Goal: Task Accomplishment & Management: Use online tool/utility

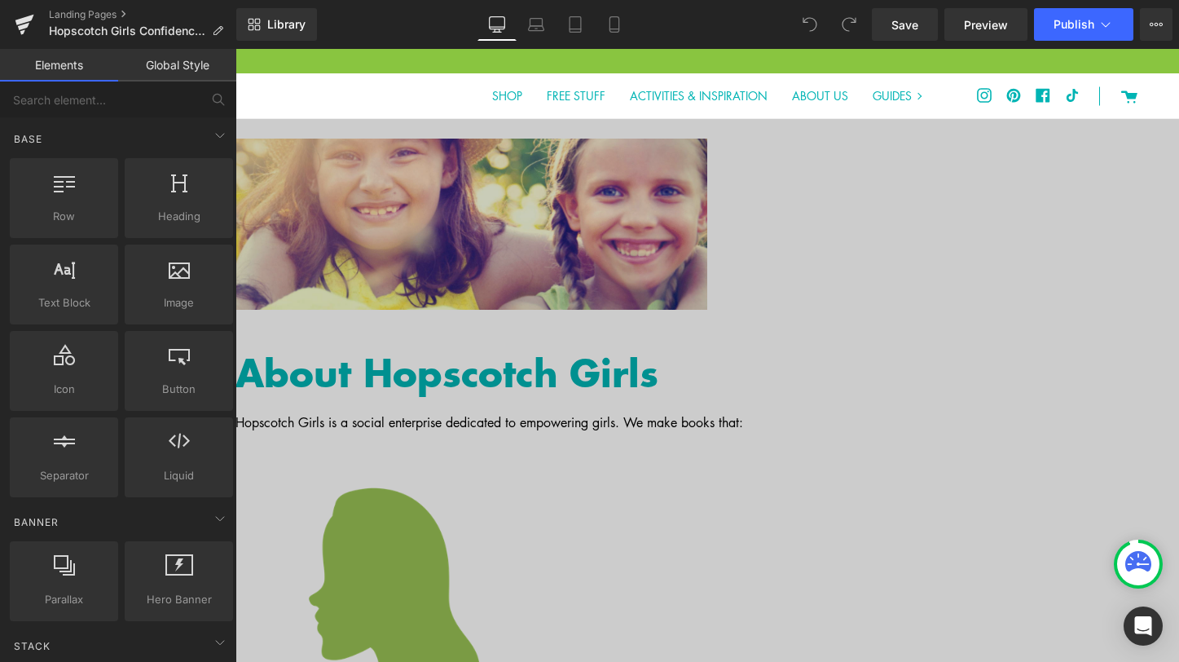
click at [236, 49] on icon at bounding box center [236, 49] width 0 height 0
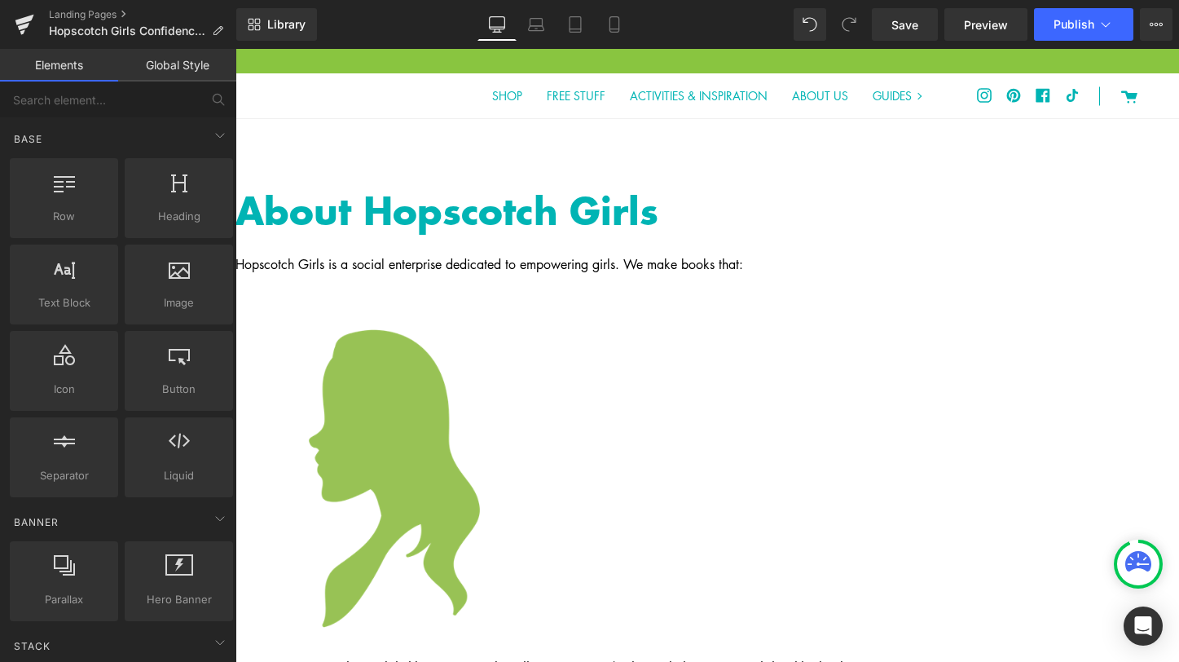
click at [236, 49] on icon at bounding box center [236, 49] width 0 height 0
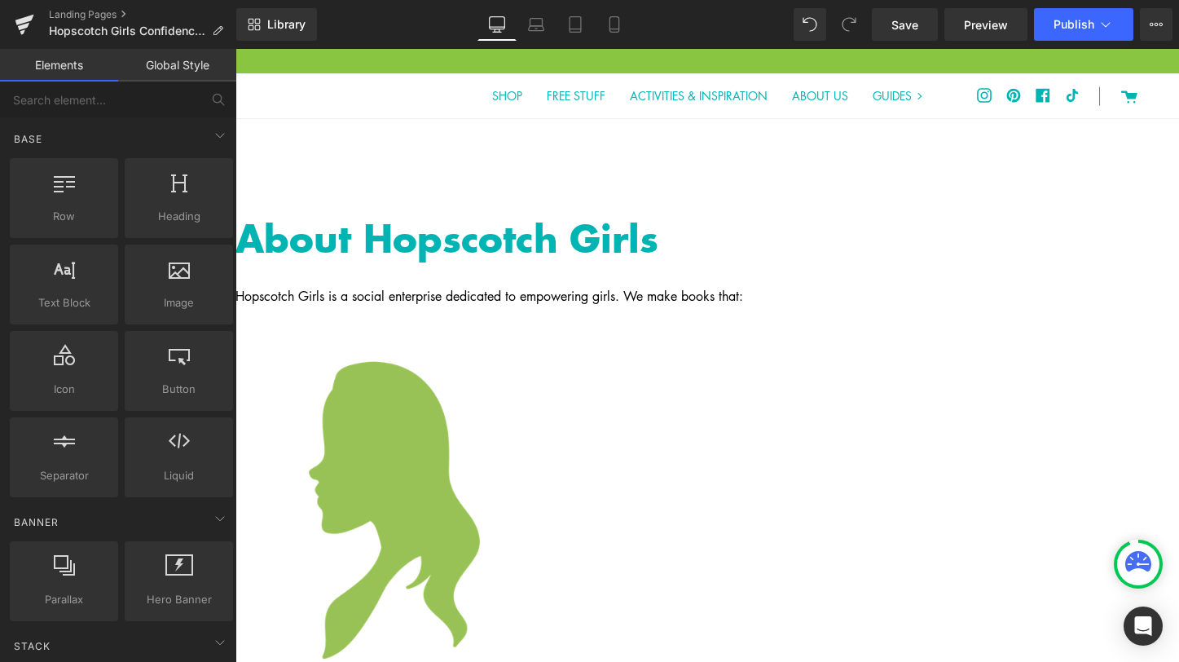
click at [636, 237] on h1 "About Hopscotch Girls" at bounding box center [643, 237] width 815 height 55
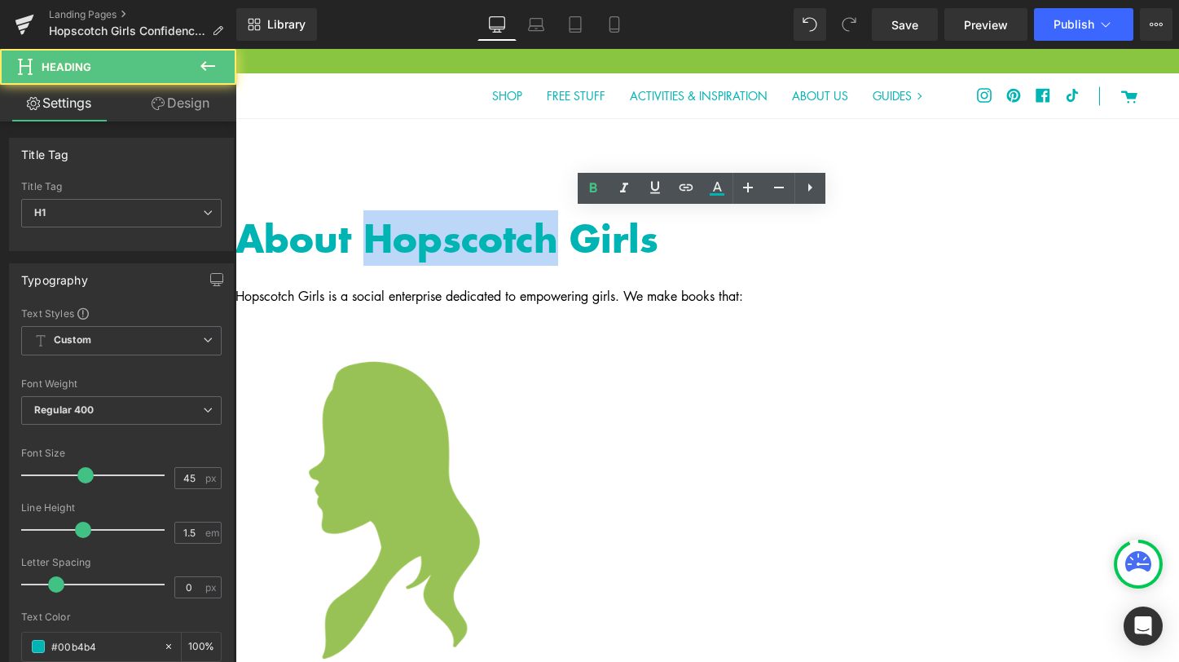
click at [636, 237] on h1 "About Hopscotch Girls" at bounding box center [643, 237] width 815 height 55
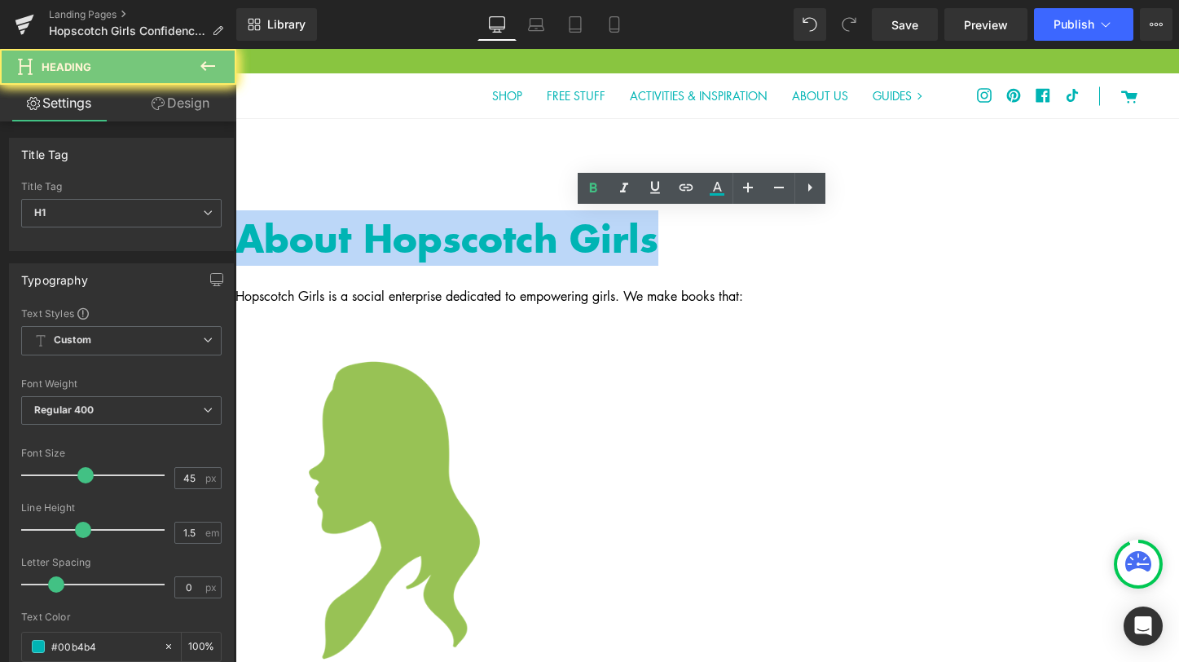
click at [636, 237] on h1 "About Hopscotch Girls" at bounding box center [643, 237] width 815 height 55
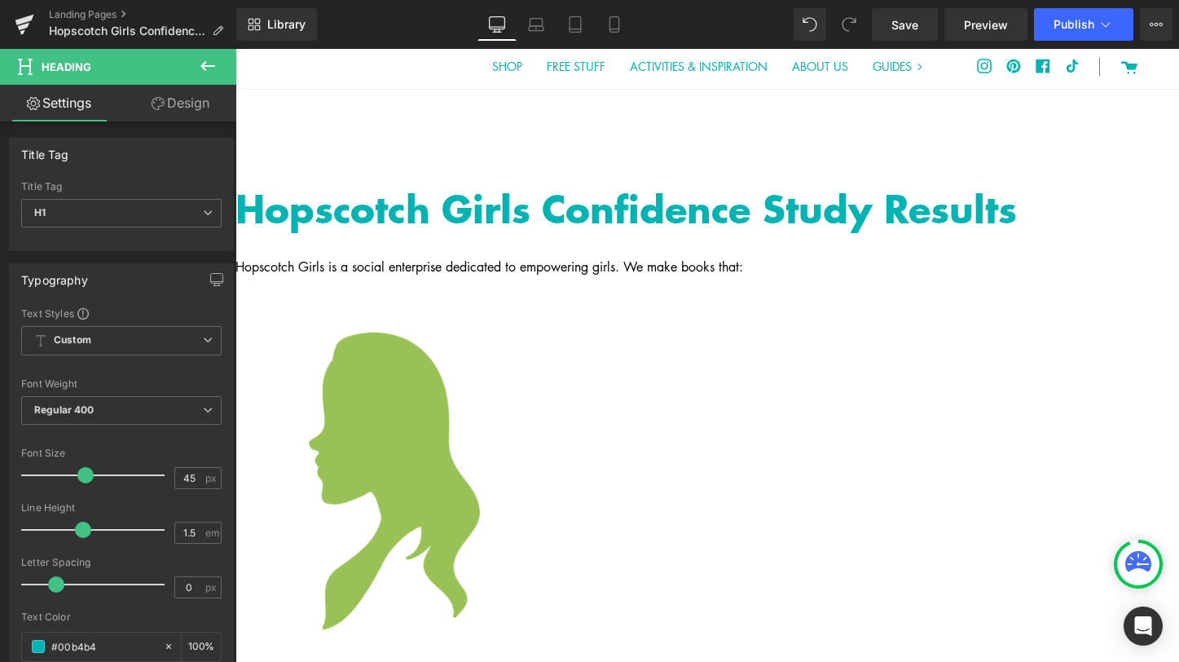
scroll to position [88, 0]
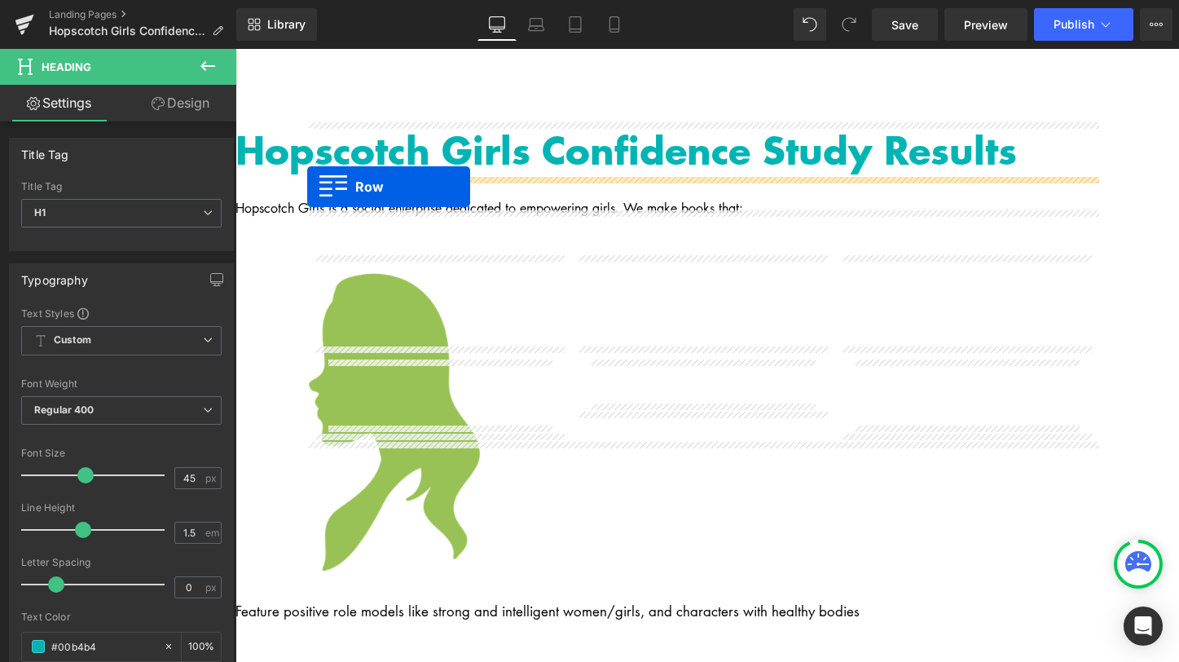
drag, startPoint x: 302, startPoint y: 455, endPoint x: 307, endPoint y: 187, distance: 268.2
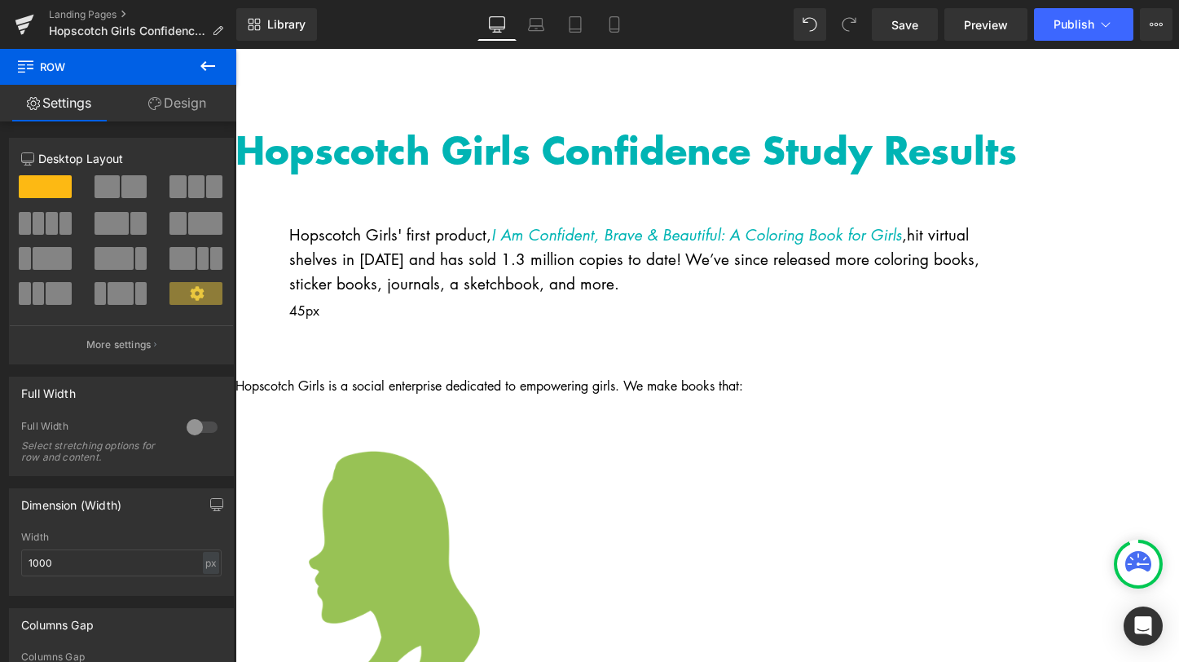
click at [572, 266] on p "Hopscotch Girls' first product, I Am Confident, Brave & Beautiful: A Coloring B…" at bounding box center [642, 259] width 707 height 74
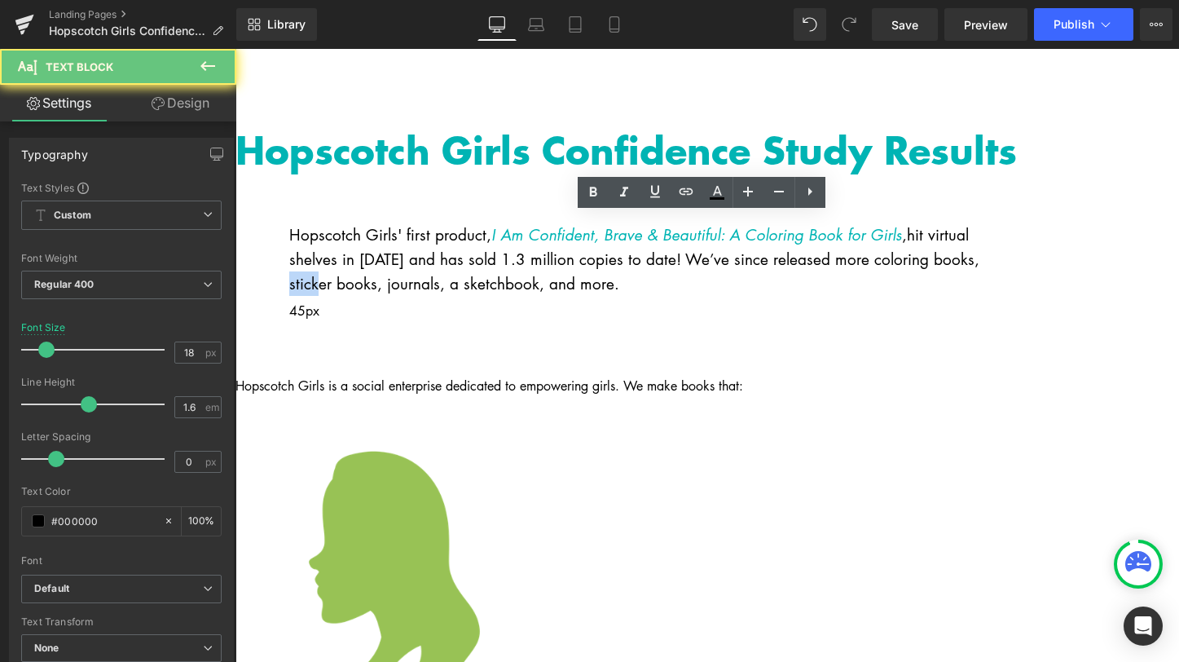
click at [572, 266] on p "Hopscotch Girls' first product, I Am Confident, Brave & Beautiful: A Coloring B…" at bounding box center [642, 259] width 707 height 74
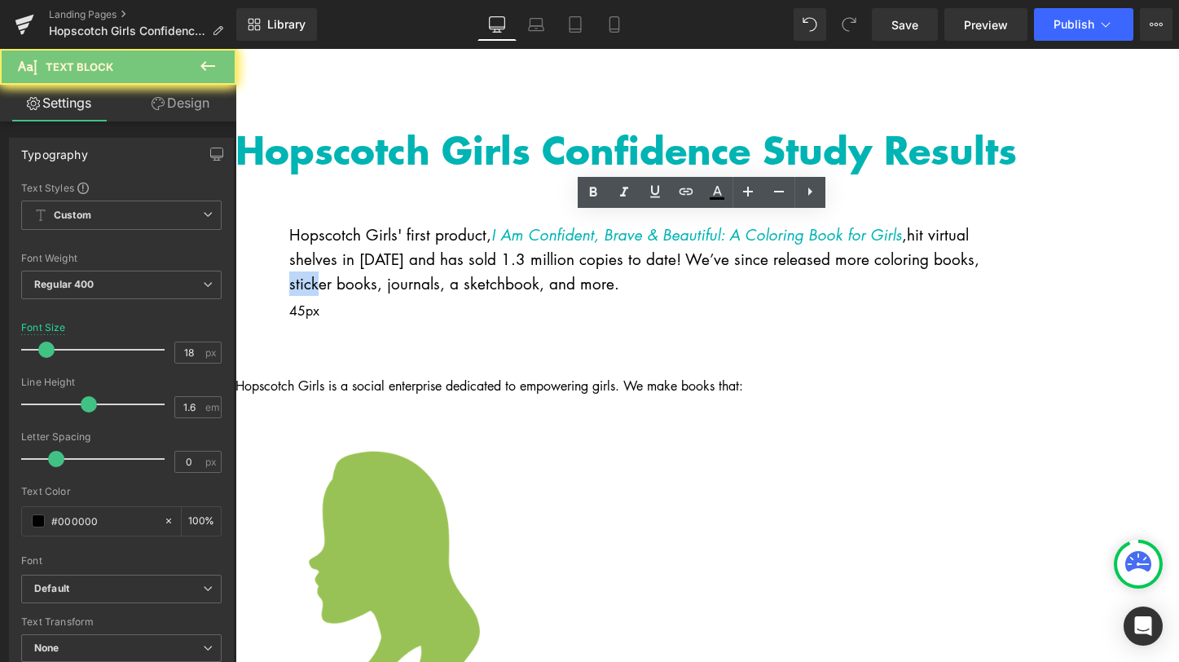
click at [572, 266] on p "Hopscotch Girls' first product, I Am Confident, Brave & Beautiful: A Coloring B…" at bounding box center [642, 259] width 707 height 74
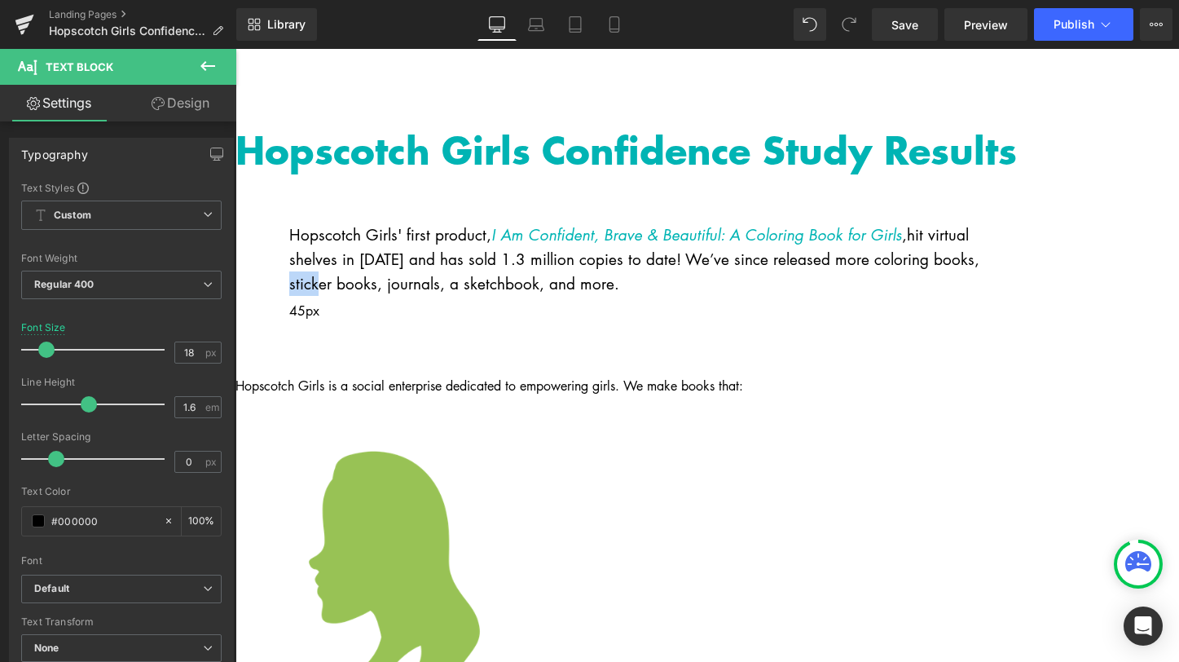
paste div
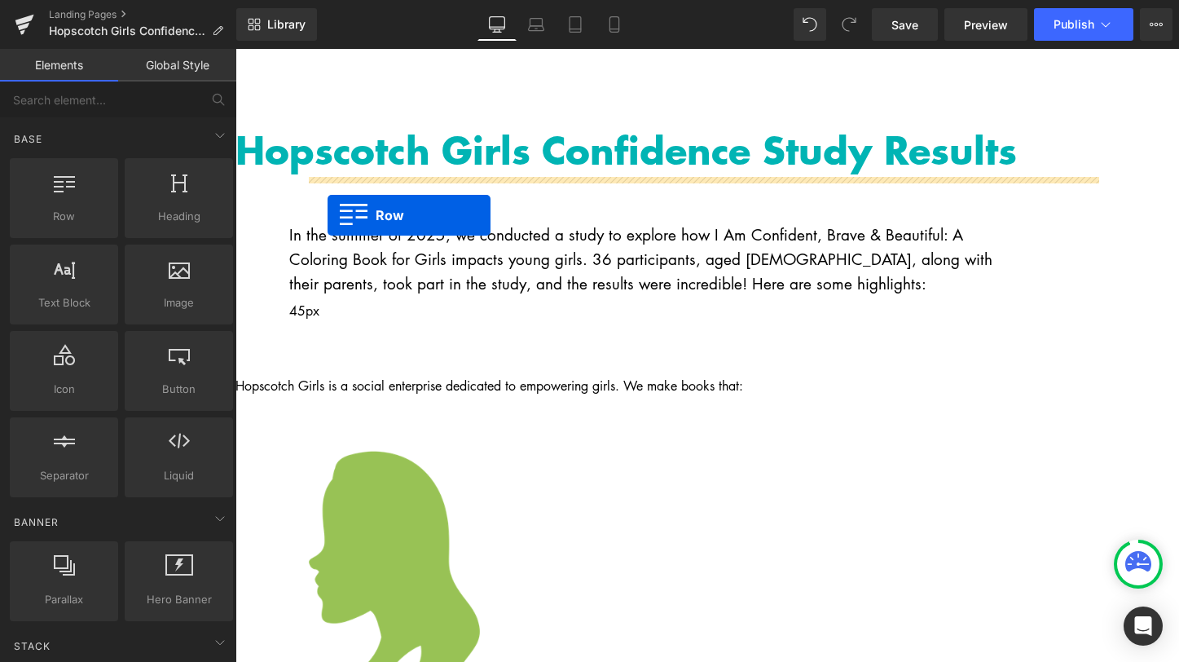
drag, startPoint x: 331, startPoint y: 234, endPoint x: 328, endPoint y: 215, distance: 19.0
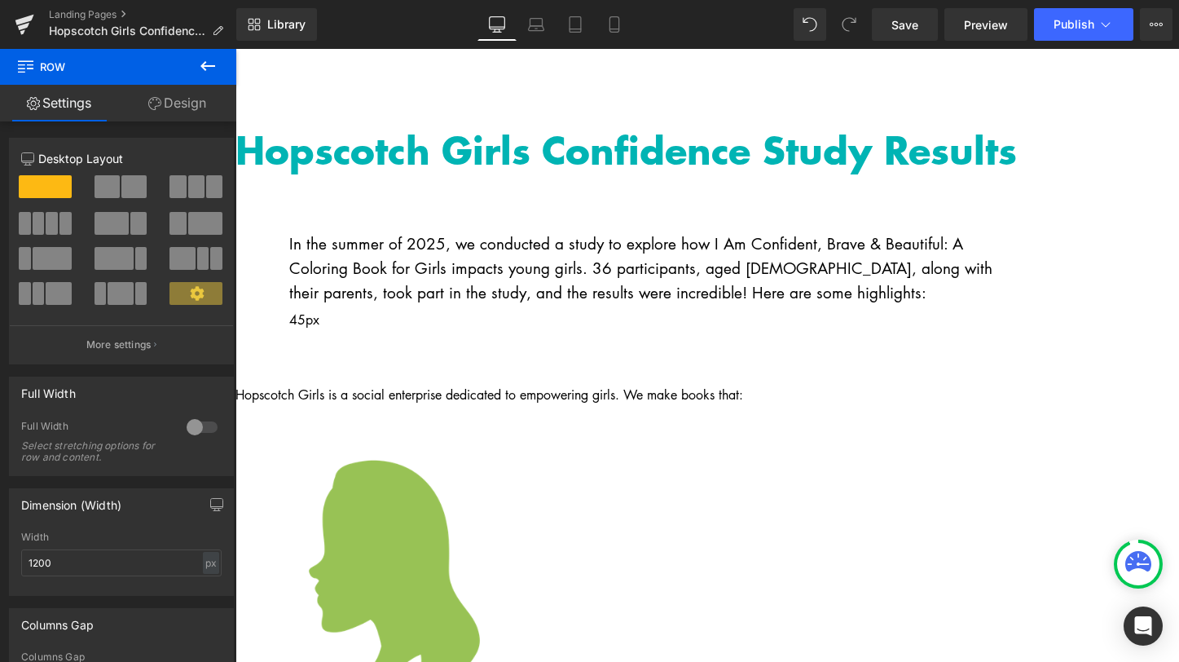
click at [200, 65] on icon at bounding box center [208, 66] width 20 height 20
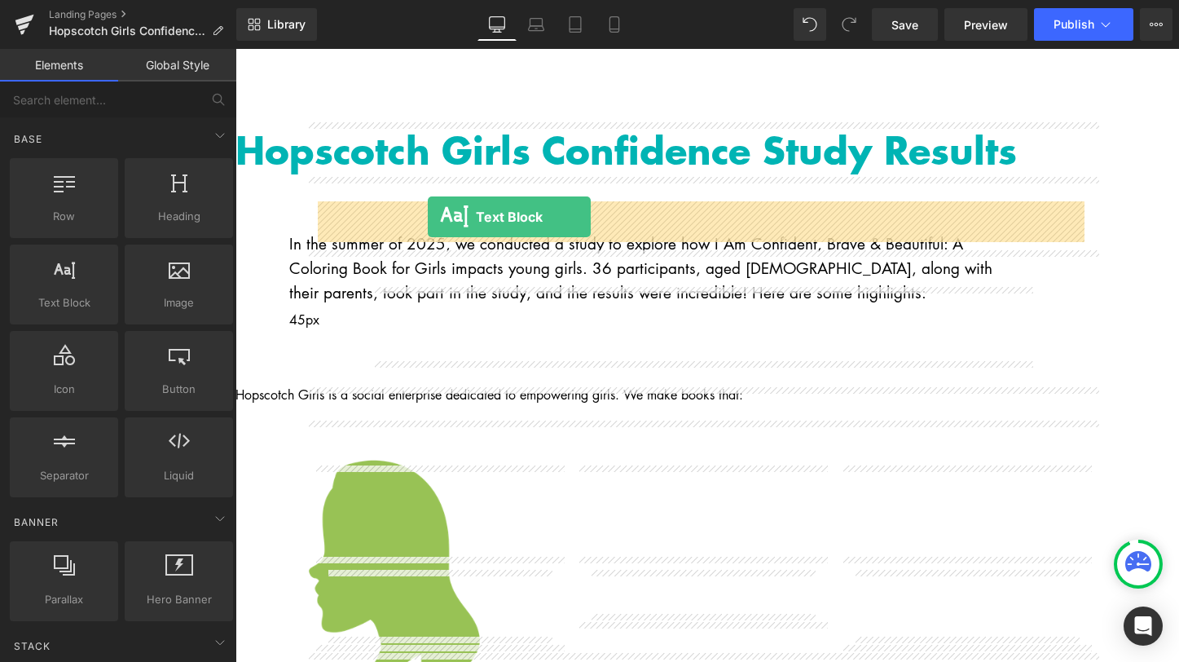
drag, startPoint x: 328, startPoint y: 342, endPoint x: 428, endPoint y: 217, distance: 160.6
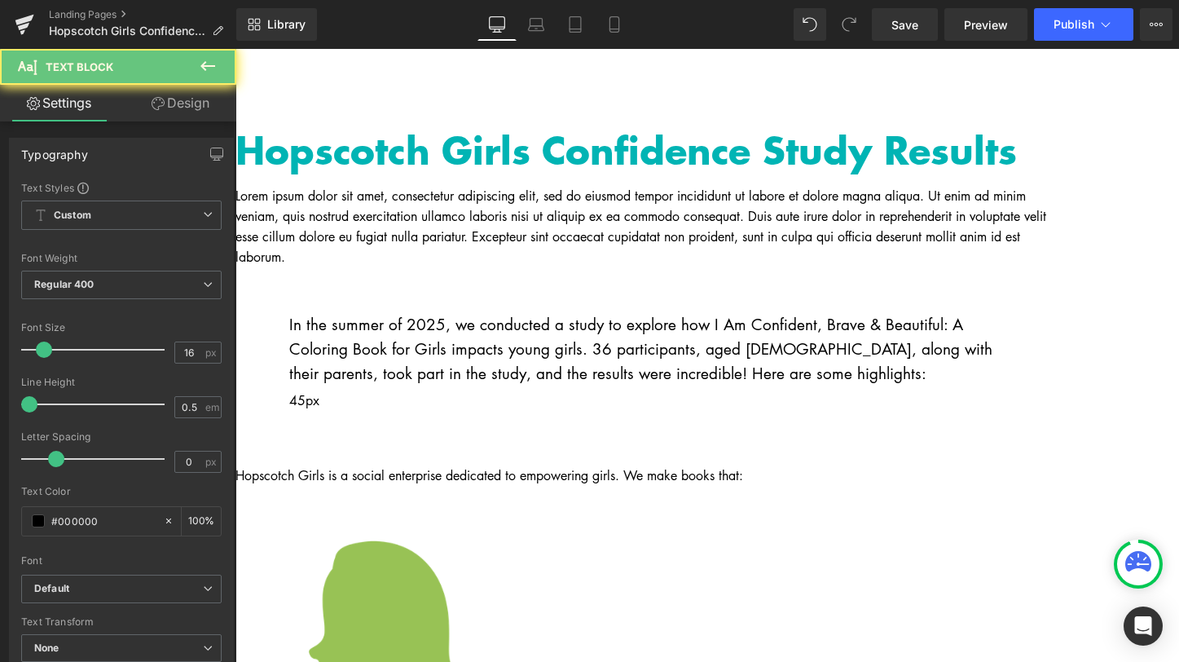
click at [428, 217] on p "Lorem ipsum dolor sit amet, consectetur adipiscing elit, sed do eiusmod tempor …" at bounding box center [643, 226] width 815 height 81
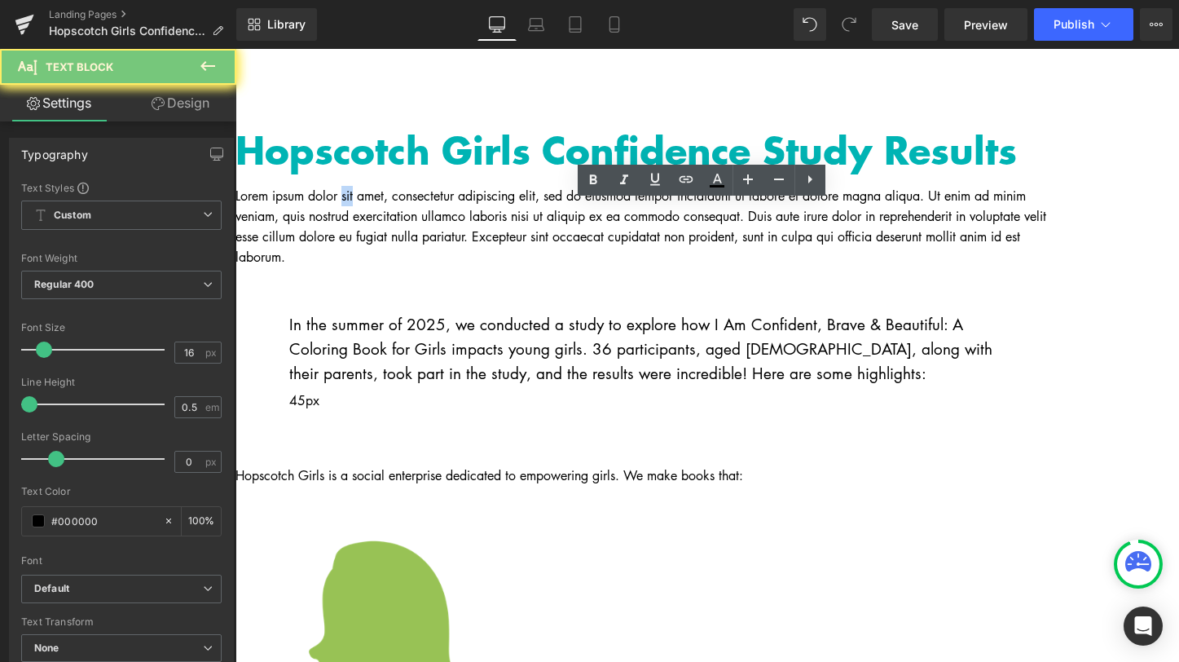
click at [428, 217] on p "Lorem ipsum dolor sit amet, consectetur adipiscing elit, sed do eiusmod tempor …" at bounding box center [643, 226] width 815 height 81
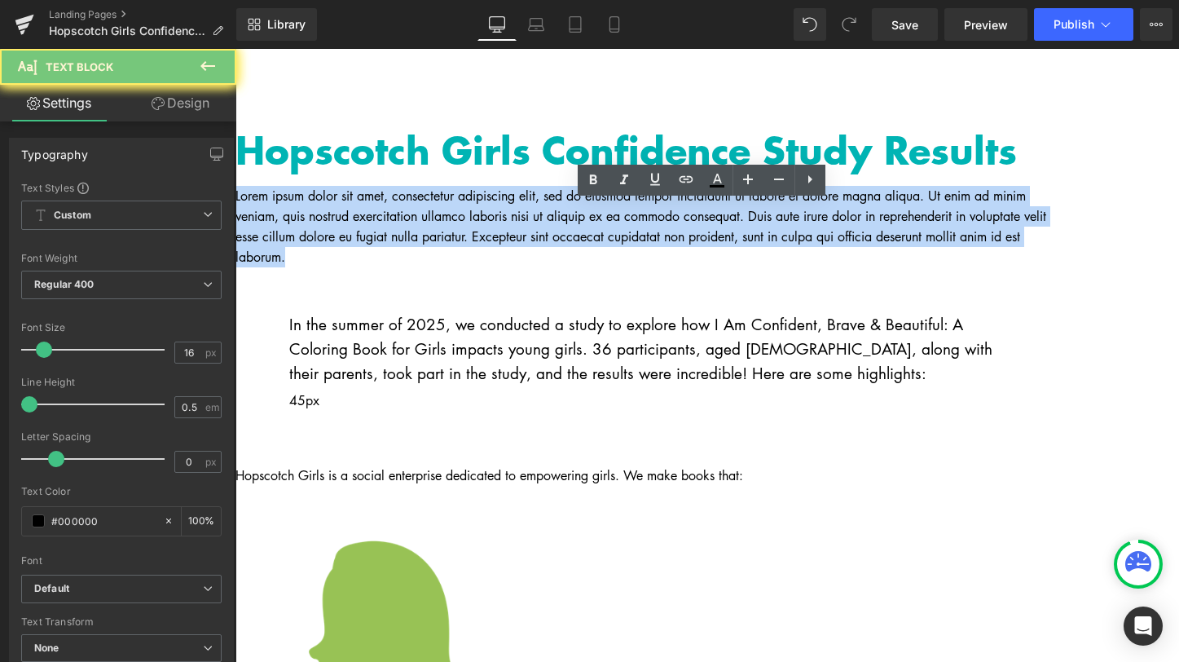
click at [428, 217] on p "Lorem ipsum dolor sit amet, consectetur adipiscing elit, sed do eiusmod tempor …" at bounding box center [643, 226] width 815 height 81
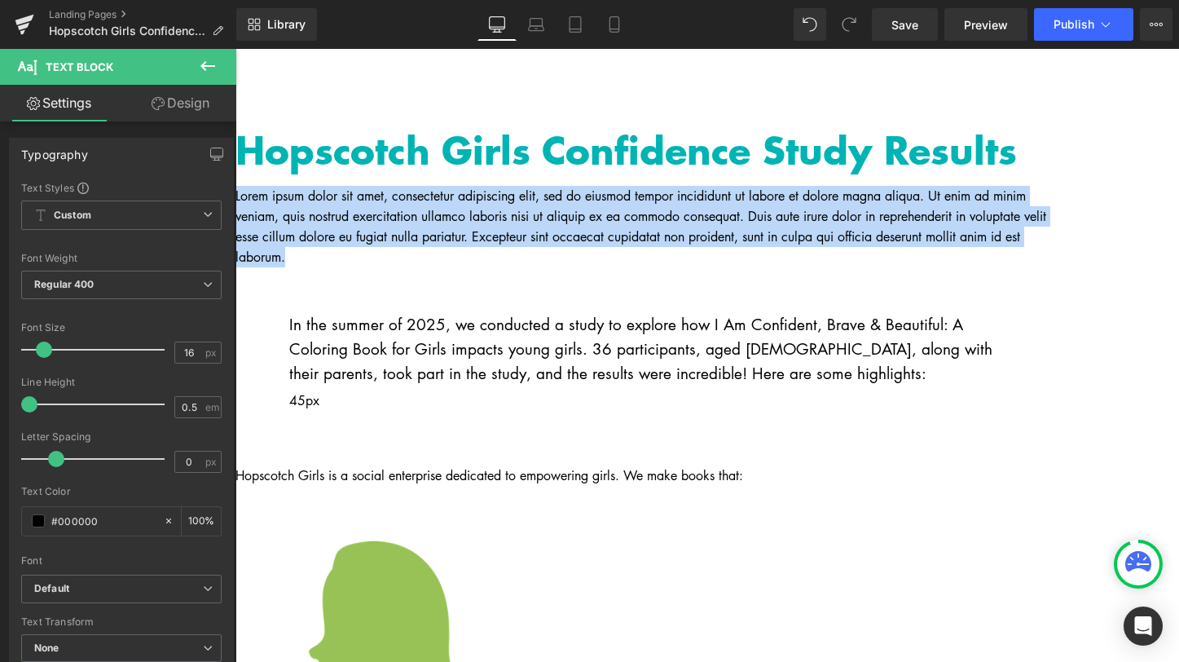
paste div
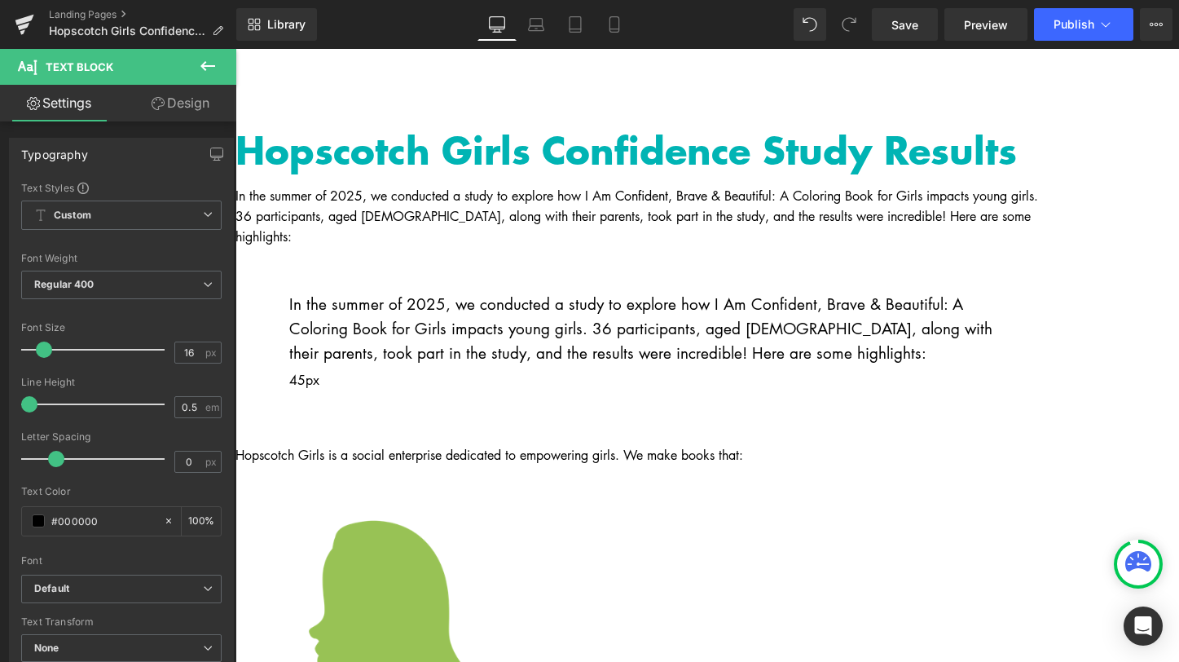
click at [518, 307] on p "In the summer of 2025, we conducted a study to explore how I Am Confident, Brav…" at bounding box center [642, 329] width 707 height 74
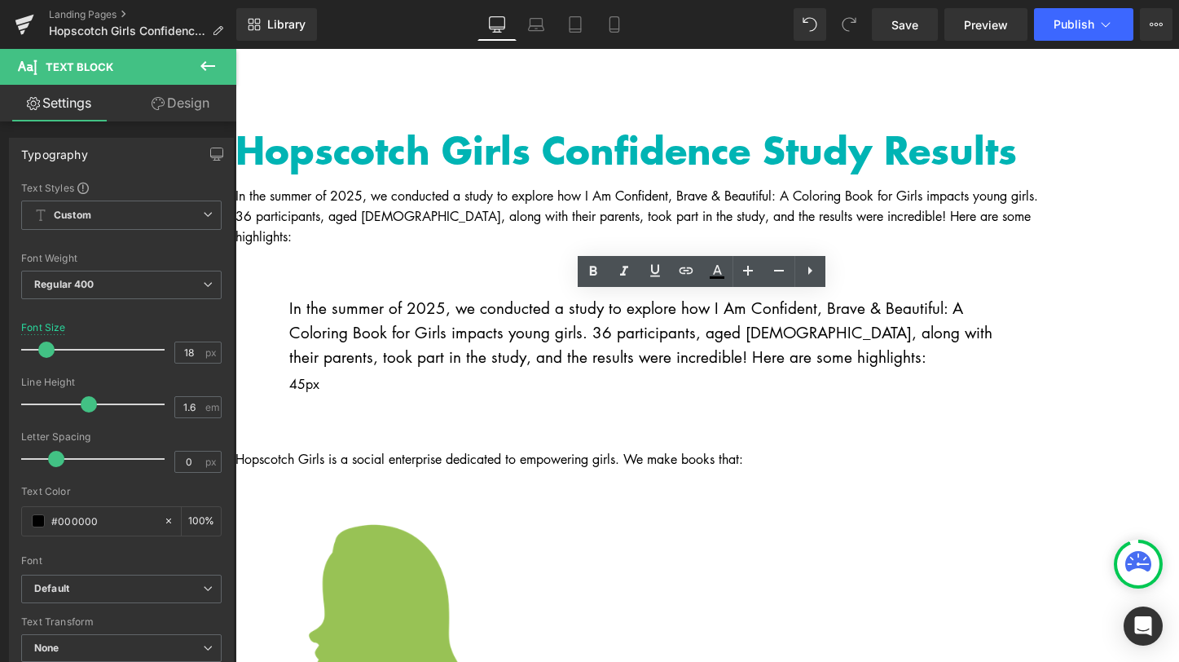
click at [431, 218] on p "In the summer of 2025, we conducted a study to explore how I Am Confident, Brav…" at bounding box center [643, 216] width 815 height 61
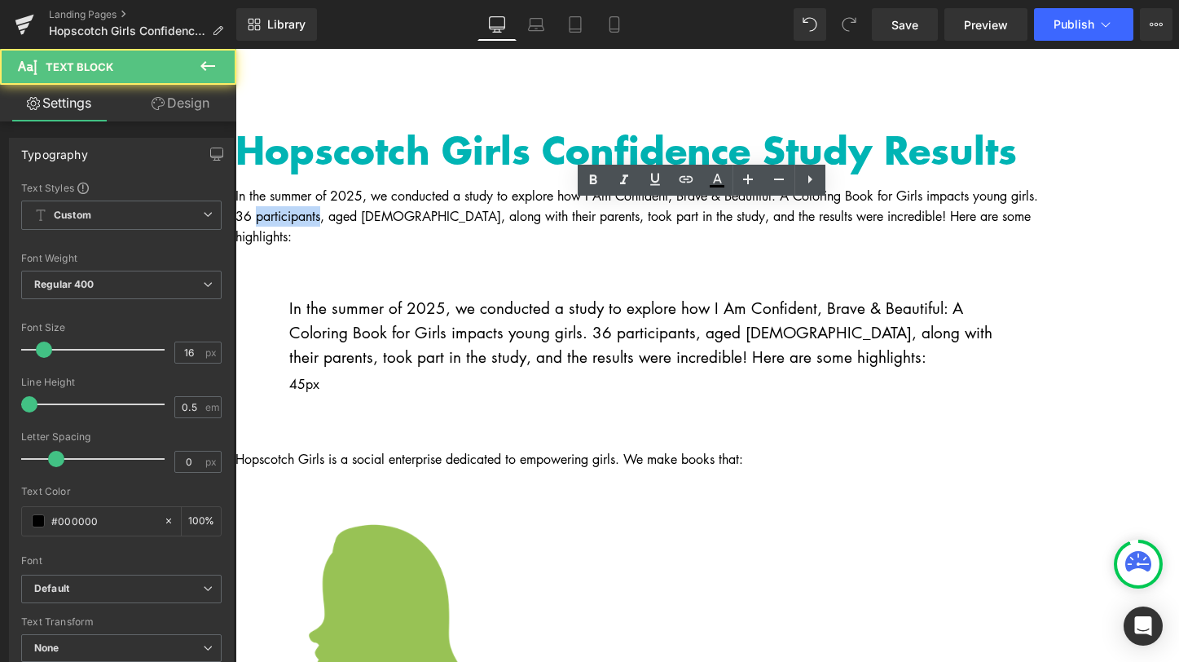
click at [431, 218] on p "In the summer of 2025, we conducted a study to explore how I Am Confident, Brav…" at bounding box center [643, 216] width 815 height 61
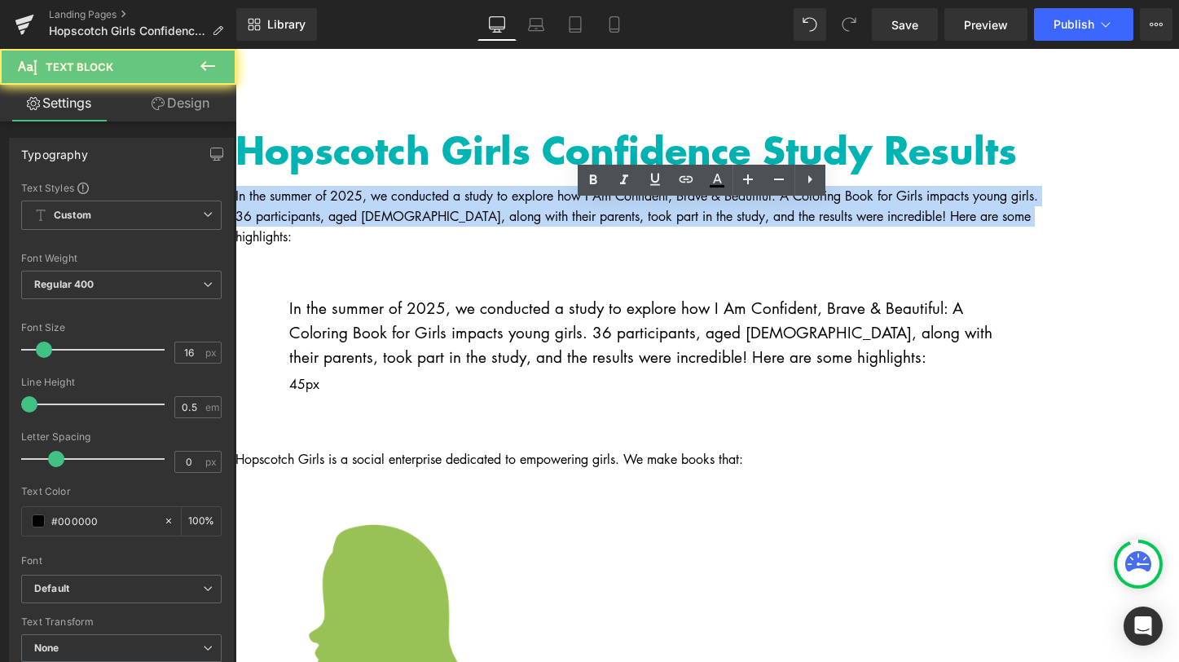
click at [431, 218] on p "In the summer of 2025, we conducted a study to explore how I Am Confident, Brav…" at bounding box center [643, 216] width 815 height 61
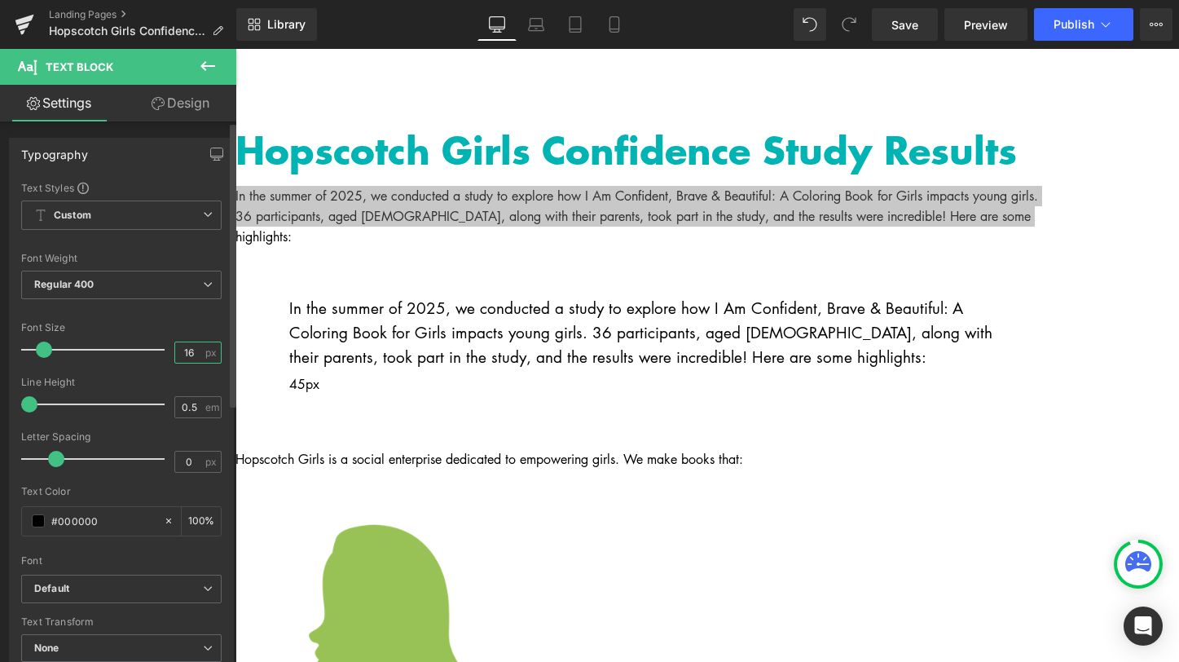
click at [180, 358] on input "16" at bounding box center [189, 352] width 29 height 20
type input "18"
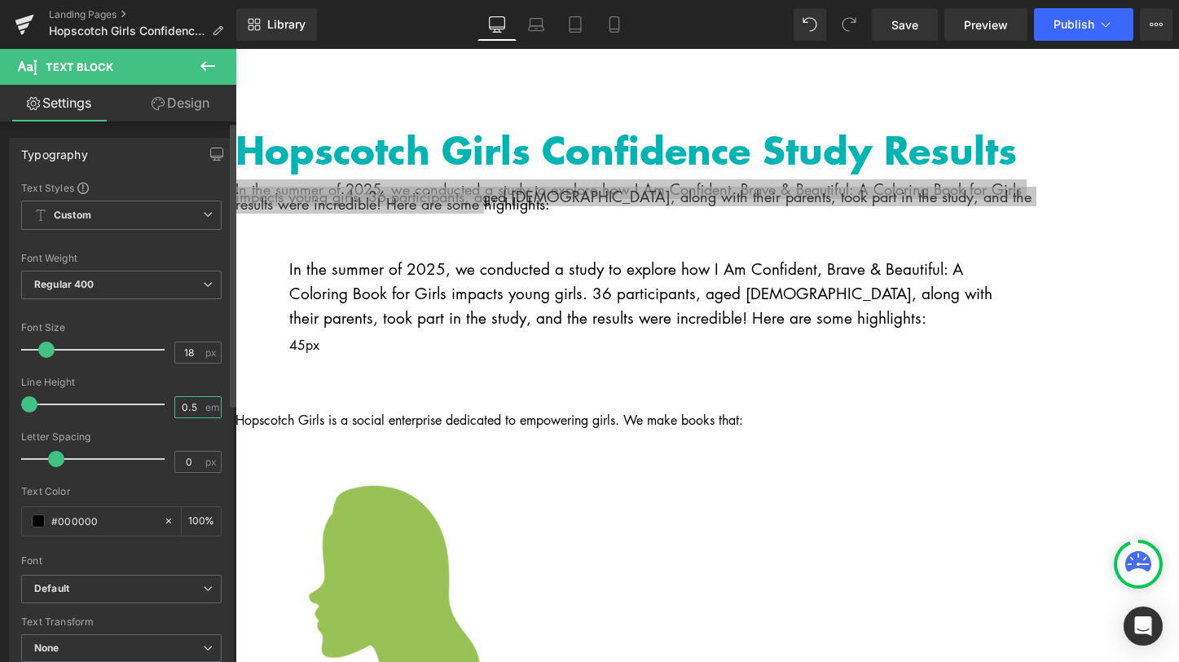
click at [183, 407] on input "0.5" at bounding box center [189, 407] width 29 height 20
type input "1.6"
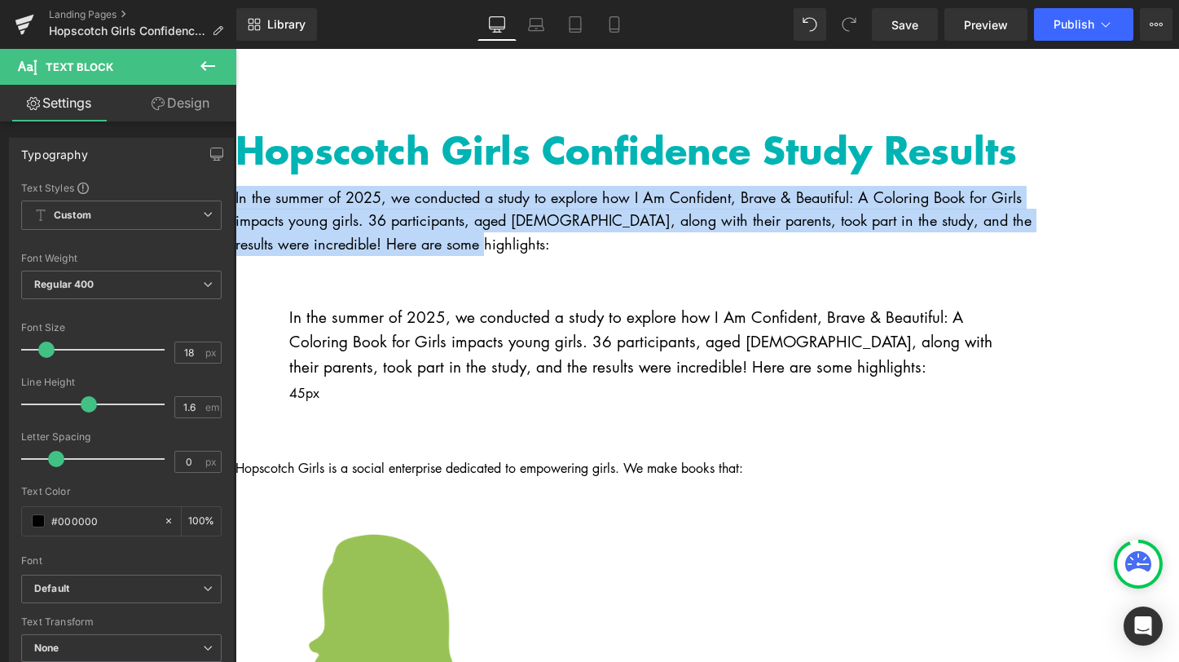
click at [866, 218] on p "In the summer of 2025, we conducted a study to explore how I Am Confident, Brav…" at bounding box center [643, 221] width 815 height 70
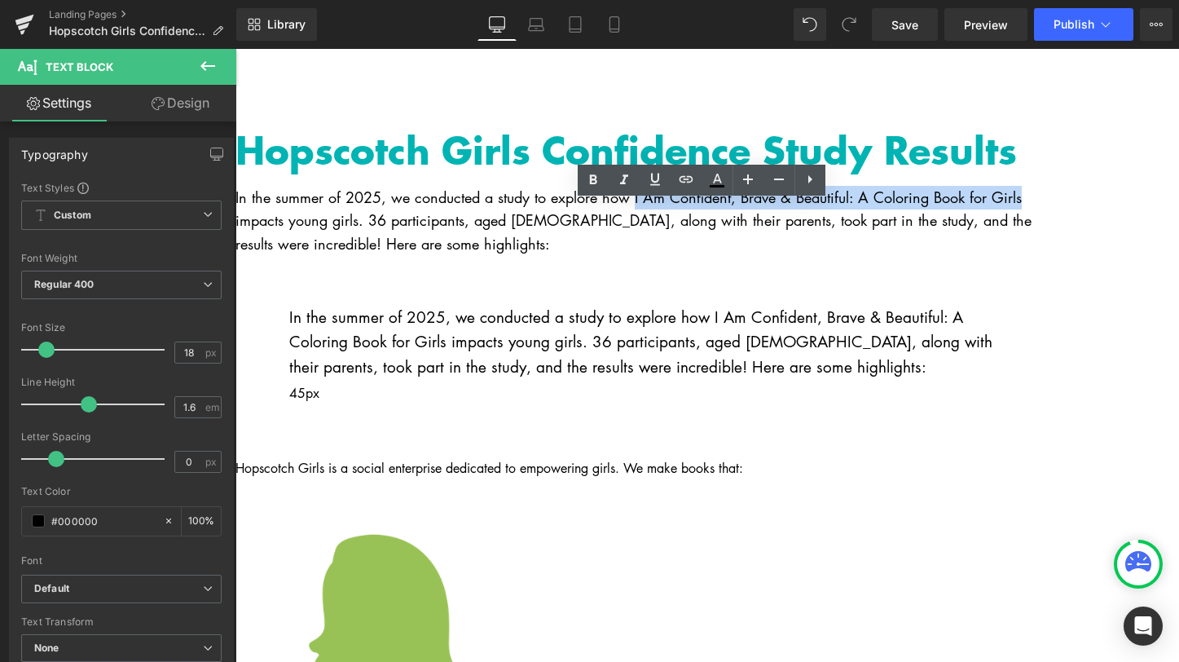
drag, startPoint x: 716, startPoint y: 213, endPoint x: 349, endPoint y: 235, distance: 367.4
click at [349, 235] on p "In the summer of 2025, we conducted a study to explore how I Am Confident, Brav…" at bounding box center [643, 221] width 815 height 70
click at [621, 177] on icon at bounding box center [624, 180] width 20 height 20
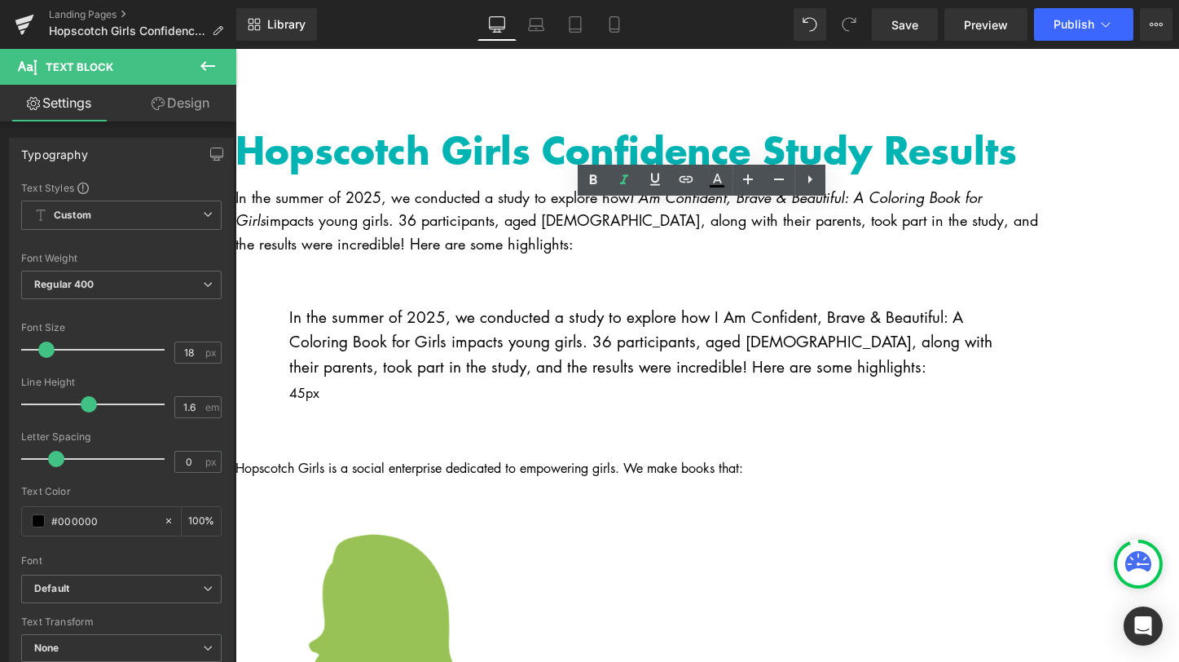
click at [518, 249] on p "In the summer of 2025, we conducted a study to explore how I Am Confident, Brav…" at bounding box center [643, 221] width 815 height 70
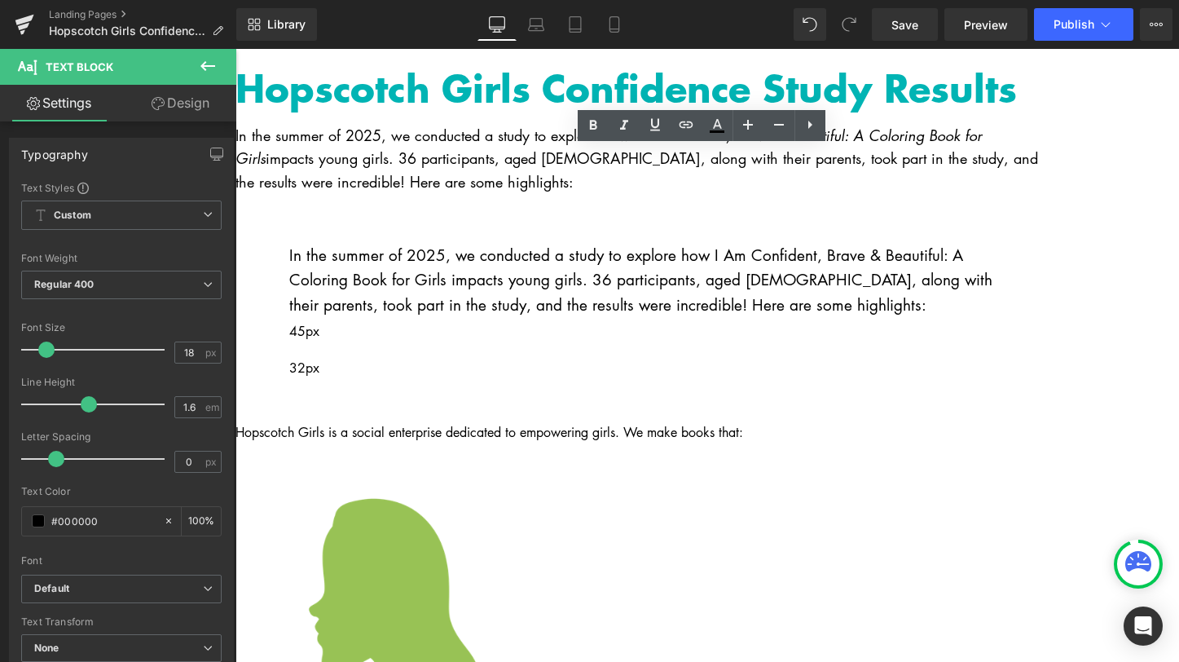
scroll to position [142, 0]
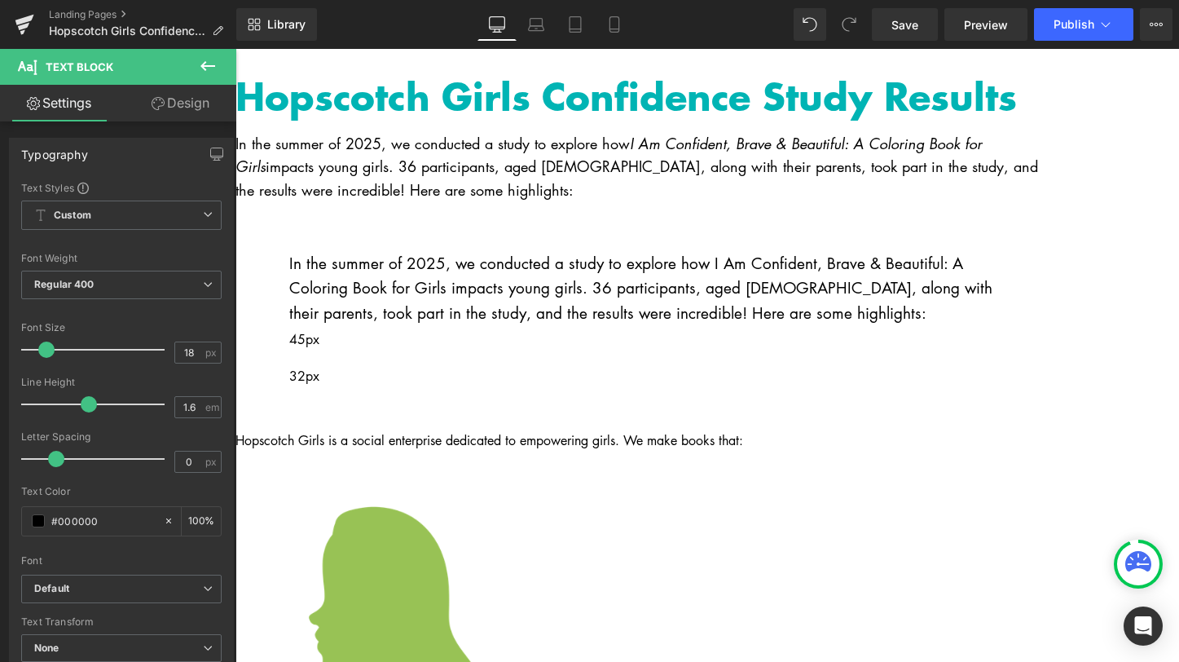
click at [209, 66] on icon at bounding box center [207, 66] width 15 height 10
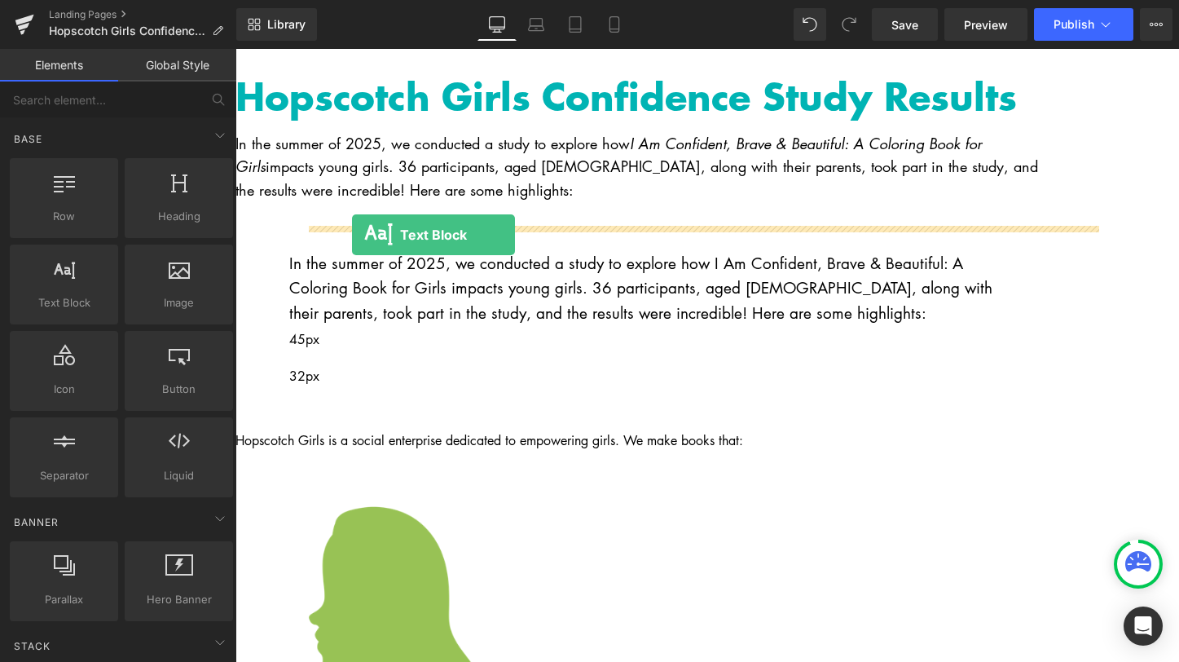
drag, startPoint x: 331, startPoint y: 339, endPoint x: 352, endPoint y: 235, distance: 106.4
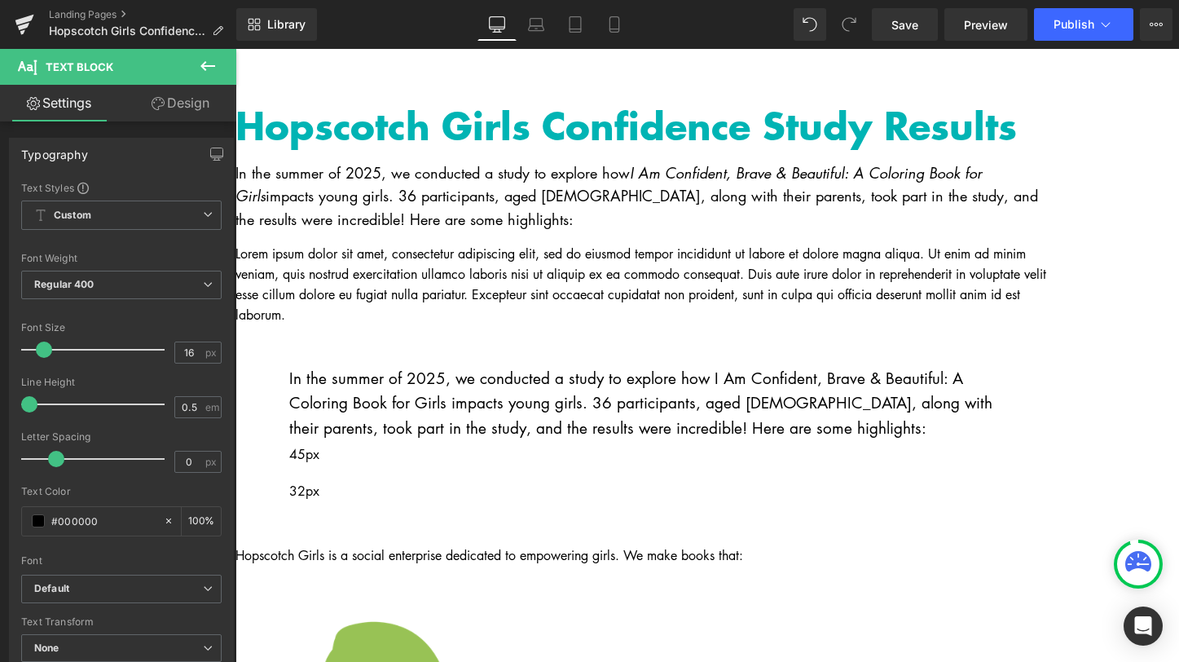
scroll to position [42, 0]
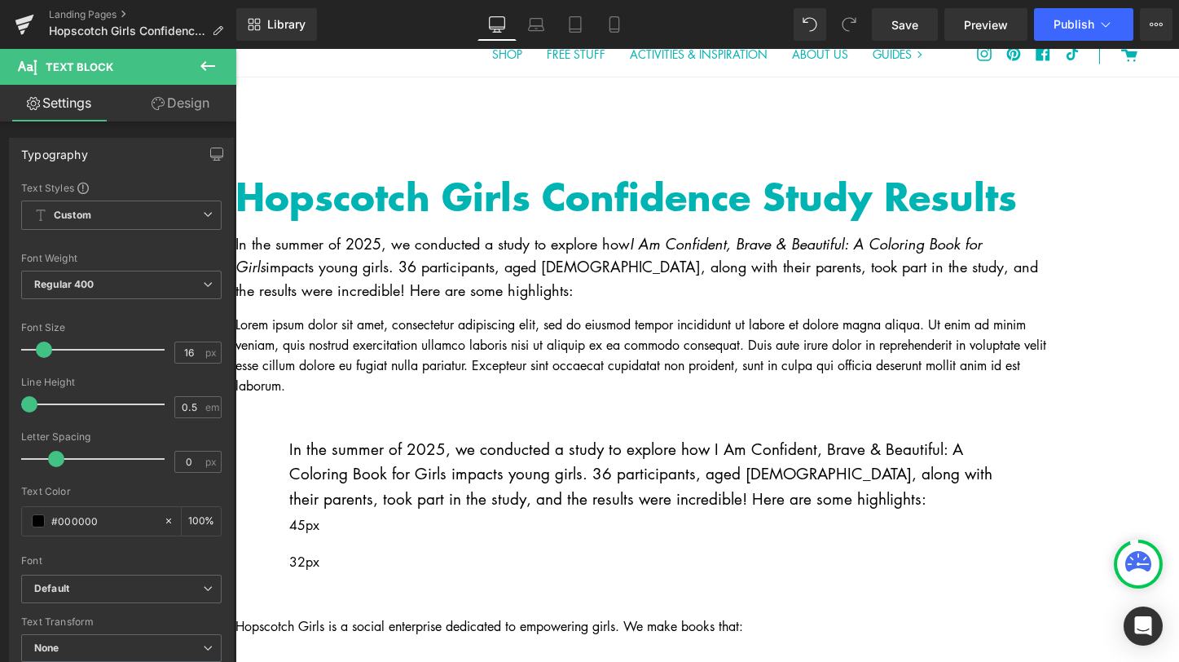
click at [236, 49] on icon at bounding box center [236, 49] width 0 height 0
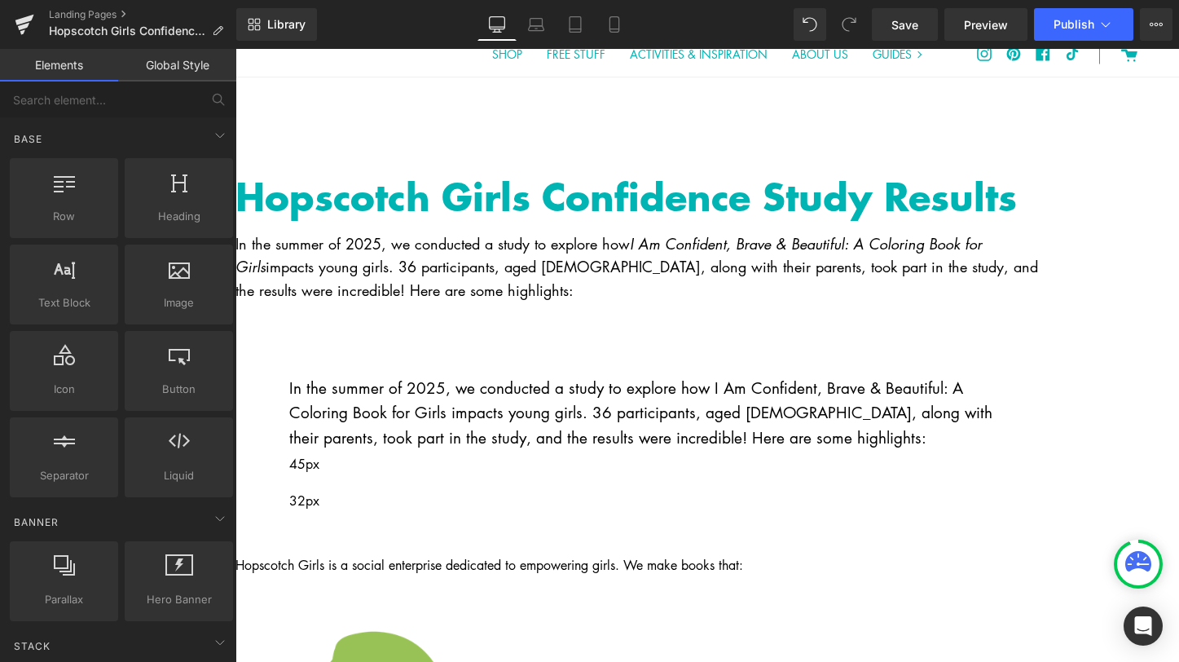
click at [236, 49] on icon at bounding box center [236, 49] width 0 height 0
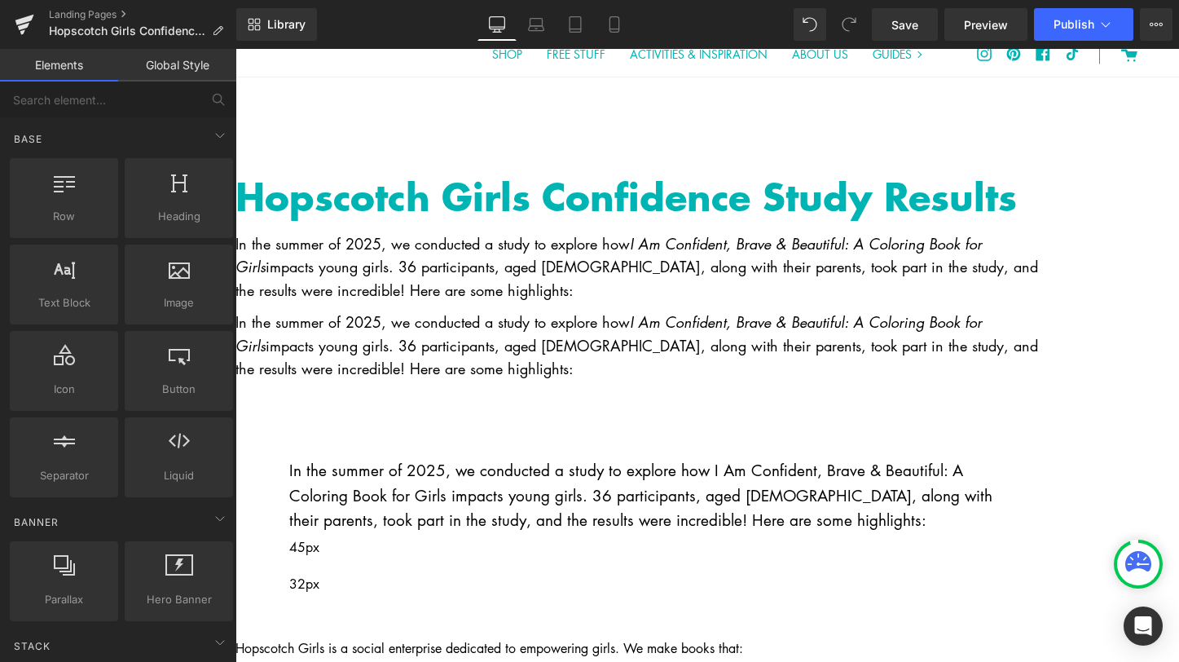
click at [473, 333] on p "In the summer of 2025, we conducted a study to explore how I Am Confident, Brav…" at bounding box center [643, 345] width 815 height 70
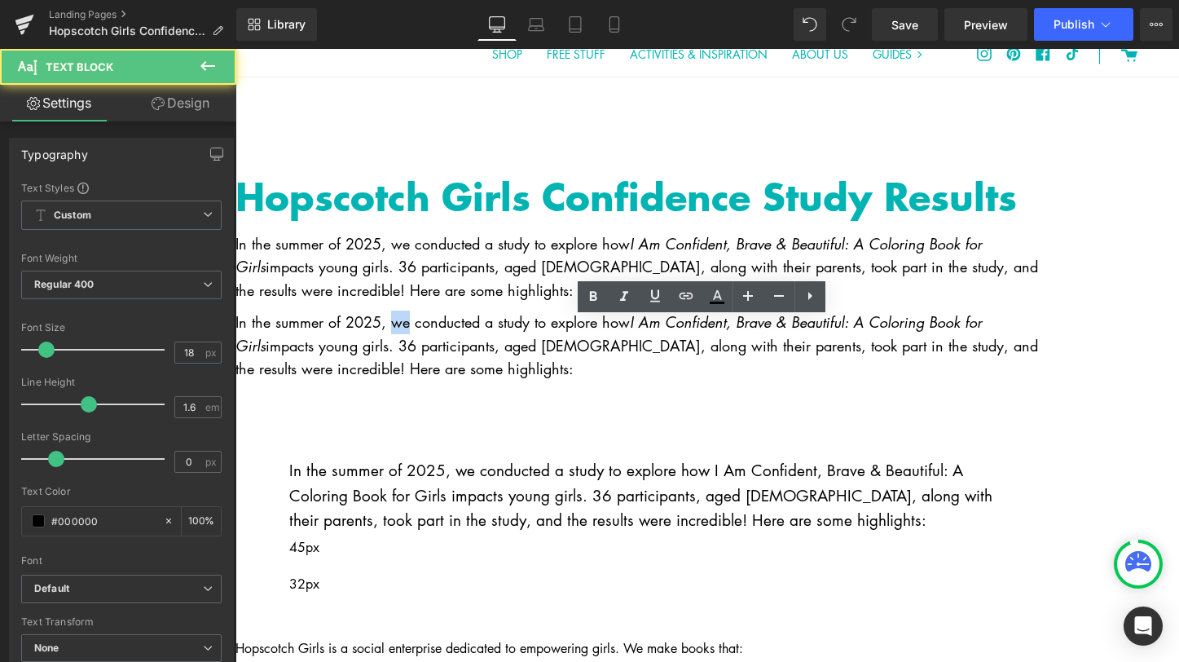
click at [473, 333] on p "In the summer of 2025, we conducted a study to explore how I Am Confident, Brav…" at bounding box center [643, 345] width 815 height 70
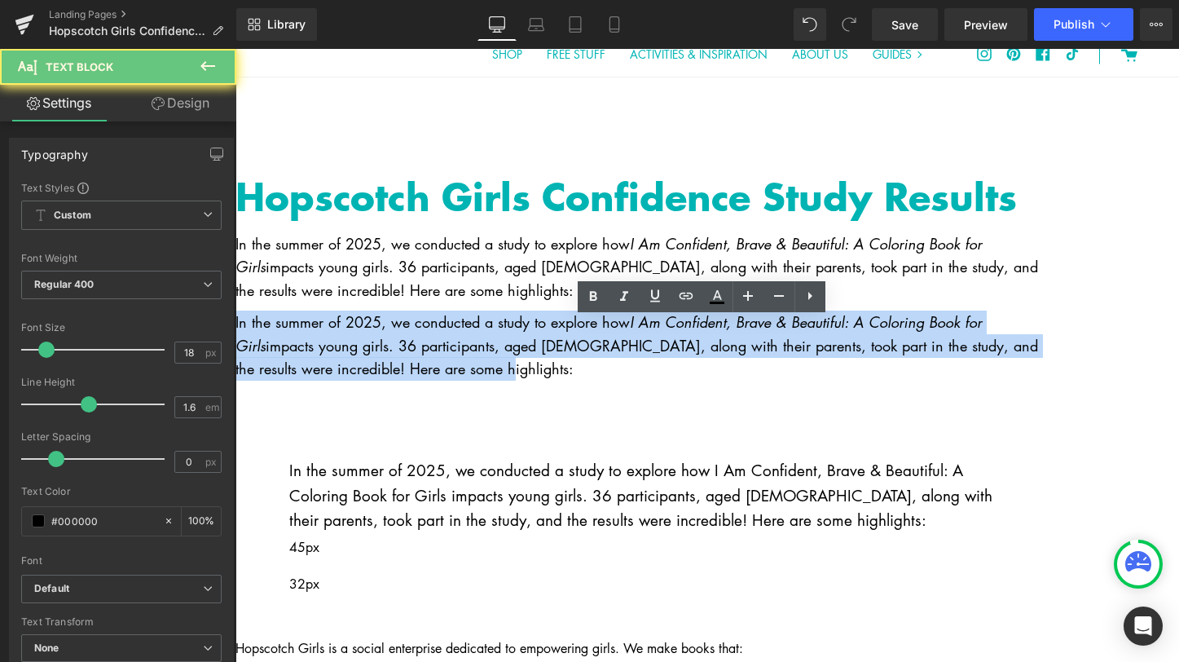
click at [473, 333] on p "In the summer of 2025, we conducted a study to explore how I Am Confident, Brav…" at bounding box center [643, 345] width 815 height 70
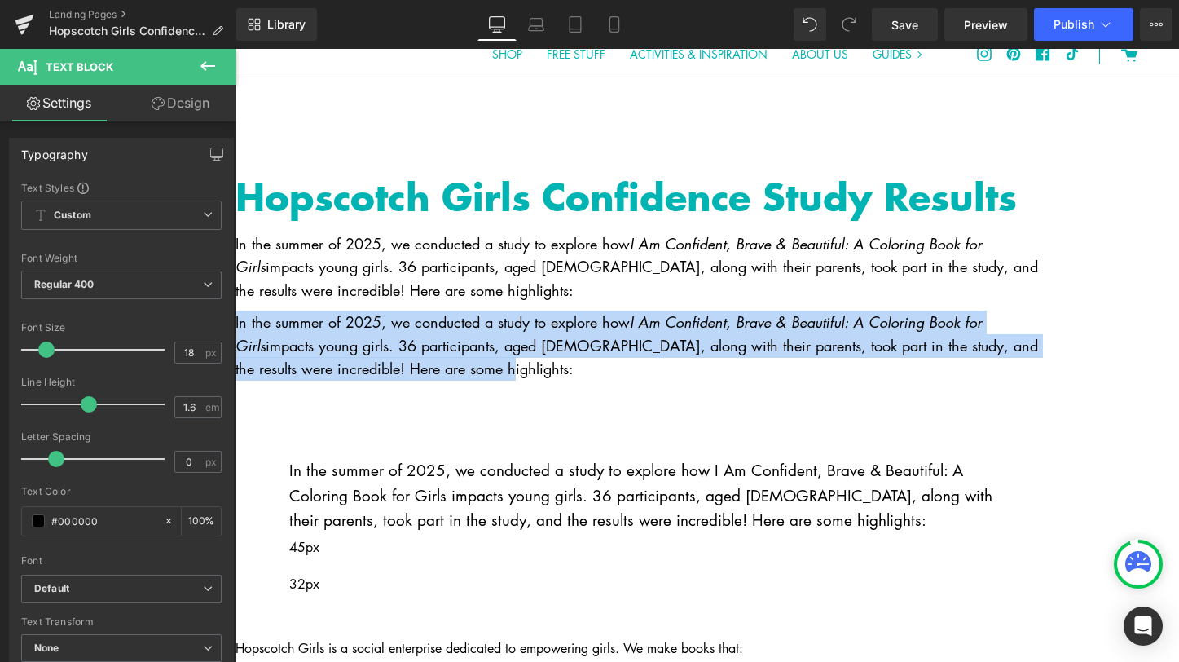
paste div
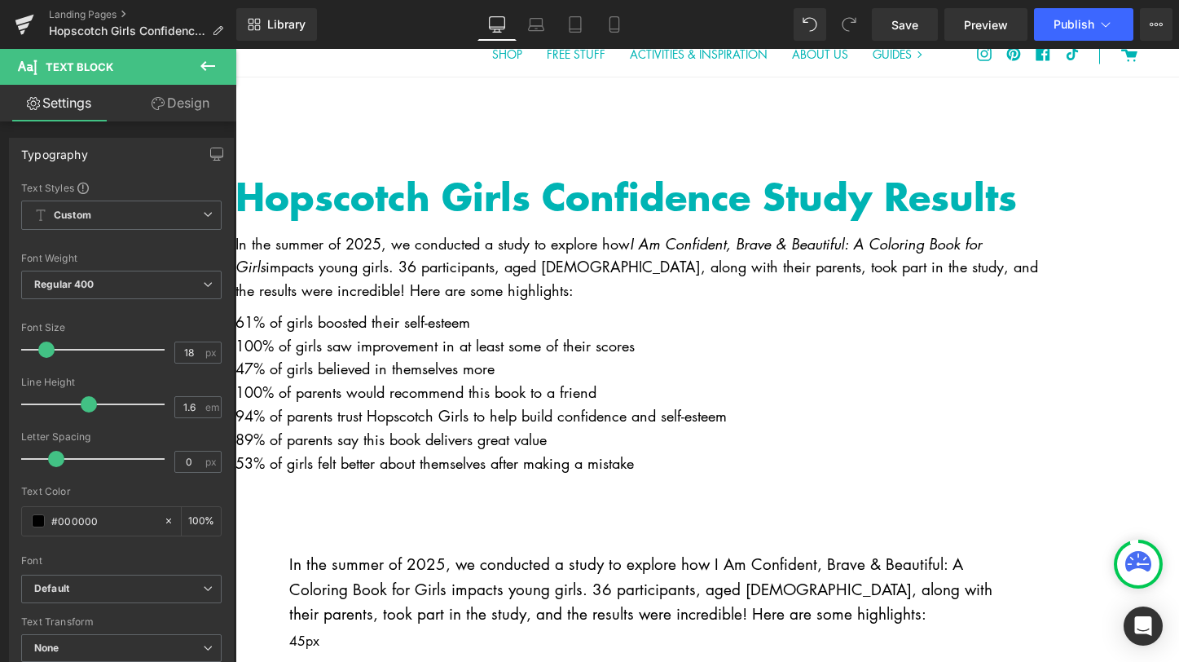
click at [319, 329] on p "61% of girls boosted their self-esteem" at bounding box center [643, 322] width 815 height 24
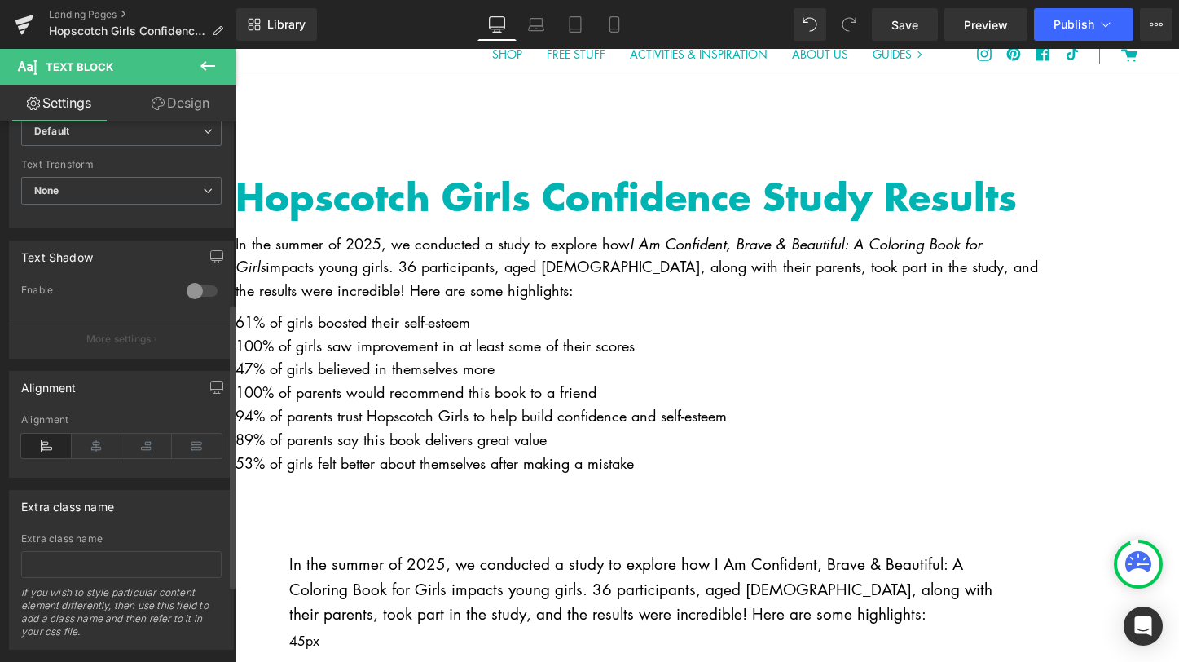
scroll to position [491, 0]
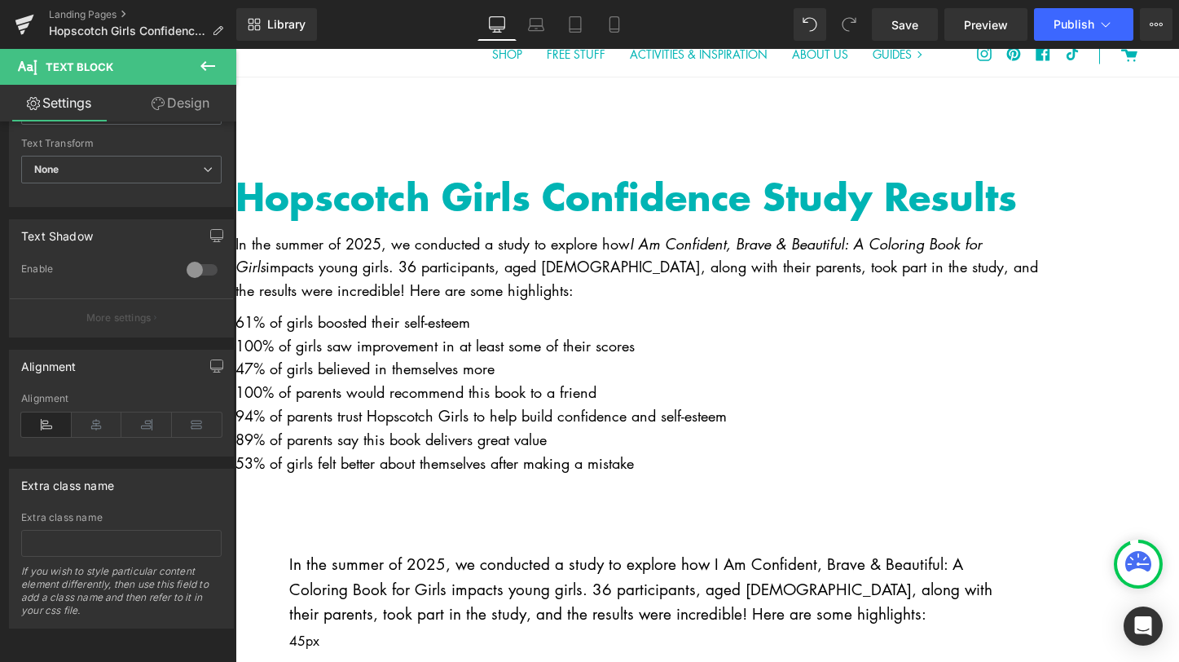
click at [322, 333] on p "61% of girls boosted their self-esteem" at bounding box center [643, 322] width 815 height 24
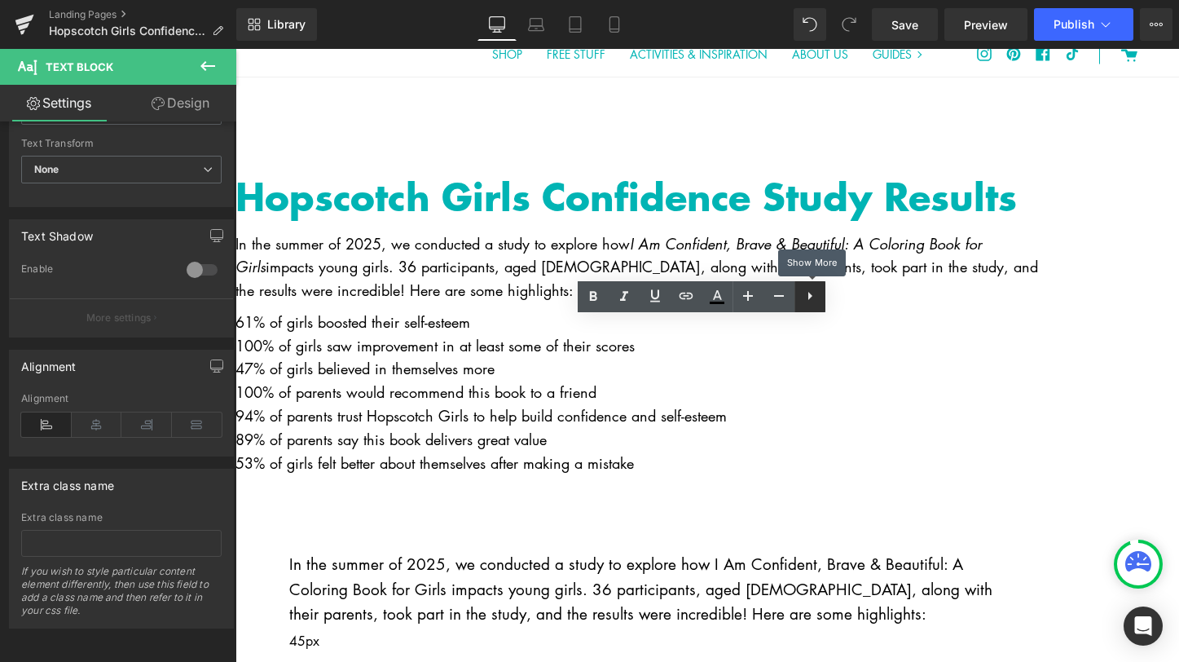
click at [804, 297] on icon at bounding box center [810, 296] width 20 height 20
click at [806, 294] on icon at bounding box center [810, 296] width 20 height 20
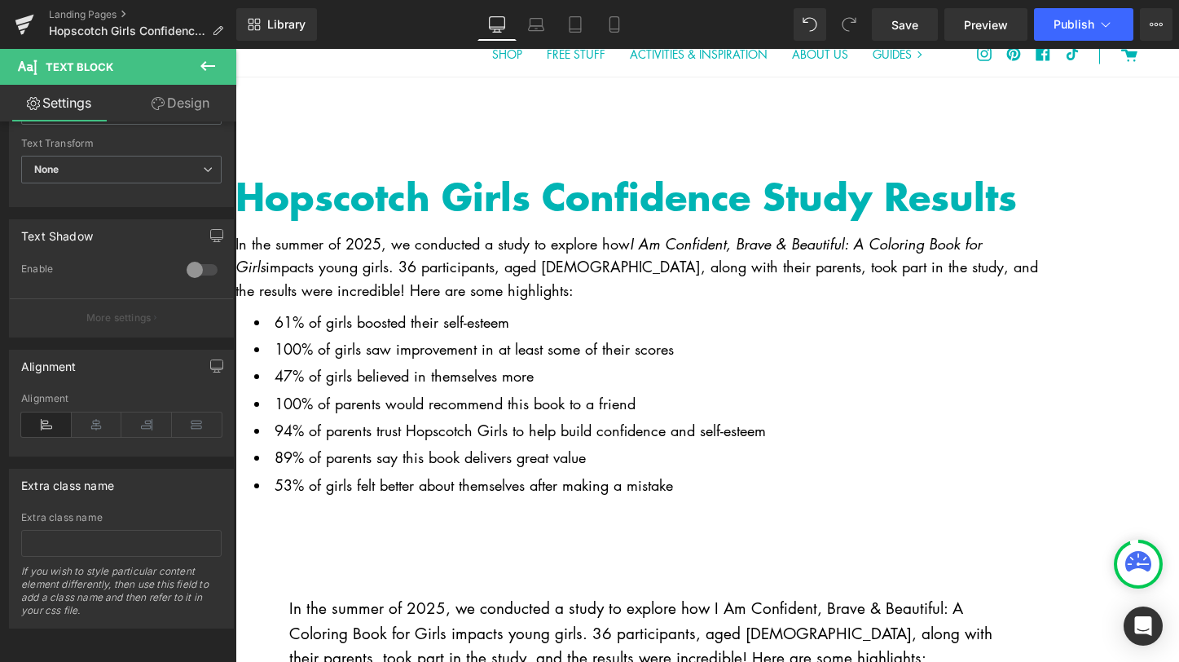
click at [196, 61] on button at bounding box center [207, 67] width 57 height 36
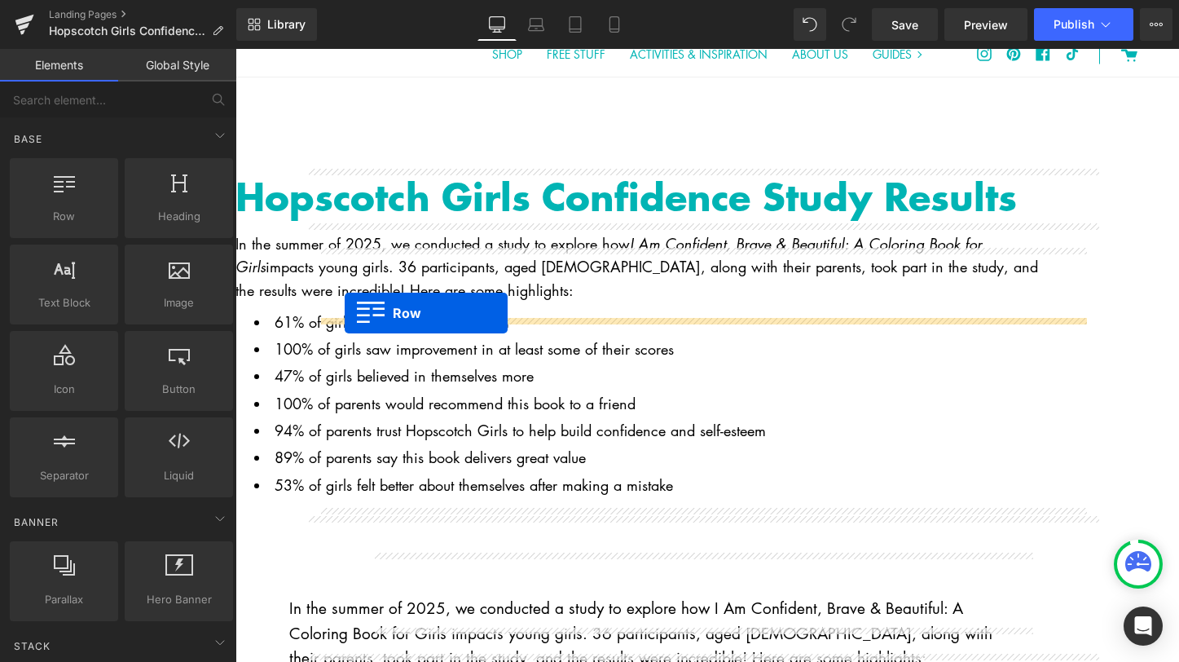
drag, startPoint x: 318, startPoint y: 235, endPoint x: 344, endPoint y: 314, distance: 83.2
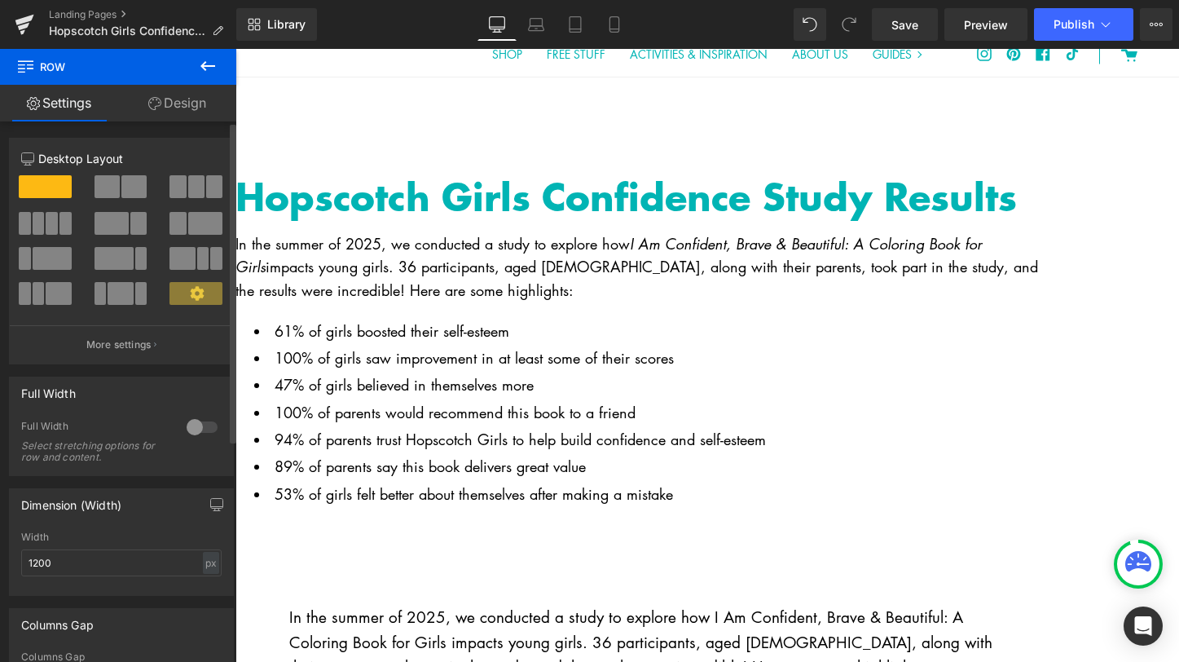
click at [124, 297] on span at bounding box center [120, 293] width 25 height 23
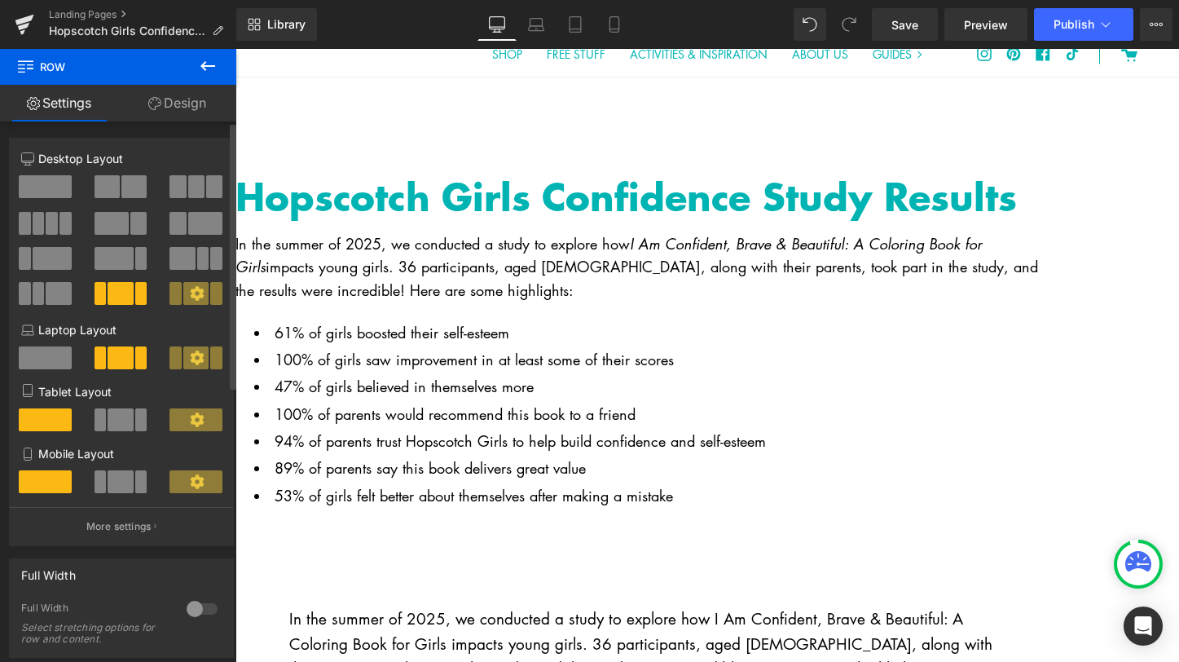
click at [41, 258] on span at bounding box center [52, 258] width 39 height 23
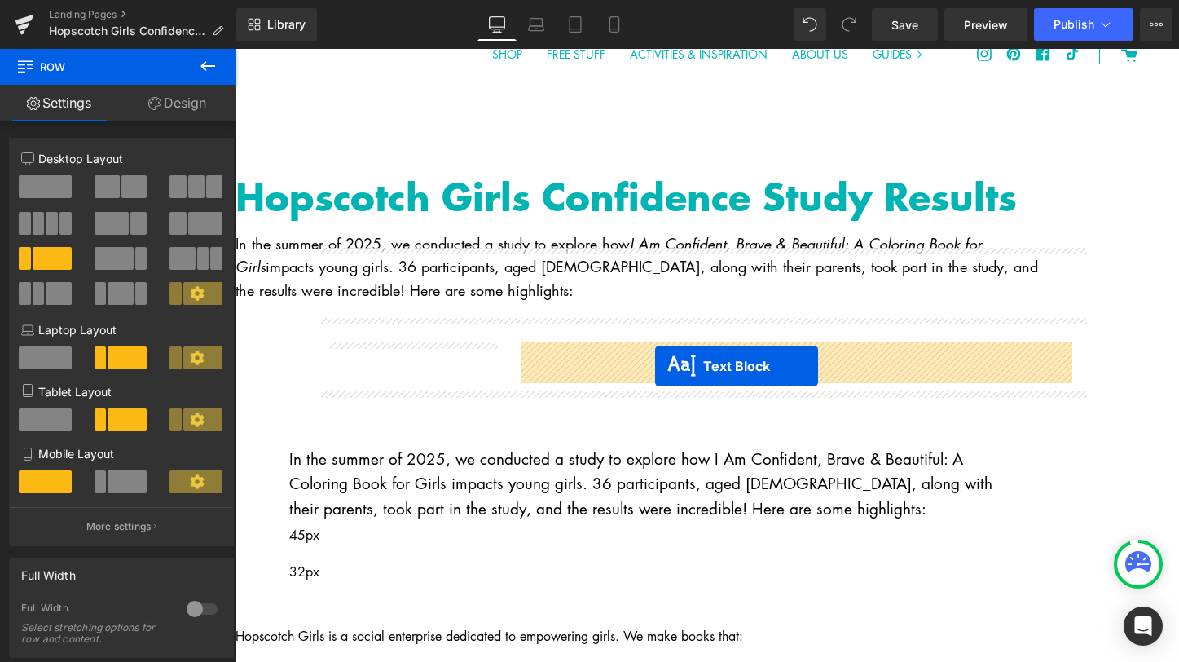
drag, startPoint x: 655, startPoint y: 485, endPoint x: 655, endPoint y: 366, distance: 119.0
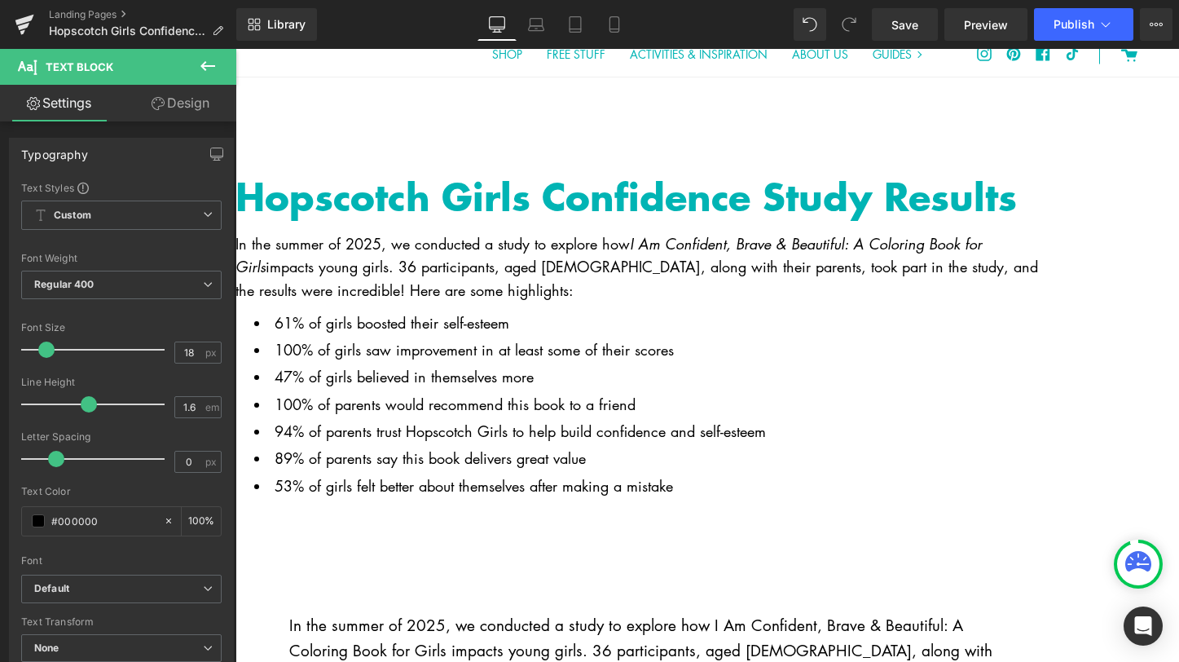
click at [236, 310] on span at bounding box center [236, 310] width 0 height 0
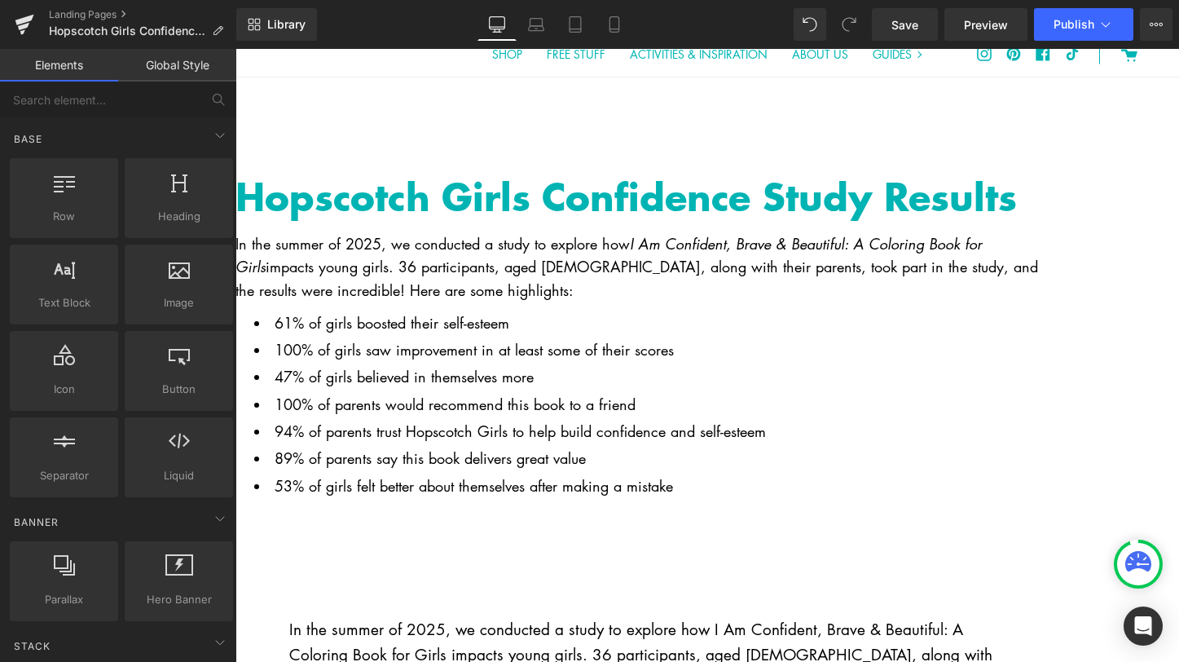
click at [236, 49] on span "Row" at bounding box center [236, 49] width 0 height 0
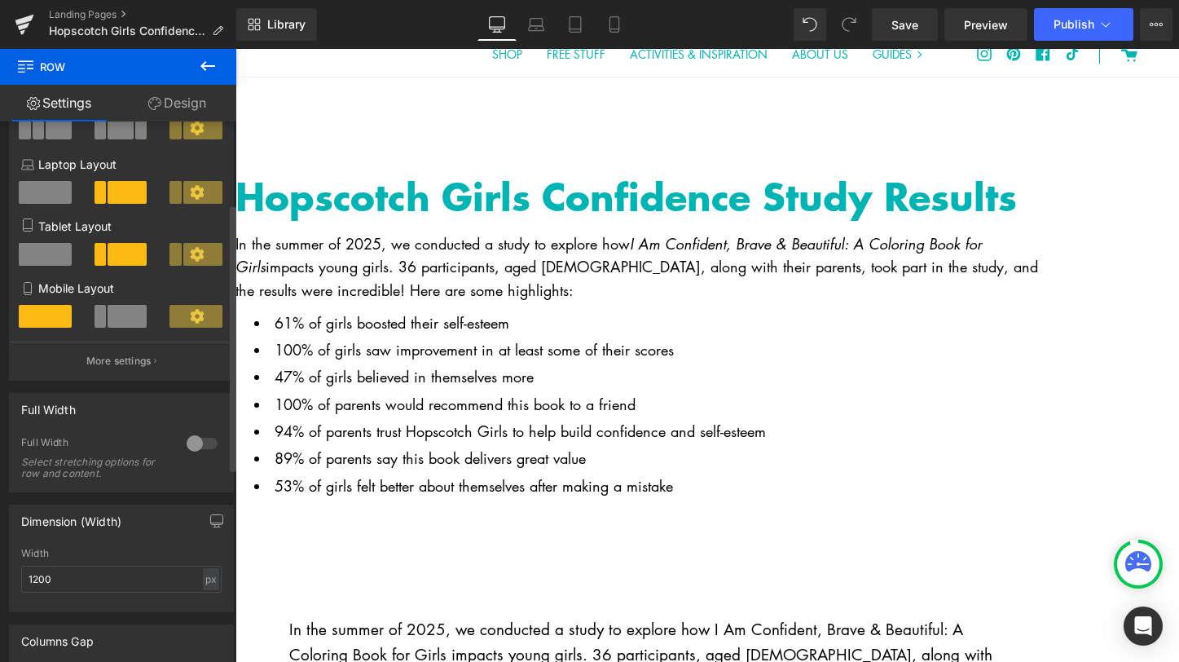
scroll to position [0, 0]
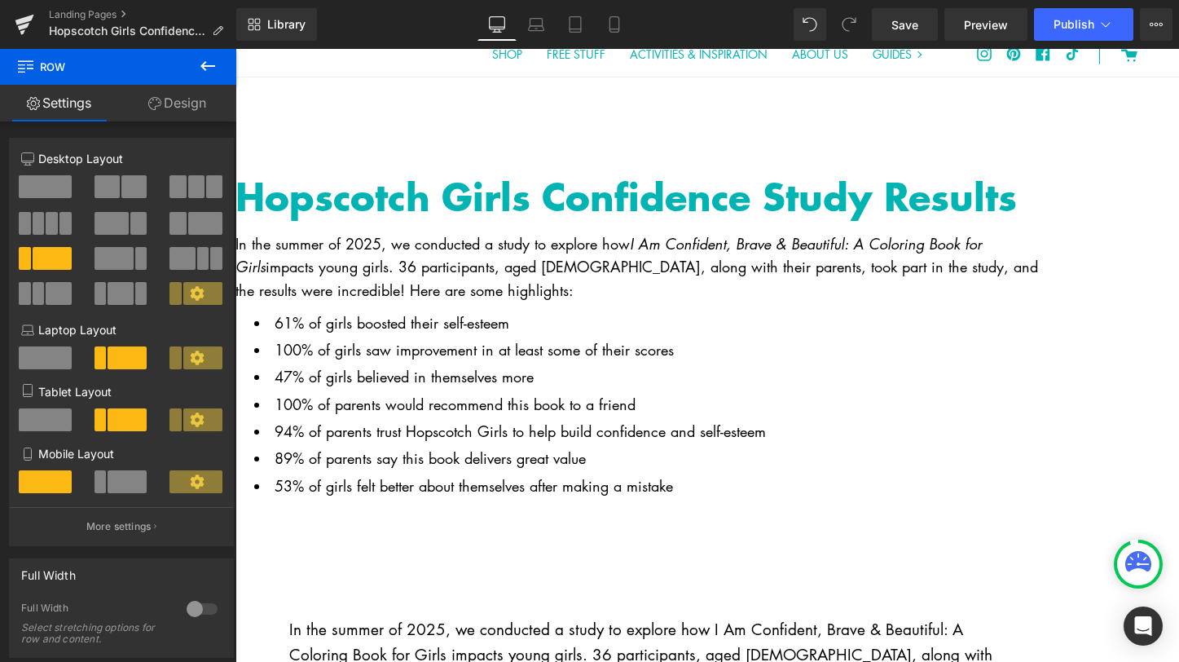
click at [184, 102] on link "Design" at bounding box center [177, 103] width 118 height 37
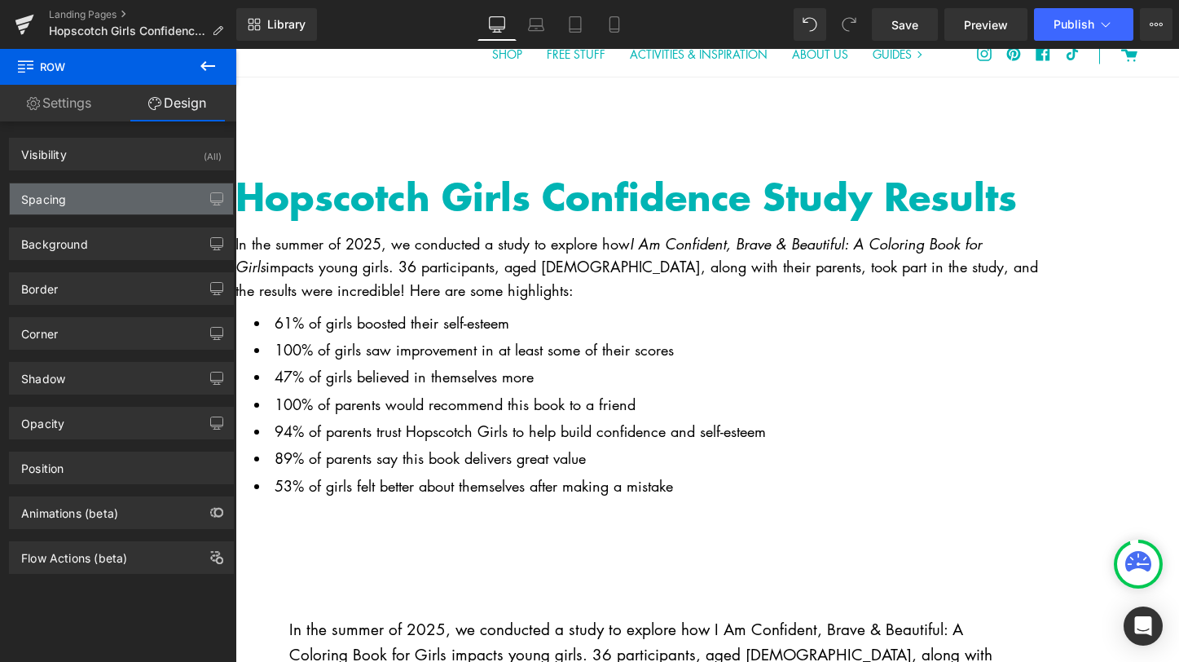
click at [121, 204] on div "Spacing" at bounding box center [121, 198] width 223 height 31
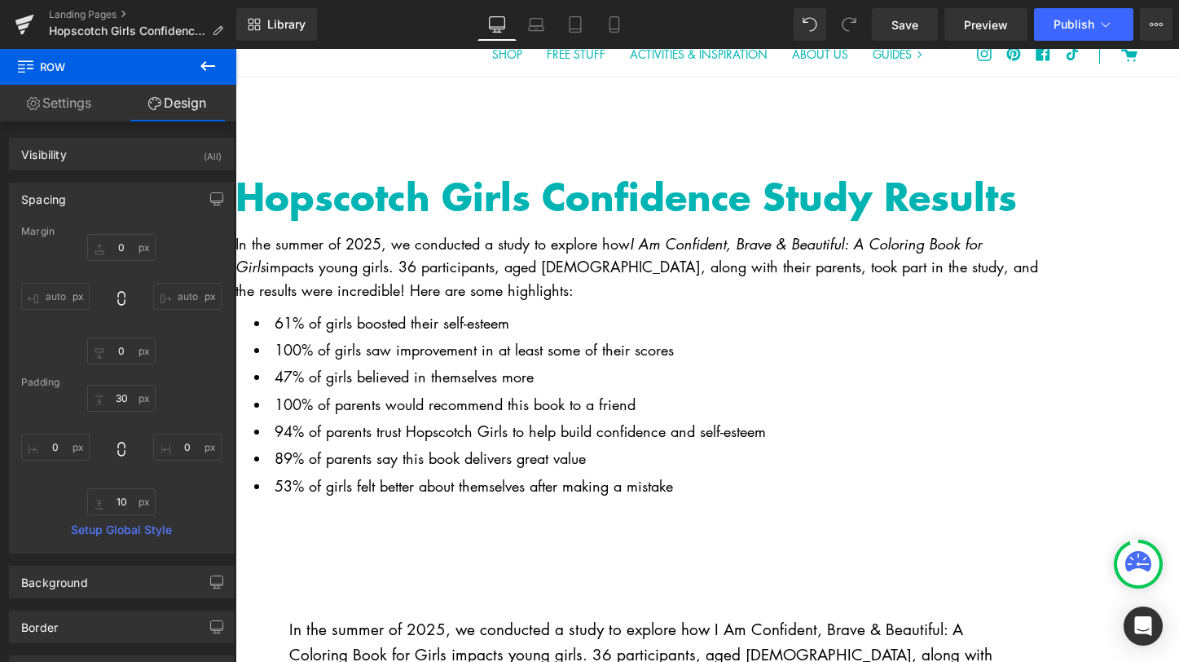
click at [121, 204] on div "Spacing" at bounding box center [121, 198] width 223 height 31
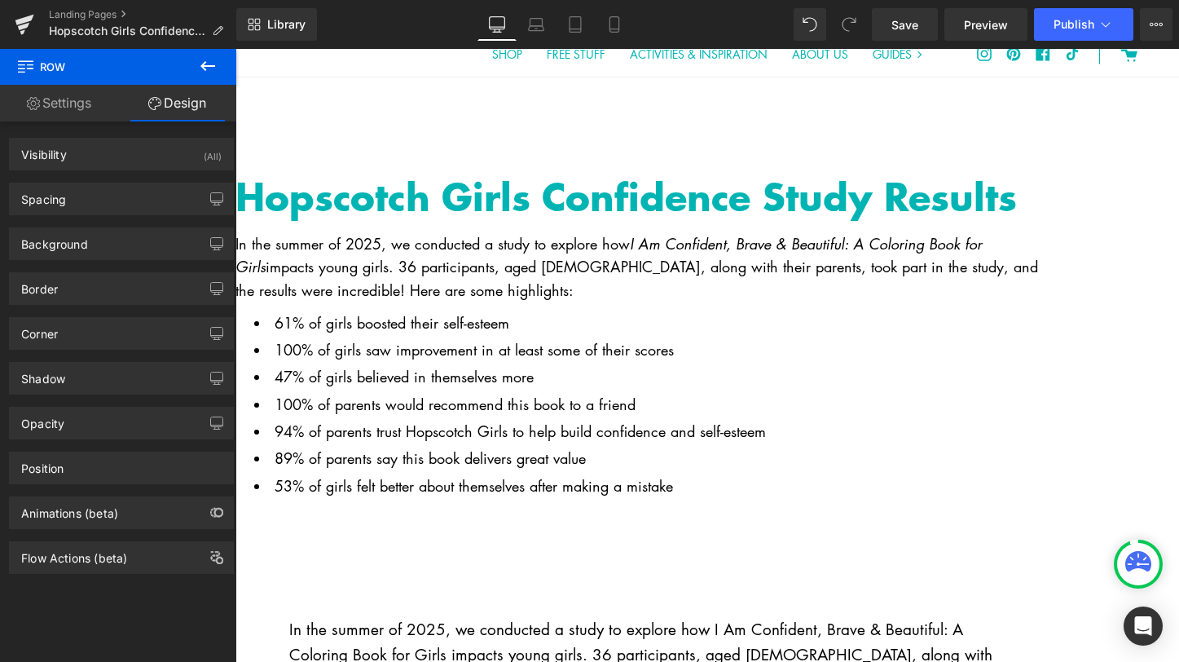
click at [80, 99] on link "Settings" at bounding box center [59, 103] width 118 height 37
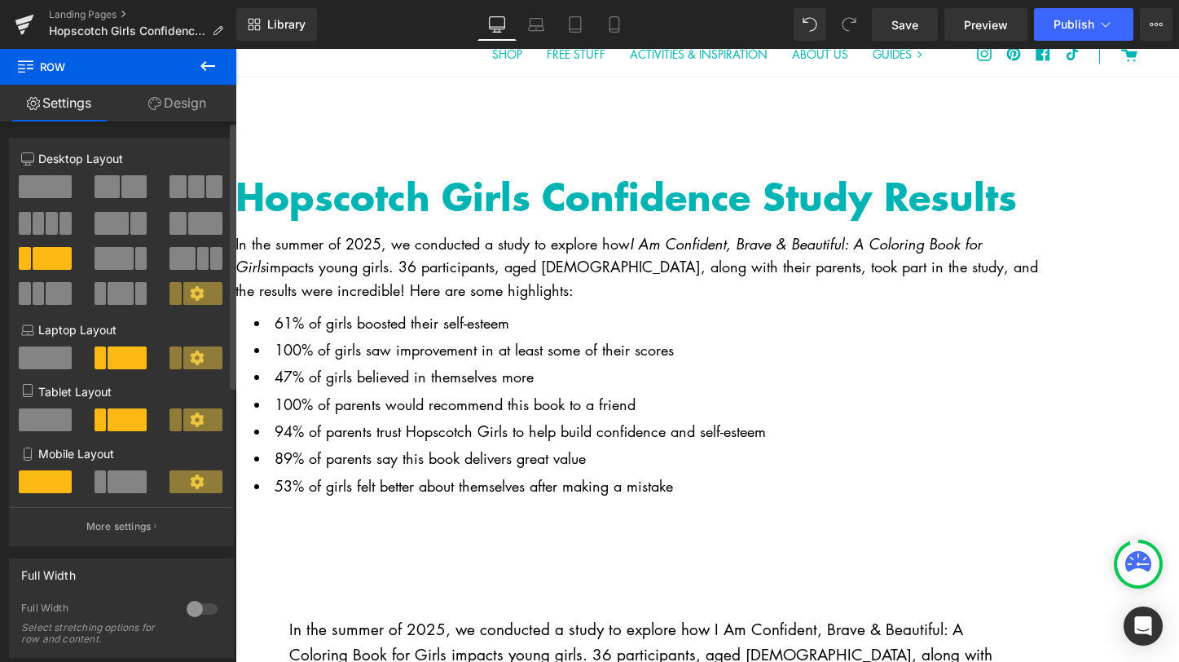
click at [183, 294] on span at bounding box center [202, 293] width 39 height 23
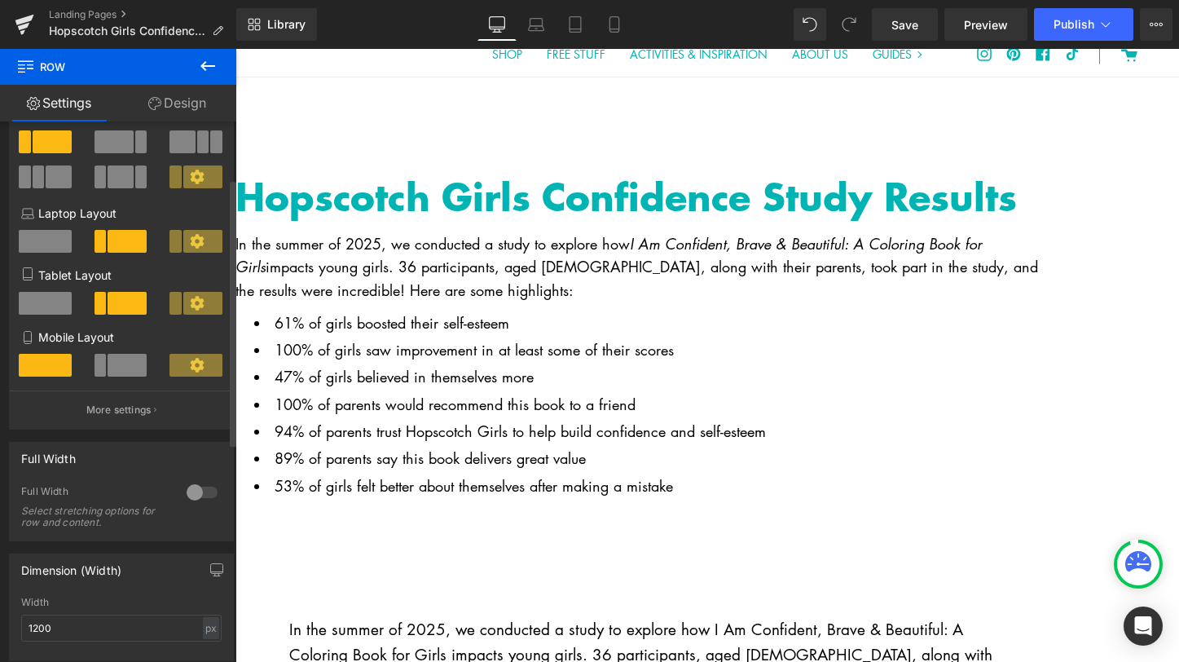
scroll to position [118, 0]
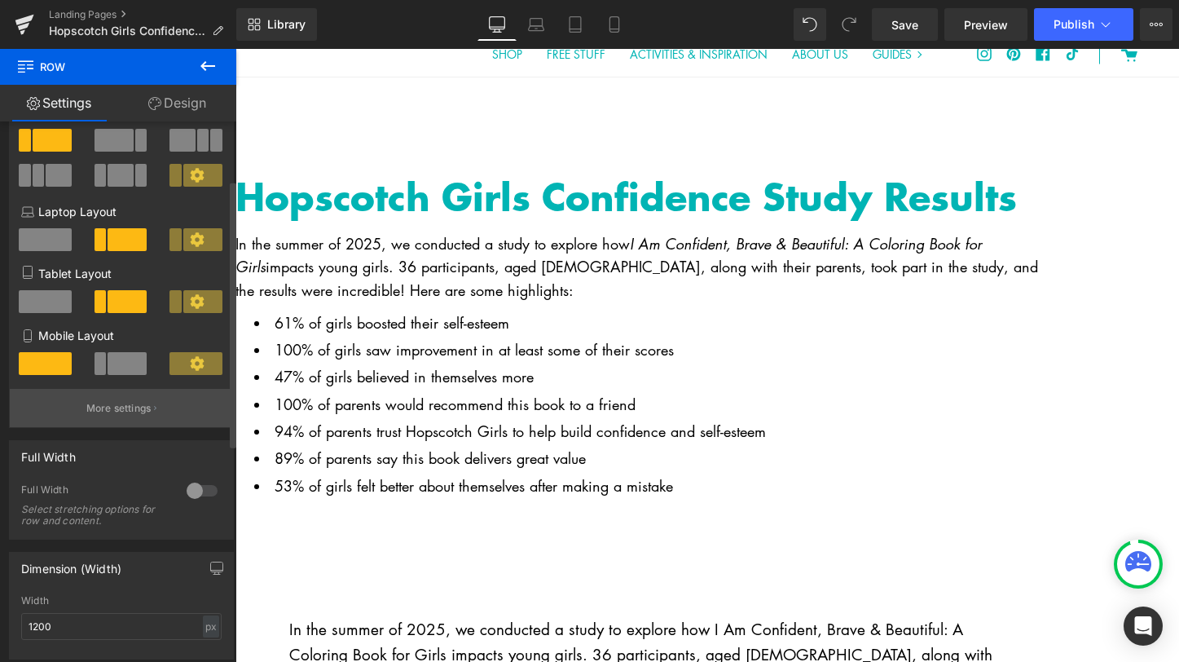
click at [139, 412] on p "More settings" at bounding box center [118, 408] width 65 height 15
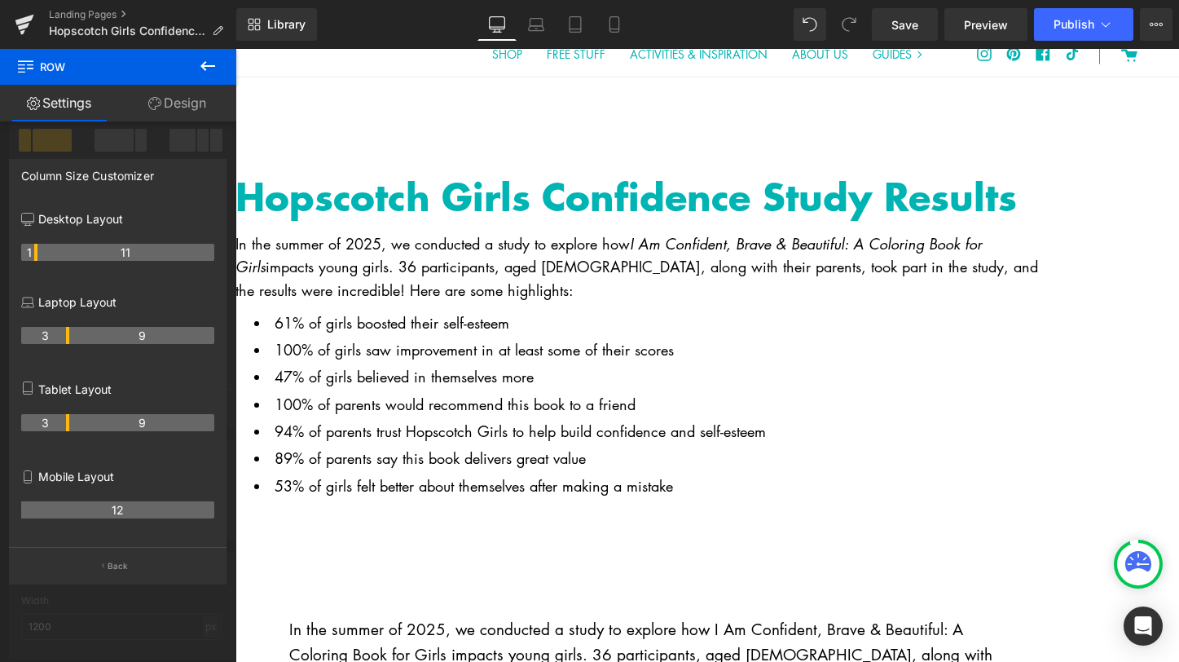
drag, startPoint x: 68, startPoint y: 256, endPoint x: 30, endPoint y: 253, distance: 37.6
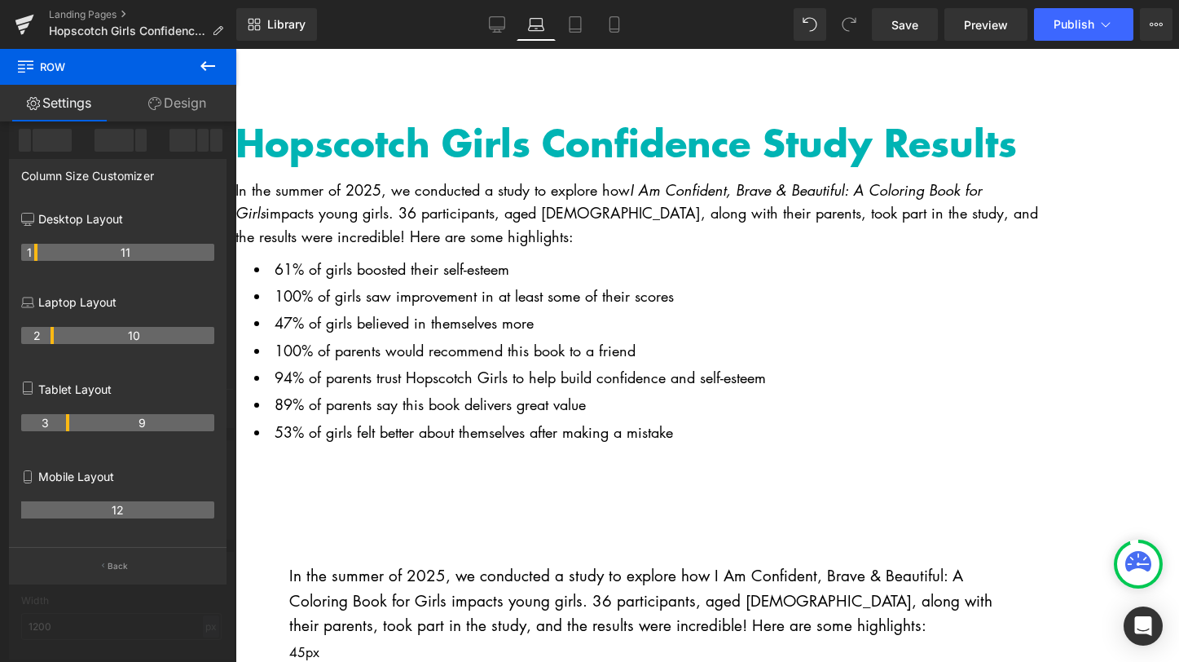
scroll to position [104, 0]
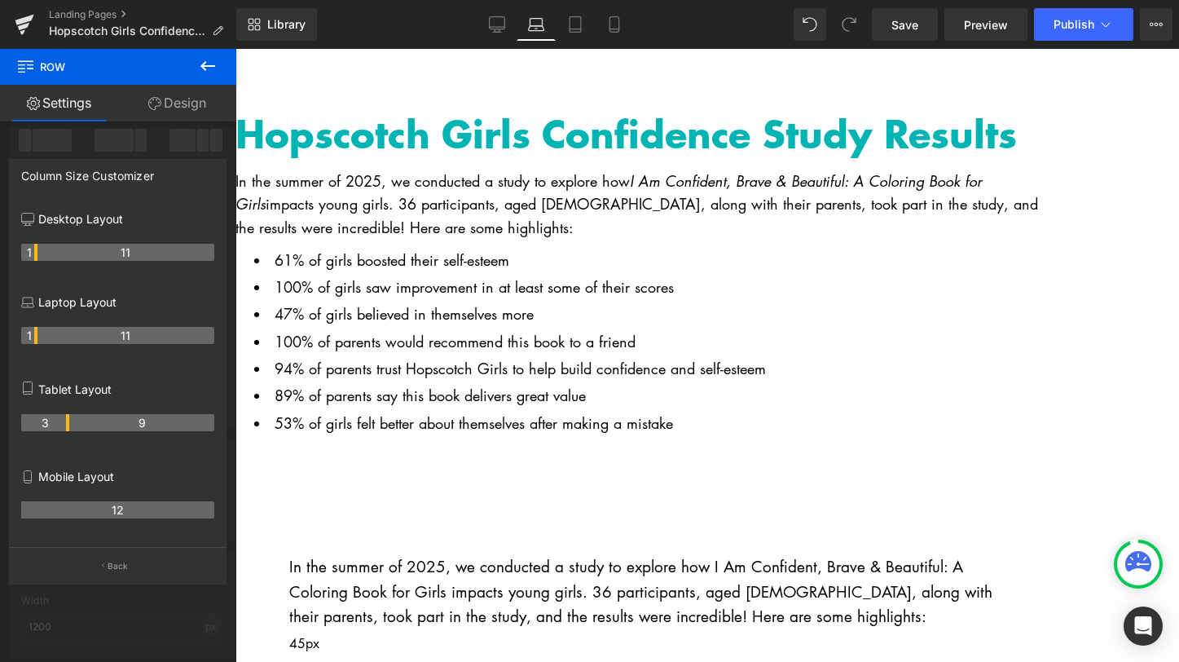
drag, startPoint x: 68, startPoint y: 335, endPoint x: 34, endPoint y: 333, distance: 34.3
click at [34, 333] on th "1" at bounding box center [29, 335] width 16 height 17
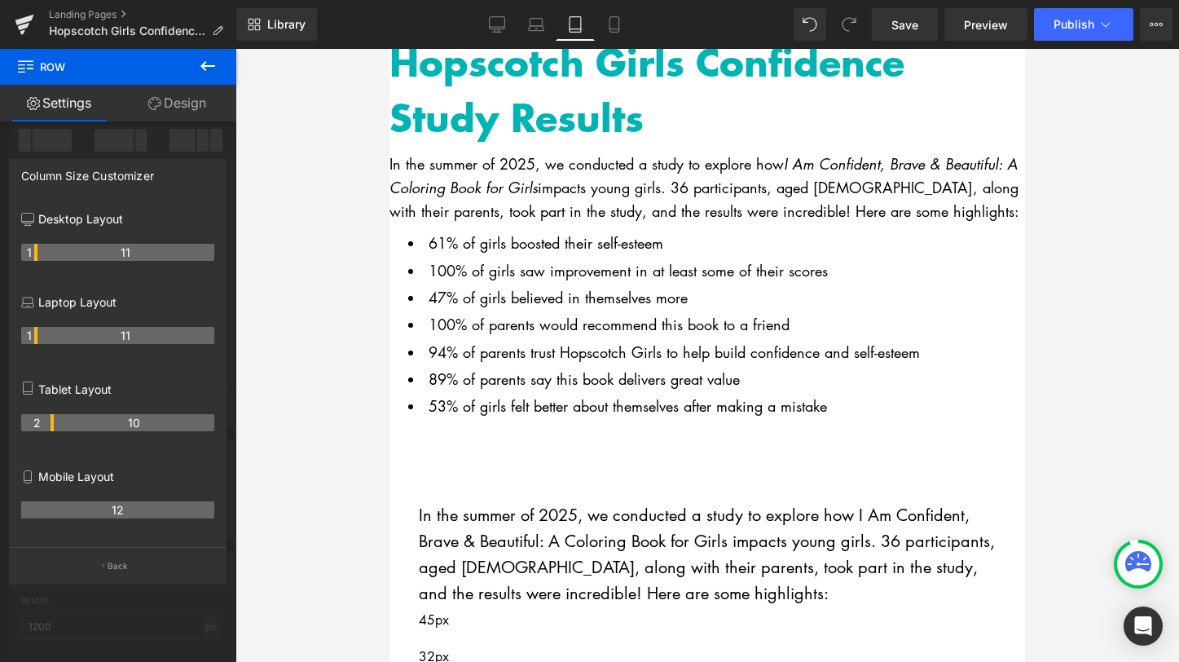
scroll to position [183, 0]
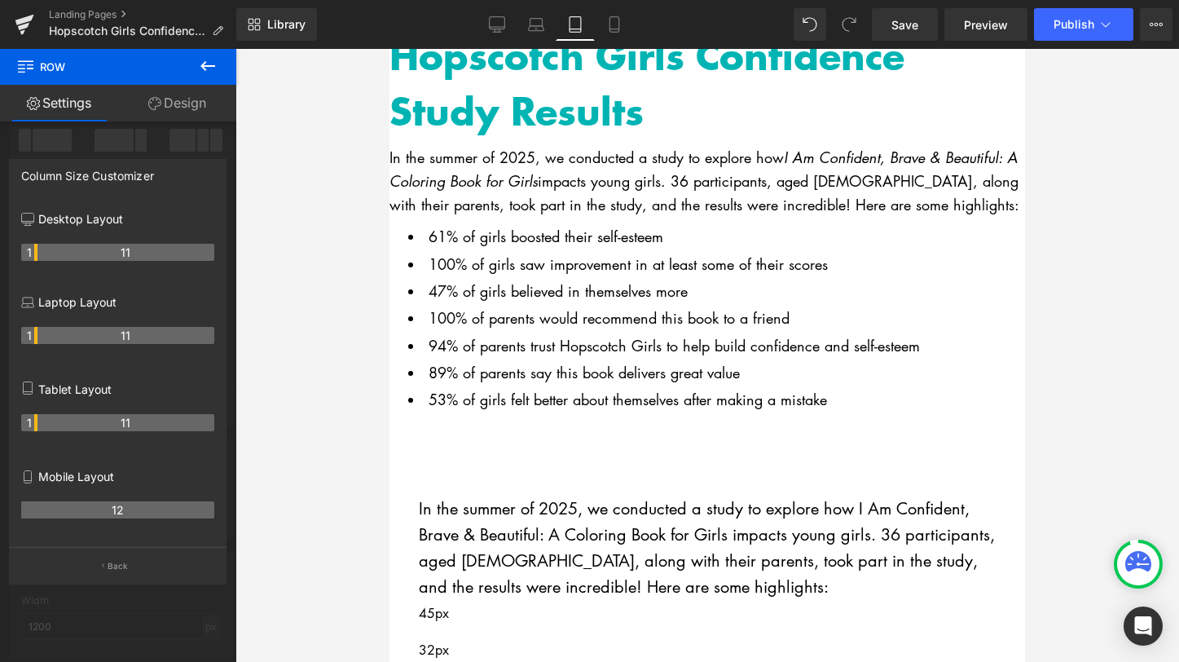
drag, startPoint x: 68, startPoint y: 420, endPoint x: 35, endPoint y: 421, distance: 32.6
click at [35, 421] on th "1" at bounding box center [29, 422] width 16 height 17
click at [196, 67] on button at bounding box center [207, 67] width 57 height 36
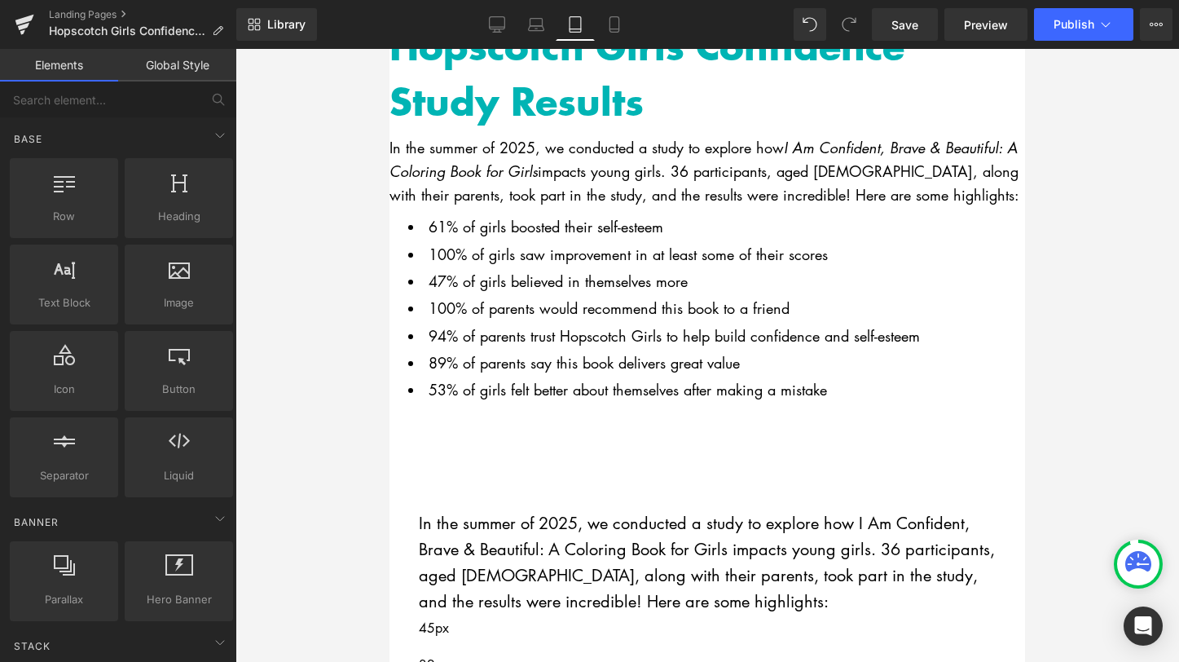
scroll to position [192, 0]
click at [543, 402] on li "53% of girls felt better about themselves after making a mistake" at bounding box center [716, 390] width 617 height 24
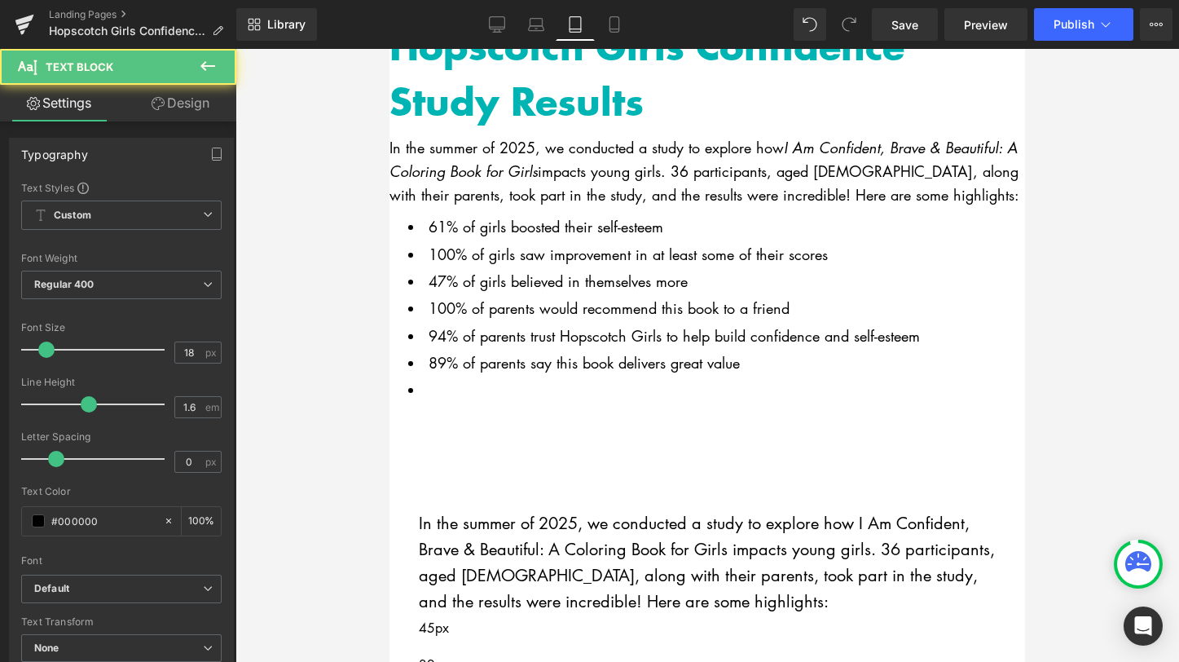
click at [856, 293] on li "47% of girls believed in themselves more" at bounding box center [716, 282] width 617 height 24
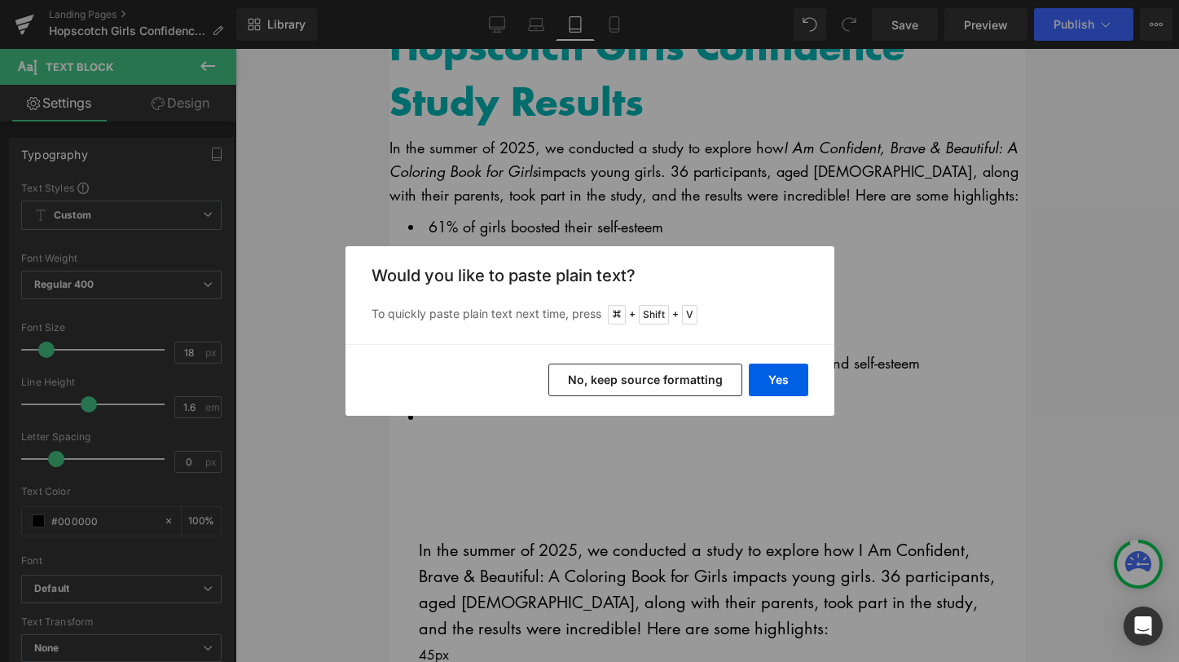
drag, startPoint x: 723, startPoint y: 384, endPoint x: 333, endPoint y: 336, distance: 392.5
click at [723, 384] on button "No, keep source formatting" at bounding box center [645, 379] width 194 height 33
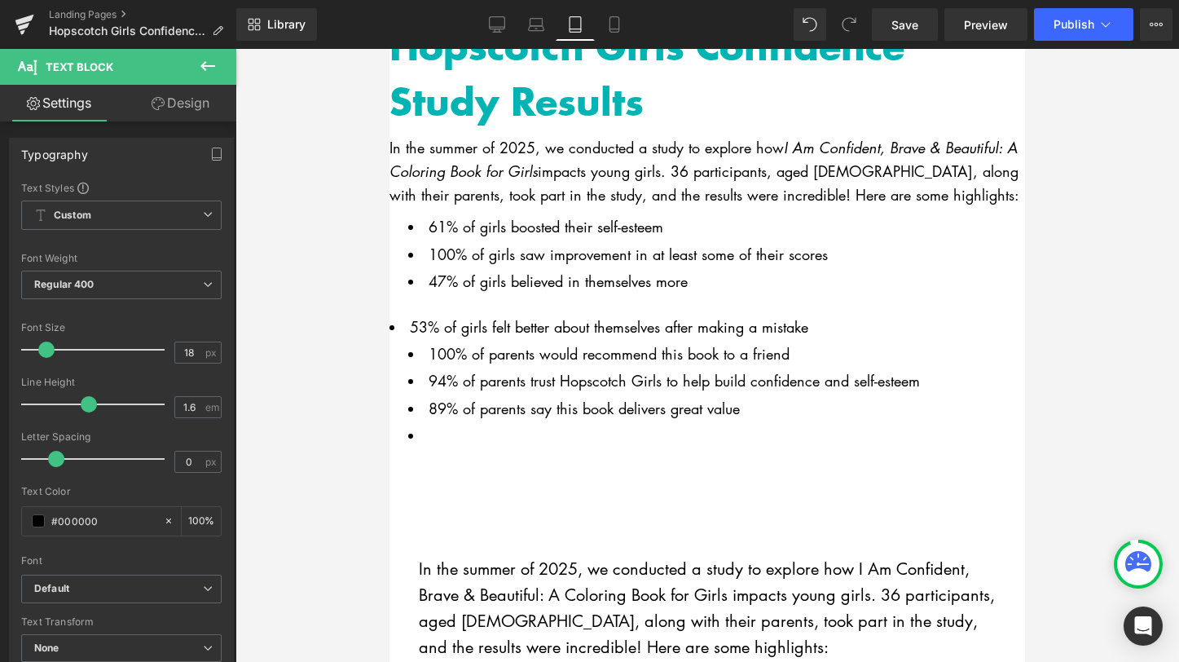
click at [558, 293] on li "47% of girls believed in themselves more" at bounding box center [716, 282] width 617 height 24
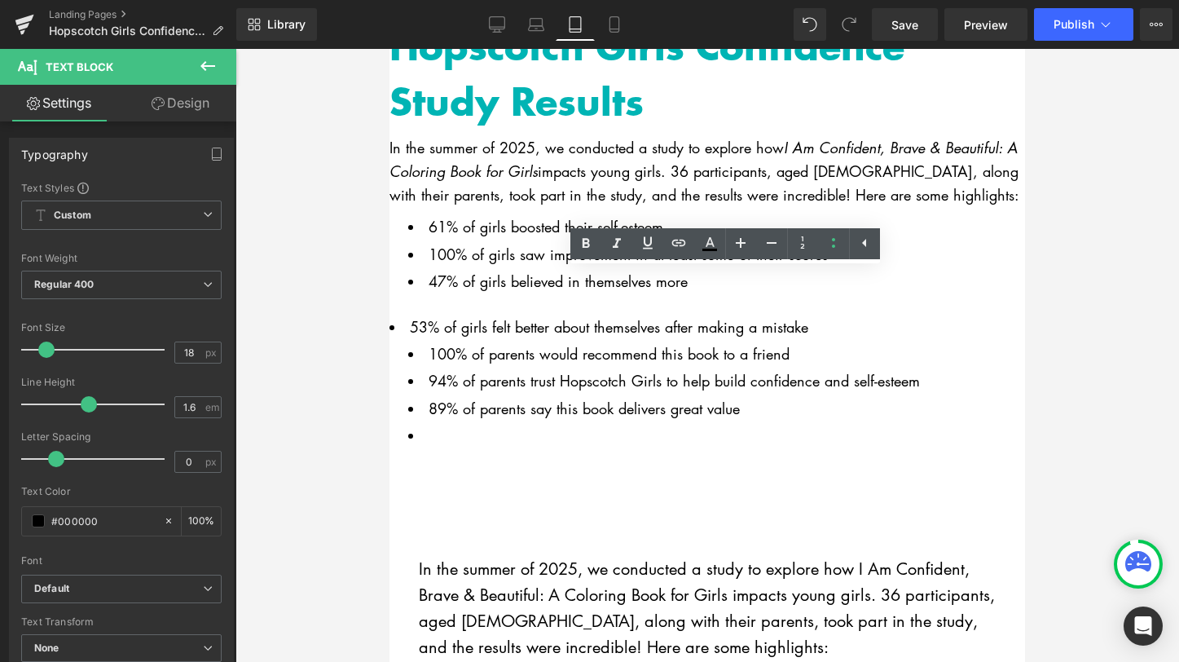
click at [560, 447] on li at bounding box center [716, 436] width 617 height 24
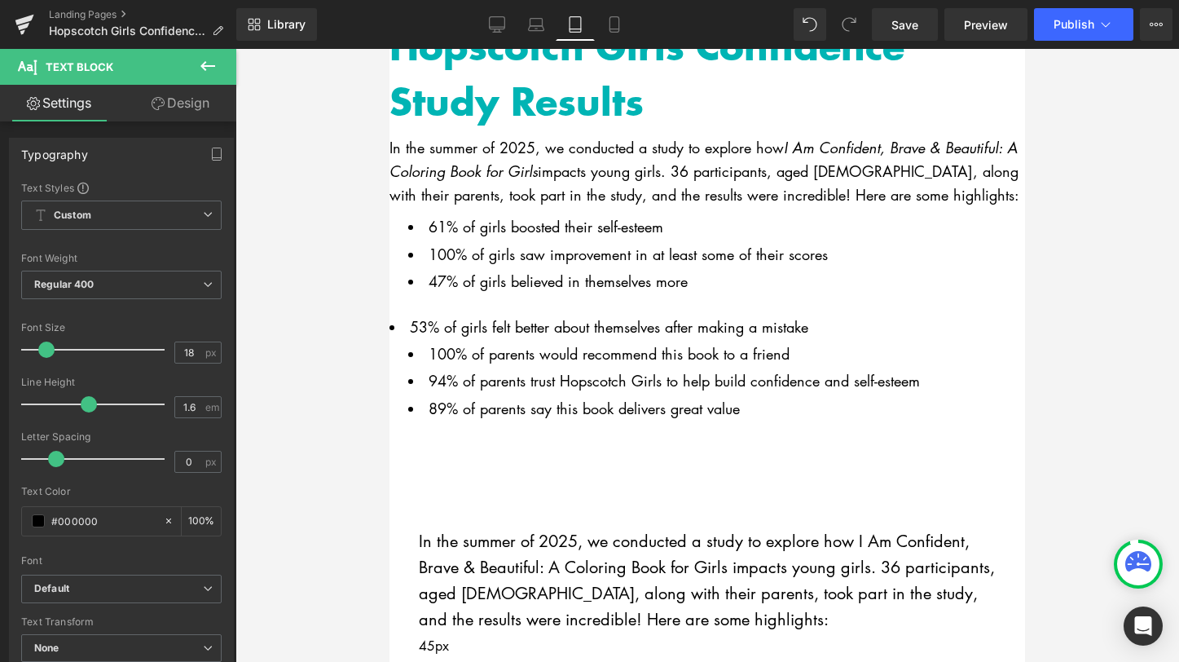
click at [390, 49] on link at bounding box center [390, 49] width 0 height 0
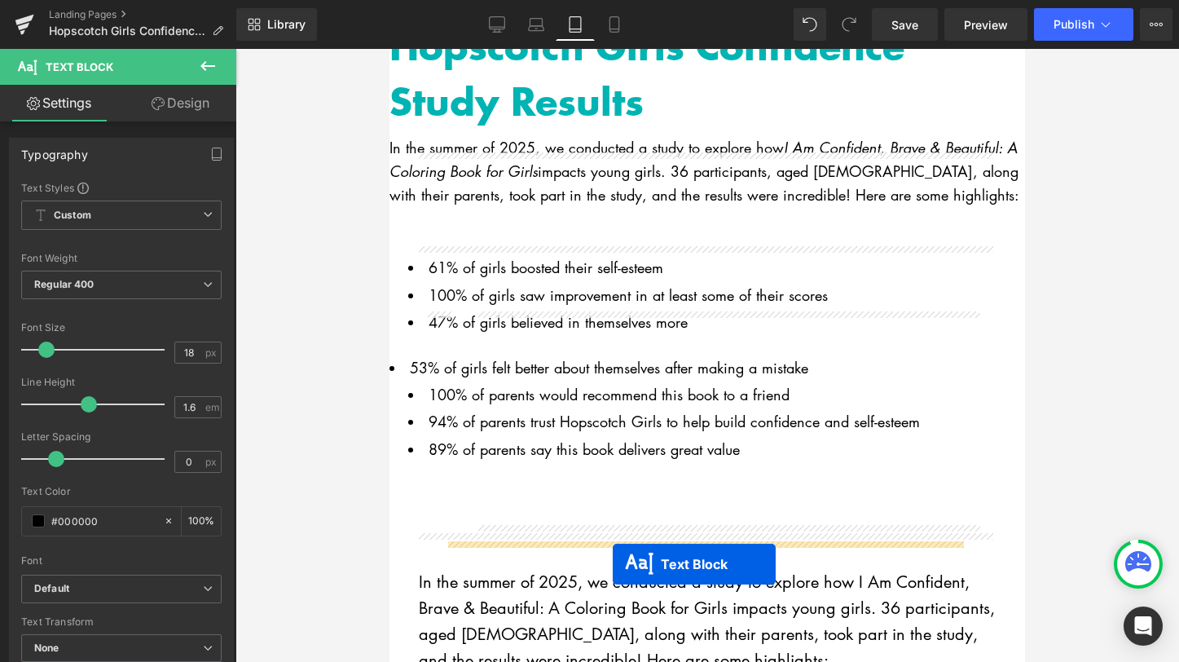
drag, startPoint x: 654, startPoint y: 288, endPoint x: 612, endPoint y: 566, distance: 281.1
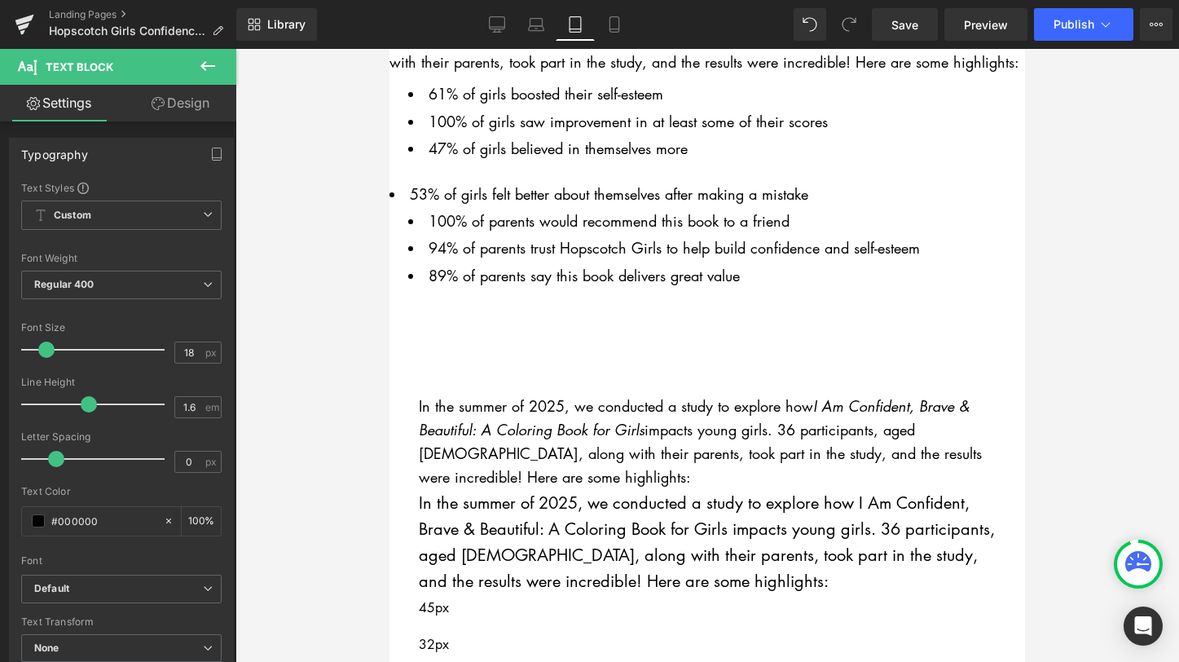
scroll to position [341, 0]
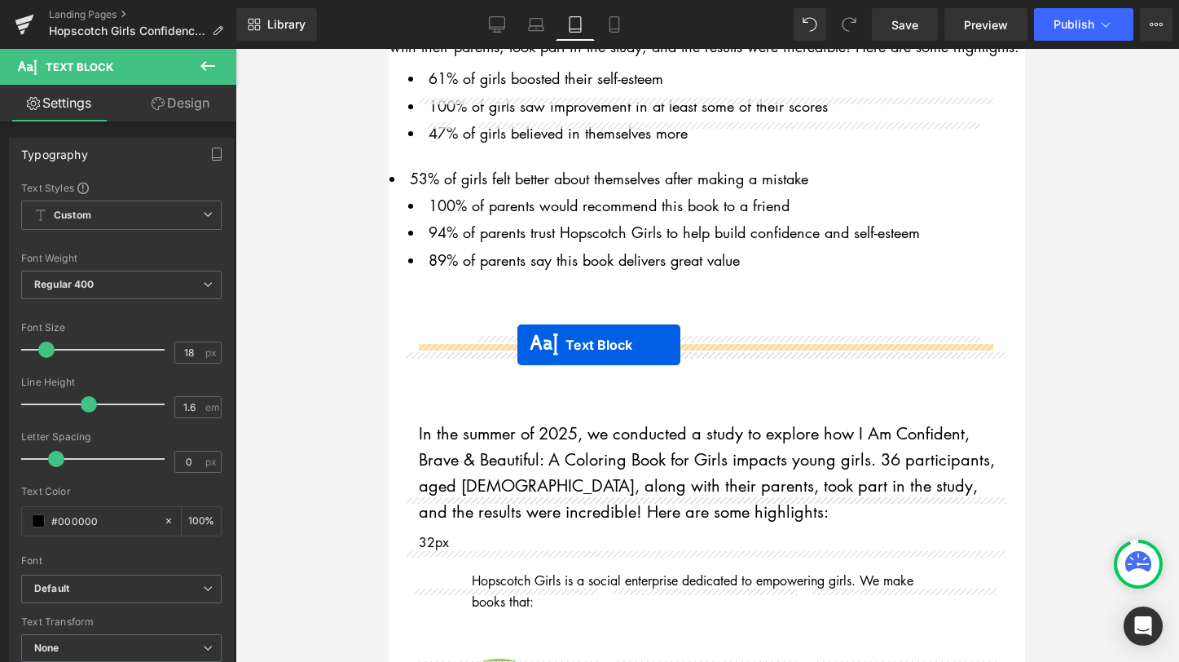
drag, startPoint x: 653, startPoint y: 395, endPoint x: 517, endPoint y: 345, distance: 144.4
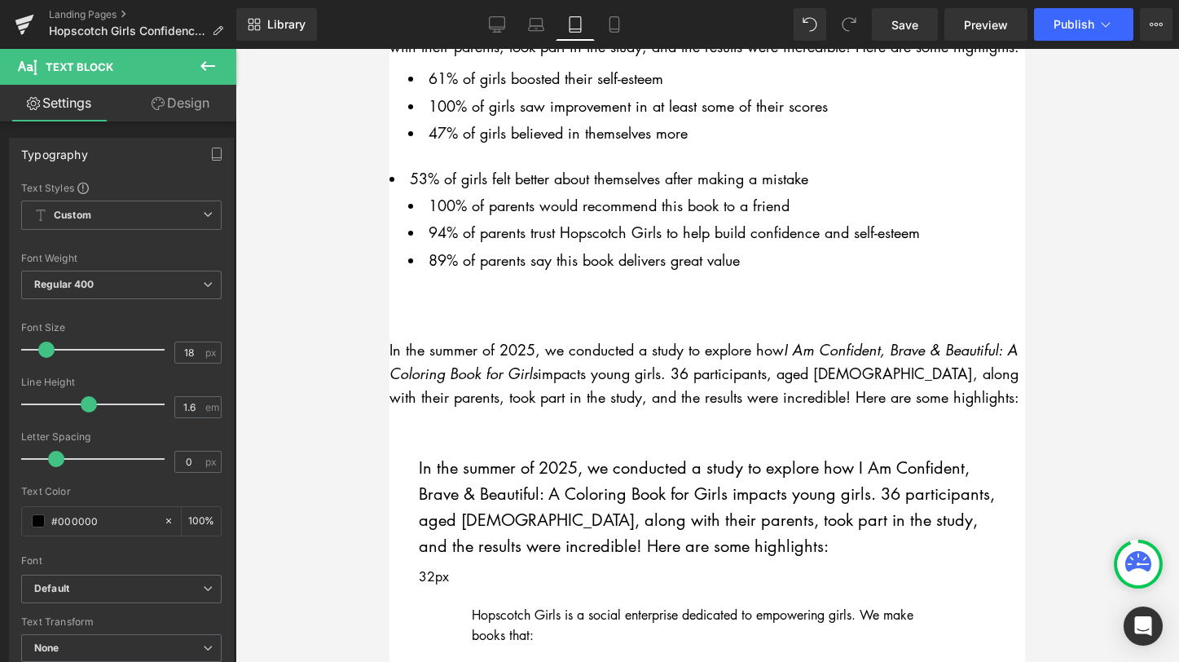
click at [497, 378] on icon "I Am Confident, Brave & Beautiful: A Coloring Book for Girls" at bounding box center [704, 361] width 628 height 43
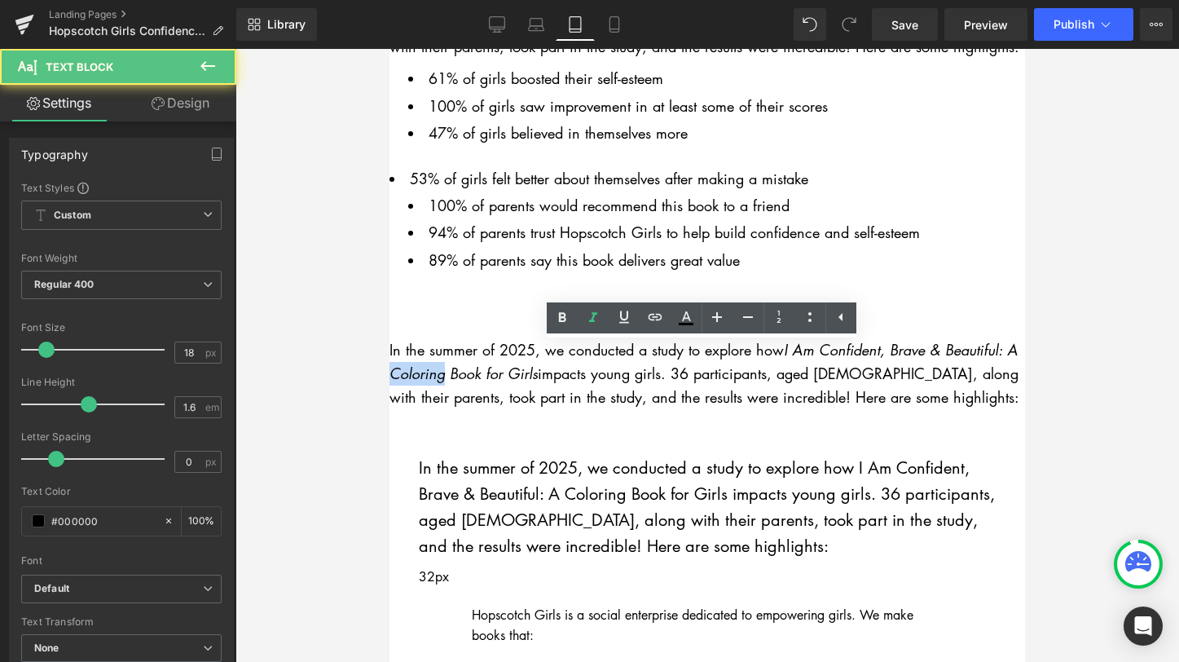
click at [497, 378] on icon "I Am Confident, Brave & Beautiful: A Coloring Book for Girls" at bounding box center [704, 361] width 628 height 43
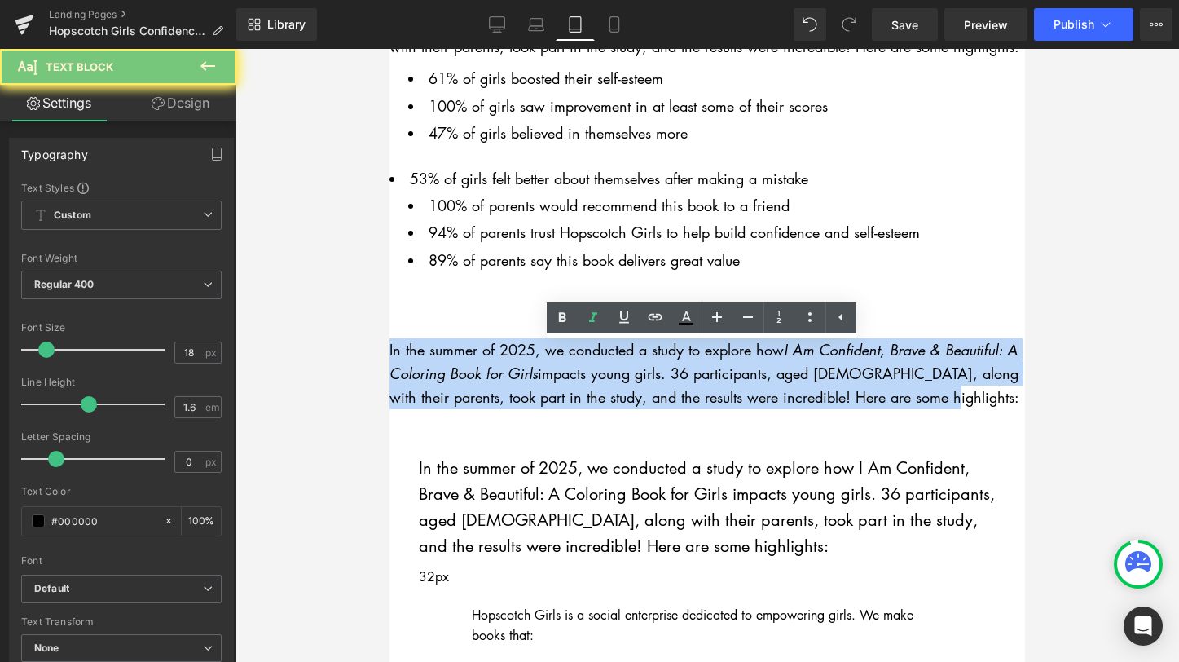
click at [497, 378] on icon "I Am Confident, Brave & Beautiful: A Coloring Book for Girls" at bounding box center [704, 361] width 628 height 43
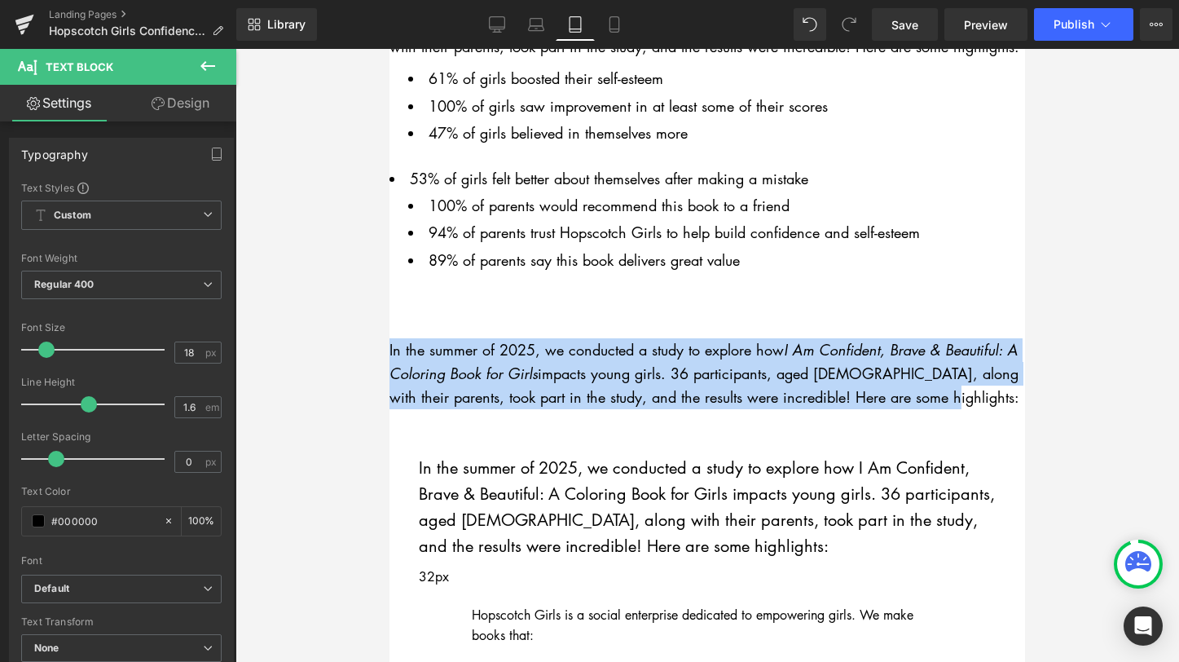
paste div
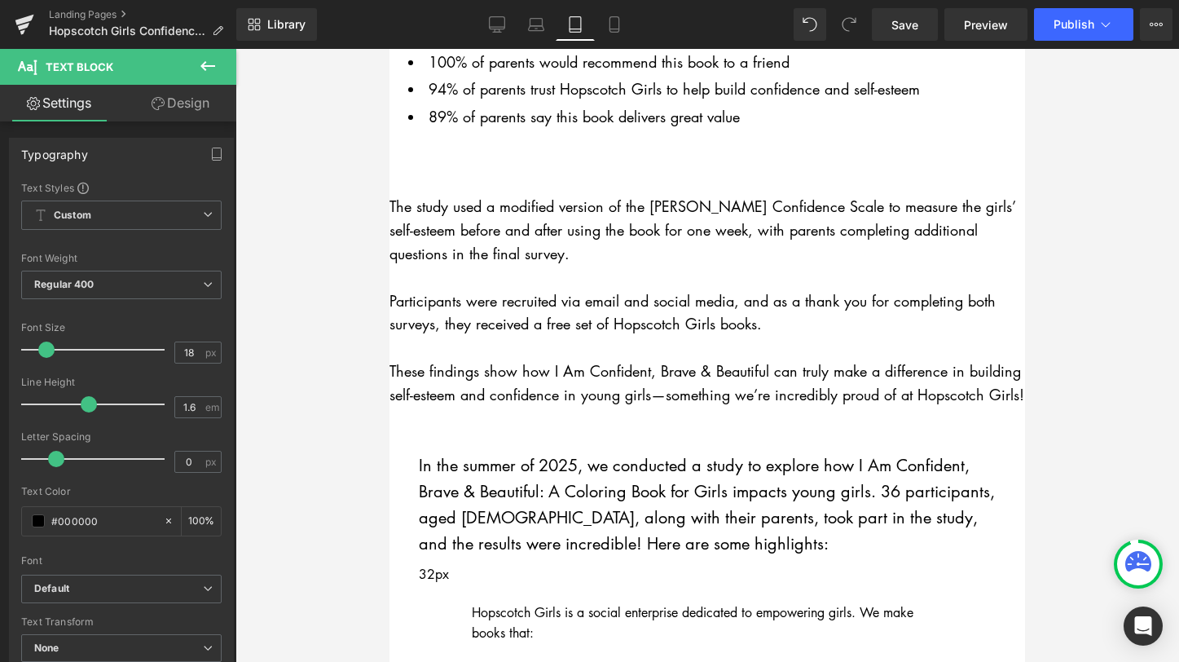
scroll to position [517, 0]
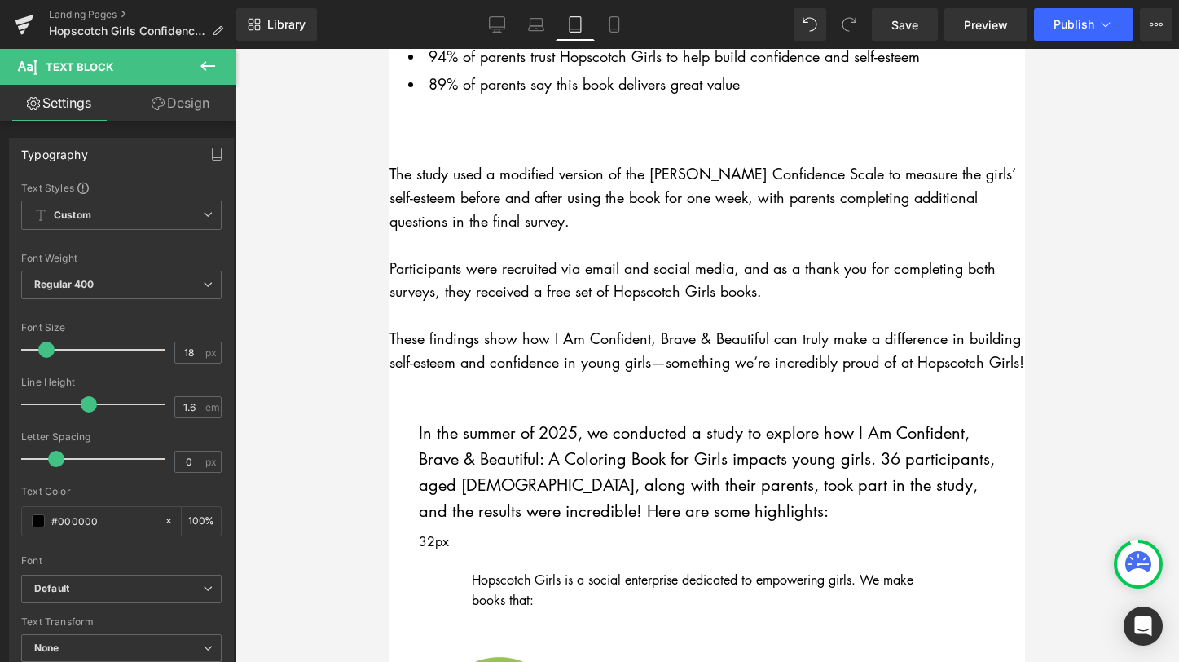
click at [597, 451] on p "In the summer of 2025, we conducted a study to explore how I Am Confident, Brav…" at bounding box center [707, 471] width 577 height 104
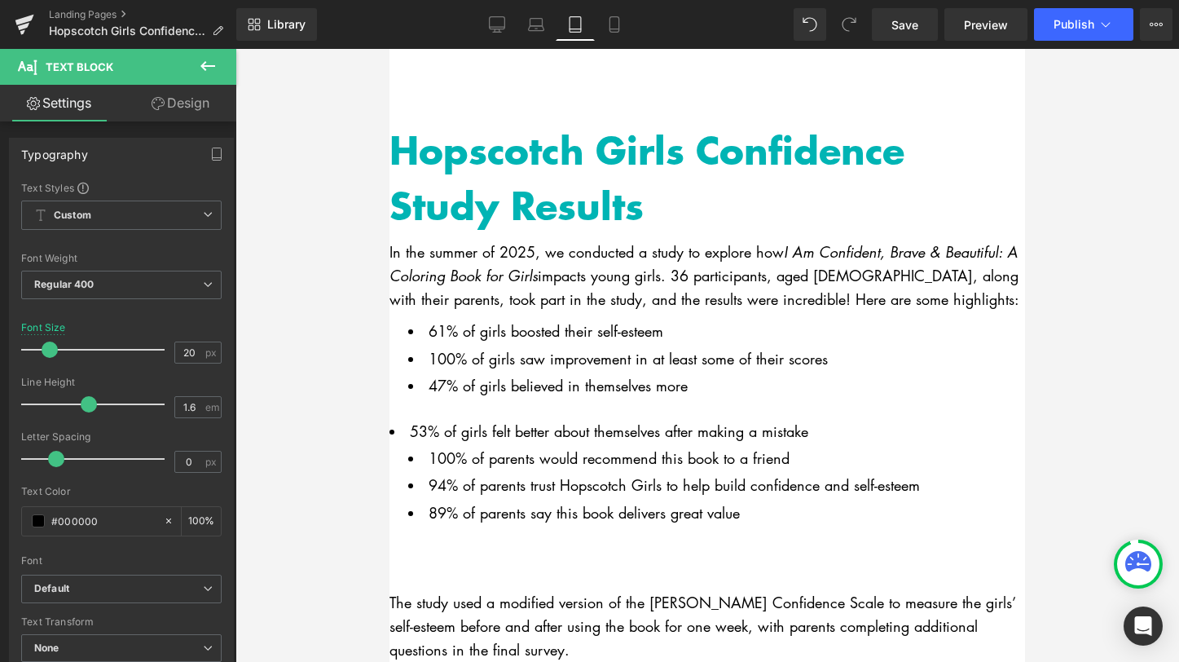
scroll to position [0, 0]
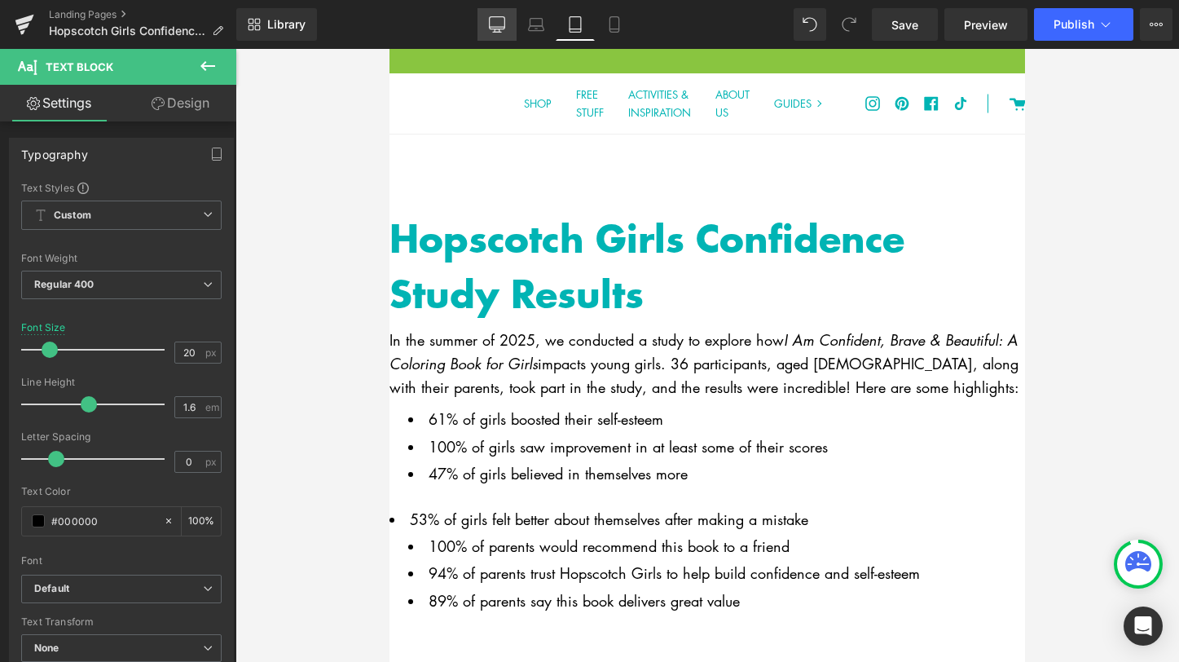
click at [493, 22] on icon at bounding box center [497, 24] width 16 height 16
type input "18"
type input "100"
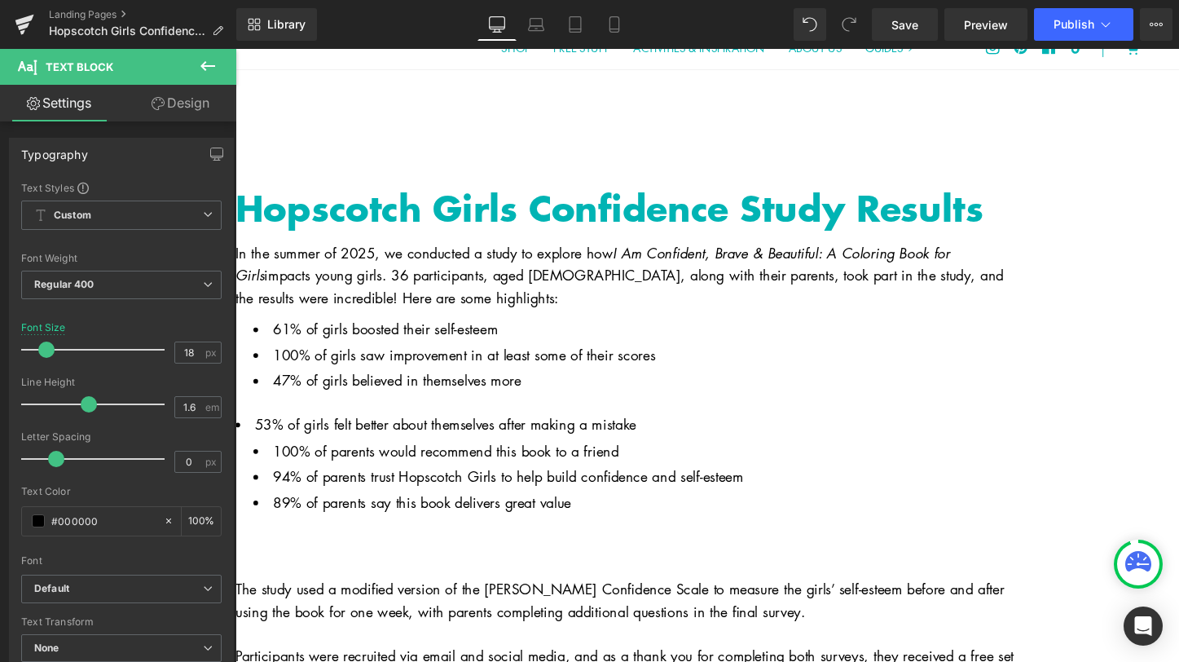
scroll to position [53, 0]
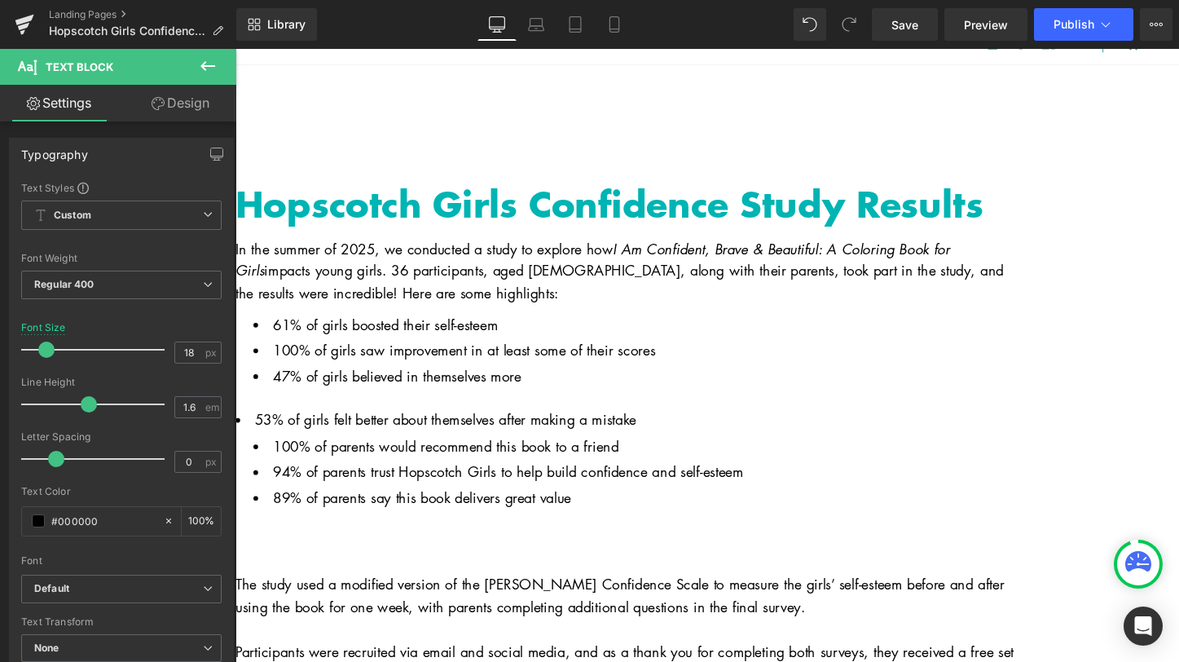
click at [236, 49] on span "Row" at bounding box center [236, 49] width 0 height 0
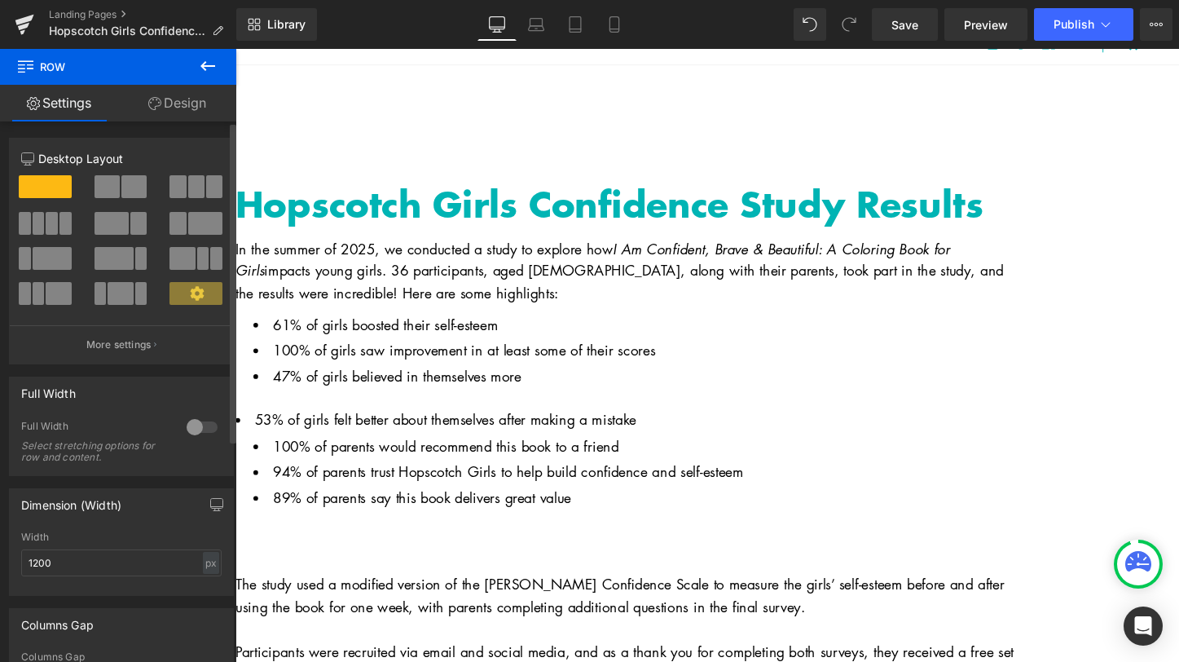
click at [112, 290] on span at bounding box center [120, 293] width 25 height 23
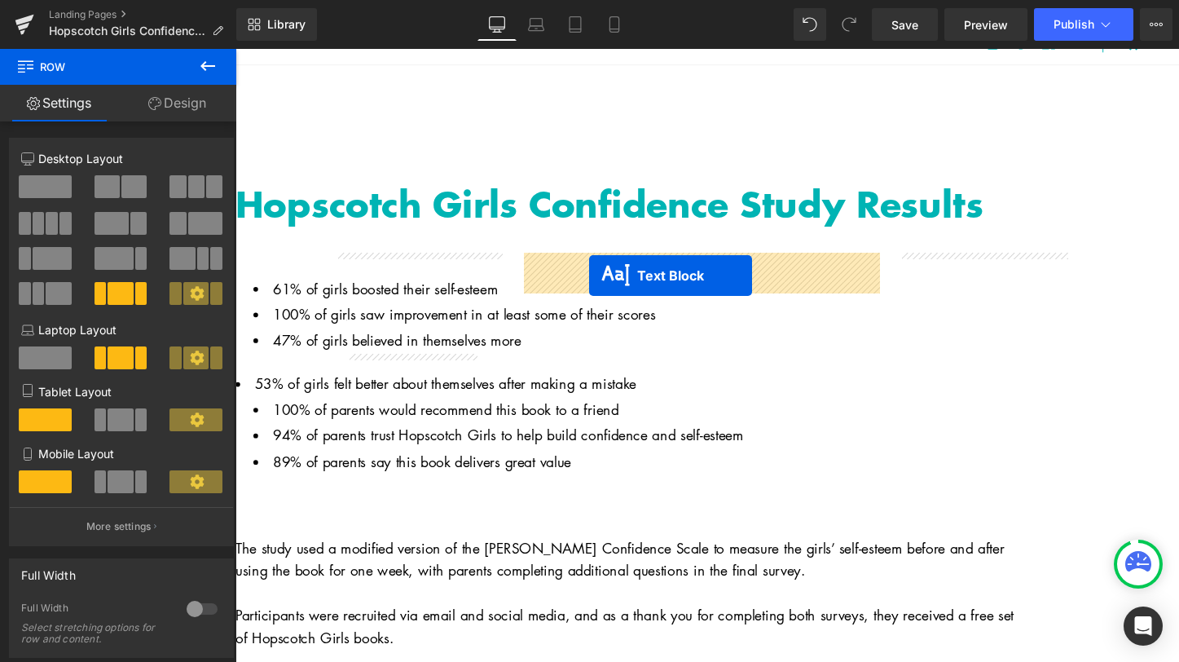
drag, startPoint x: 356, startPoint y: 400, endPoint x: 606, endPoint y: 285, distance: 274.6
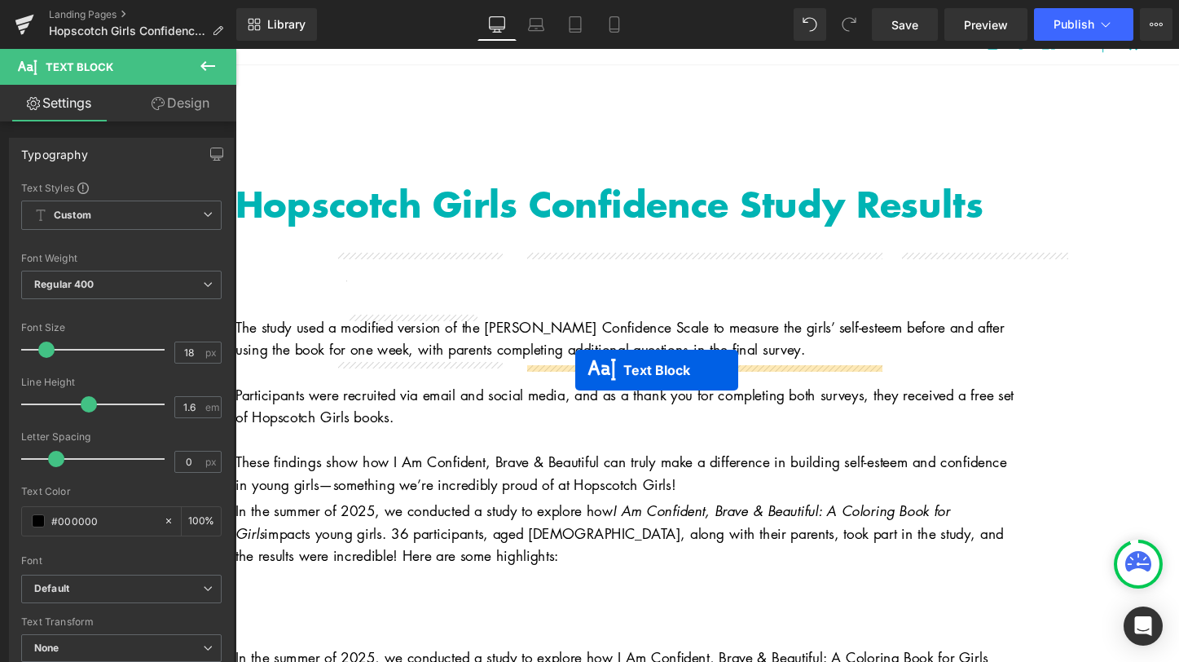
drag, startPoint x: 375, startPoint y: 337, endPoint x: 591, endPoint y: 385, distance: 221.1
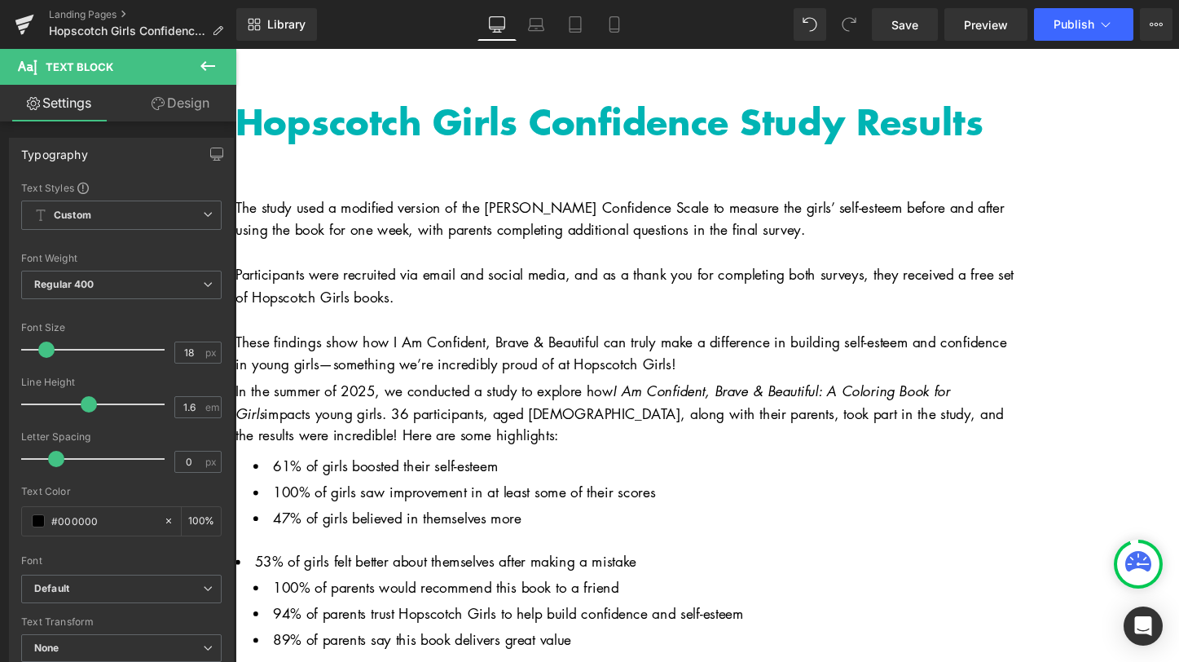
scroll to position [137, 0]
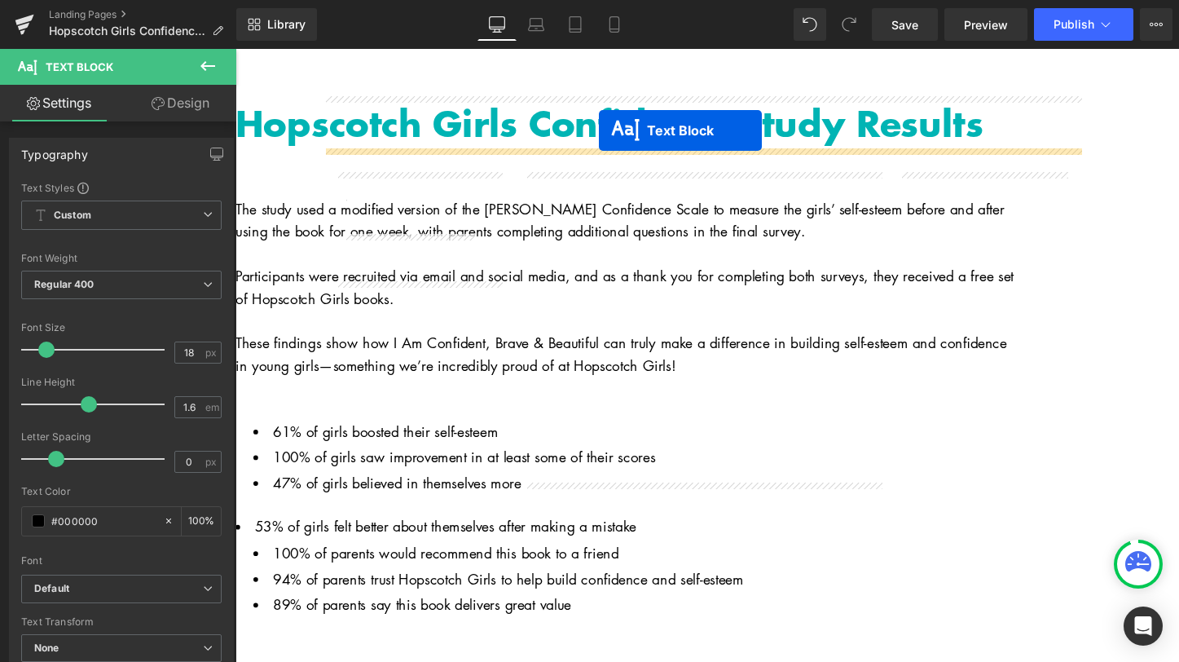
drag, startPoint x: 677, startPoint y: 236, endPoint x: 615, endPoint y: 134, distance: 119.2
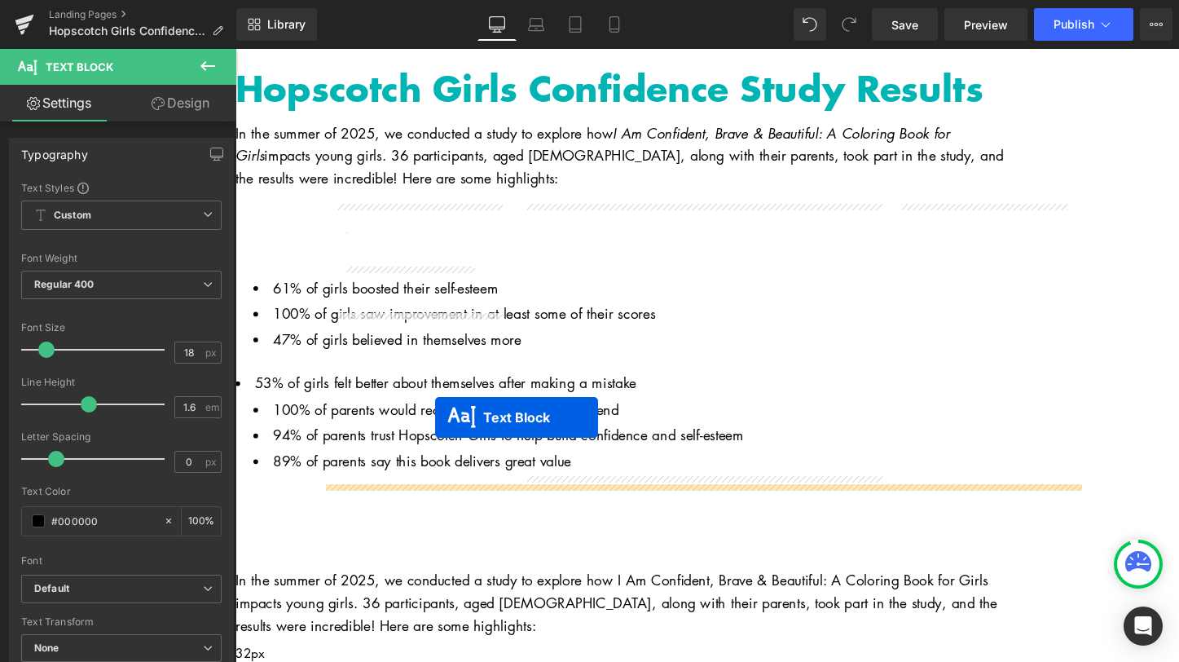
scroll to position [177, 0]
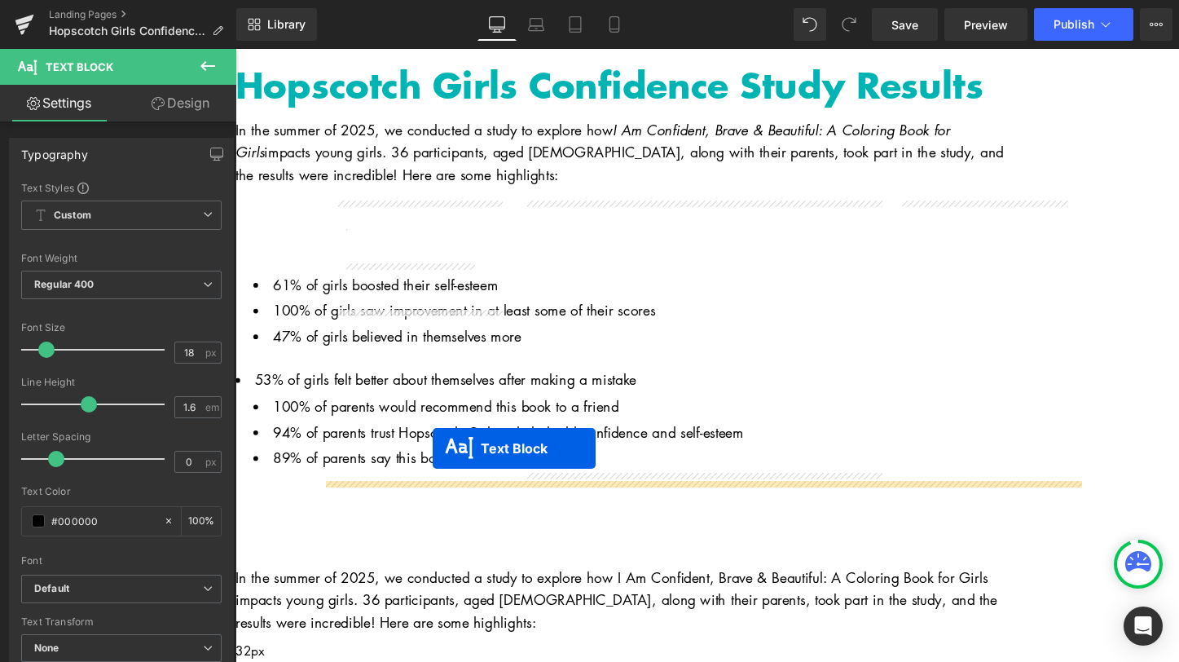
drag, startPoint x: 381, startPoint y: 335, endPoint x: 442, endPoint y: 466, distance: 144.7
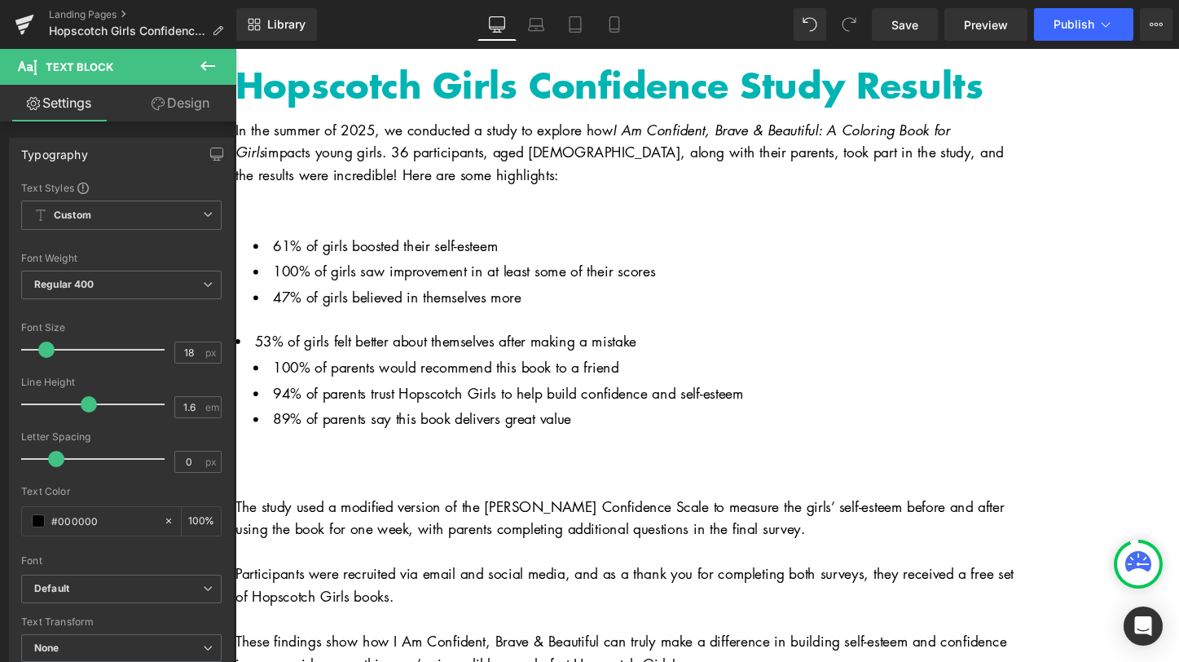
click at [396, 328] on div "Row 61% of girls boosted their self-esteem 100% of girls saw improvement in at …" at bounding box center [643, 357] width 815 height 315
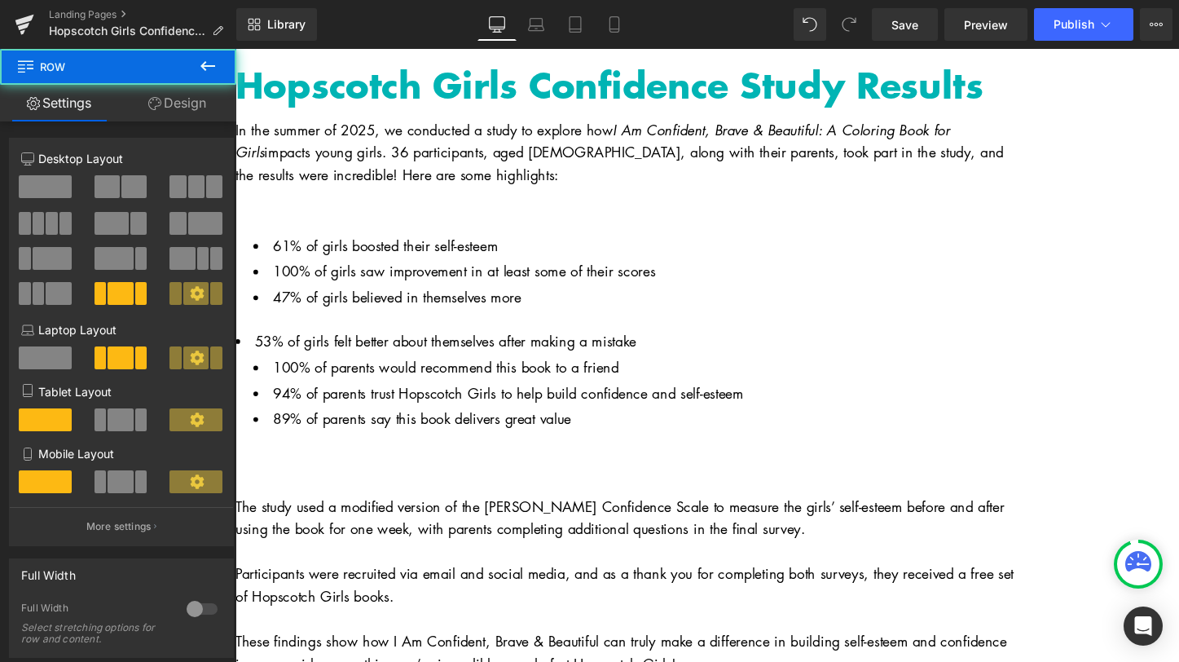
click at [236, 49] on span "Row" at bounding box center [236, 49] width 0 height 0
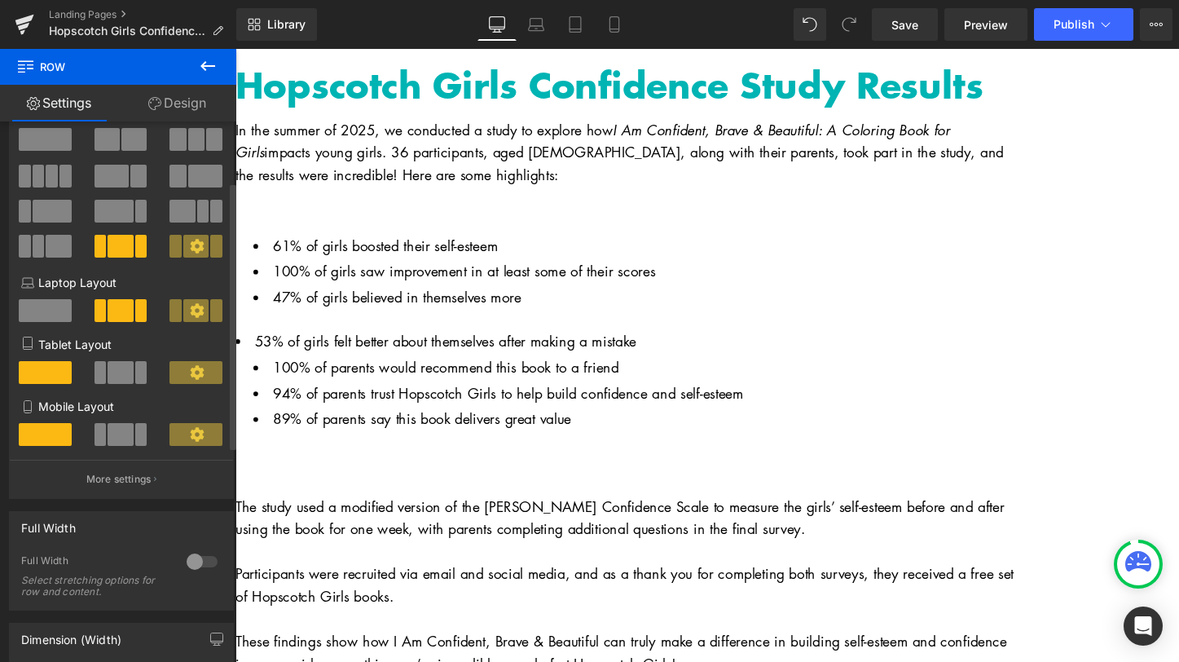
scroll to position [33, 0]
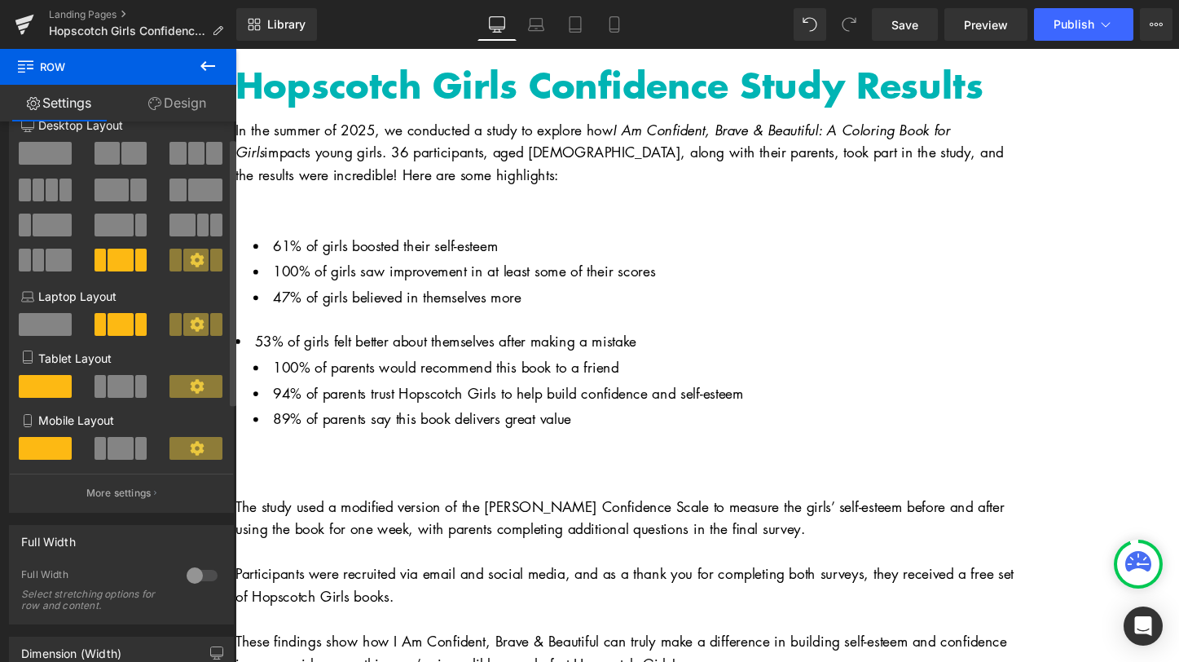
click at [194, 258] on icon at bounding box center [197, 260] width 14 height 14
click at [190, 259] on icon at bounding box center [197, 260] width 14 height 14
click at [186, 251] on span at bounding box center [195, 260] width 25 height 23
click at [138, 262] on span at bounding box center [141, 260] width 12 height 23
click at [190, 260] on icon at bounding box center [197, 260] width 14 height 14
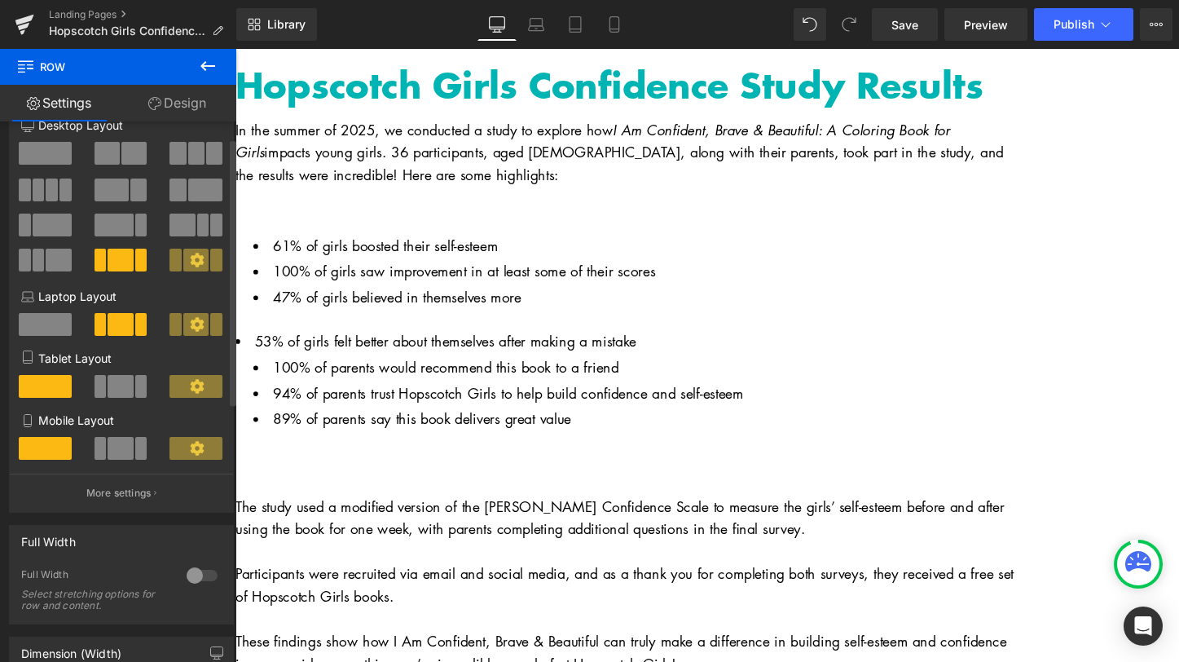
click at [190, 260] on icon at bounding box center [197, 260] width 14 height 14
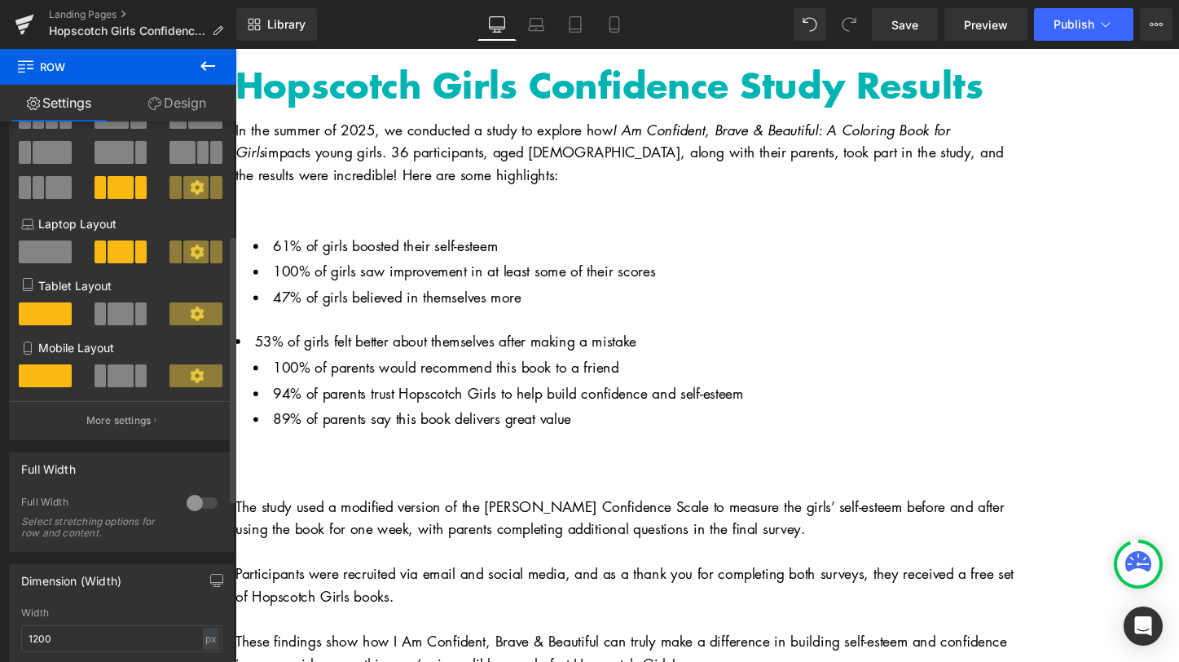
scroll to position [105, 0]
click at [236, 49] on span "Row" at bounding box center [236, 49] width 0 height 0
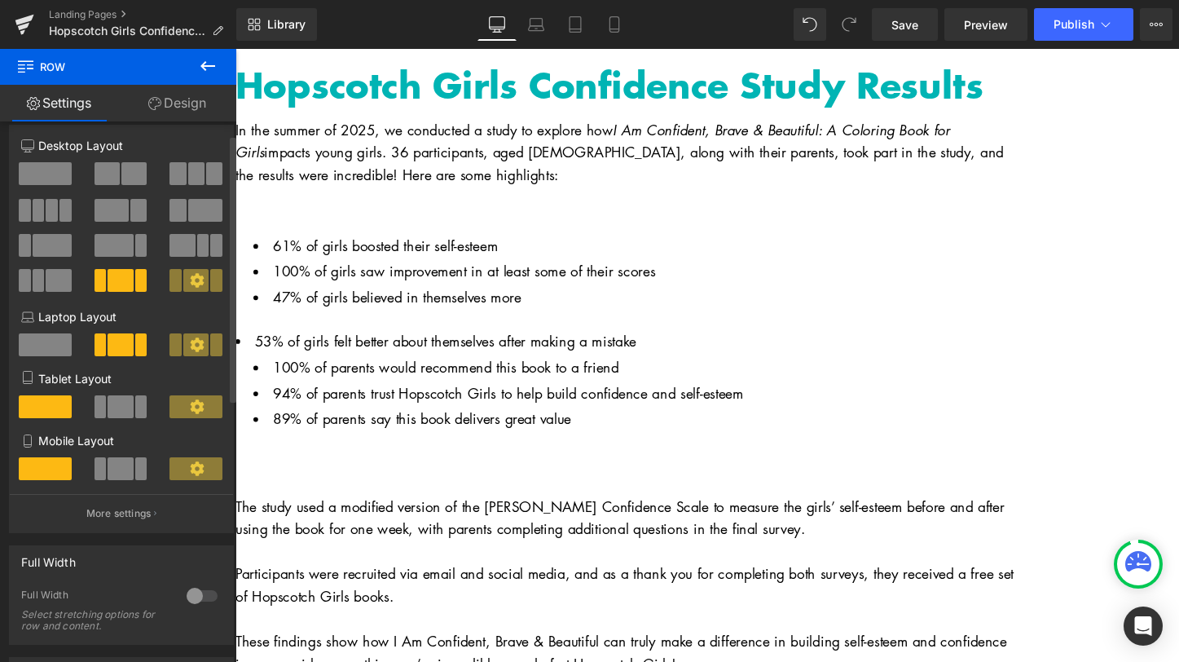
scroll to position [0, 0]
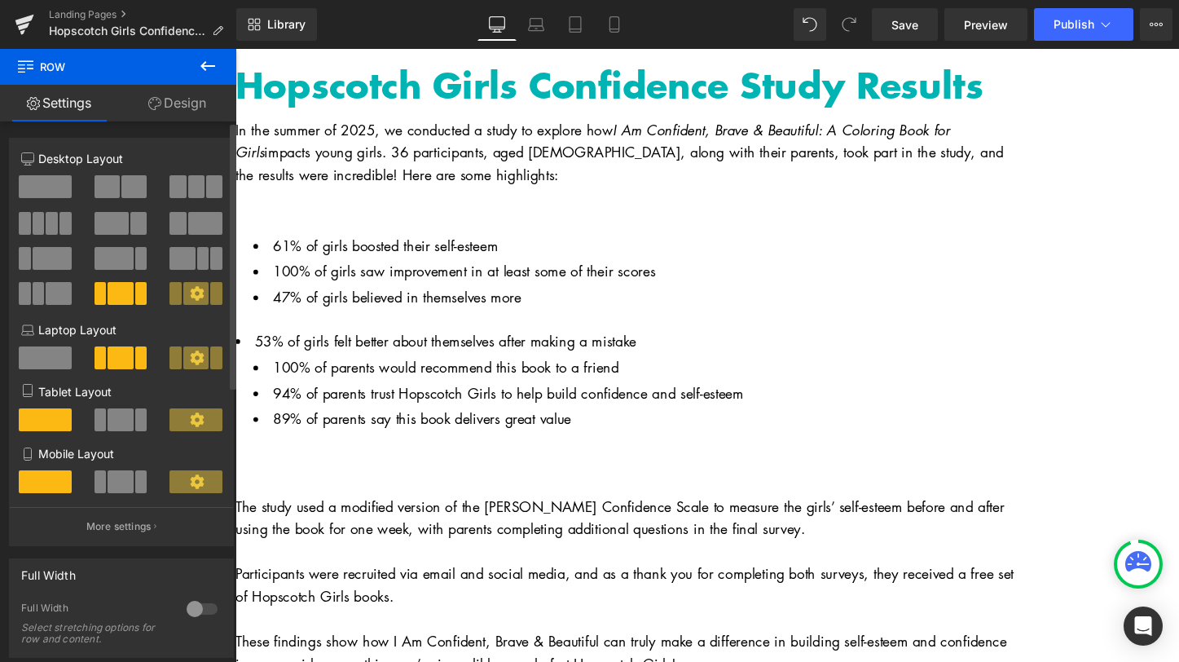
click at [131, 229] on span at bounding box center [138, 223] width 16 height 23
click at [236, 49] on icon at bounding box center [236, 49] width 0 height 0
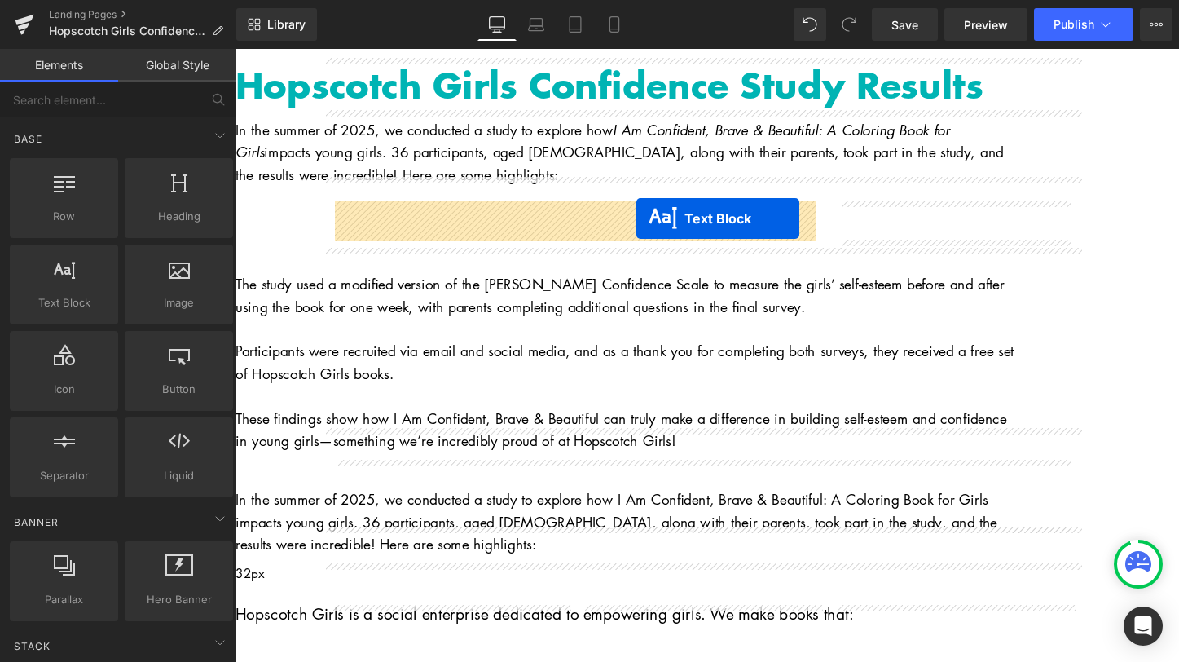
drag, startPoint x: 938, startPoint y: 397, endPoint x: 654, endPoint y: 226, distance: 331.9
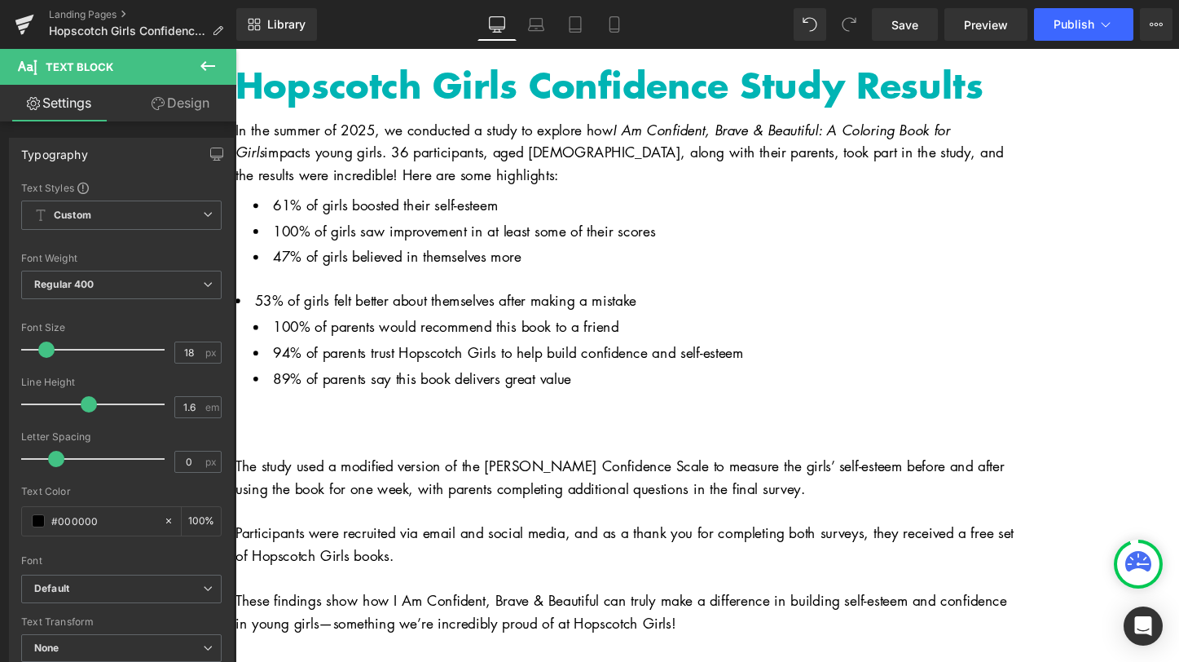
click at [208, 64] on icon at bounding box center [208, 66] width 20 height 20
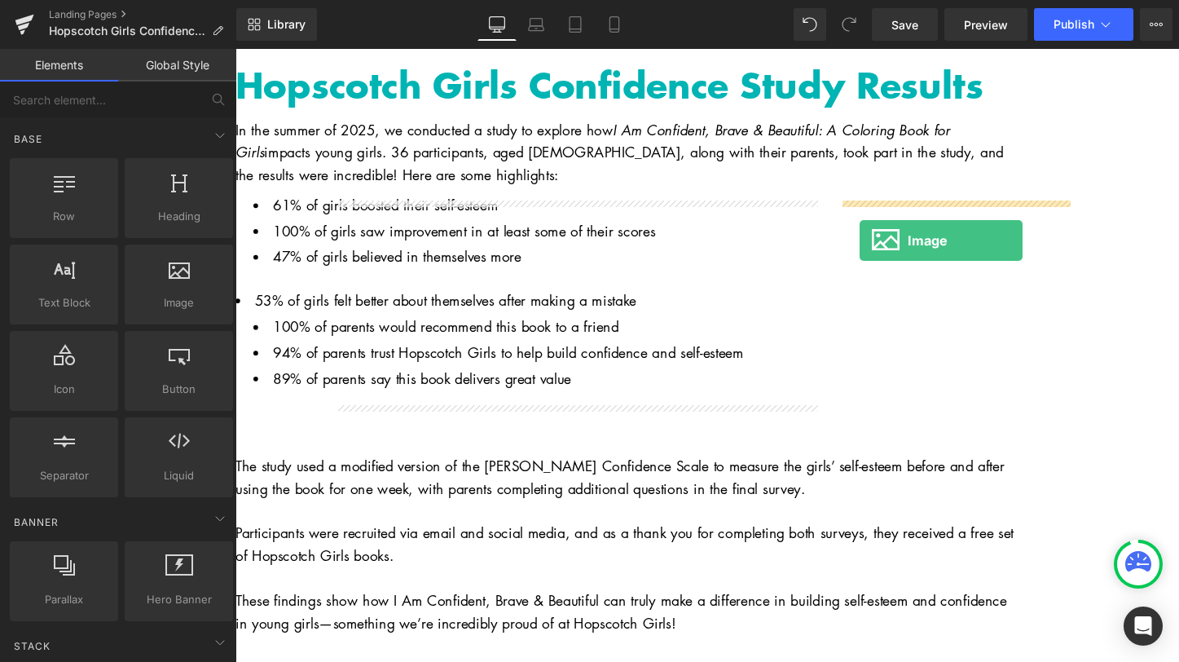
drag, startPoint x: 375, startPoint y: 322, endPoint x: 887, endPoint y: 249, distance: 517.7
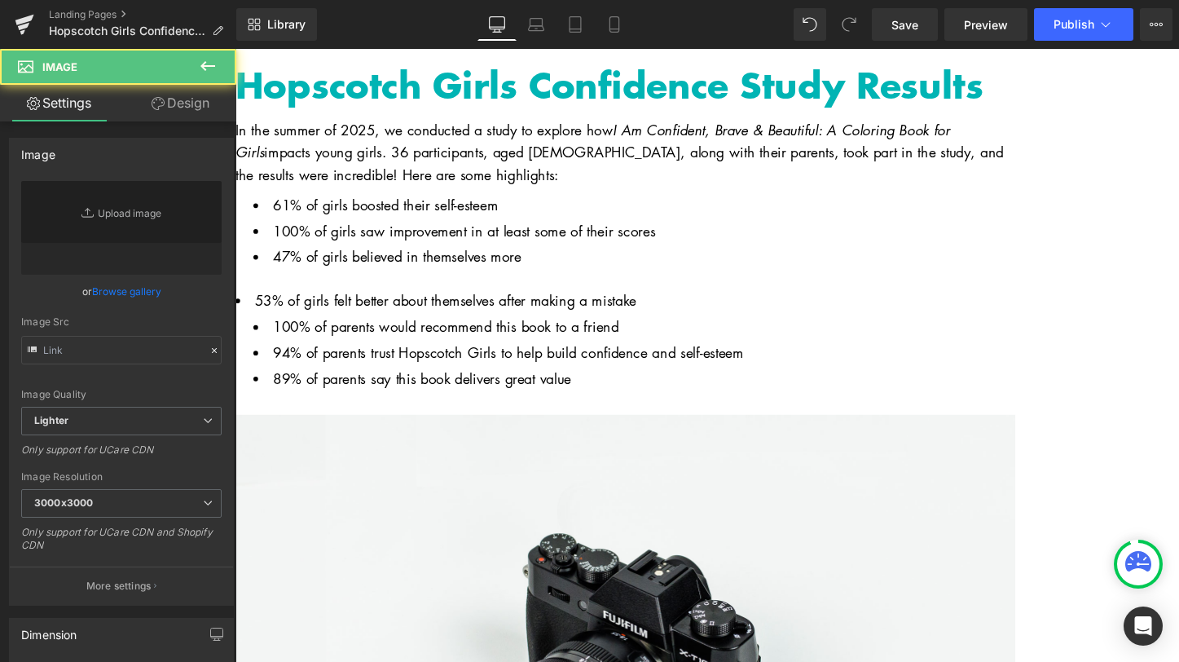
type input "//[DOMAIN_NAME][URL]"
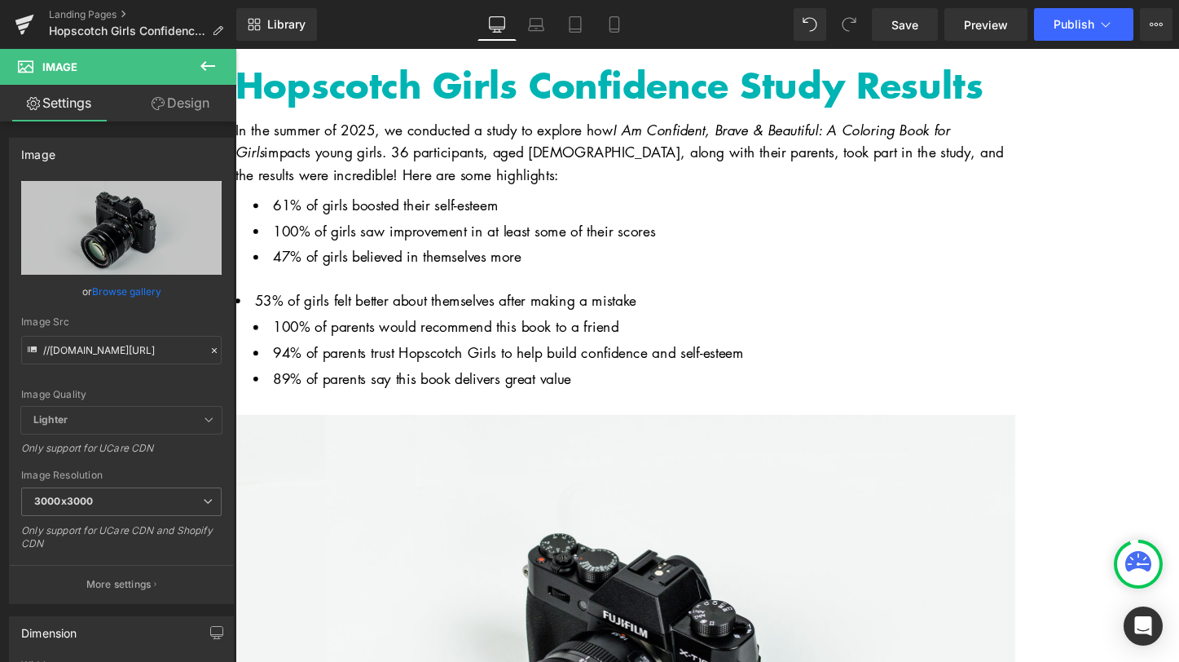
click at [236, 49] on span "Image" at bounding box center [236, 49] width 0 height 0
click at [134, 290] on link "Browse gallery" at bounding box center [126, 291] width 69 height 29
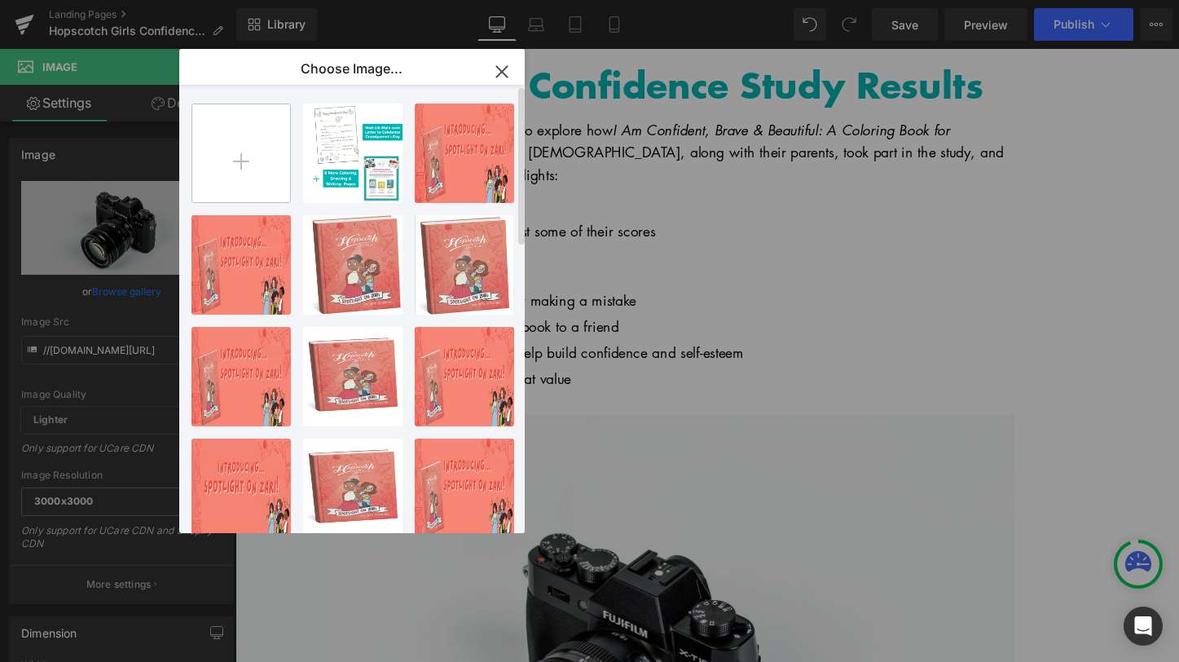
click at [240, 155] on input "file" at bounding box center [241, 153] width 98 height 98
type input "C:\fakepath\Instagram-1-[PERSON_NAME].jpg"
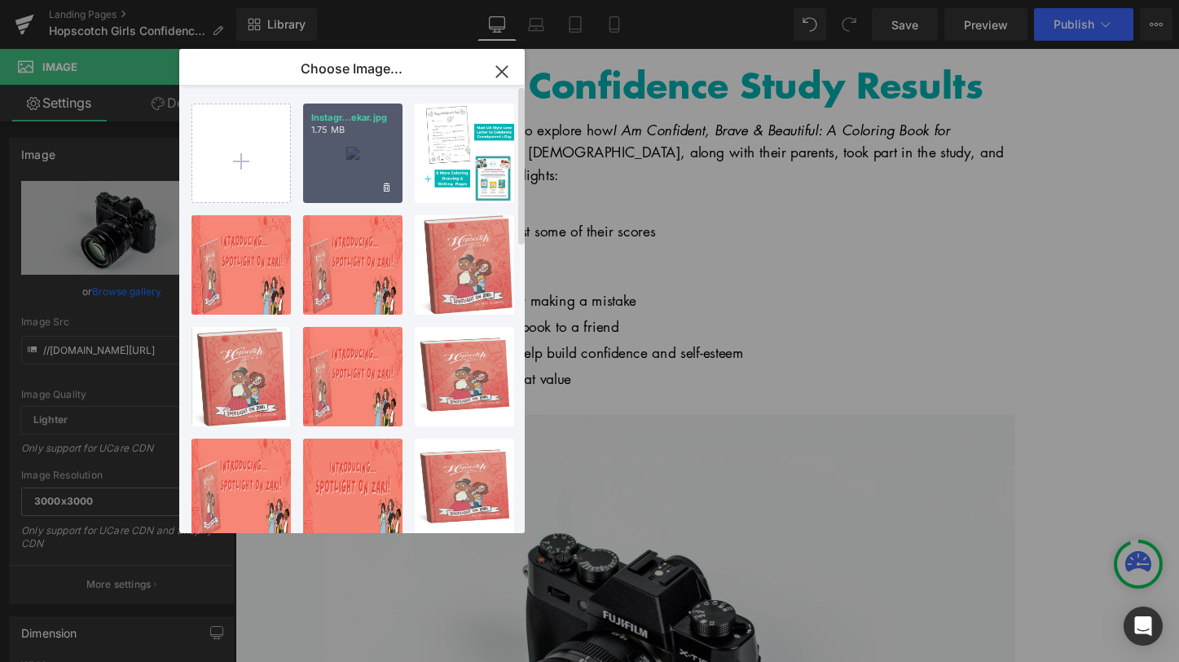
click at [336, 148] on div "Instagr...ekar.jpg 1.75 MB" at bounding box center [352, 152] width 99 height 99
type input "[URL][DOMAIN_NAME][PERSON_NAME]"
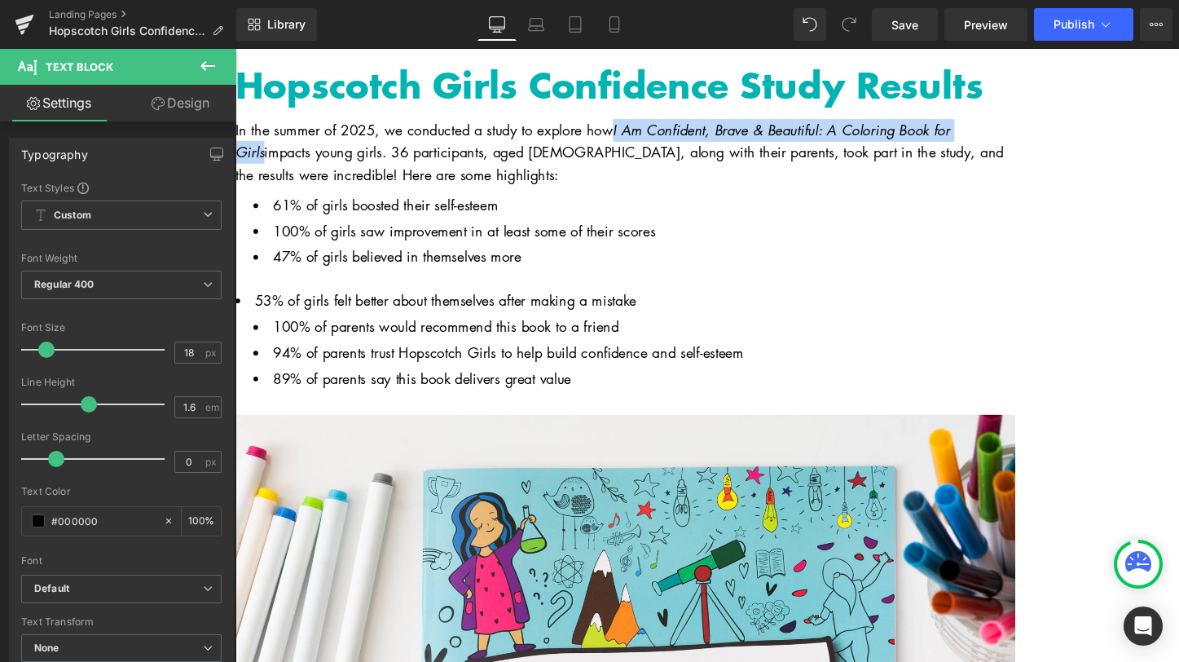
drag, startPoint x: 724, startPoint y: 124, endPoint x: 1108, endPoint y: 130, distance: 384.7
click at [1050, 130] on p "In the summer of 2025, we conducted a study to explore how I Am Confident, Brav…" at bounding box center [643, 157] width 815 height 70
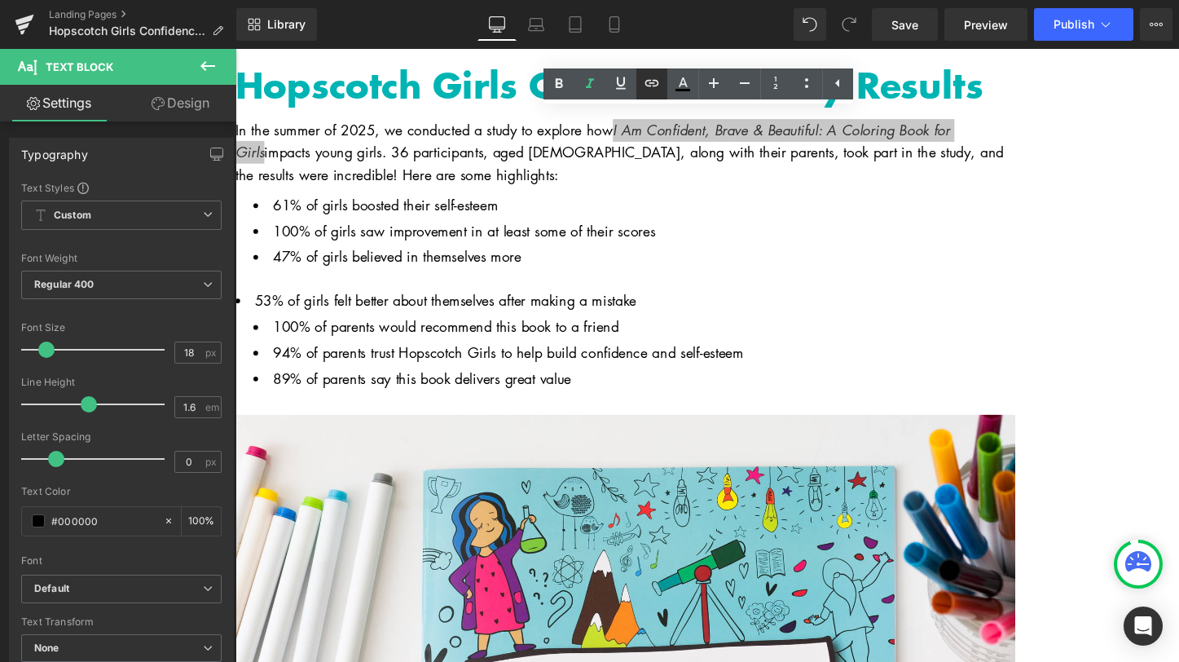
click at [656, 86] on icon at bounding box center [652, 83] width 20 height 20
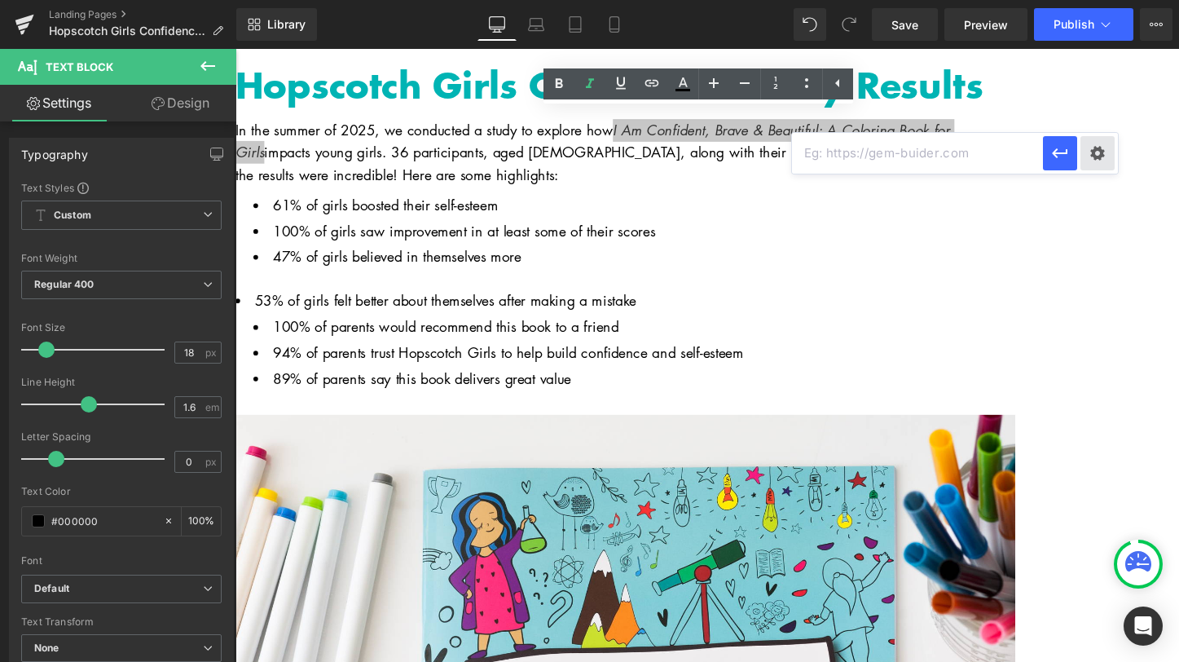
click at [1099, 0] on div "Text Color Highlight Color #333333 Edit or remove link: Edit - Unlink - Cancel …" at bounding box center [589, 0] width 1179 height 0
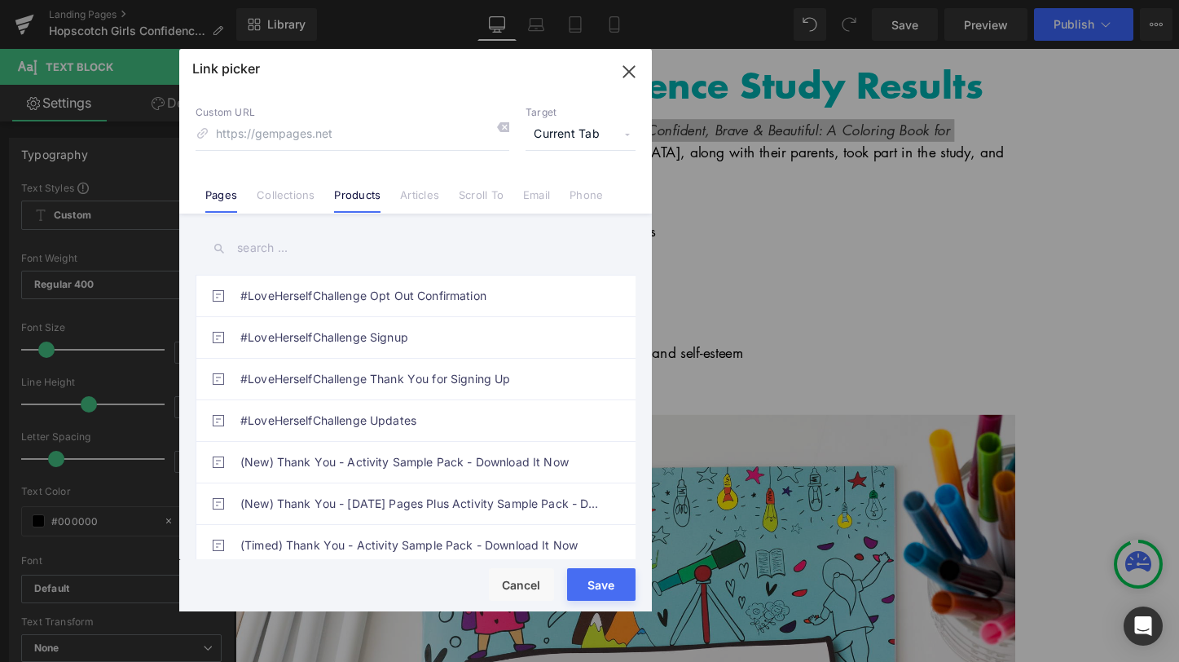
click at [354, 197] on link "Products" at bounding box center [357, 200] width 46 height 24
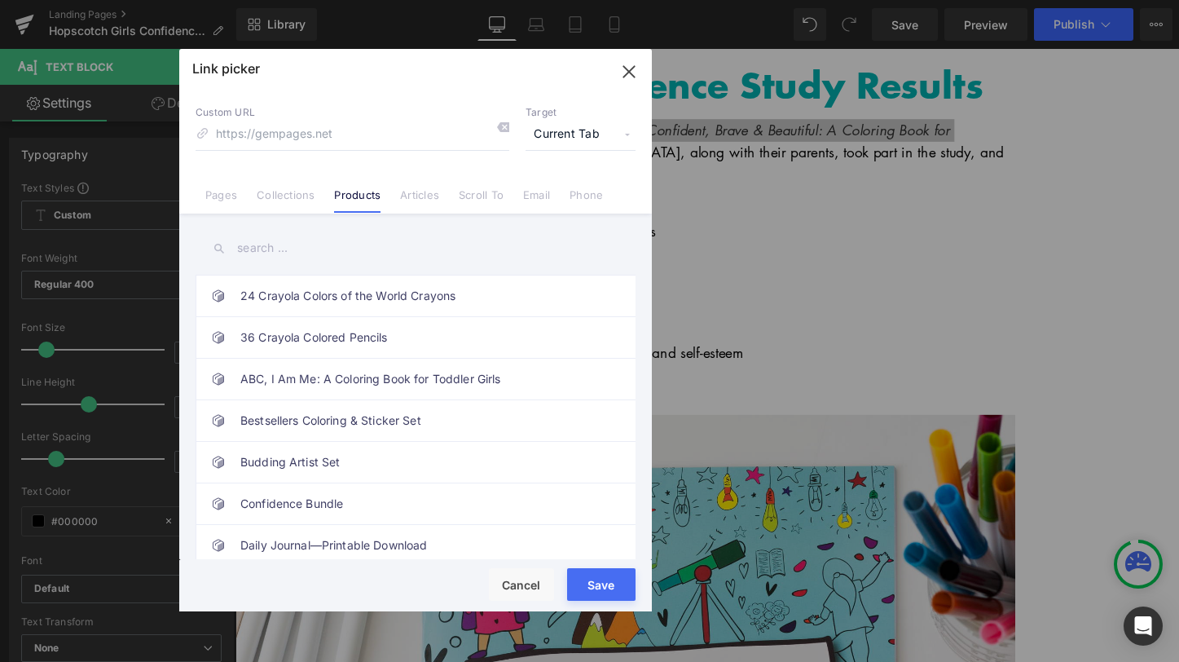
click at [263, 253] on input "text" at bounding box center [416, 248] width 440 height 37
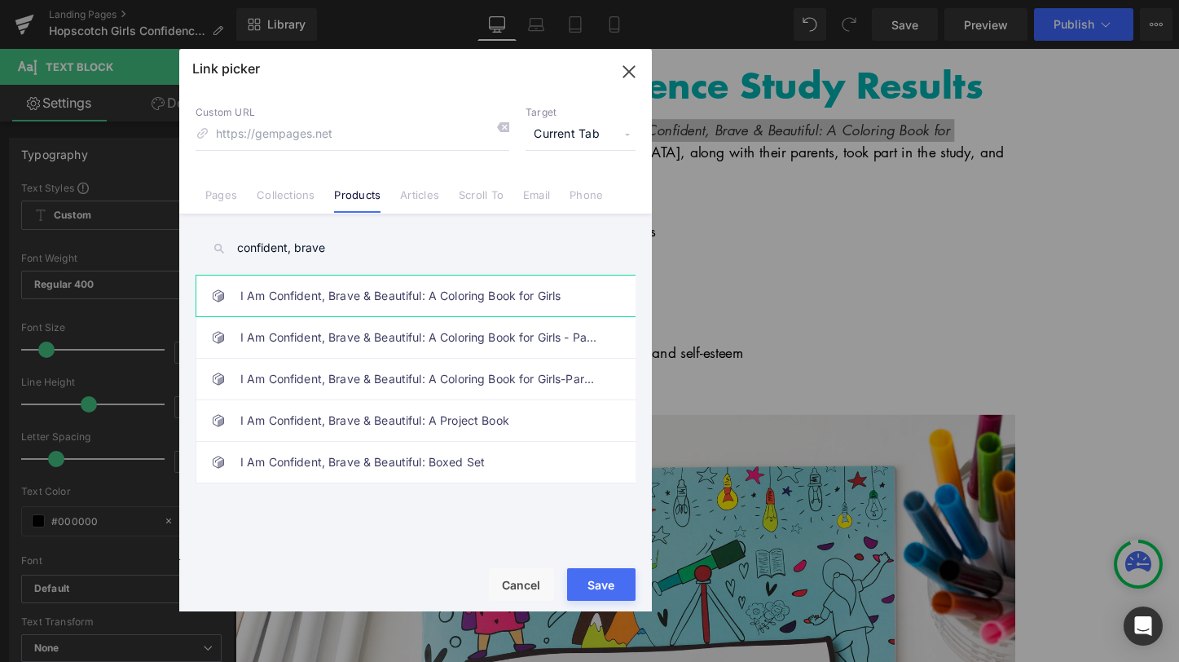
type input "confident, brave"
click at [361, 297] on link "I Am Confident, Brave & Beautiful: A Coloring Book for Girls" at bounding box center [419, 295] width 359 height 41
type input "/products/i-am-confident-brave-beautiful-a-coloring-book-for-girls"
click at [608, 592] on div "Rendering Content" at bounding box center [589, 597] width 100 height 18
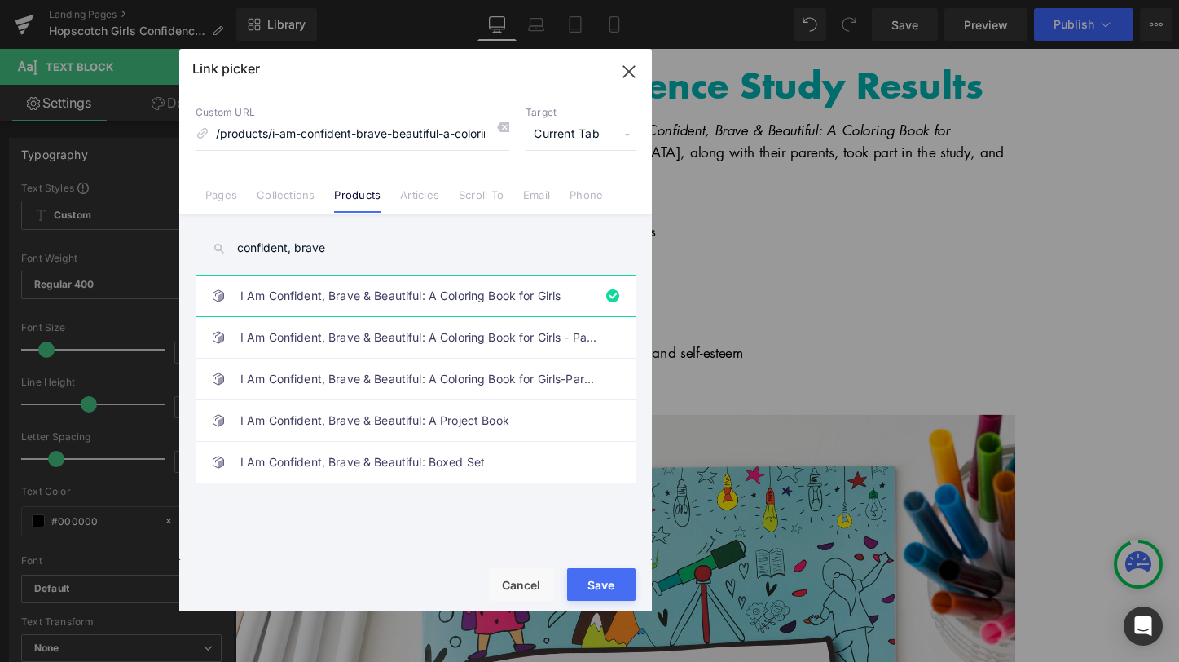
click at [603, 588] on div "Rendering Content" at bounding box center [589, 597] width 100 height 18
click at [585, 586] on button "Save" at bounding box center [601, 584] width 68 height 33
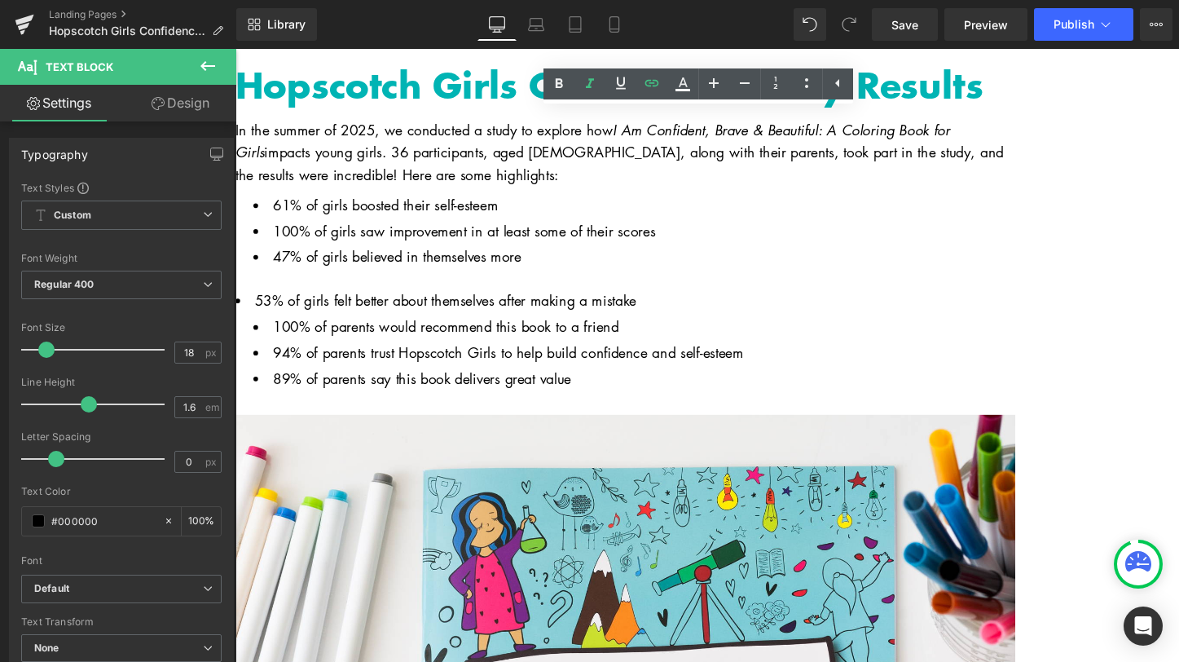
click at [677, 251] on li "100% of girls saw improvement in at least some of their scores" at bounding box center [652, 239] width 796 height 24
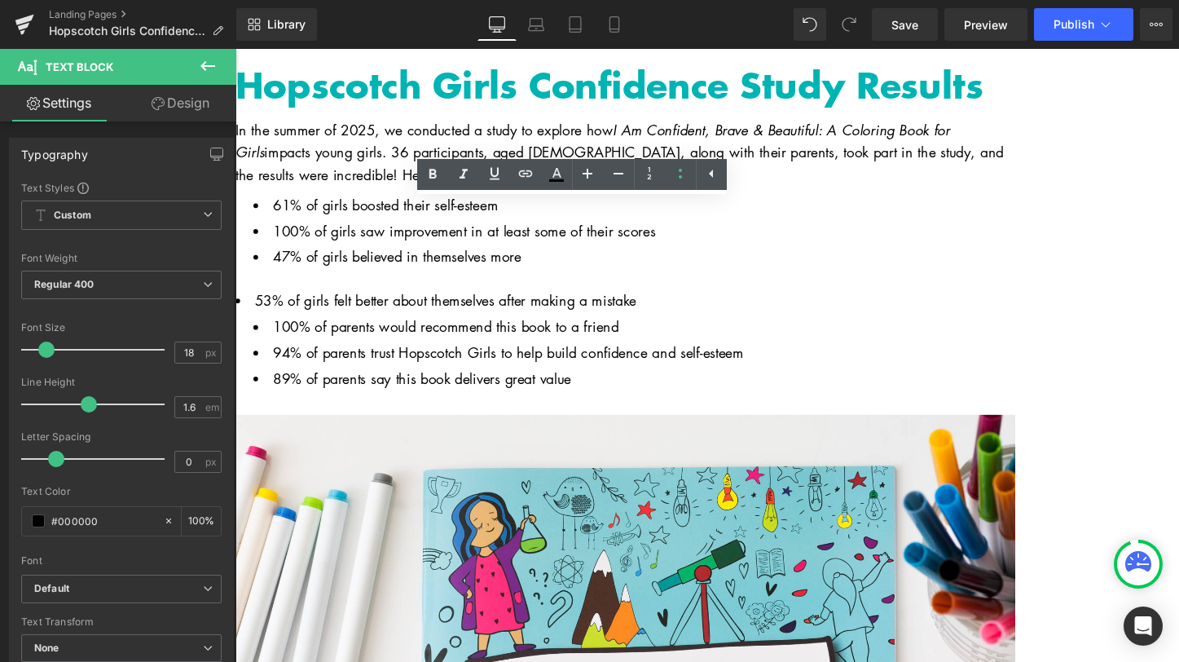
click at [820, 126] on icon "I Am Confident, Brave & Beautiful: A Coloring Book for Girls" at bounding box center [609, 145] width 746 height 43
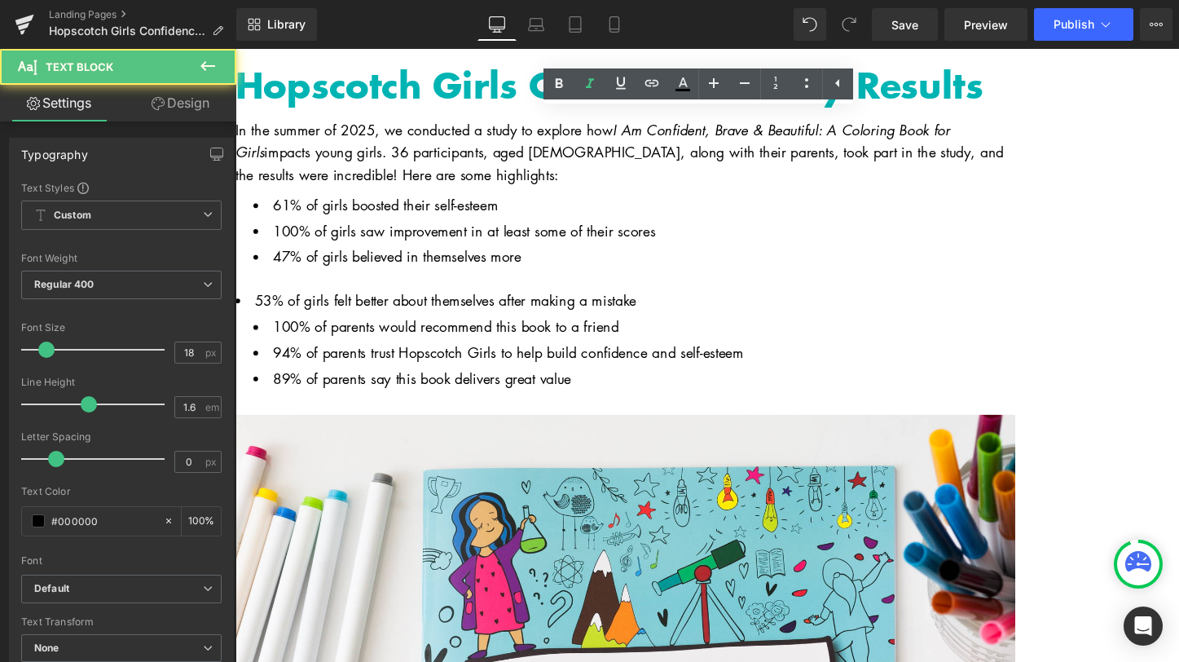
drag, startPoint x: 725, startPoint y: 126, endPoint x: 799, endPoint y: 126, distance: 74.2
click at [799, 126] on icon "I Am Confident, Brave & Beautiful: A Coloring Book for Girls" at bounding box center [609, 145] width 746 height 43
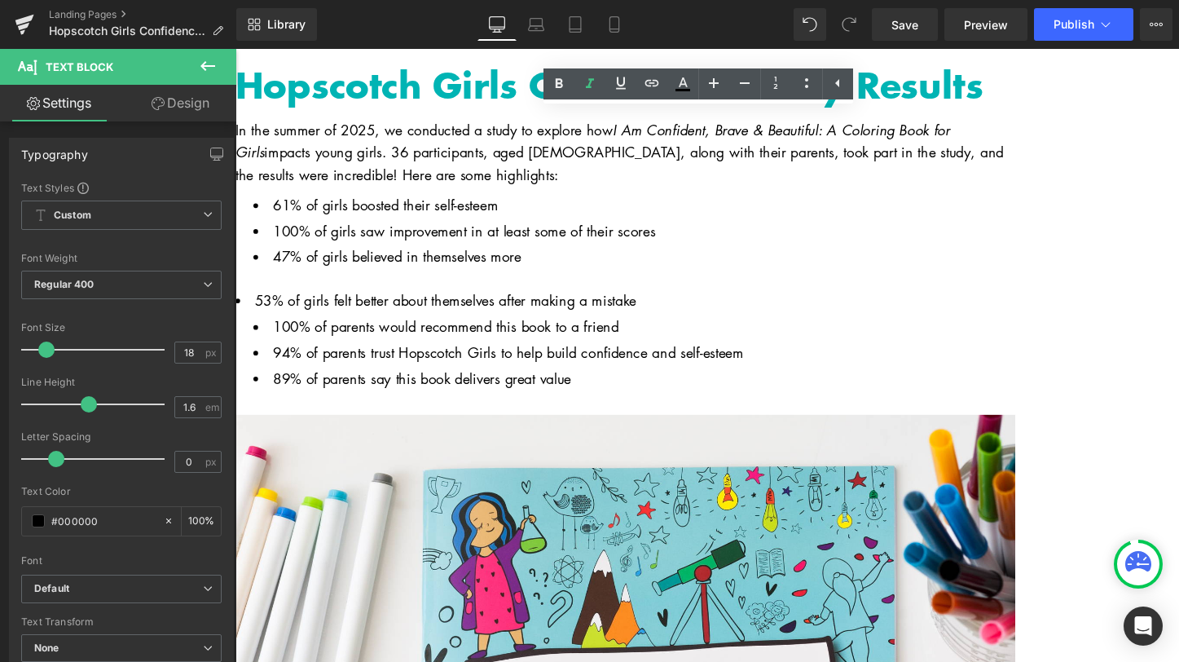
click at [804, 133] on p "In the summer of 2025, we conducted a study to explore how I Am Confident, Brav…" at bounding box center [643, 157] width 815 height 70
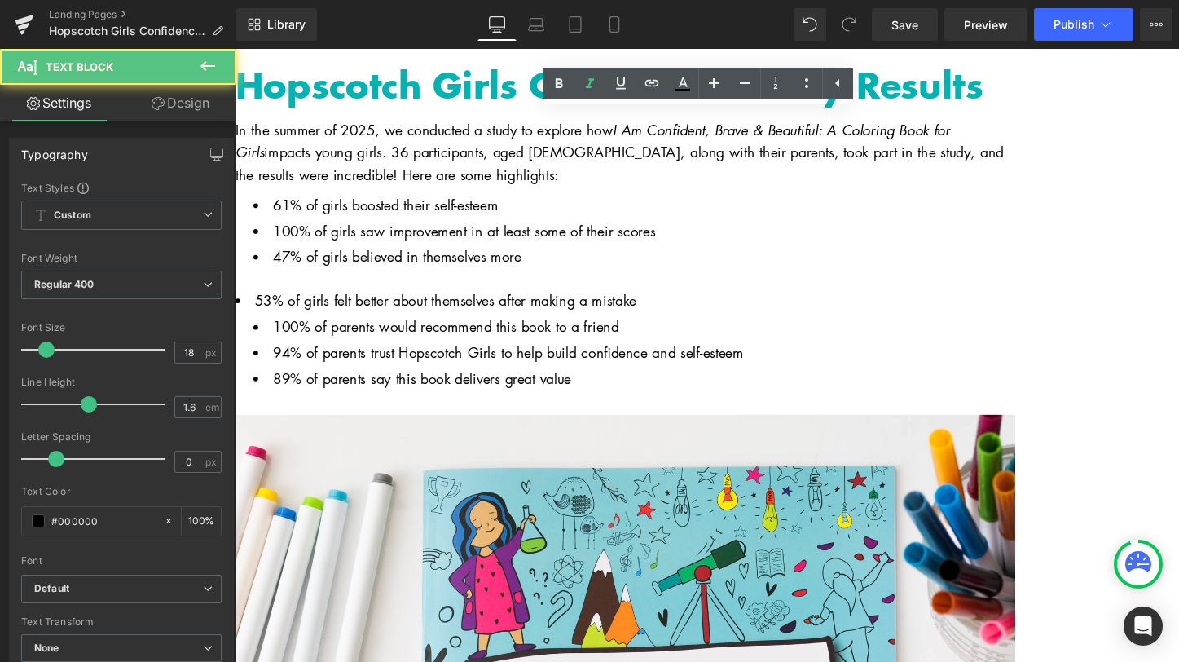
click at [757, 267] on li "47% of girls believed in themselves more" at bounding box center [652, 266] width 796 height 24
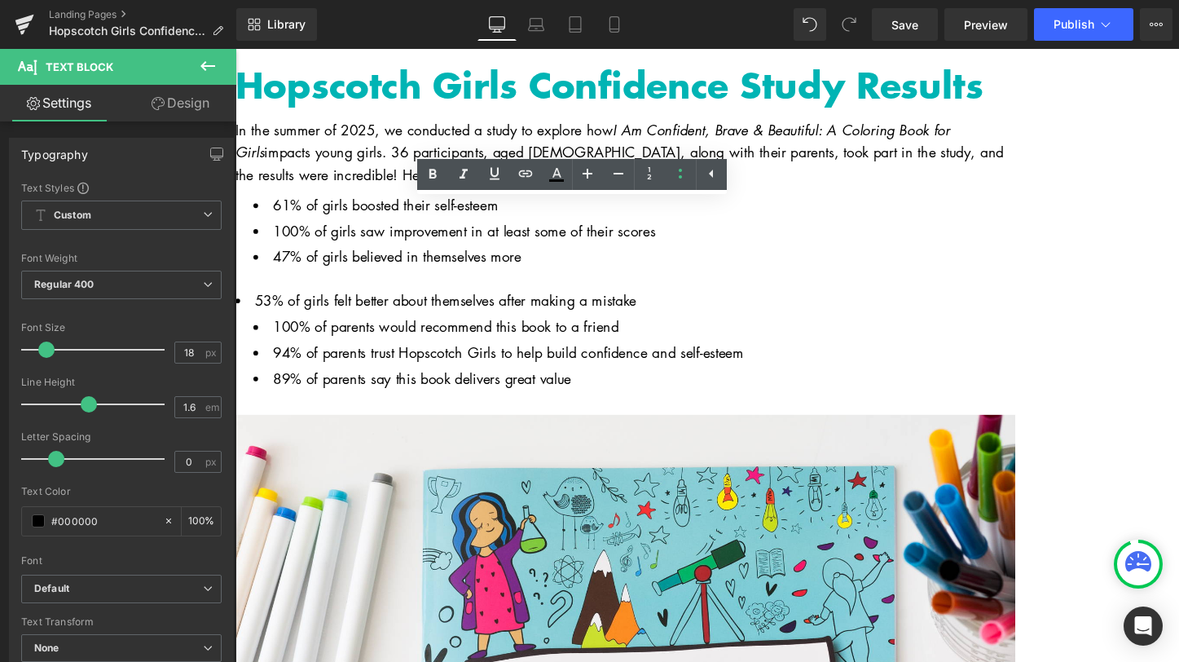
click at [967, 124] on icon "I Am Confident, Brave & Beautiful: A Coloring Book for Girls" at bounding box center [609, 145] width 746 height 43
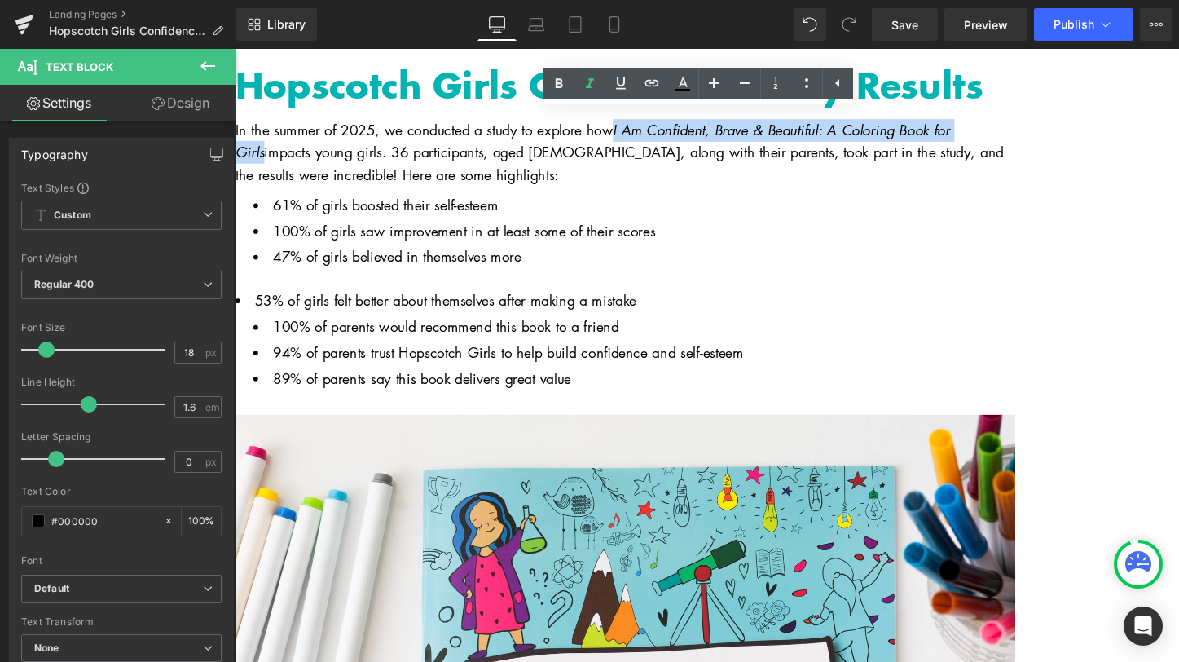
drag, startPoint x: 1108, startPoint y: 127, endPoint x: 725, endPoint y: 128, distance: 383.0
click at [725, 128] on p "In the summer of 2025, we conducted a study to explore how I Am Confident, Brav…" at bounding box center [643, 157] width 815 height 70
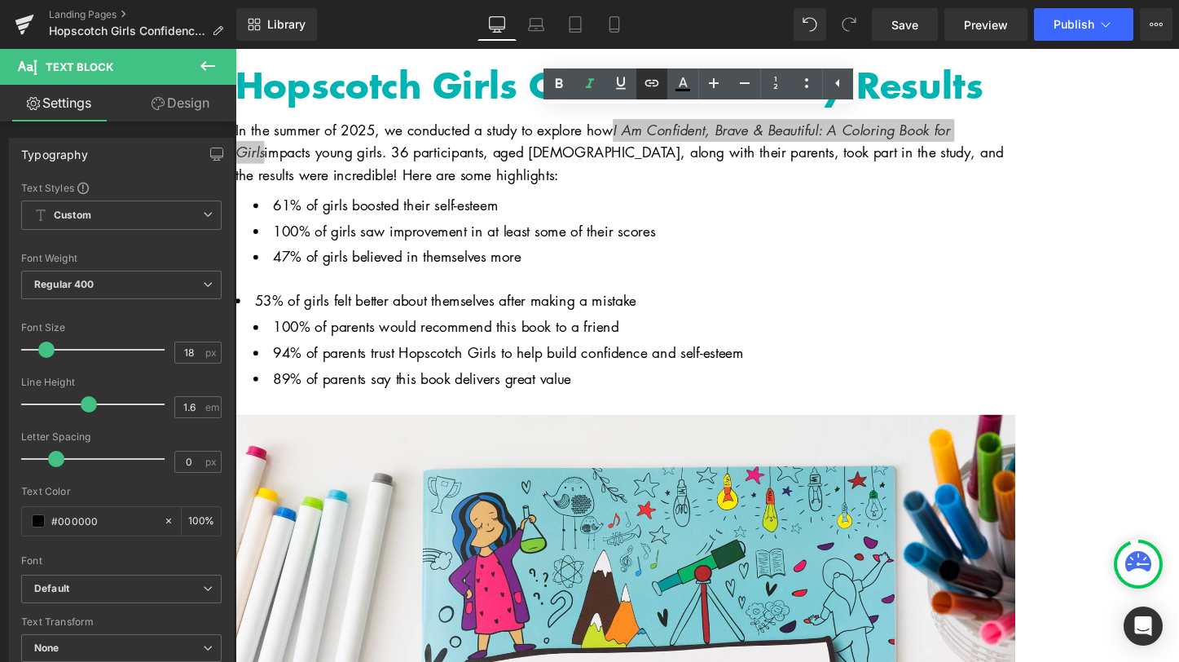
click at [655, 86] on icon at bounding box center [652, 83] width 14 height 7
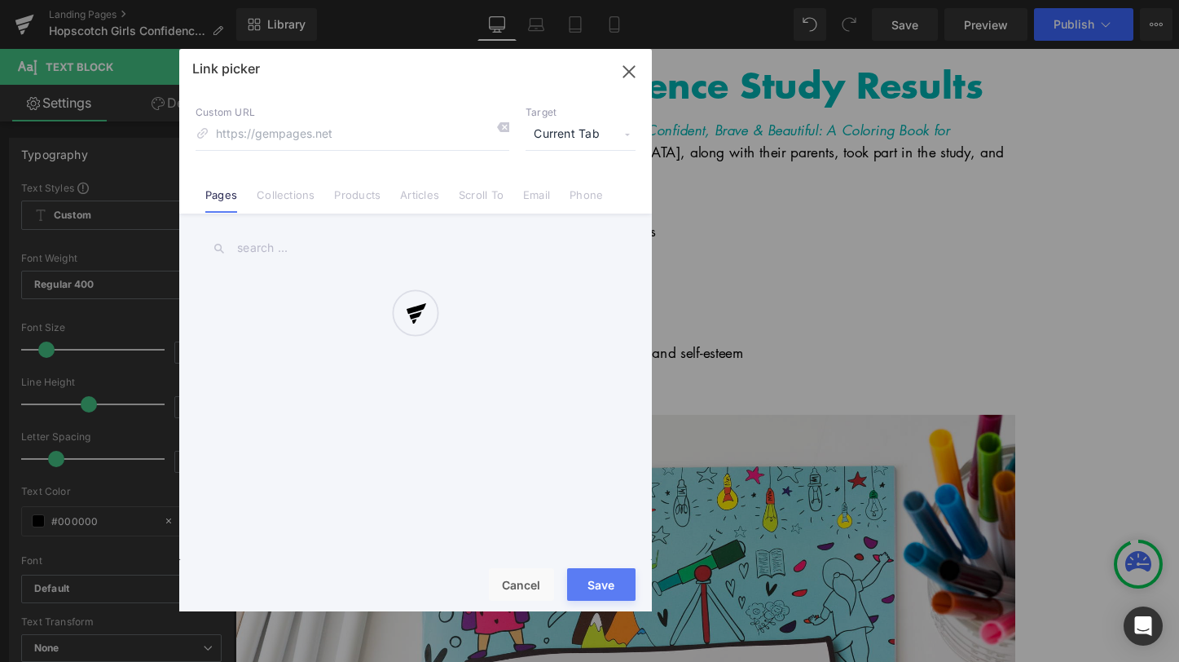
click at [1100, 0] on div "Text Color Highlight Color #333333 Edit or remove link: Edit - Unlink - Cancel …" at bounding box center [589, 0] width 1179 height 0
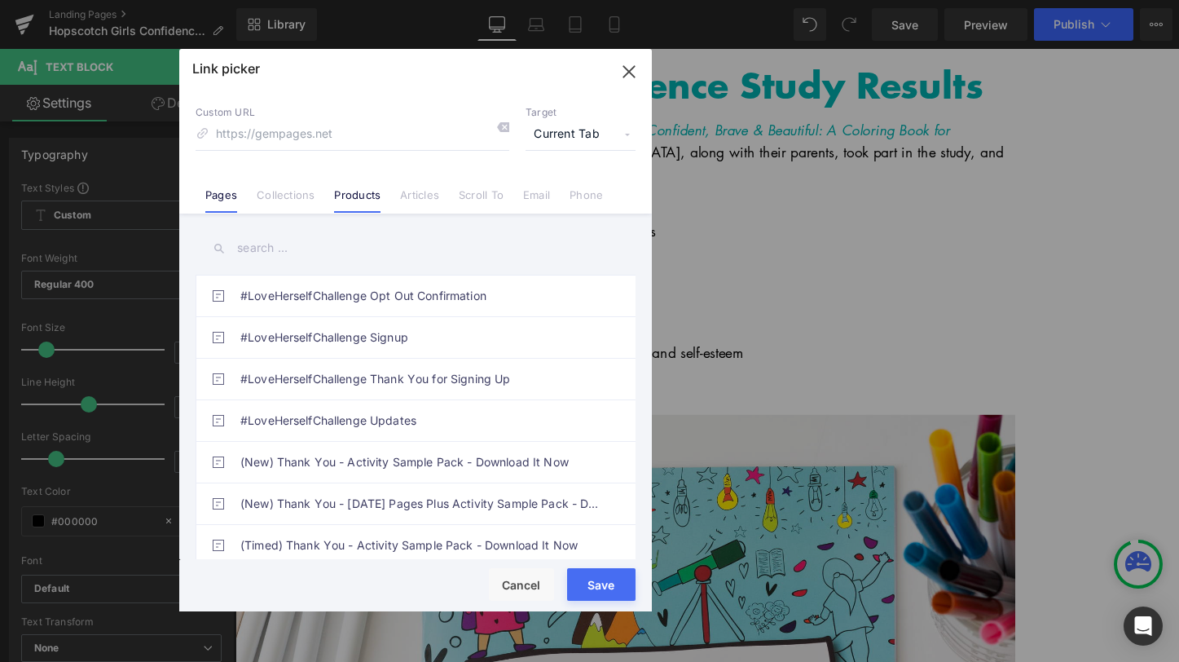
click at [366, 198] on link "Products" at bounding box center [357, 200] width 46 height 24
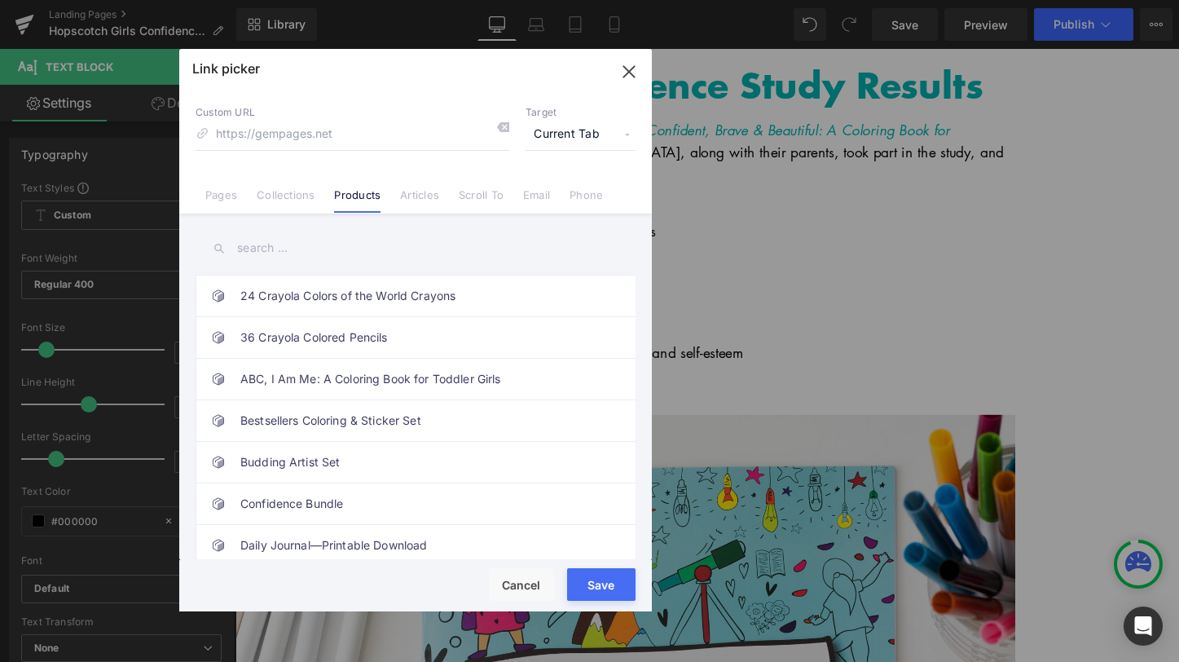
click at [339, 246] on input "text" at bounding box center [416, 248] width 440 height 37
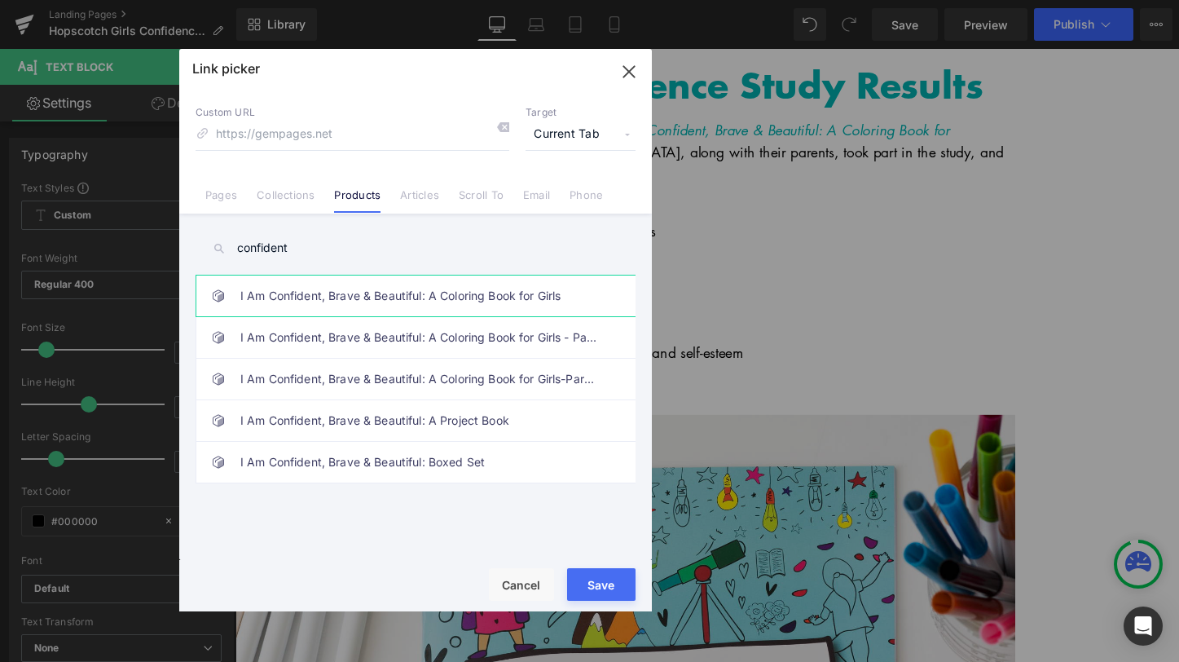
type input "confident"
click at [342, 297] on link "I Am Confident, Brave & Beautiful: A Coloring Book for Girls" at bounding box center [419, 295] width 359 height 41
type input "/products/i-am-confident-brave-beautiful-a-coloring-book-for-girls"
click at [616, 586] on button "Save" at bounding box center [601, 584] width 68 height 33
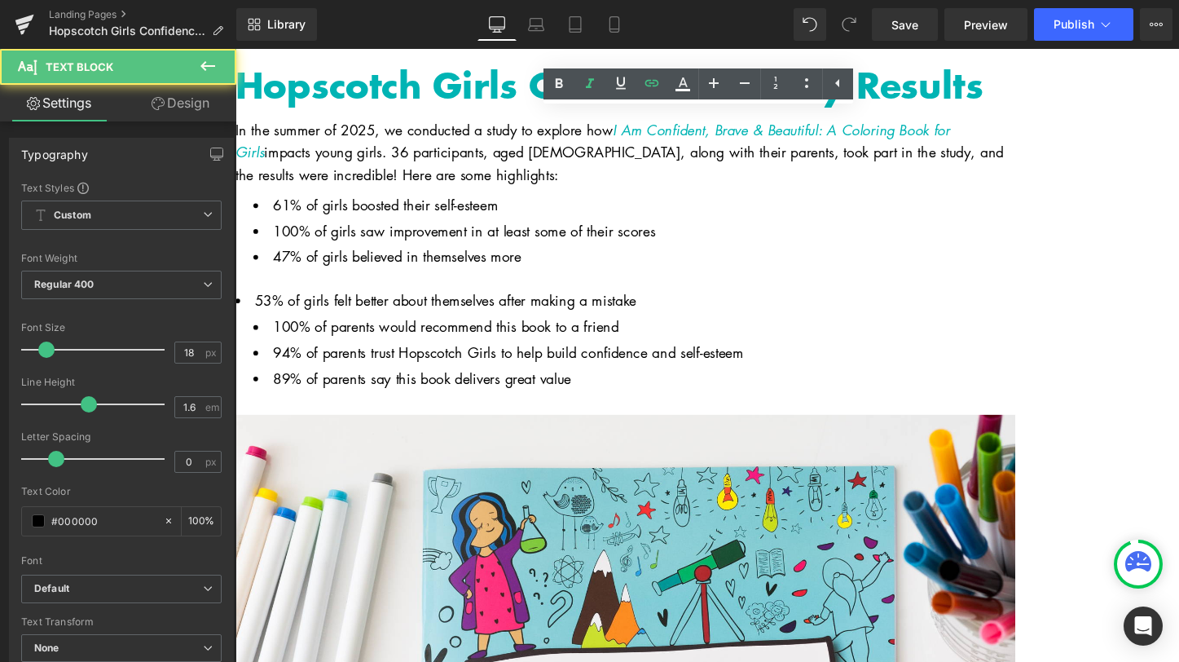
click at [550, 156] on p "In the summer of 2025, we conducted a study to explore how I Am Confident, Brav…" at bounding box center [643, 157] width 815 height 70
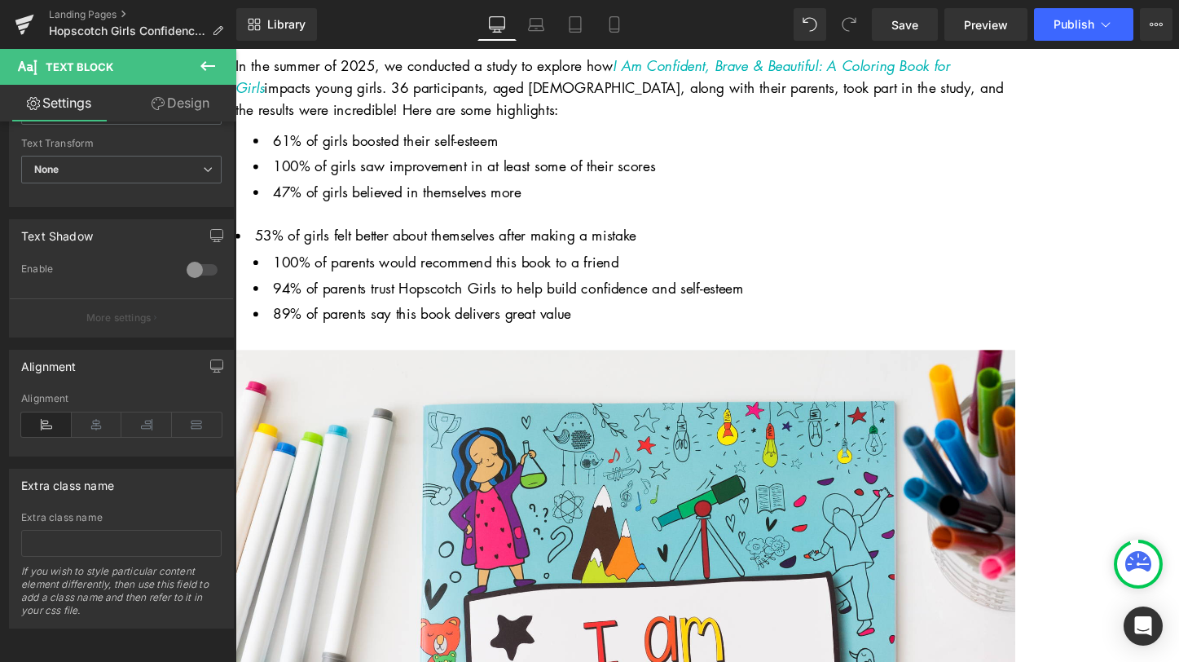
scroll to position [245, 0]
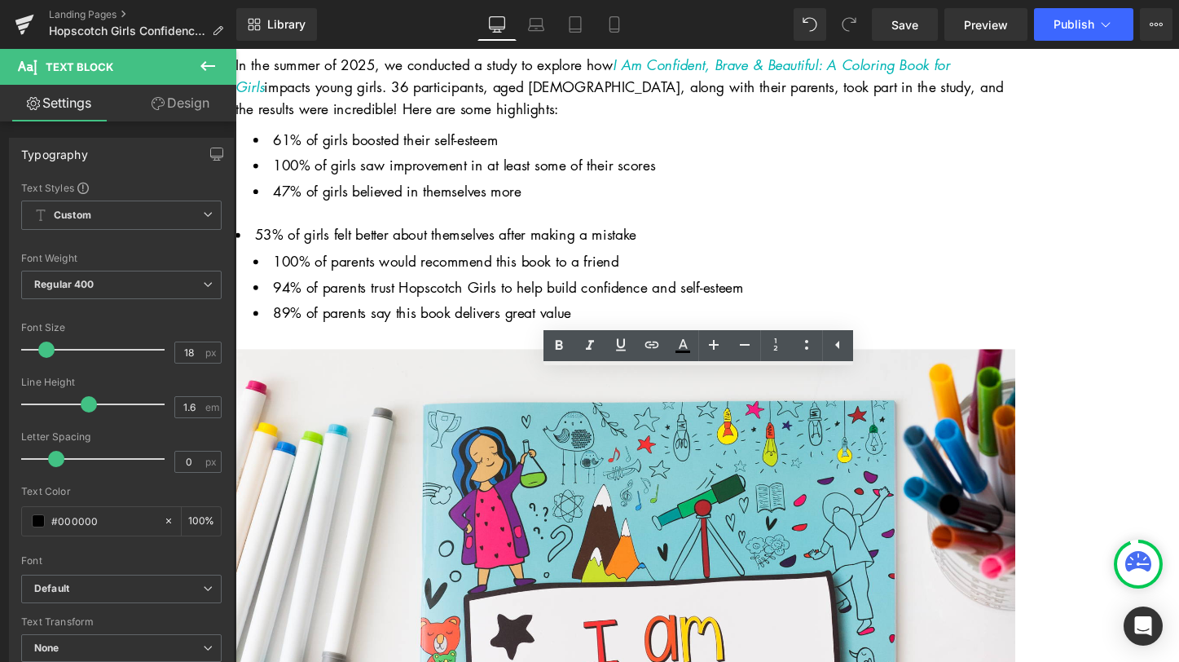
drag, startPoint x: 588, startPoint y: 401, endPoint x: 768, endPoint y: 403, distance: 180.1
click at [655, 349] on icon at bounding box center [652, 345] width 20 height 20
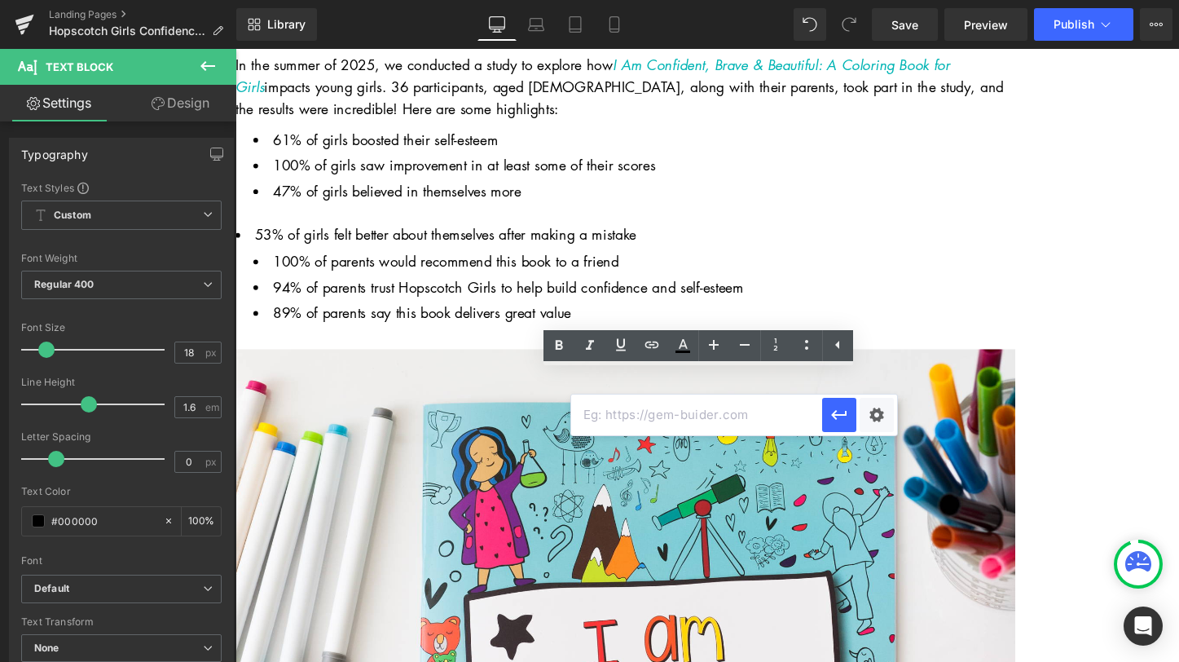
click at [799, 420] on input "text" at bounding box center [696, 414] width 251 height 41
paste input "[URL][DOMAIN_NAME]"
type input "[URL][DOMAIN_NAME]"
click at [874, 0] on div "Text Color Highlight Color #333333 Edit or remove link: Edit - Unlink - Cancel …" at bounding box center [589, 0] width 1179 height 0
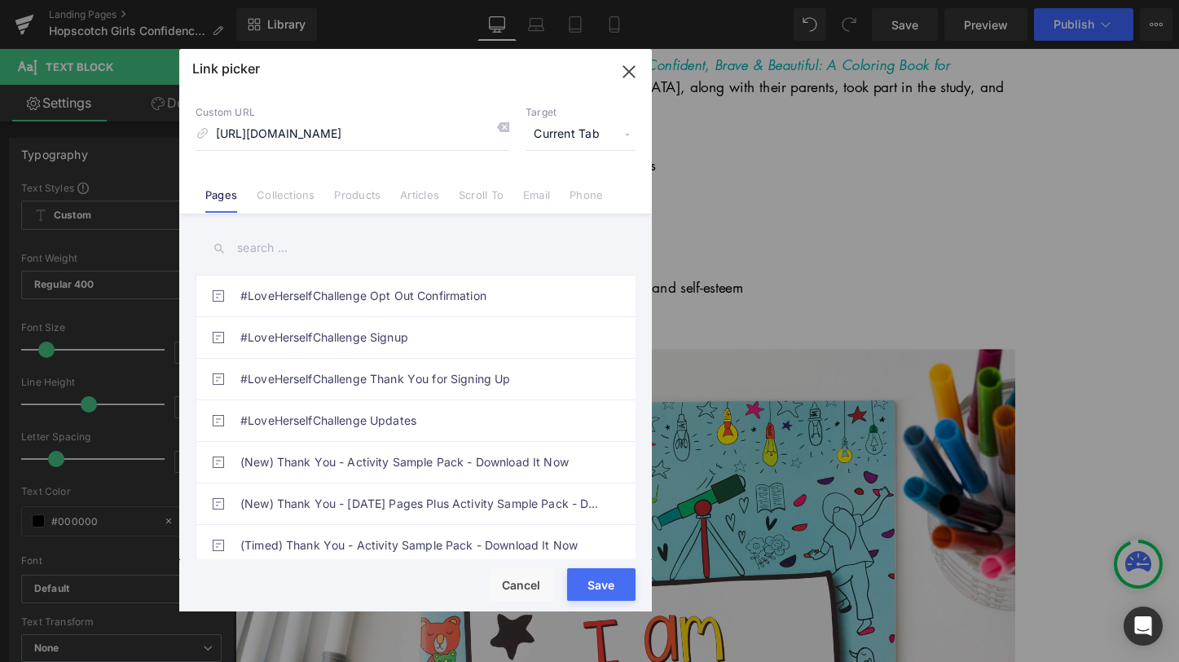
scroll to position [0, 0]
click at [575, 139] on span "Current Tab" at bounding box center [581, 134] width 110 height 31
click at [557, 186] on li "New Tab" at bounding box center [580, 192] width 126 height 29
click at [608, 583] on button "Save" at bounding box center [601, 584] width 68 height 33
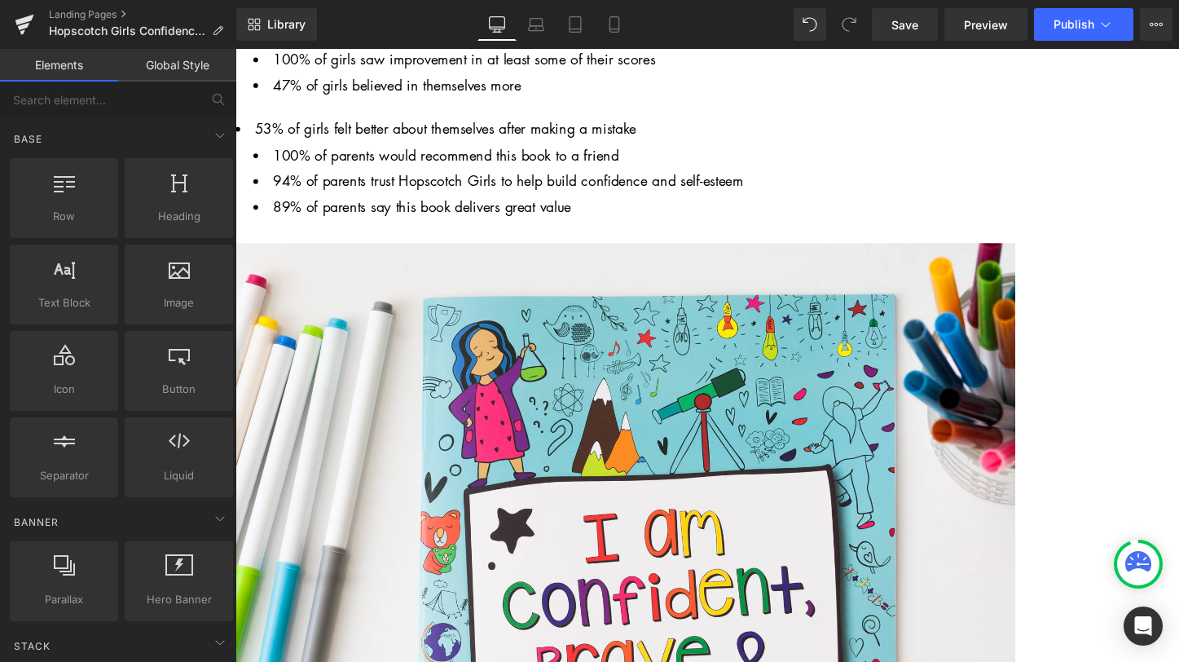
scroll to position [357, 0]
drag, startPoint x: 575, startPoint y: 426, endPoint x: 513, endPoint y: 426, distance: 61.9
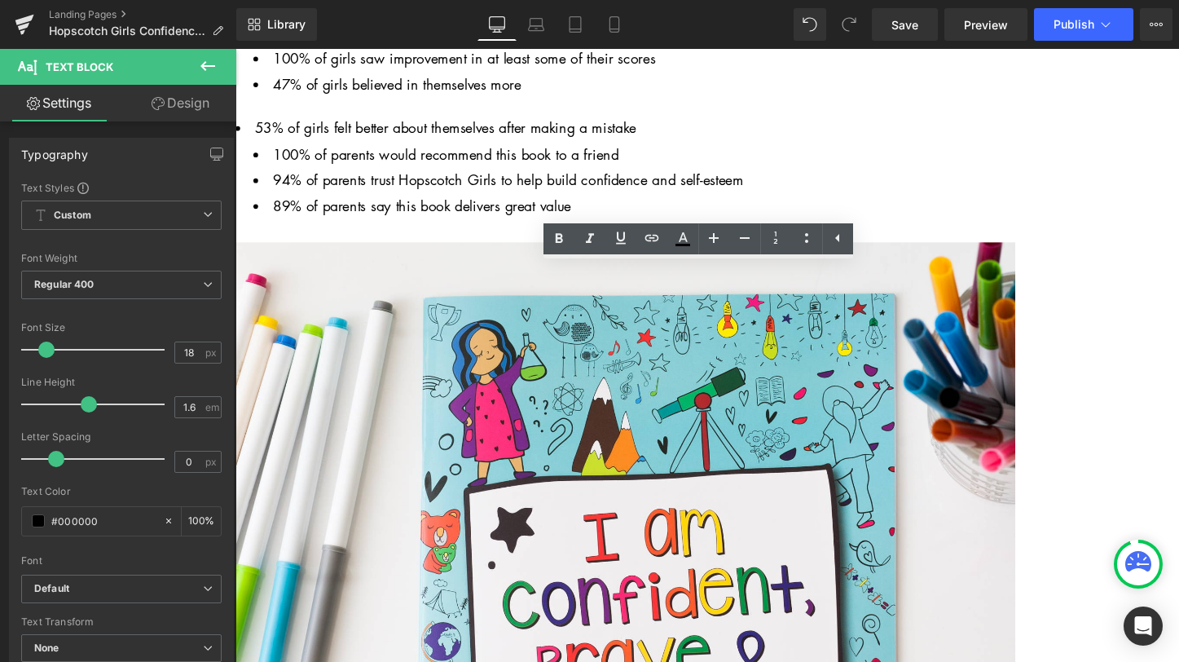
drag, startPoint x: 490, startPoint y: 427, endPoint x: 706, endPoint y: 430, distance: 216.0
click at [589, 243] on icon at bounding box center [590, 239] width 20 height 20
click at [650, 238] on icon at bounding box center [652, 238] width 14 height 7
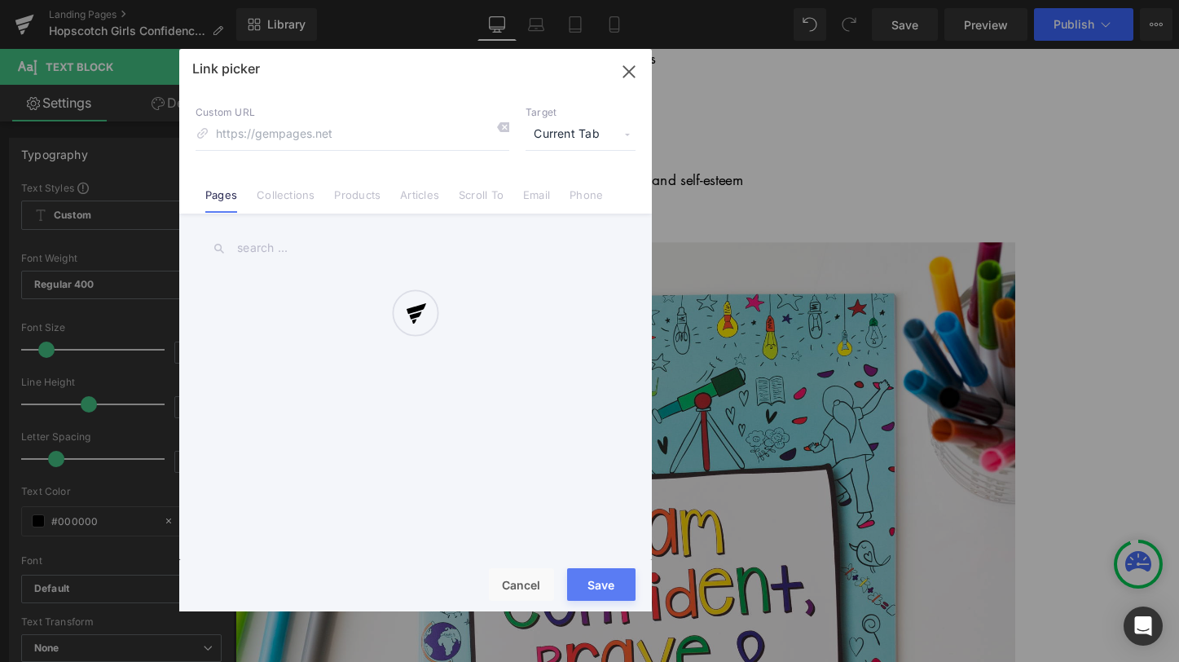
click at [803, 0] on div "Text Color Highlight Color #333333 Edit or remove link: Edit - Unlink - Cancel …" at bounding box center [589, 0] width 1179 height 0
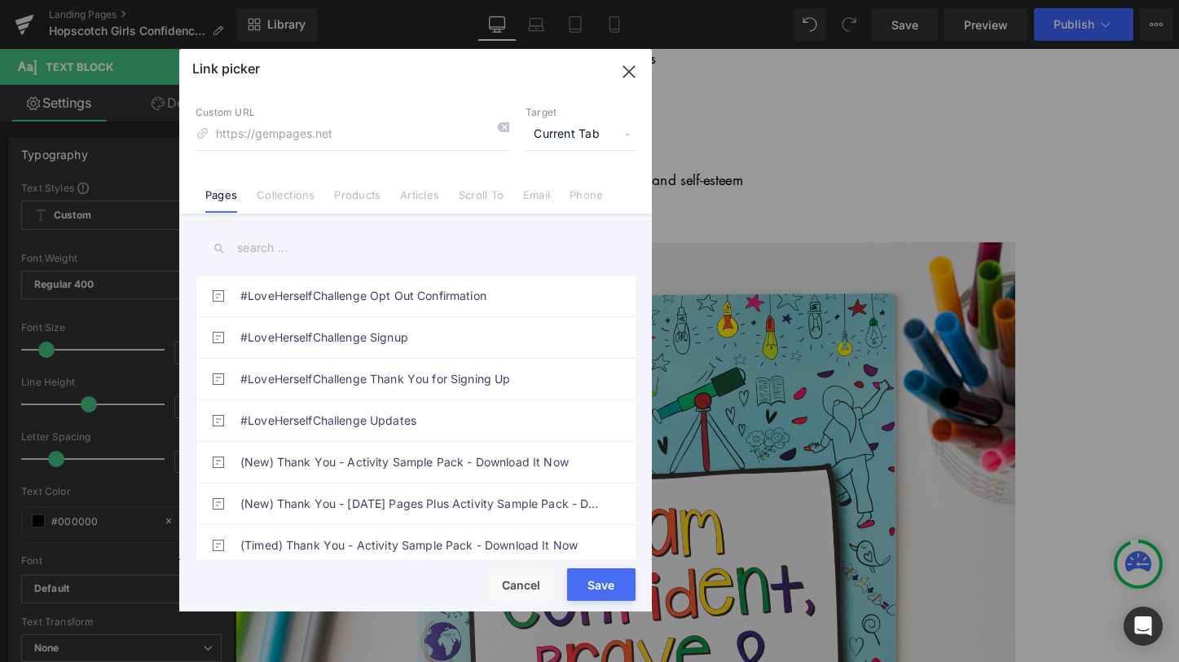
click at [283, 251] on input "text" at bounding box center [416, 248] width 440 height 37
drag, startPoint x: 339, startPoint y: 196, endPoint x: 339, endPoint y: 205, distance: 9.0
click at [340, 197] on link "Products" at bounding box center [357, 200] width 46 height 24
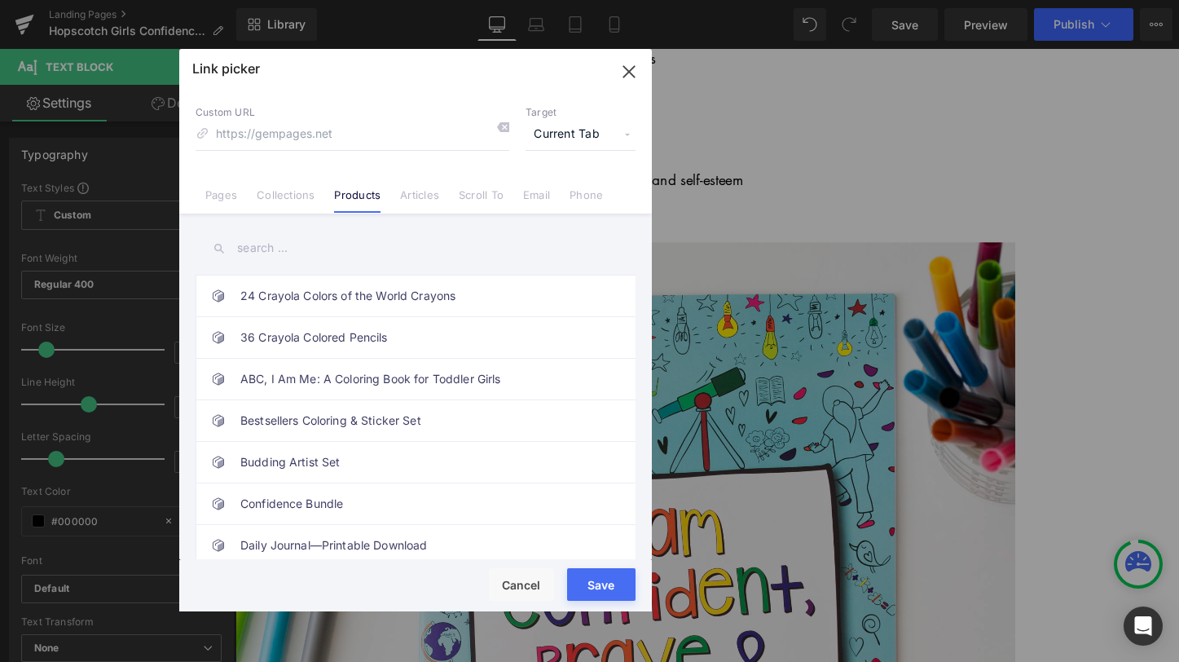
click at [269, 249] on input "text" at bounding box center [416, 248] width 440 height 37
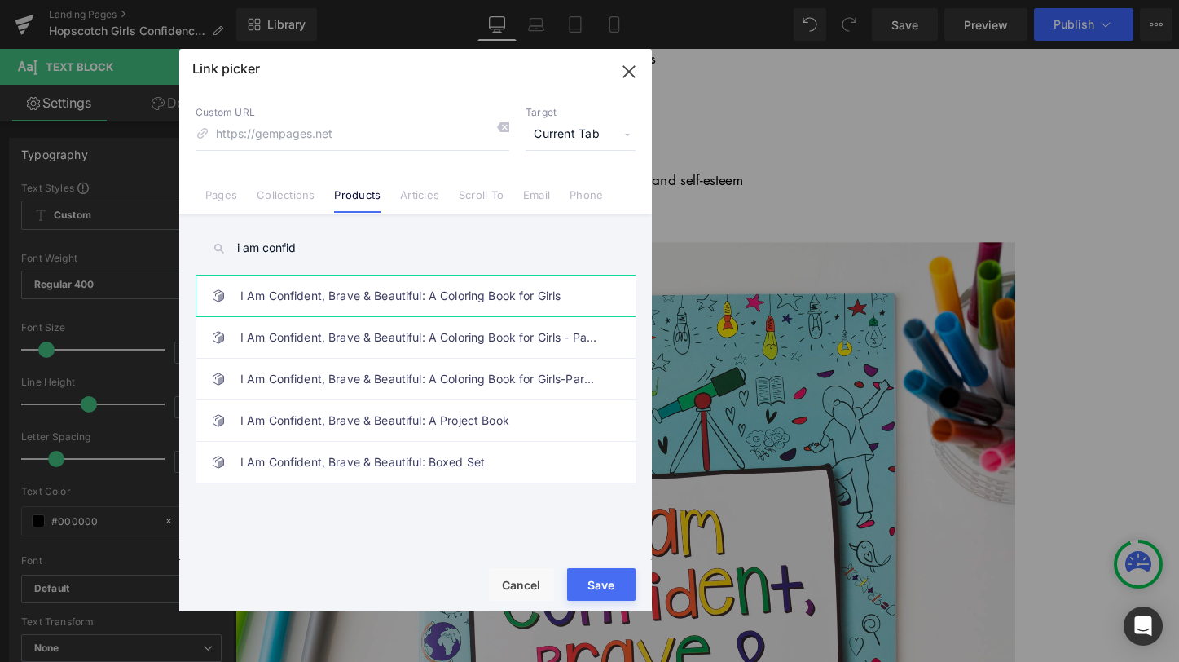
type input "i am confid"
click at [315, 292] on link "I Am Confident, Brave & Beautiful: A Coloring Book for Girls" at bounding box center [419, 295] width 359 height 41
type input "/products/i-am-confident-brave-beautiful-a-coloring-book-for-girls"
click at [581, 579] on button "Save" at bounding box center [601, 584] width 68 height 33
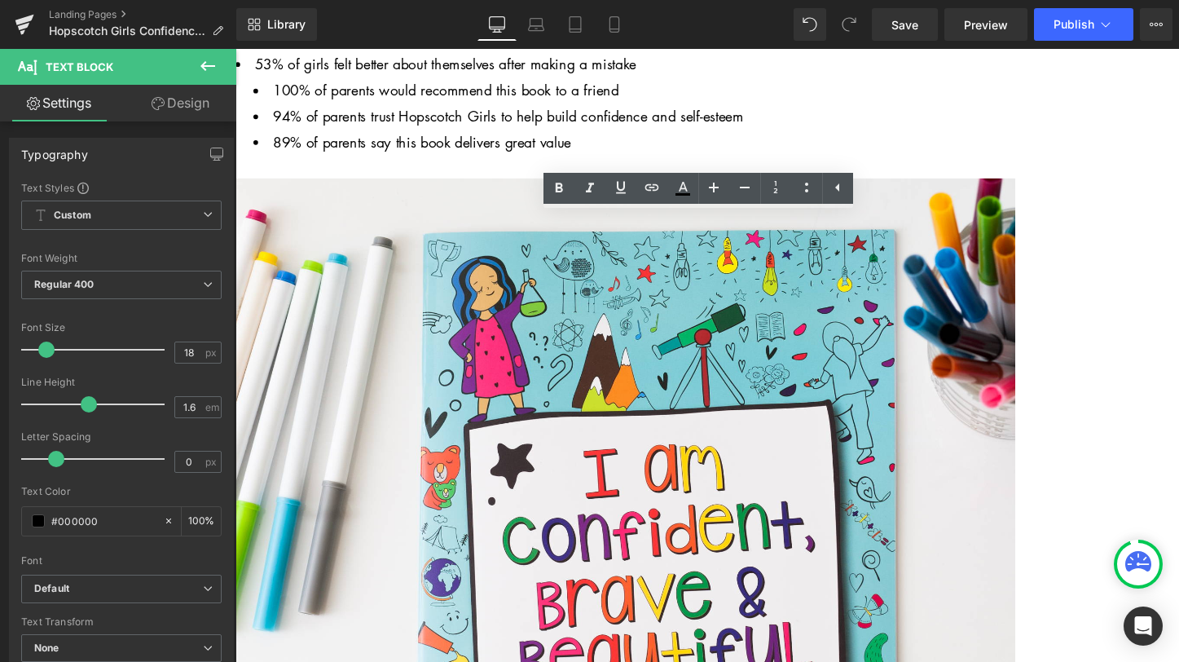
scroll to position [425, 0]
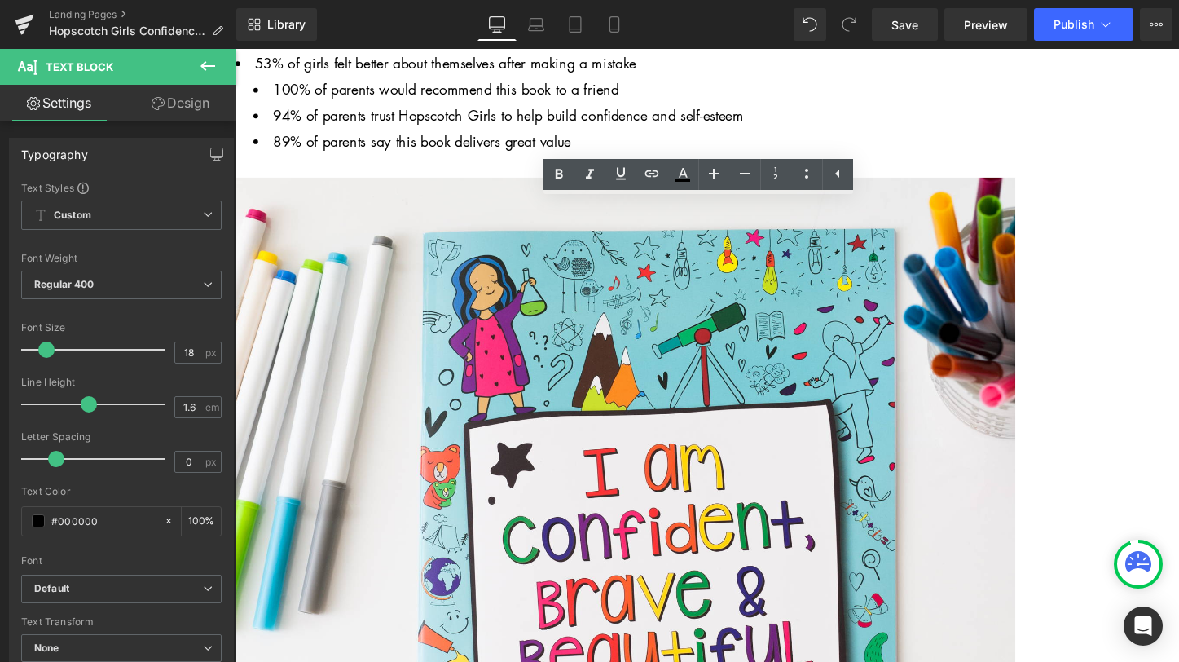
click at [236, 49] on icon at bounding box center [236, 49] width 0 height 0
click at [236, 49] on link at bounding box center [236, 49] width 0 height 0
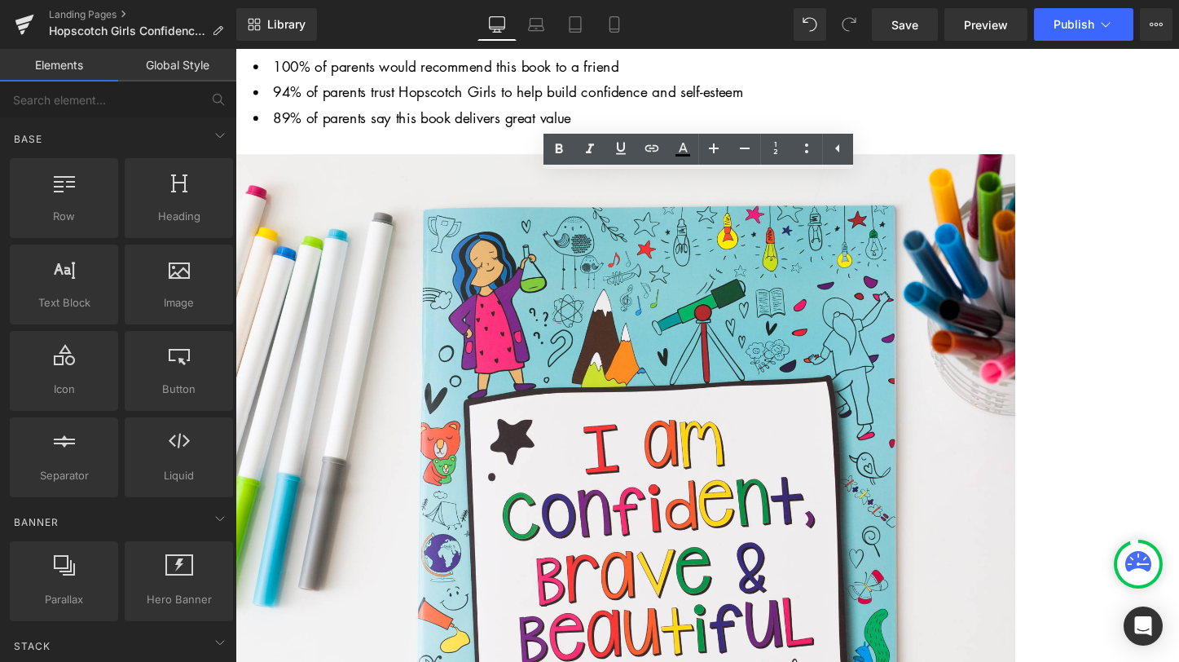
scroll to position [447, 0]
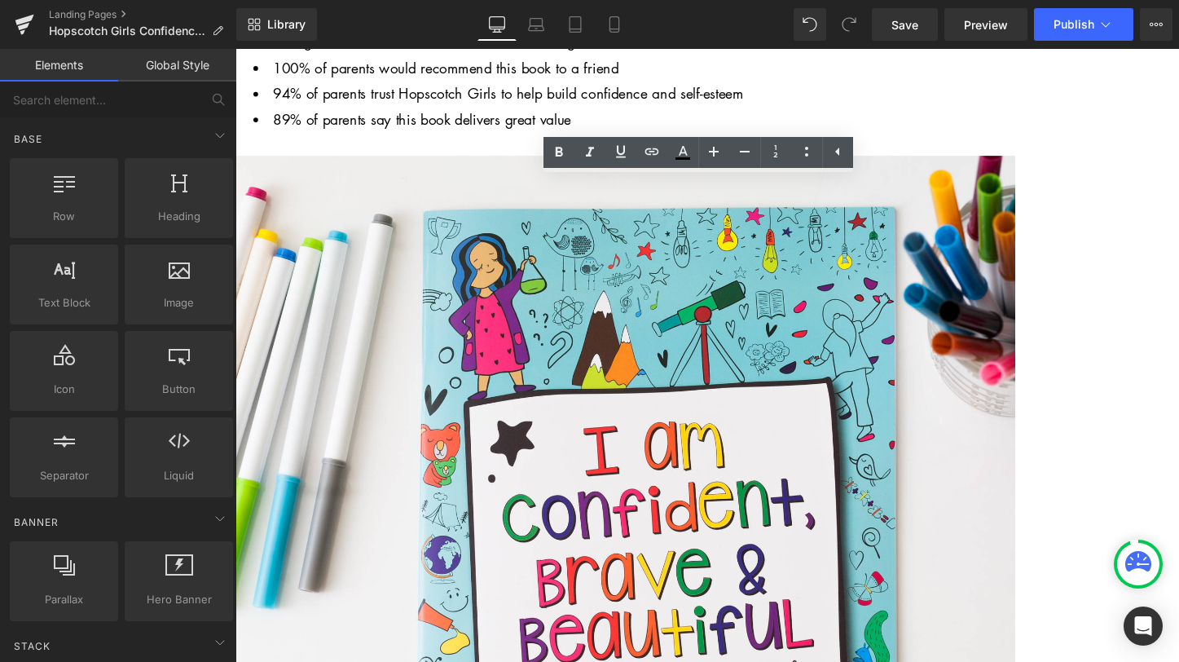
click at [236, 49] on icon at bounding box center [236, 49] width 0 height 0
click at [236, 49] on link at bounding box center [236, 49] width 0 height 0
click at [236, 49] on icon at bounding box center [236, 49] width 0 height 0
click at [236, 49] on link at bounding box center [236, 49] width 0 height 0
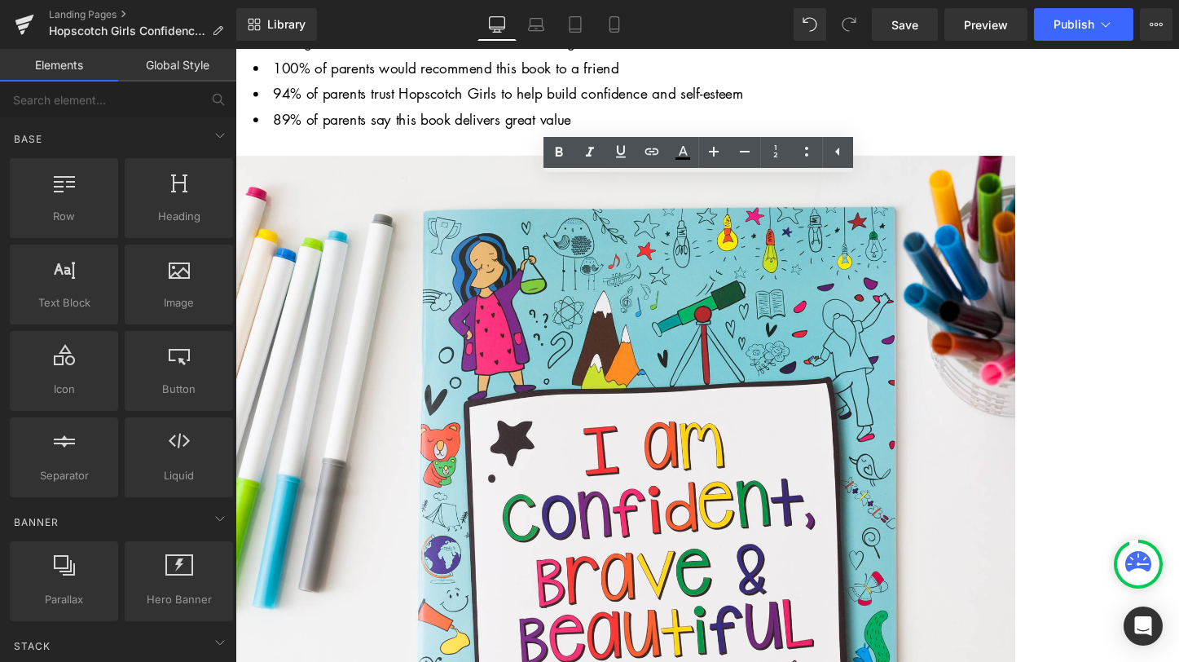
click at [236, 49] on link at bounding box center [236, 49] width 0 height 0
click at [236, 49] on icon at bounding box center [236, 49] width 0 height 0
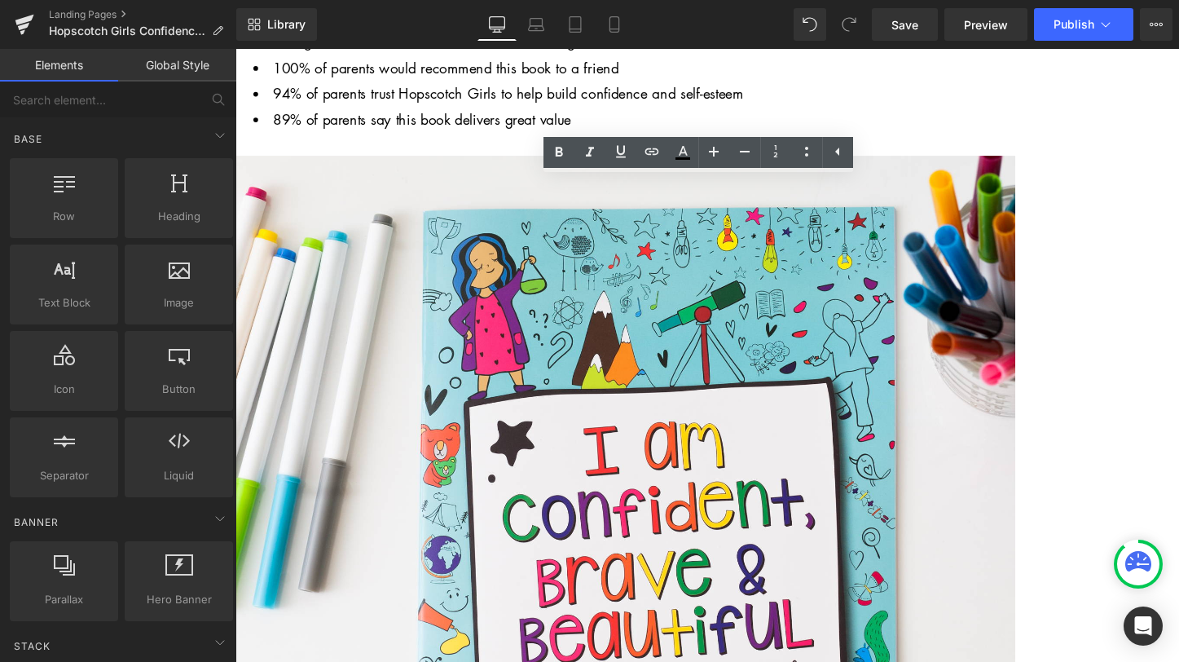
click at [236, 49] on icon at bounding box center [236, 49] width 0 height 0
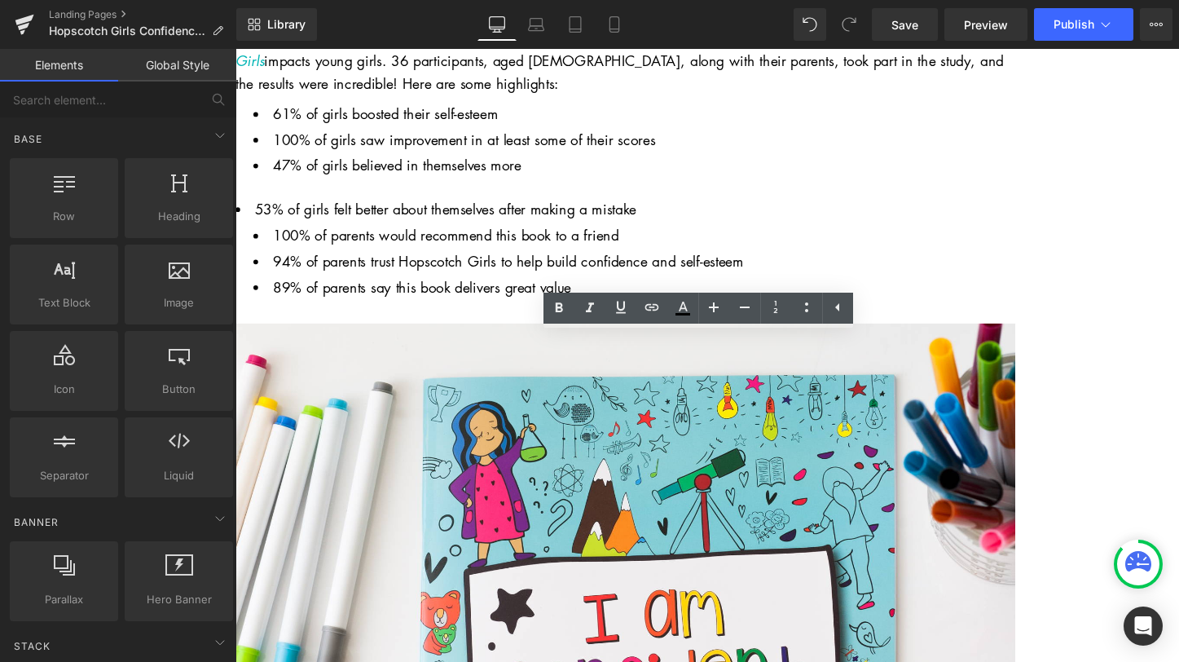
scroll to position [287, 0]
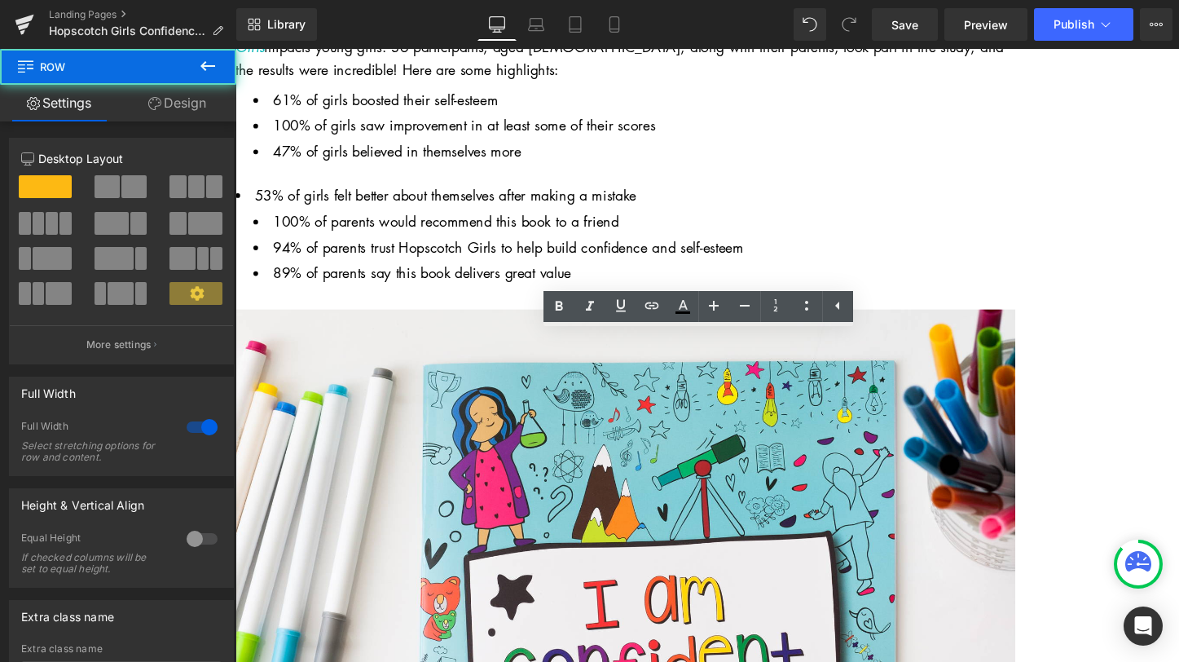
drag, startPoint x: 853, startPoint y: 535, endPoint x: 851, endPoint y: 562, distance: 27.0
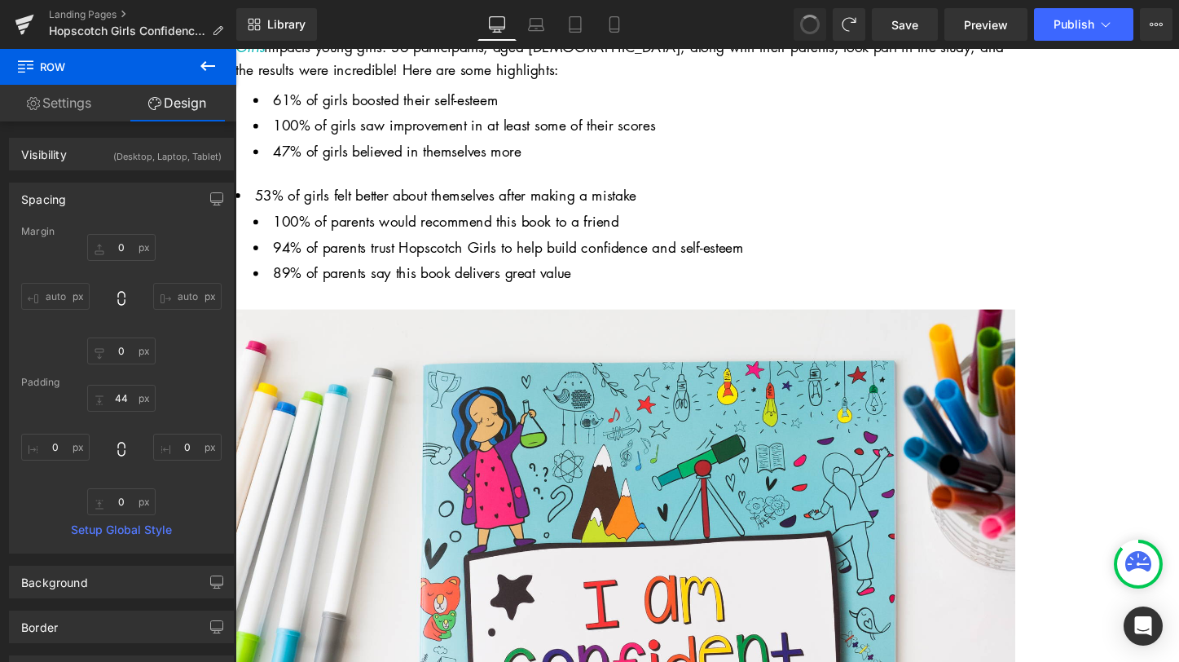
type input "0"
type input "30"
type input "0"
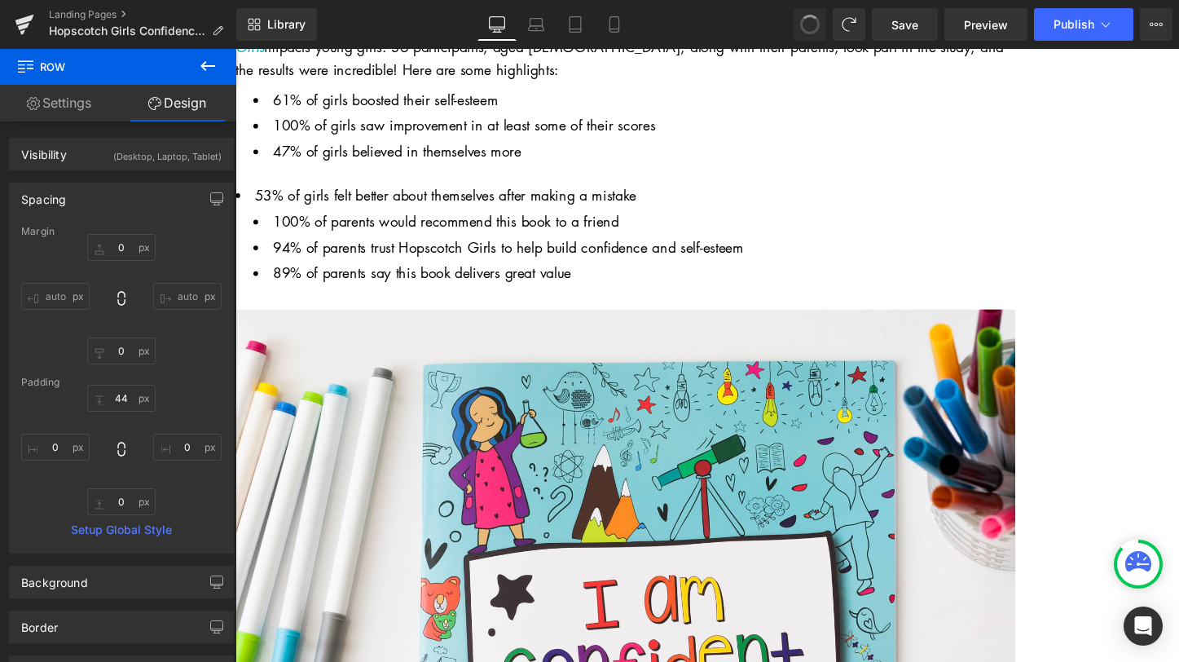
type input "0"
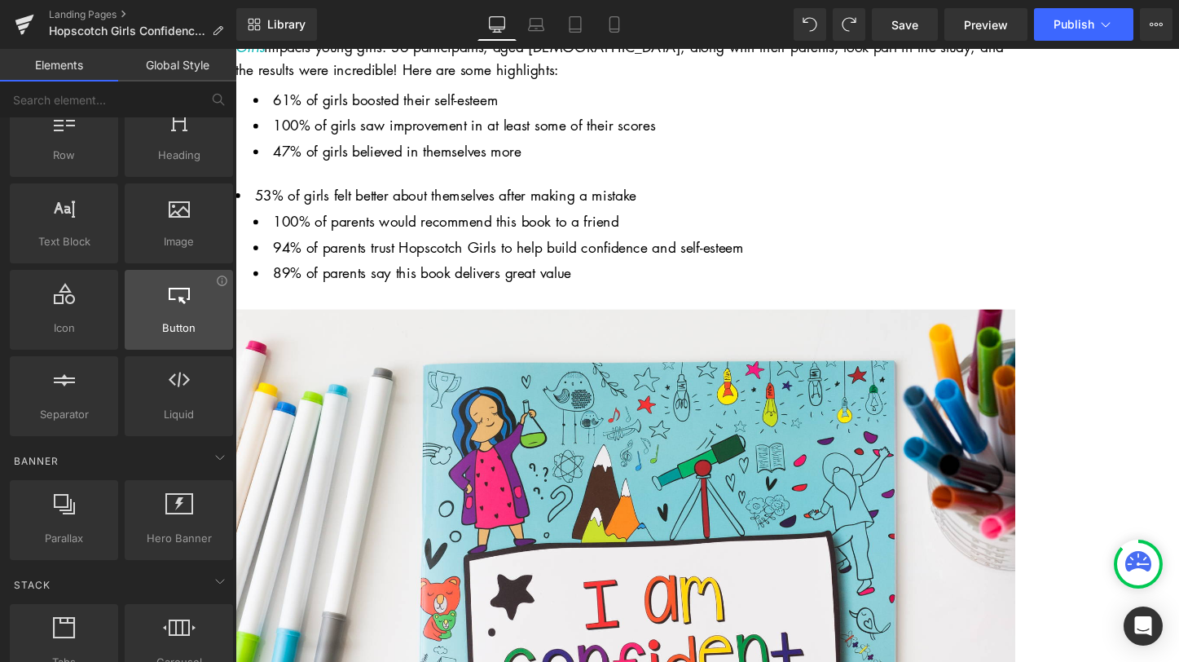
scroll to position [62, 0]
click at [236, 49] on span "Text Block" at bounding box center [236, 49] width 0 height 0
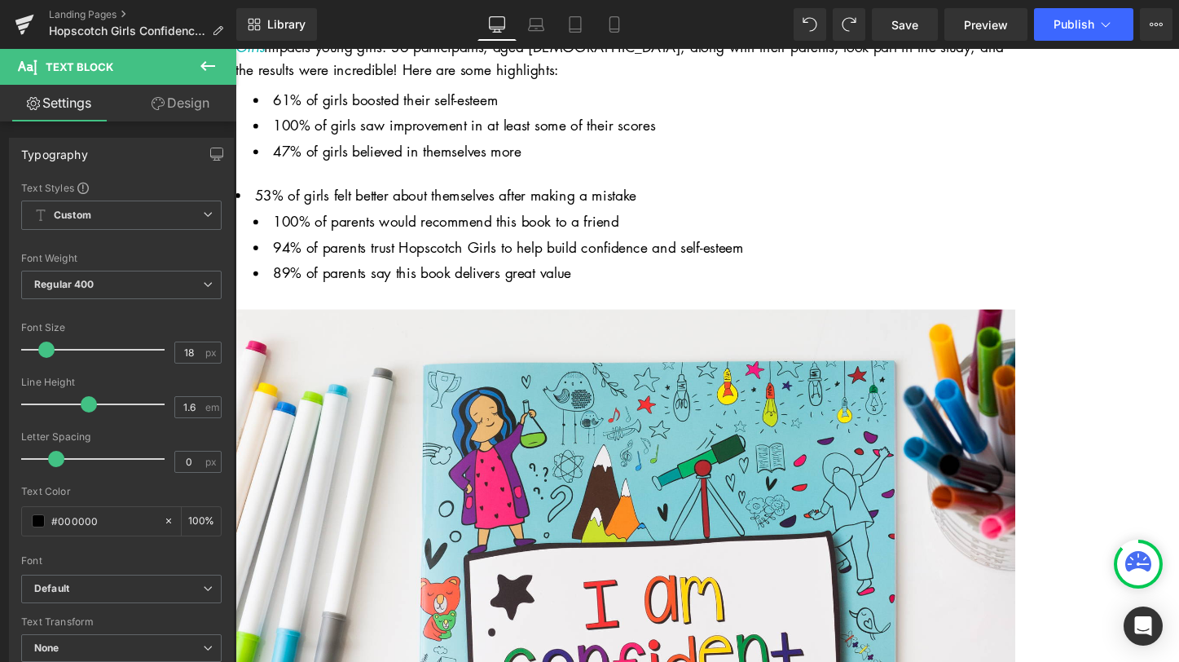
click at [197, 108] on link "Design" at bounding box center [180, 103] width 118 height 37
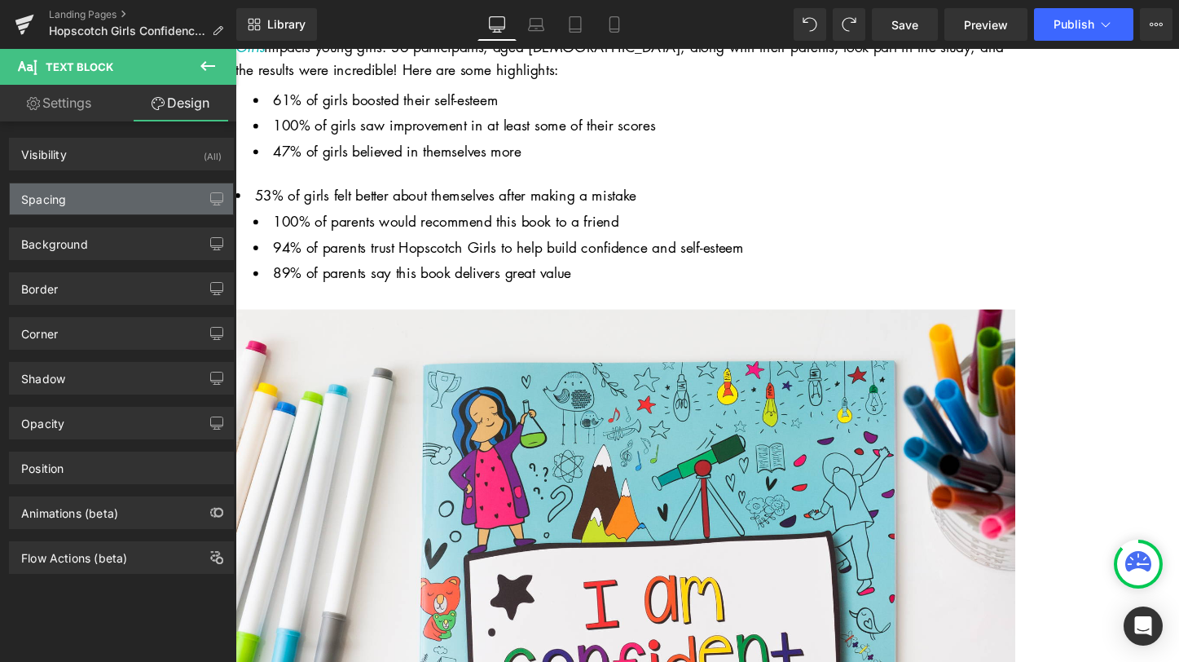
click at [124, 193] on div "Spacing" at bounding box center [121, 198] width 223 height 31
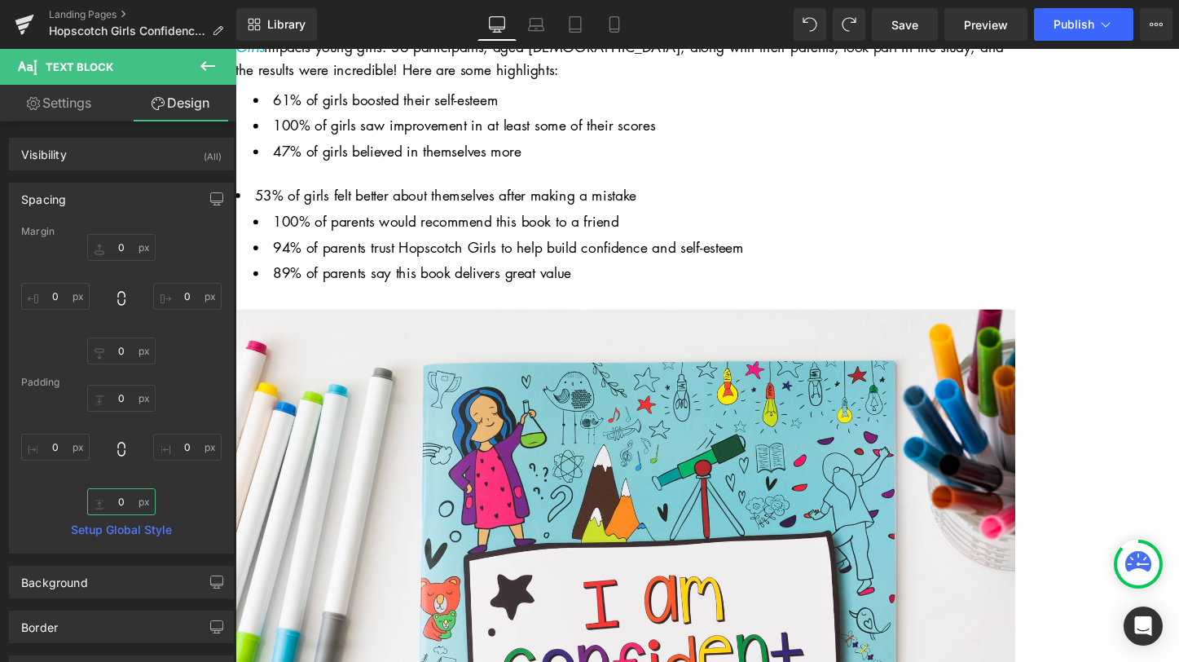
click at [113, 503] on input "0" at bounding box center [121, 501] width 68 height 27
type input "3"
type input "40"
click at [921, 17] on link "Save" at bounding box center [905, 24] width 66 height 33
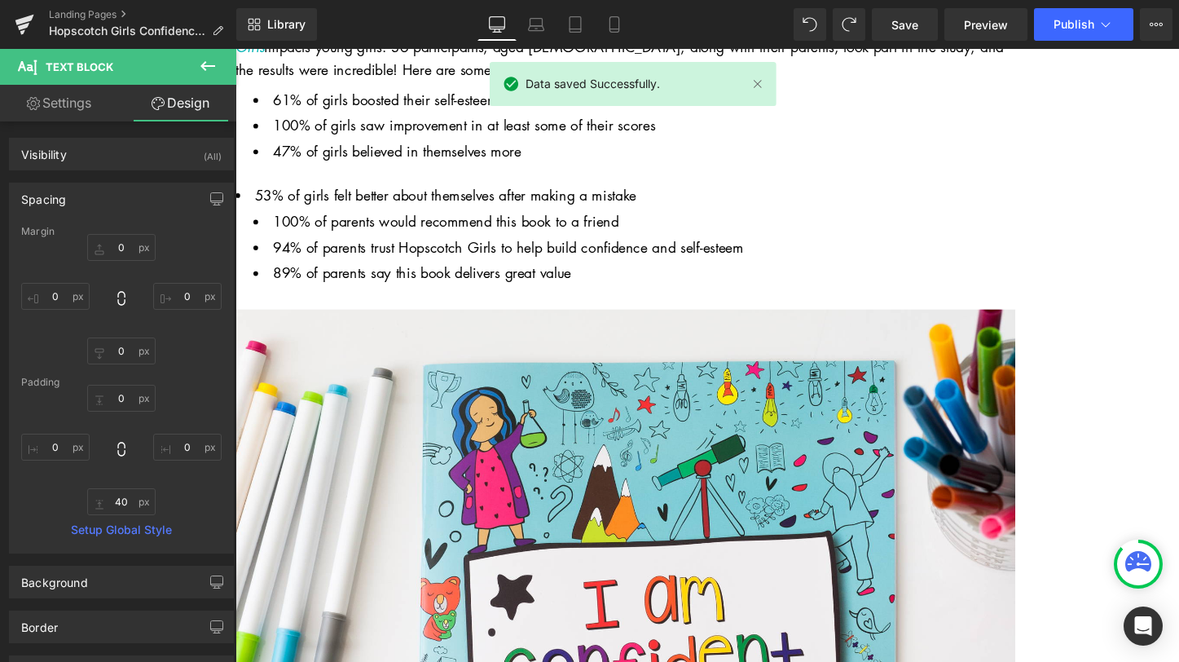
click at [236, 49] on span "Image" at bounding box center [236, 49] width 0 height 0
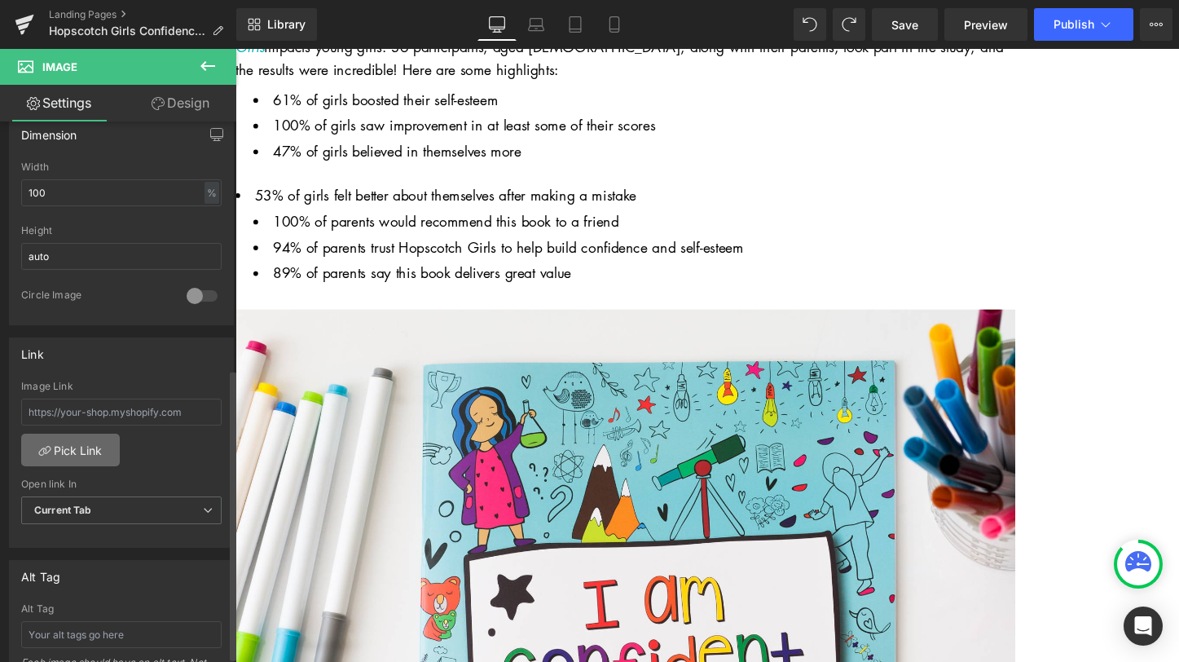
scroll to position [502, 0]
click at [89, 459] on link "Pick Link" at bounding box center [70, 447] width 99 height 33
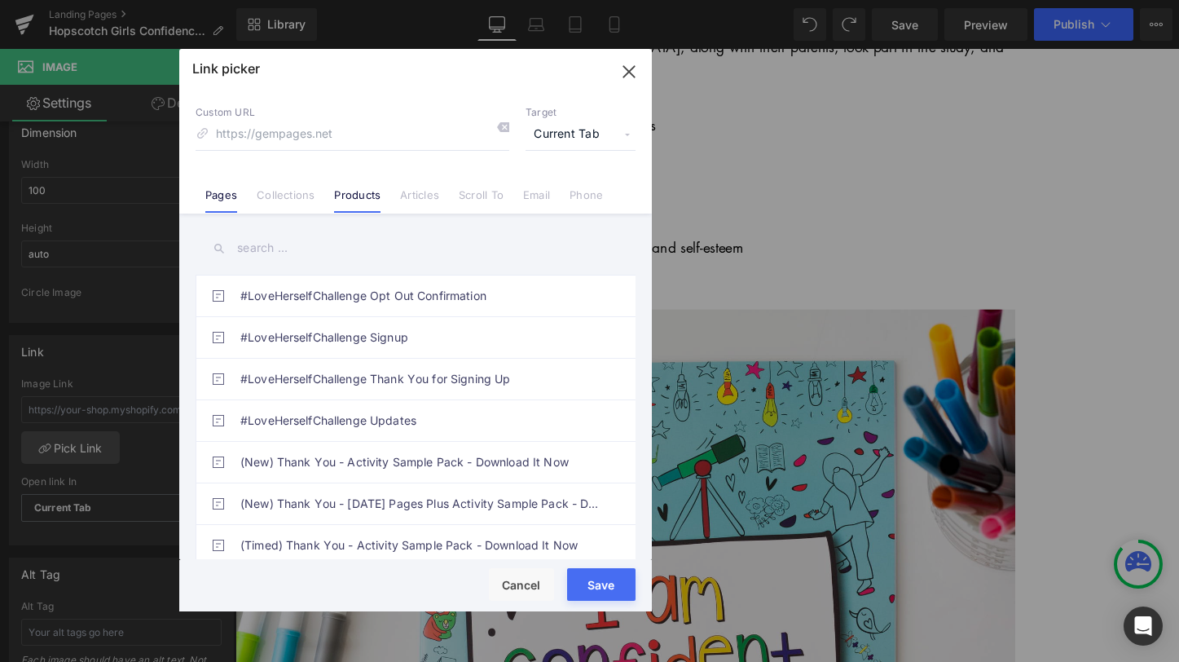
click at [359, 197] on link "Products" at bounding box center [357, 200] width 46 height 24
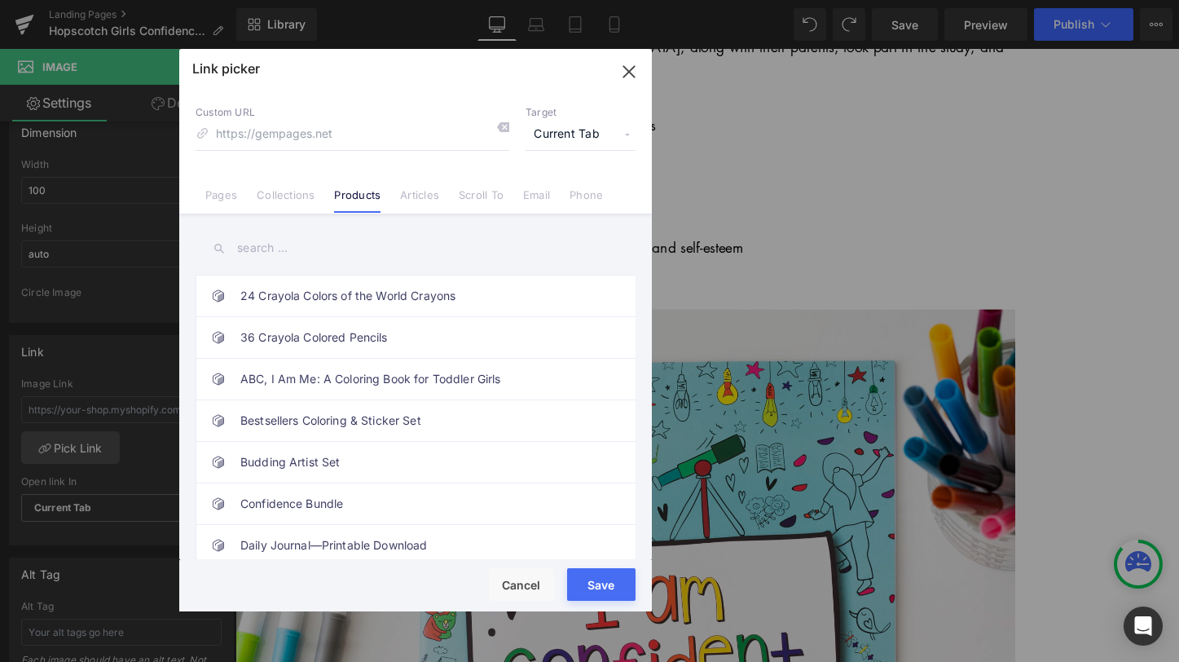
click at [282, 244] on input "text" at bounding box center [416, 248] width 440 height 37
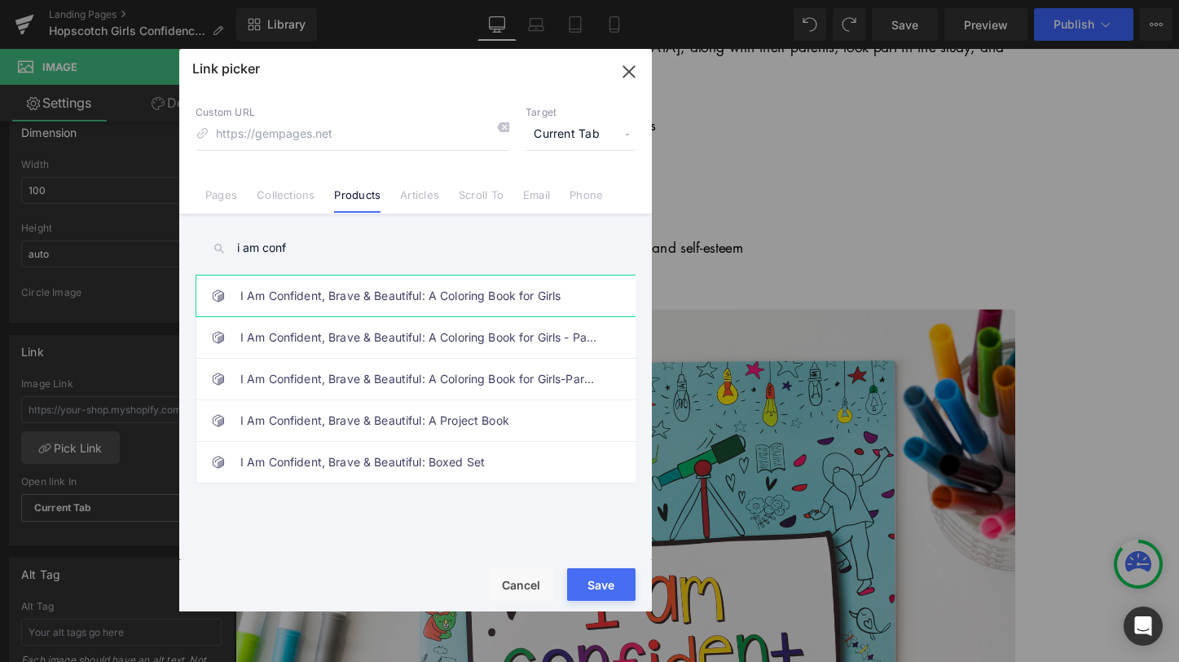
type input "i am conf"
click at [318, 294] on link "I Am Confident, Brave & Beautiful: A Coloring Book for Girls" at bounding box center [419, 295] width 359 height 41
type input "/products/i-am-confident-brave-beautiful-a-coloring-book-for-girls"
click at [615, 591] on div "Rendering Content" at bounding box center [589, 597] width 100 height 18
click at [599, 581] on button "Save" at bounding box center [601, 584] width 68 height 33
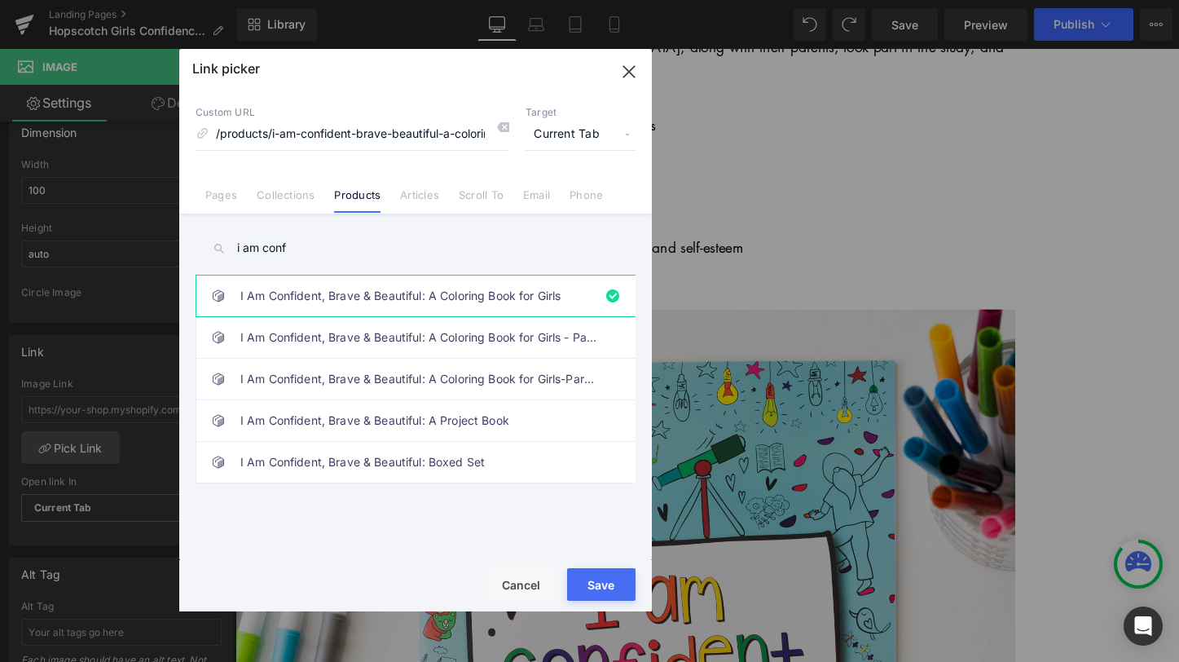
type input "/products/i-am-confident-brave-beautiful-a-coloring-book-for-girls"
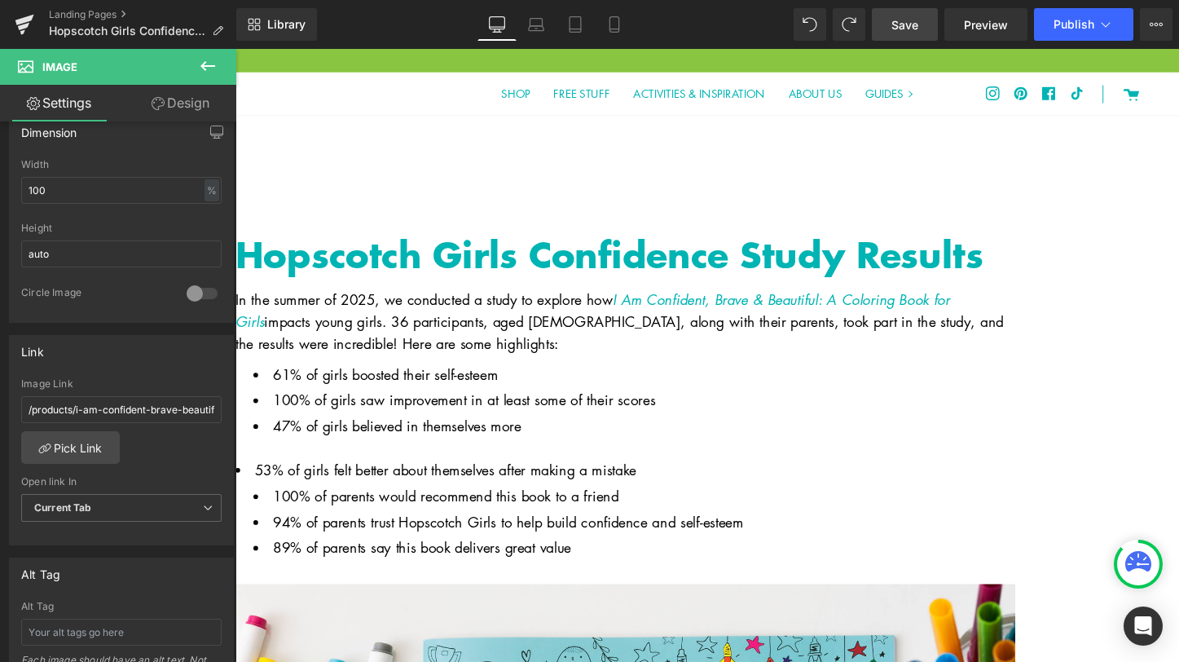
click at [900, 21] on span "Save" at bounding box center [905, 24] width 27 height 17
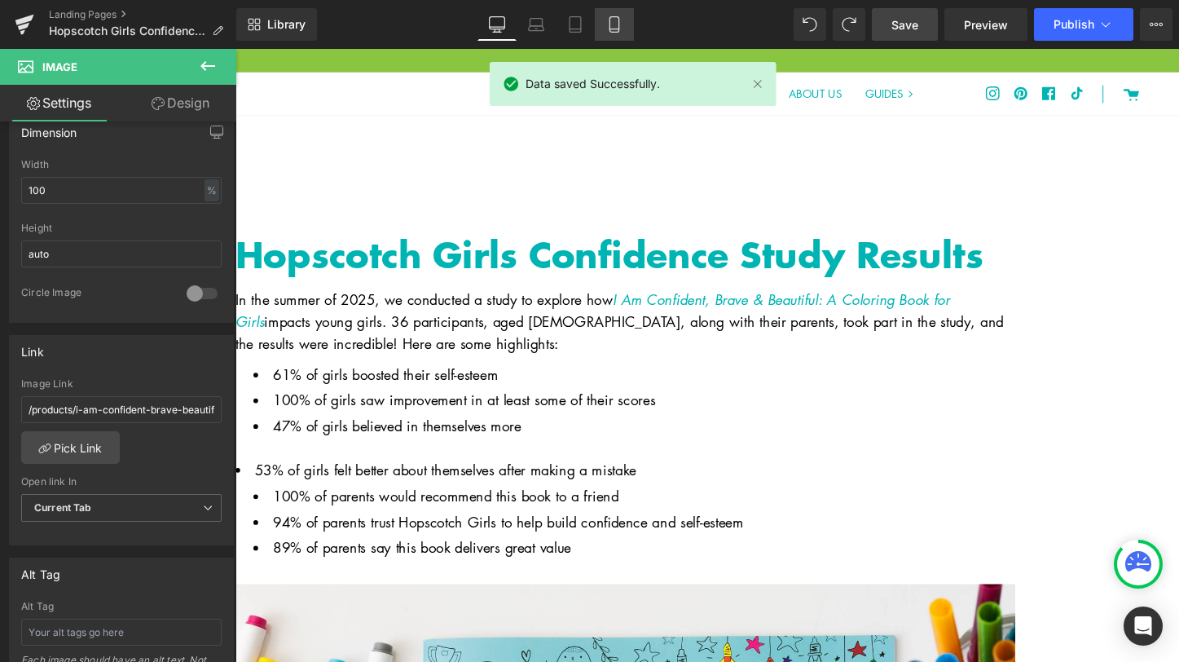
click at [618, 36] on link "Mobile" at bounding box center [614, 24] width 39 height 33
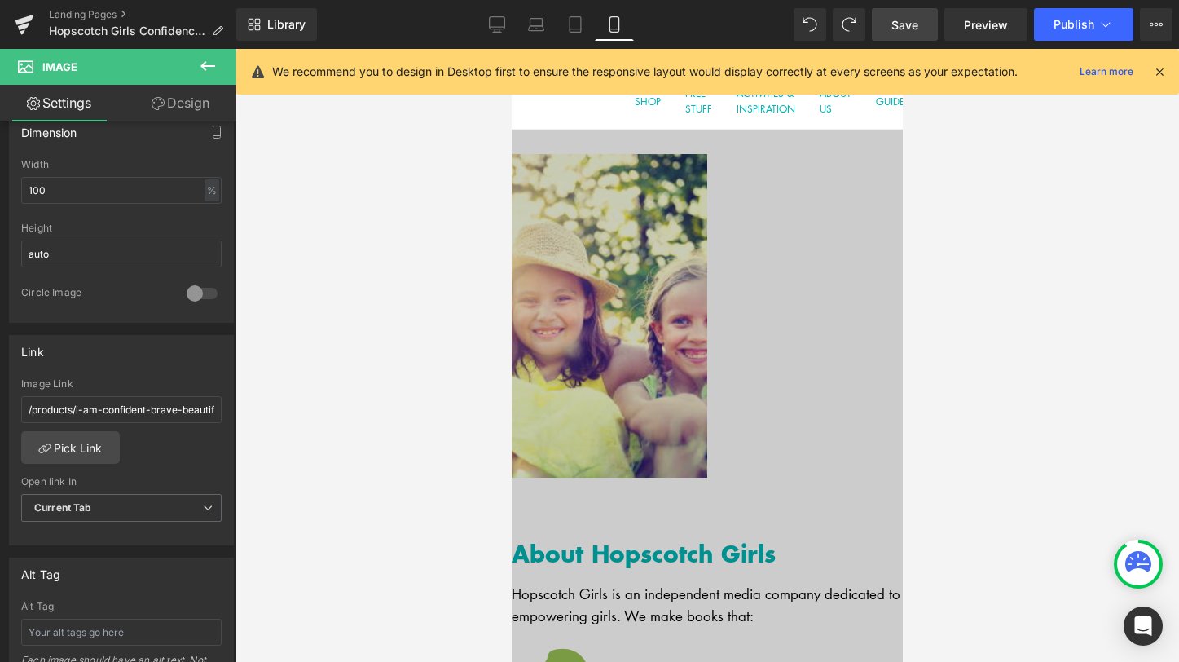
click at [512, 49] on icon at bounding box center [512, 49] width 0 height 0
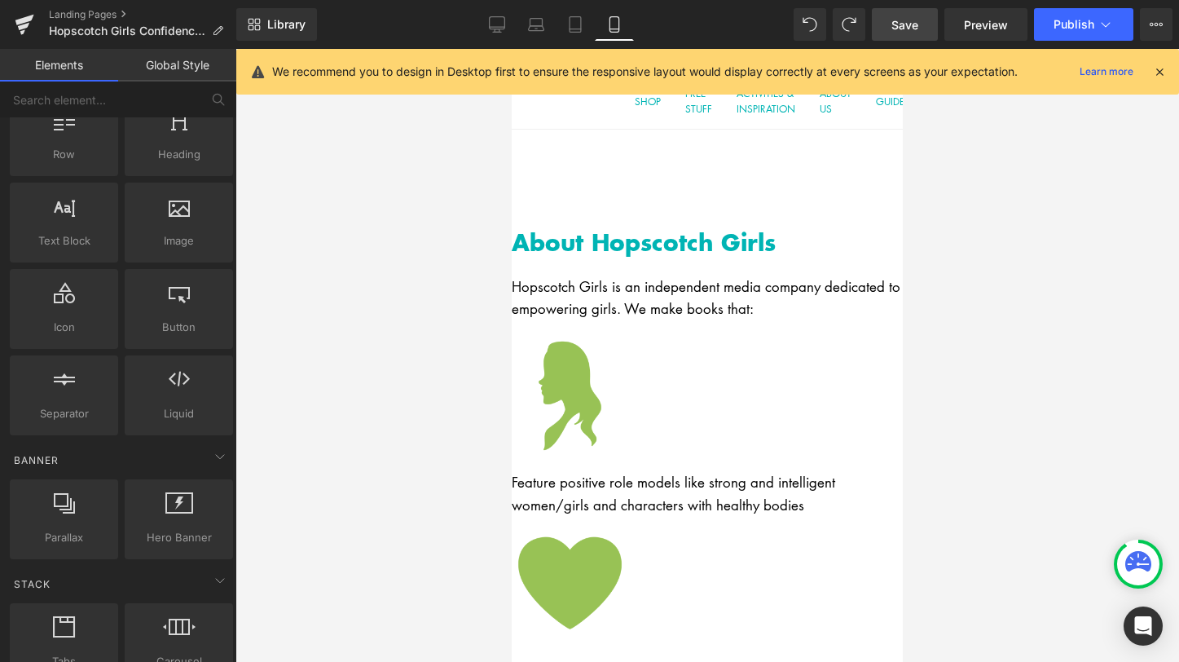
click at [512, 49] on link at bounding box center [512, 49] width 0 height 0
click at [512, 49] on icon at bounding box center [512, 49] width 0 height 0
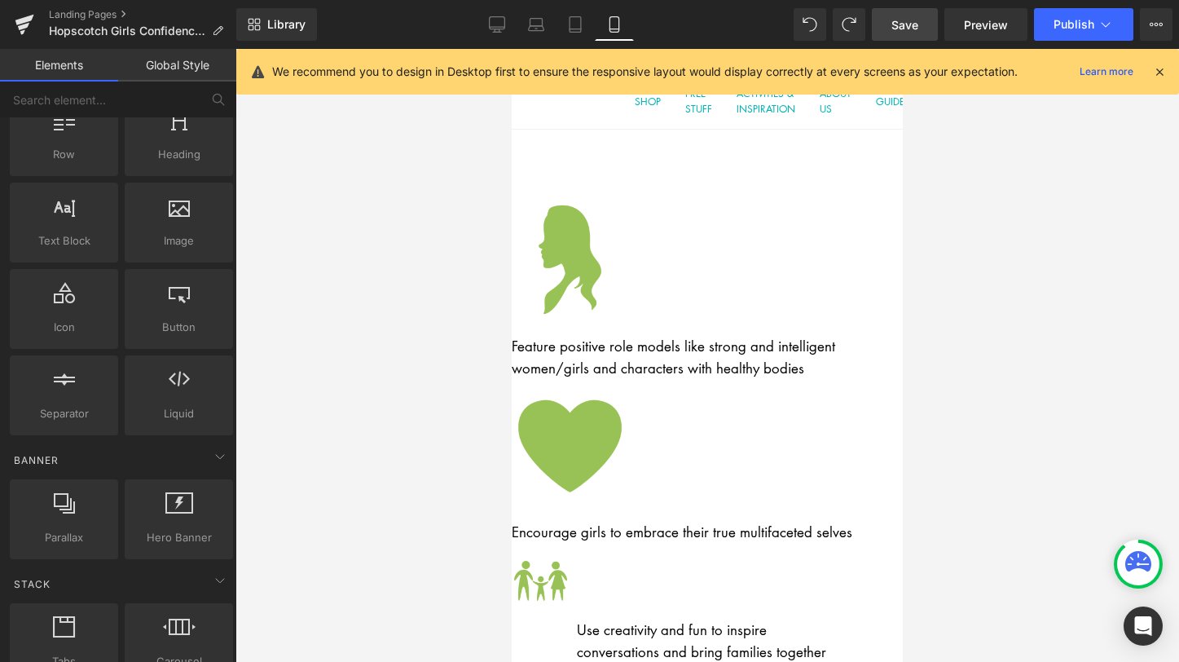
click at [512, 49] on icon at bounding box center [512, 49] width 0 height 0
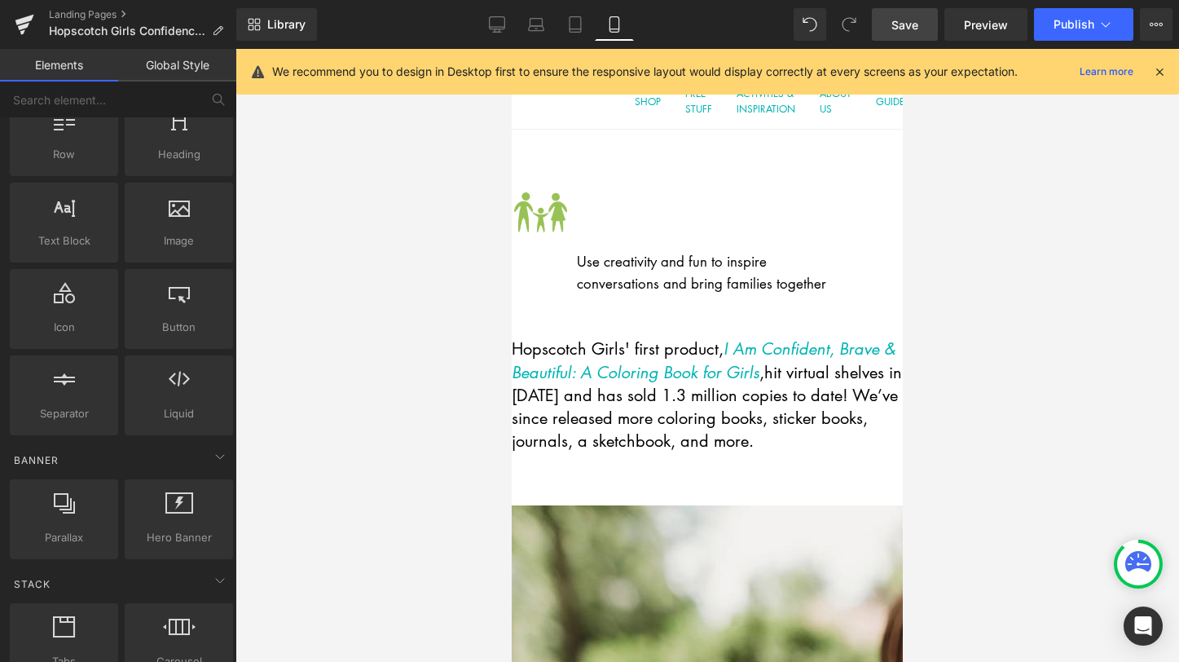
click at [512, 49] on icon at bounding box center [512, 49] width 0 height 0
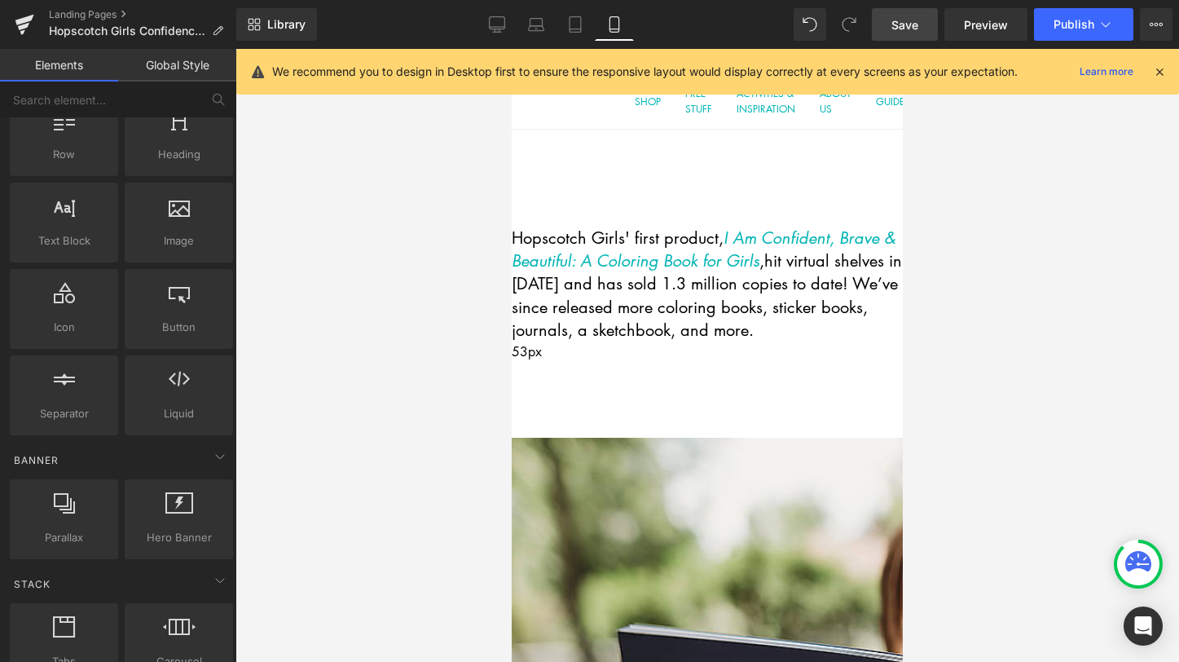
click at [512, 49] on icon at bounding box center [512, 49] width 0 height 0
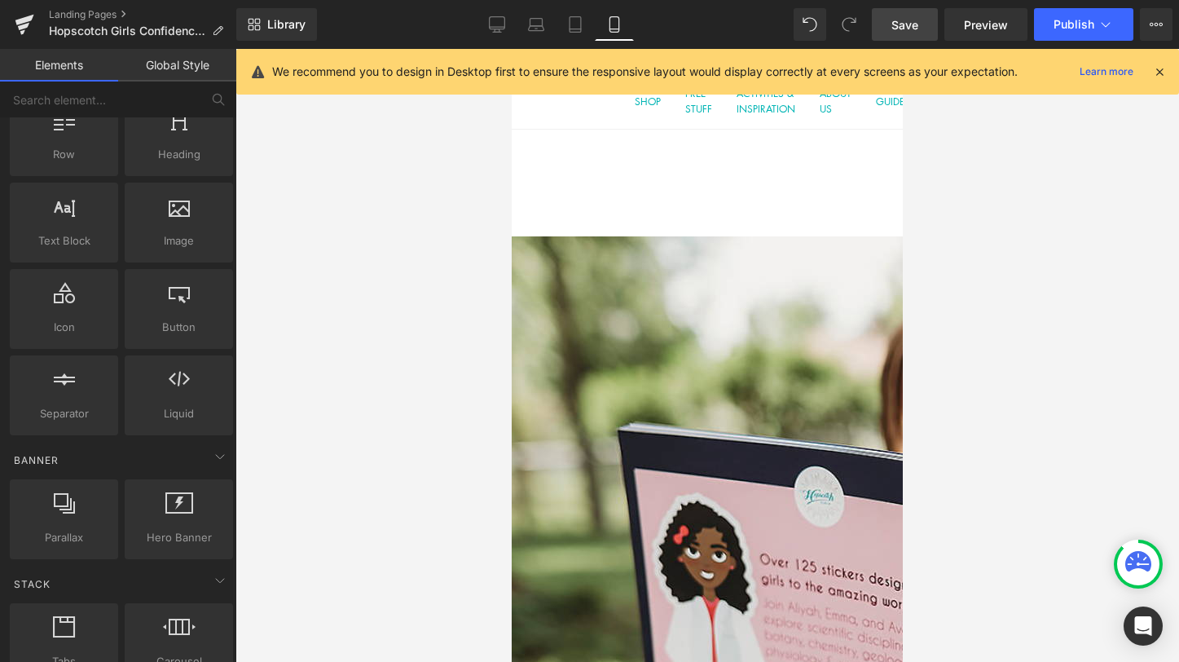
click at [512, 49] on icon at bounding box center [512, 49] width 0 height 0
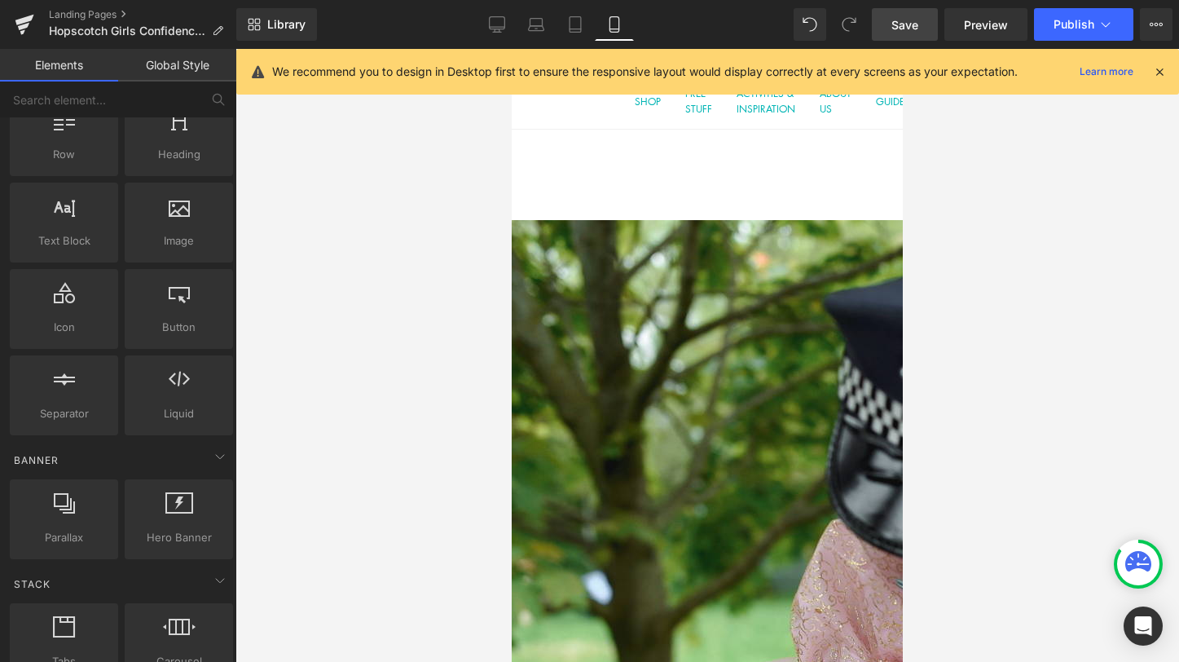
click at [512, 49] on icon at bounding box center [512, 49] width 0 height 0
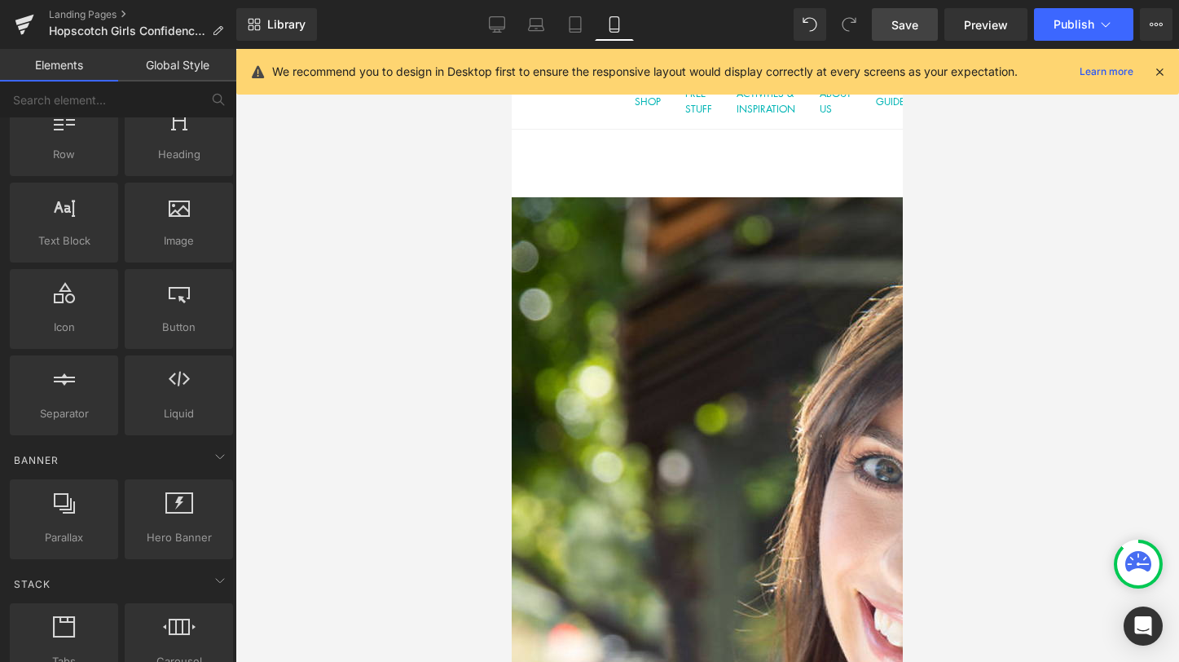
click at [512, 49] on icon at bounding box center [512, 49] width 0 height 0
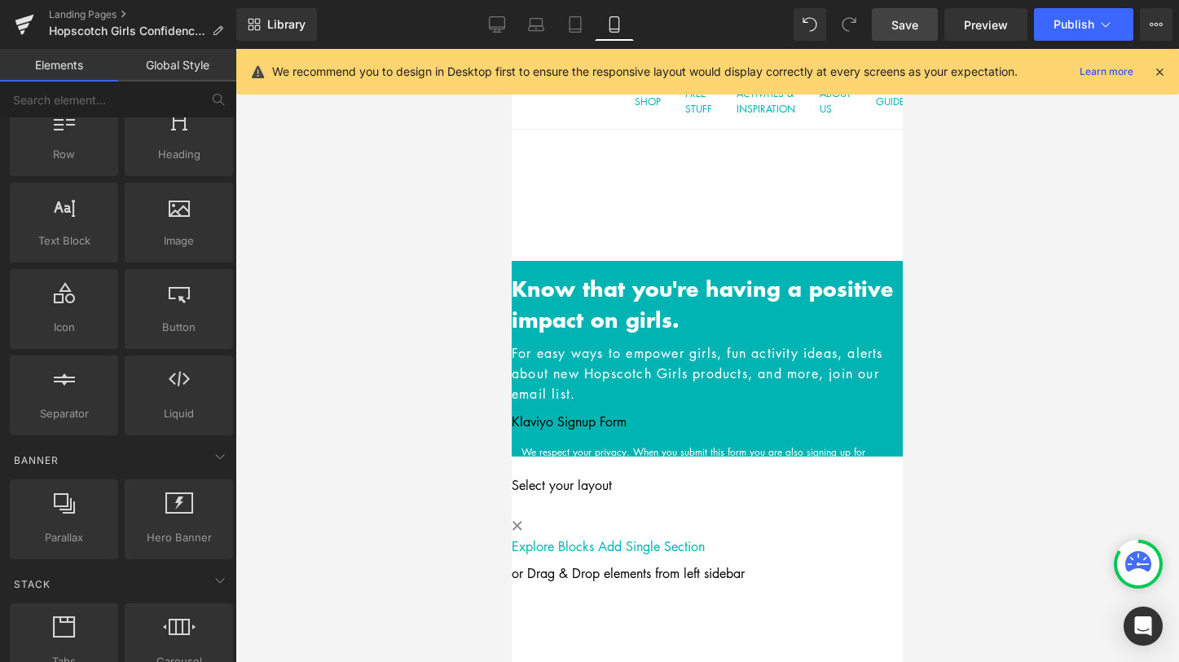
click at [512, 49] on icon at bounding box center [512, 49] width 0 height 0
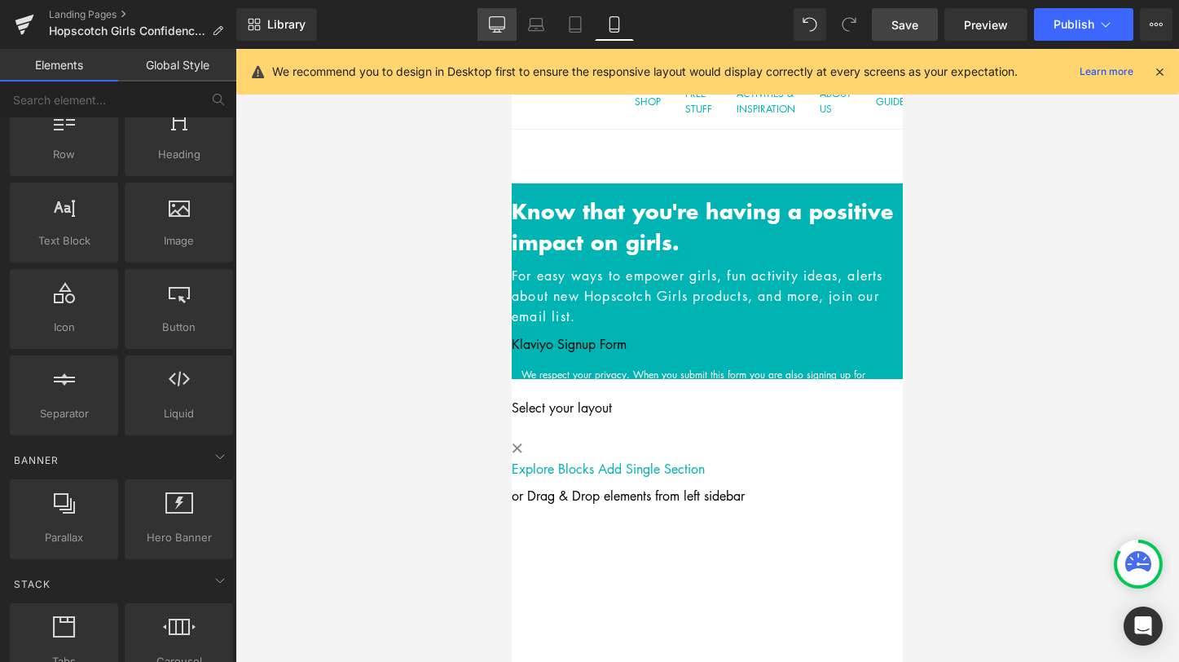
click at [504, 23] on icon at bounding box center [497, 24] width 16 height 16
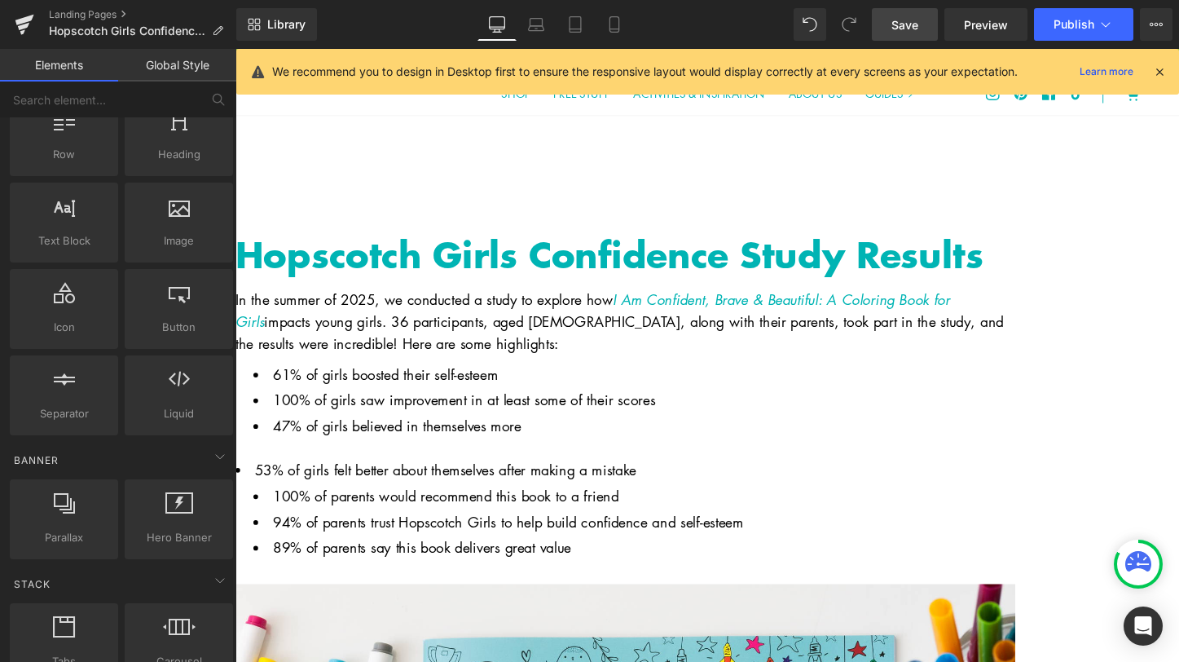
click at [236, 49] on span "Row" at bounding box center [236, 49] width 0 height 0
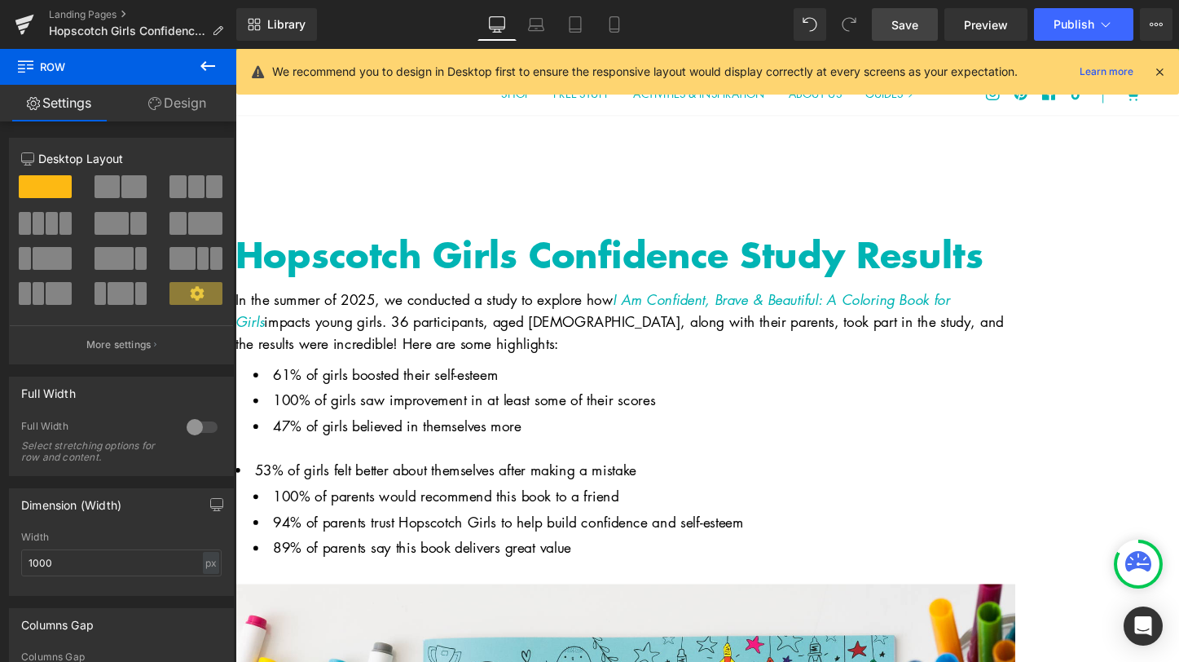
click at [195, 107] on link "Design" at bounding box center [177, 103] width 118 height 37
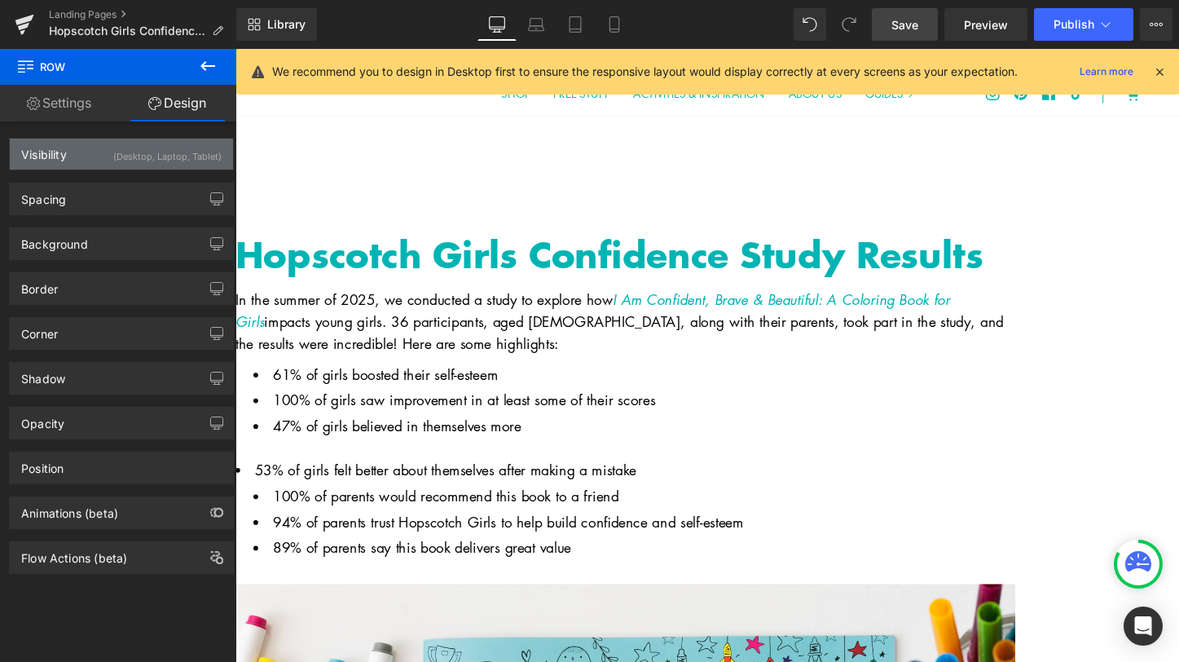
click at [168, 154] on div "(Desktop, Laptop, Tablet)" at bounding box center [167, 152] width 108 height 27
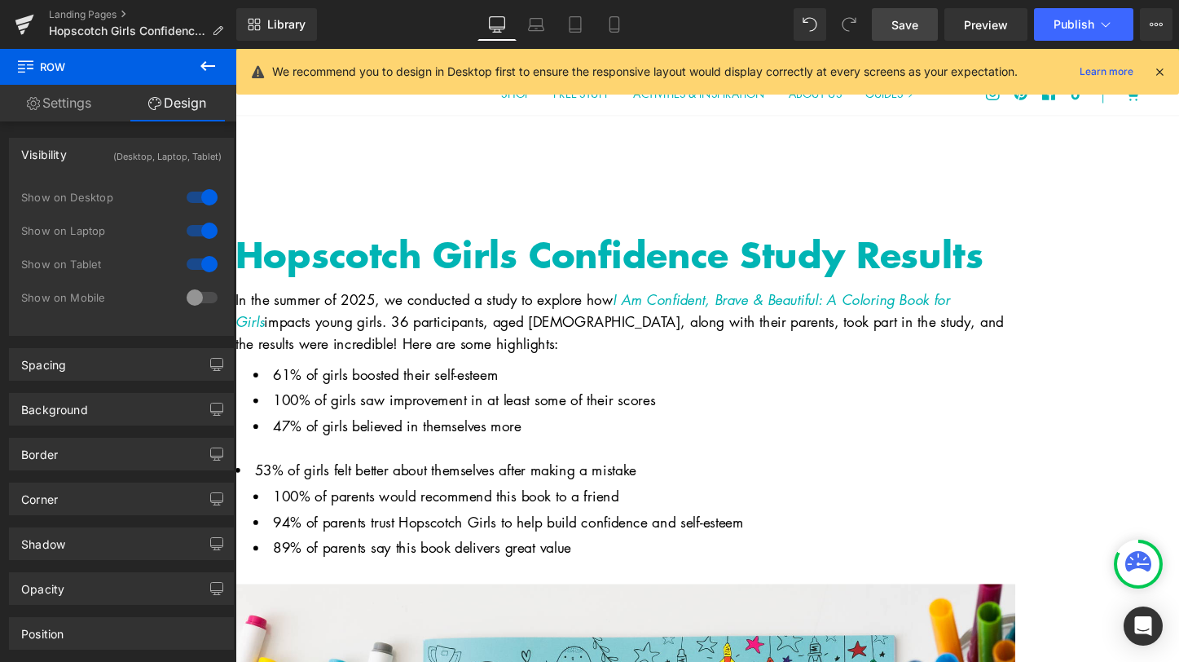
click at [68, 152] on div "Visibility (Desktop, Laptop, Tablet)" at bounding box center [121, 154] width 223 height 31
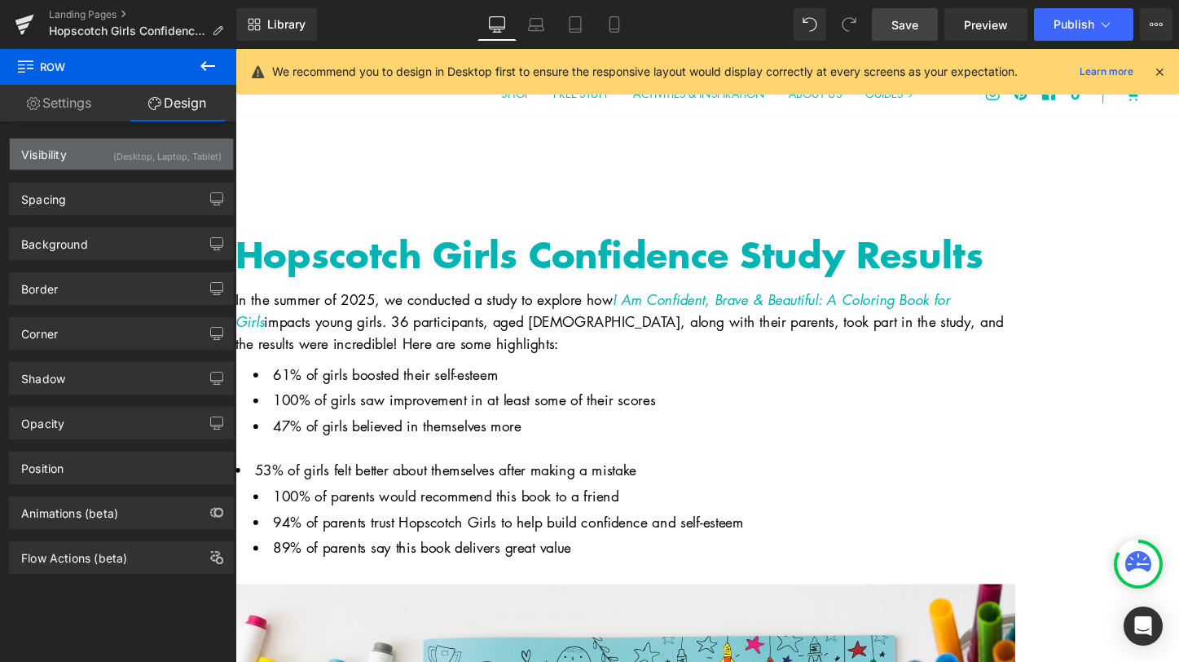
click at [68, 151] on div "Visibility (Desktop, Laptop, Tablet)" at bounding box center [121, 154] width 223 height 31
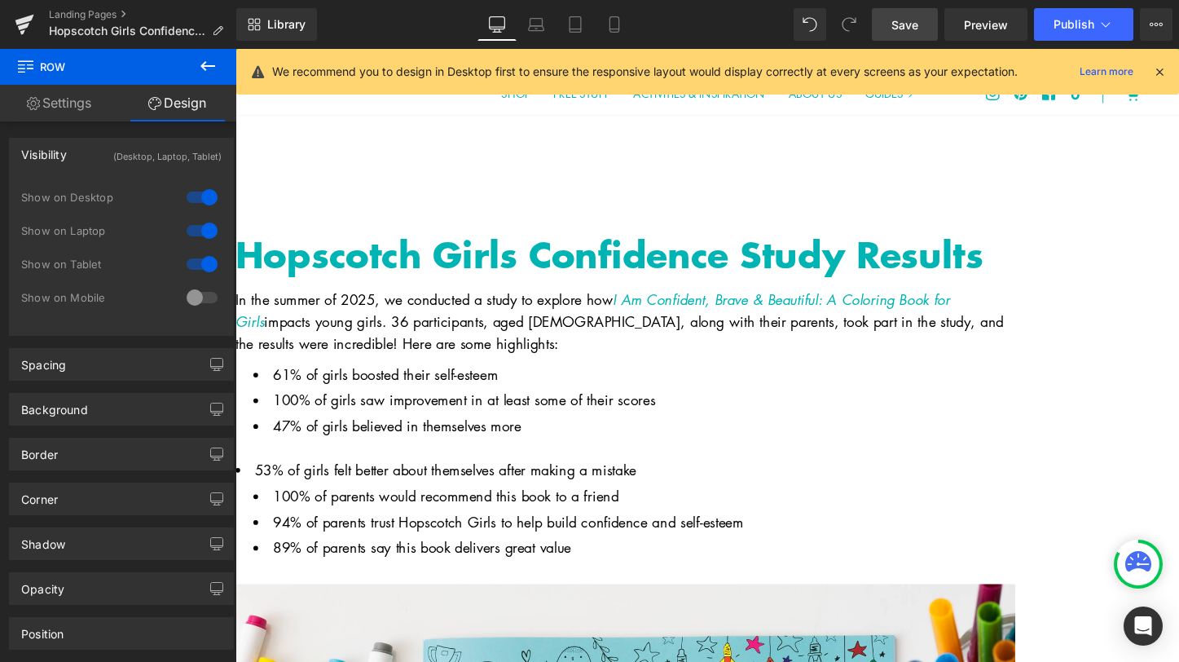
click at [210, 299] on div at bounding box center [202, 297] width 39 height 26
click at [616, 27] on icon at bounding box center [614, 24] width 16 height 16
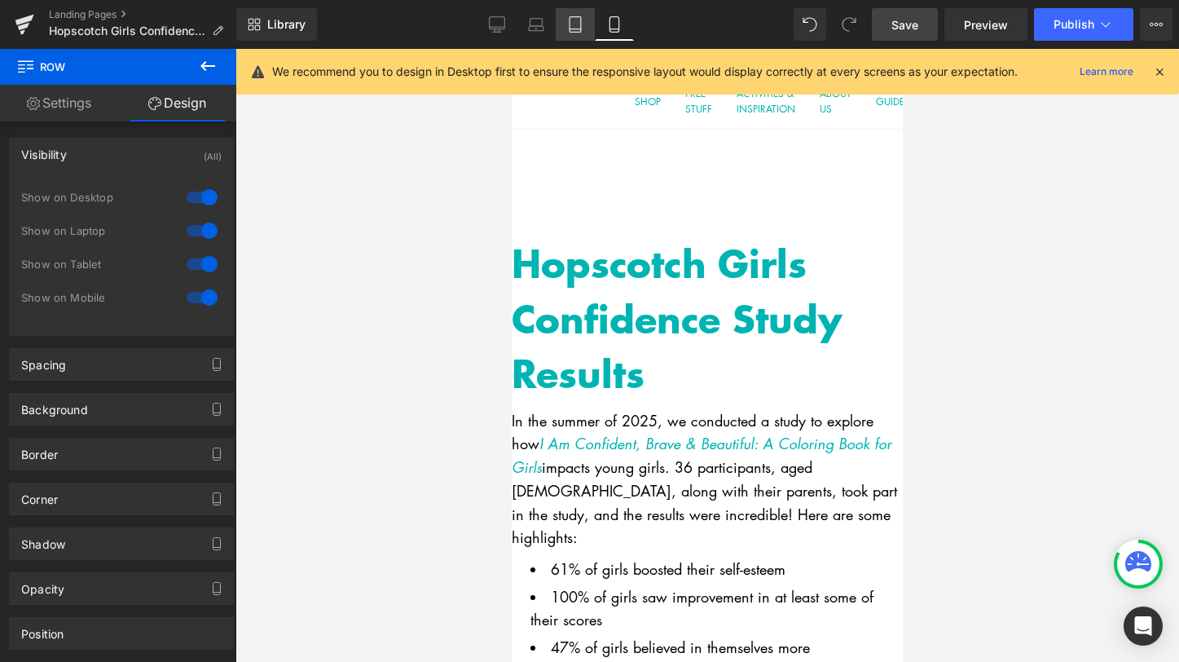
click at [584, 33] on link "Tablet" at bounding box center [575, 24] width 39 height 33
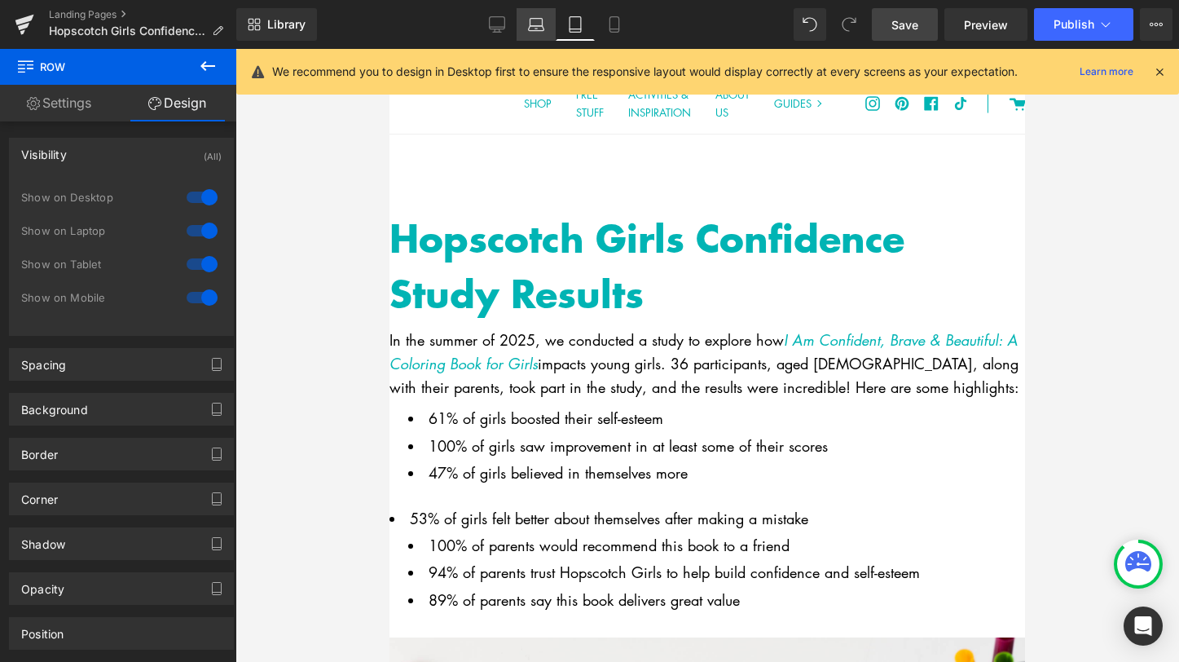
click at [528, 21] on icon at bounding box center [536, 24] width 16 height 16
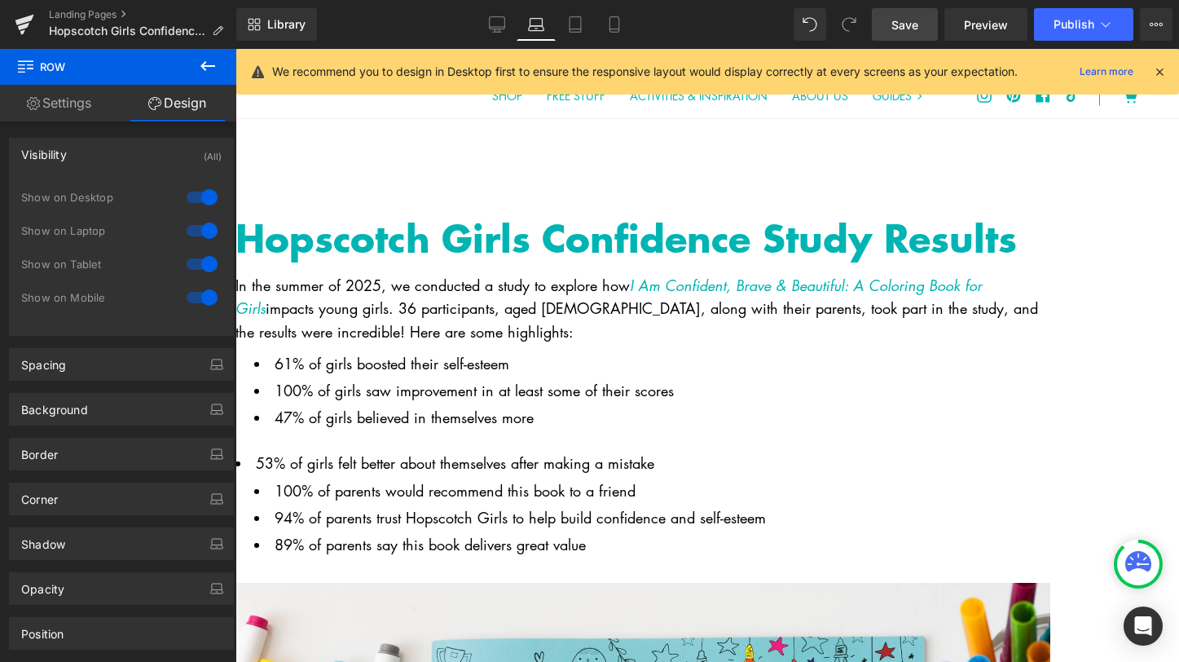
click at [920, 29] on link "Save" at bounding box center [905, 24] width 66 height 33
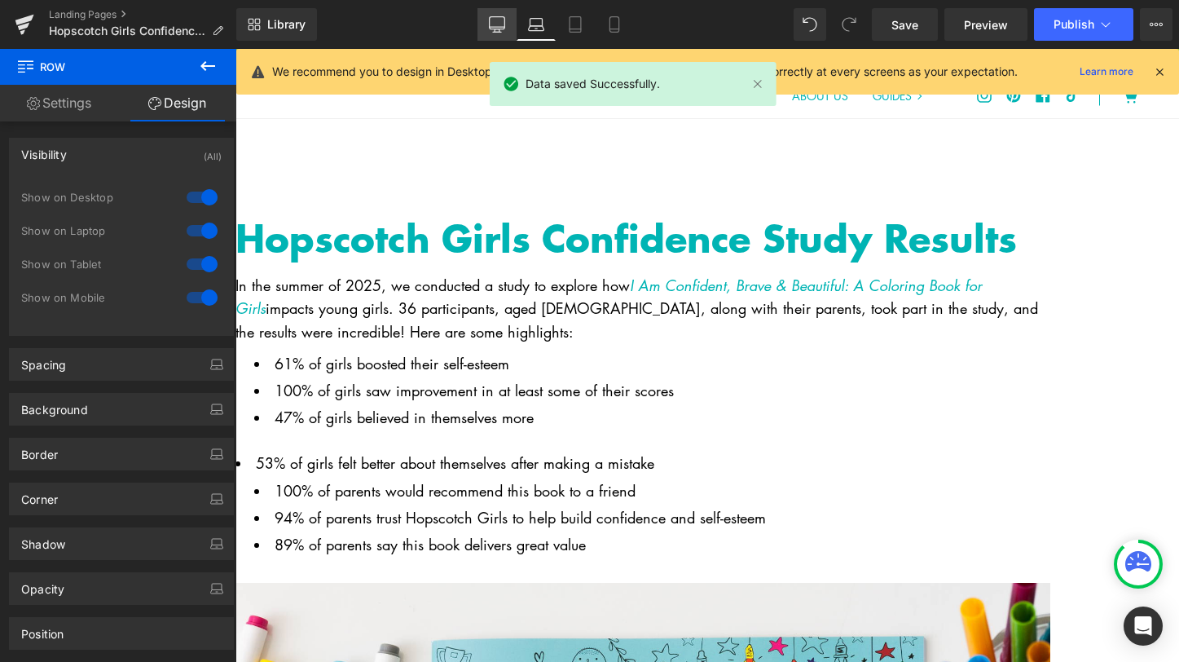
click at [484, 28] on link "Desktop" at bounding box center [497, 24] width 39 height 33
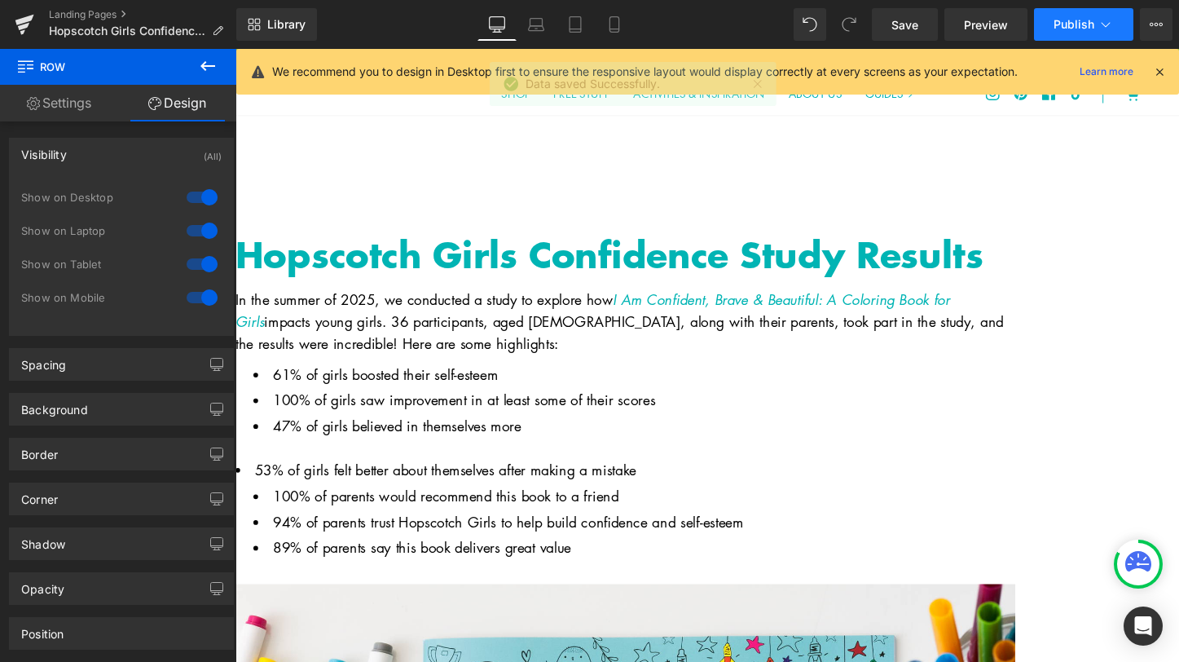
click at [1078, 32] on button "Publish" at bounding box center [1083, 24] width 99 height 33
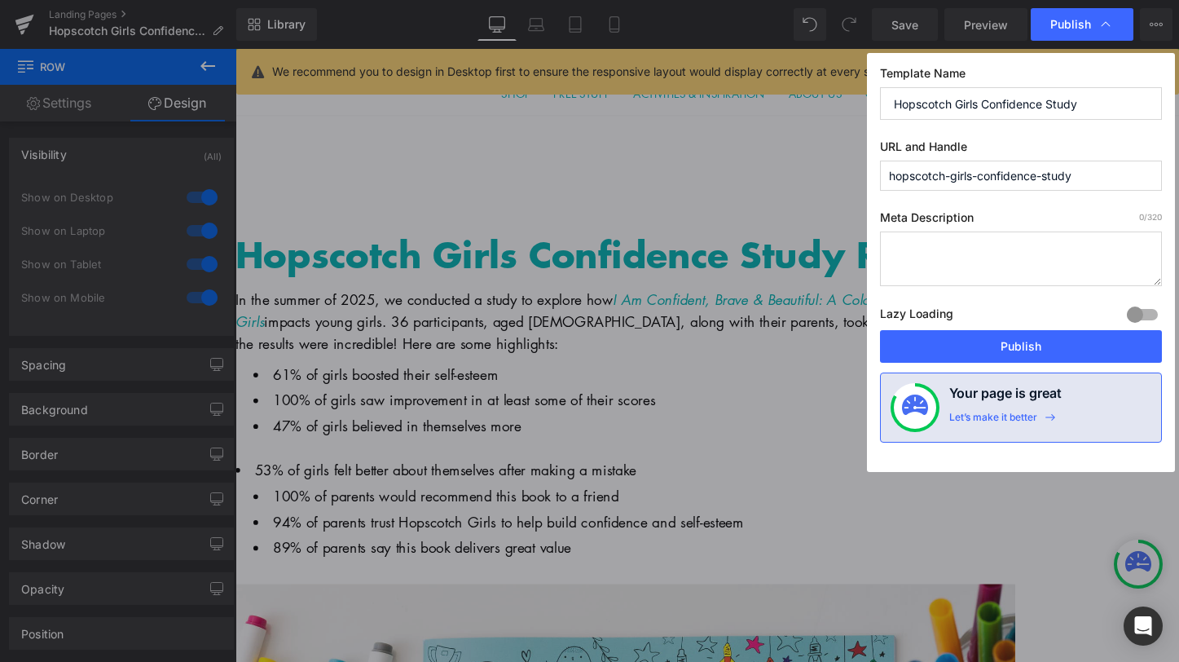
click at [992, 250] on textarea at bounding box center [1021, 258] width 282 height 55
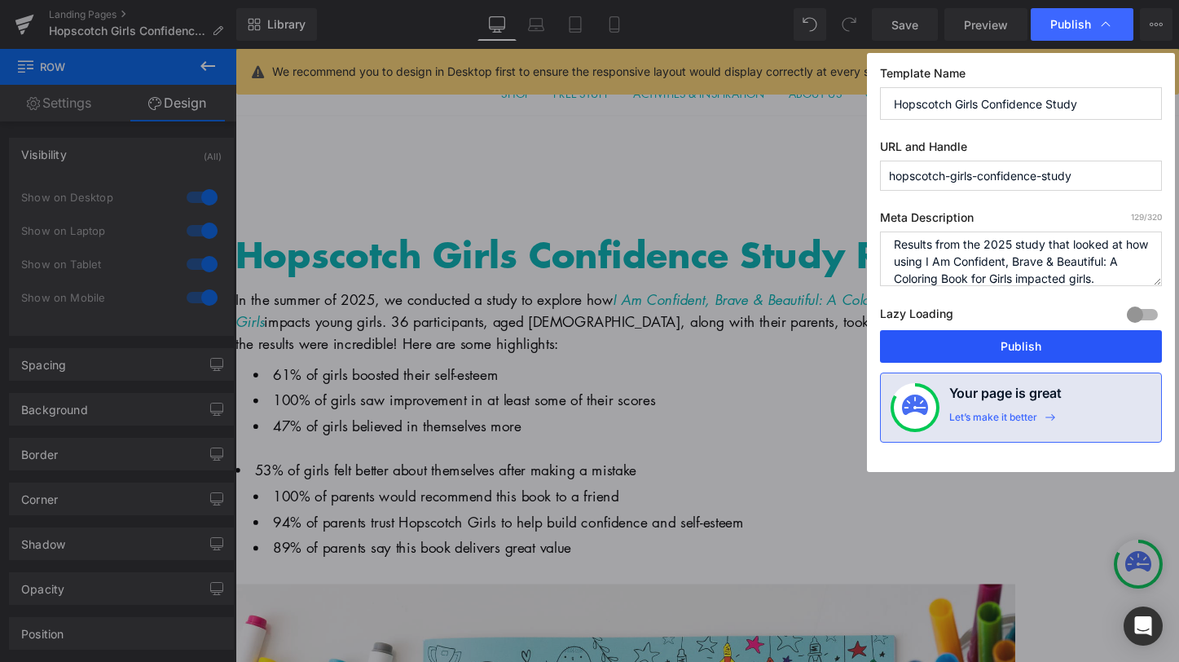
type textarea "Results from the 2025 study that looked at how using I Am Confident, Brave & Be…"
click at [1039, 357] on button "Publish" at bounding box center [1021, 346] width 282 height 33
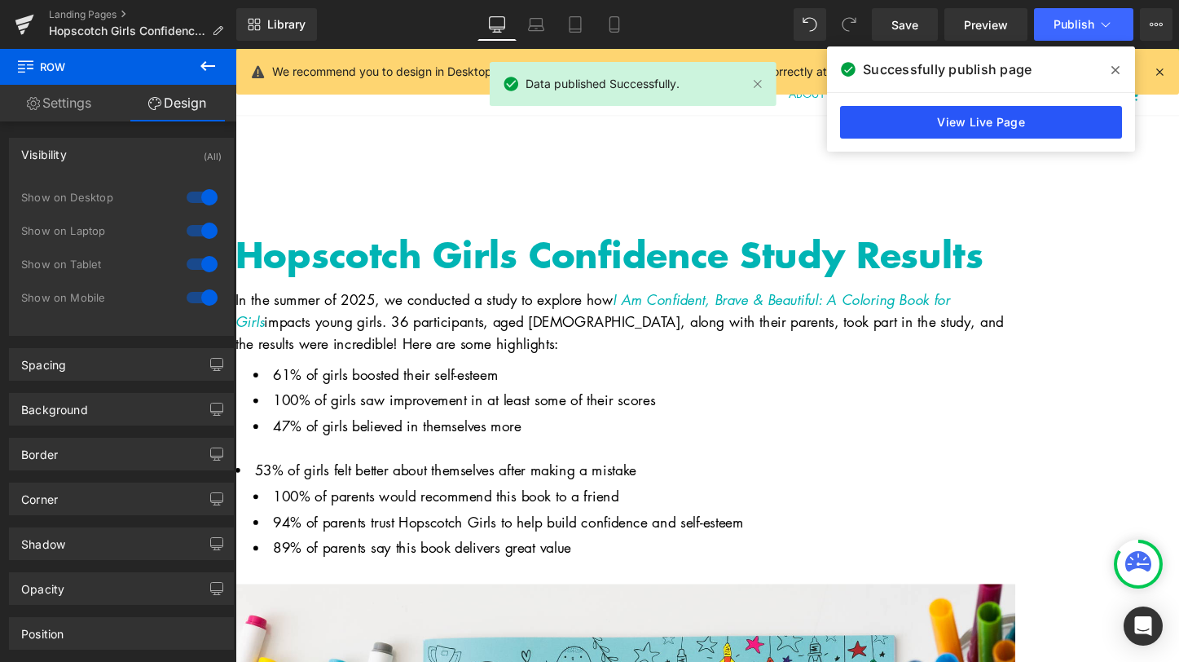
click at [1042, 121] on link "View Live Page" at bounding box center [981, 122] width 282 height 33
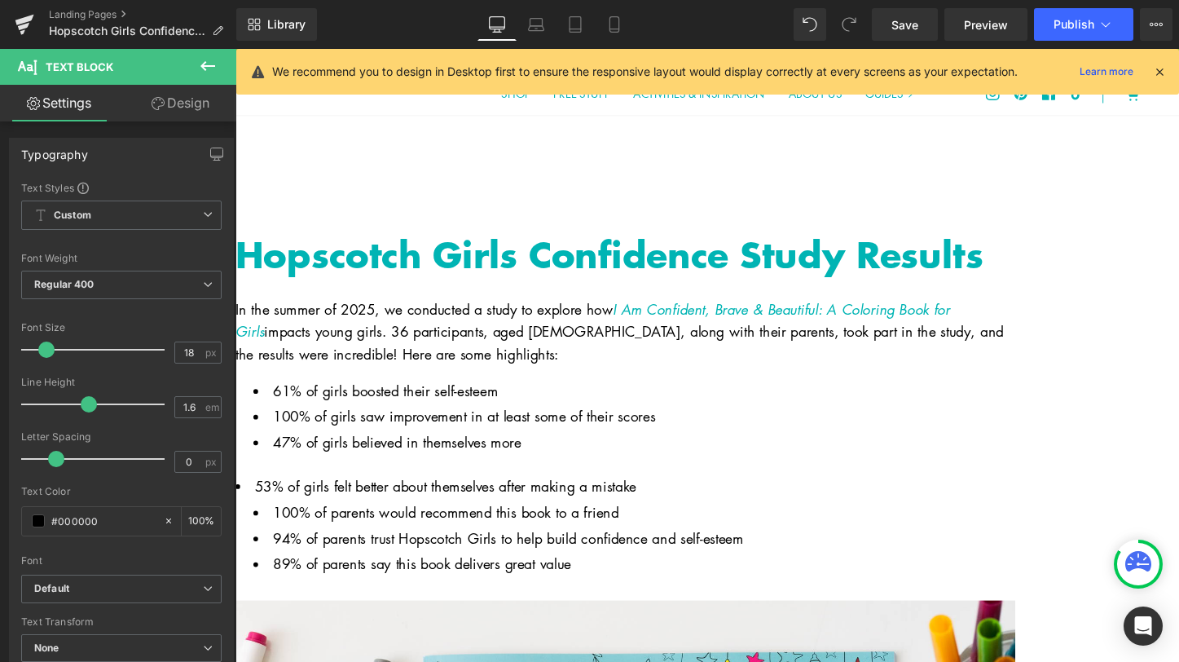
drag, startPoint x: 553, startPoint y: 290, endPoint x: 556, endPoint y: 301, distance: 10.9
click at [556, 301] on div "In the summer of 2025, we conducted a study to explore how I Am Confident, Brav…" at bounding box center [643, 346] width 815 height 95
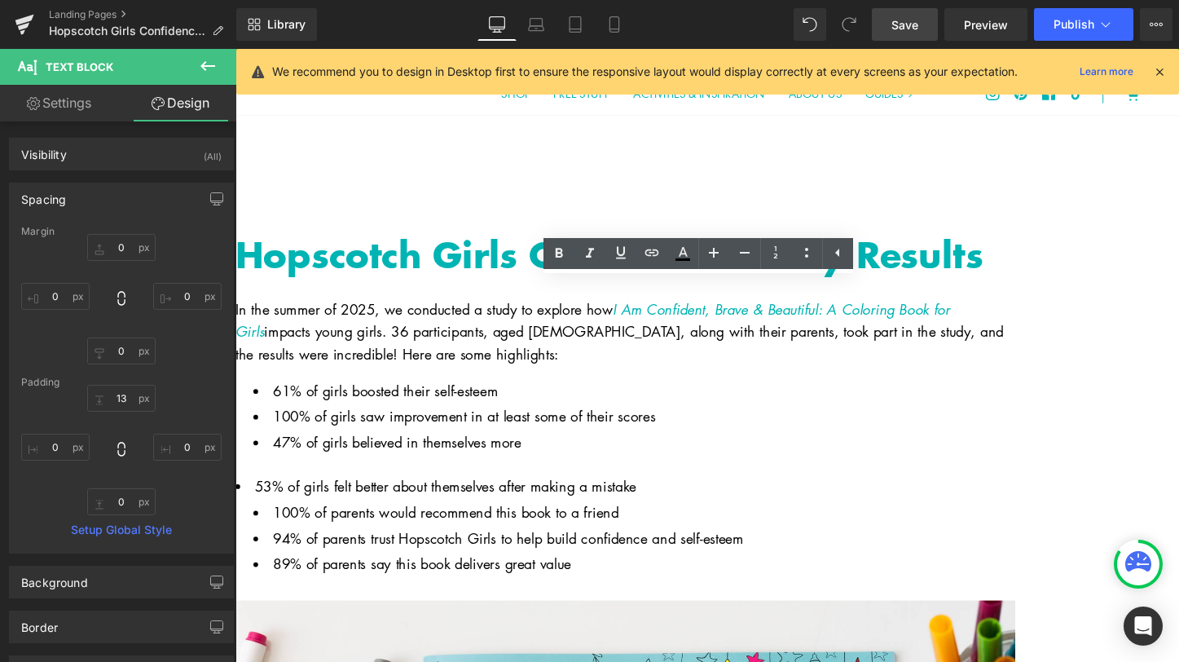
click at [909, 25] on span "Save" at bounding box center [905, 24] width 27 height 17
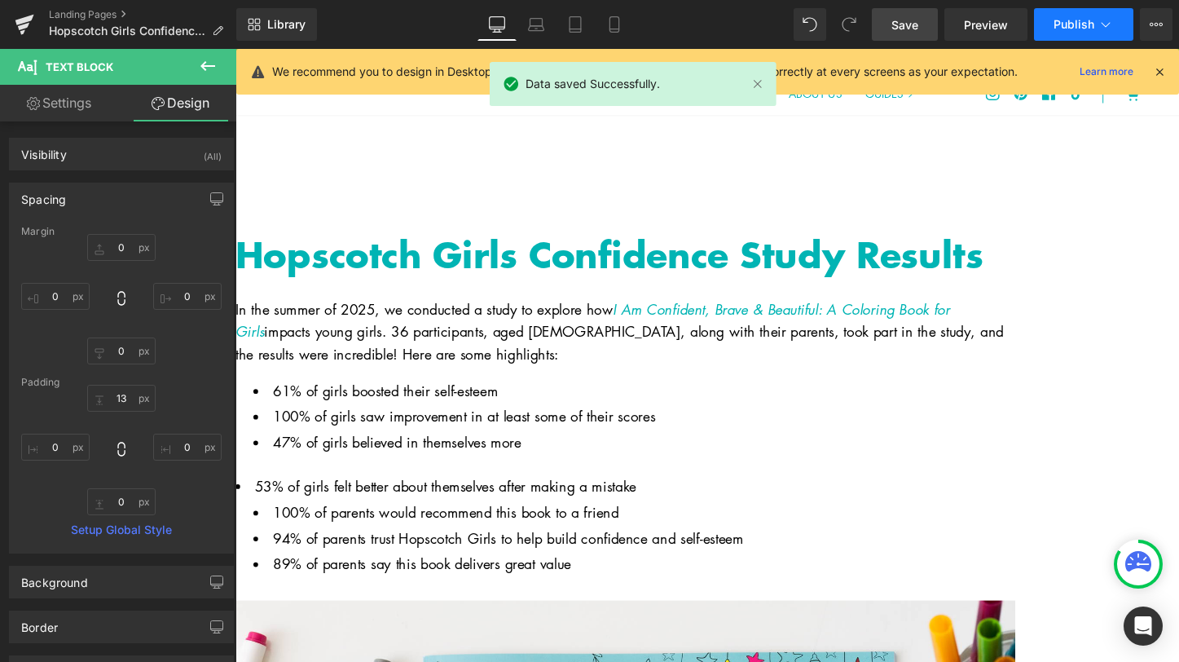
click at [1079, 30] on span "Publish" at bounding box center [1074, 24] width 41 height 13
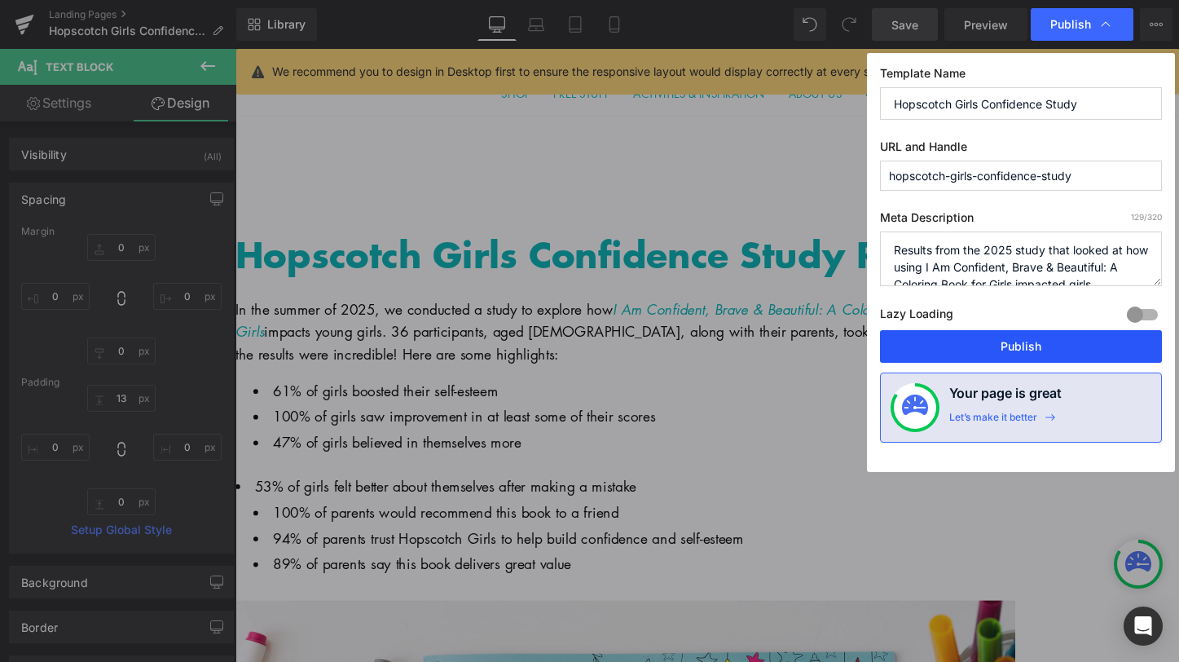
click at [1002, 345] on button "Publish" at bounding box center [1021, 346] width 282 height 33
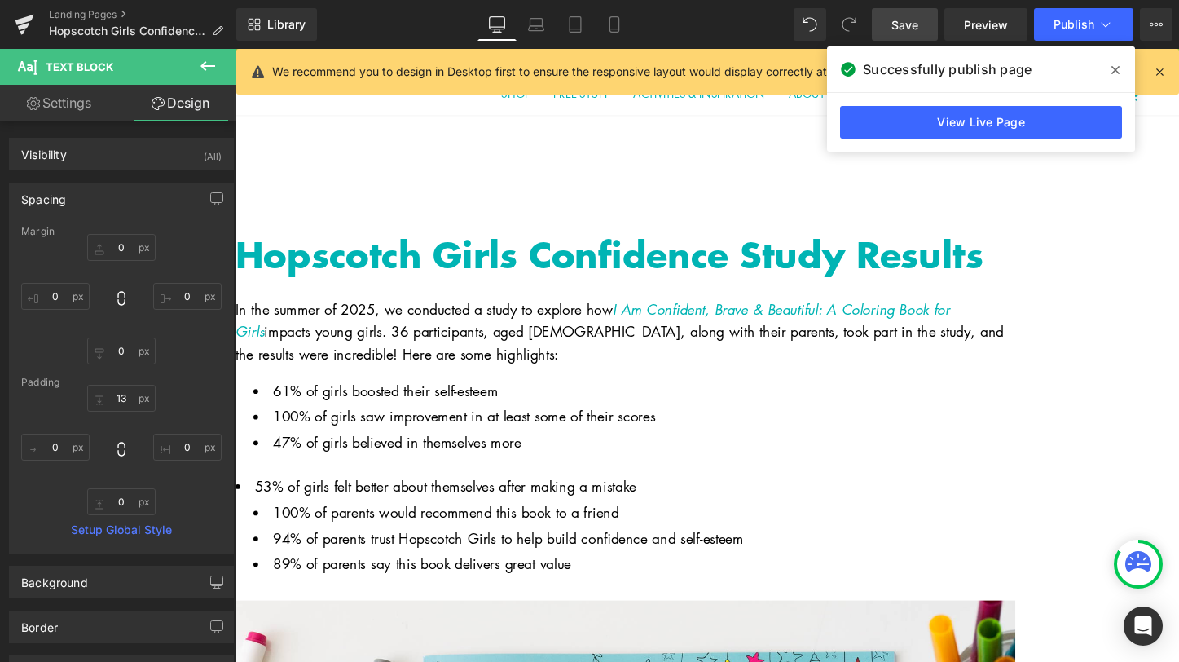
scroll to position [3, 0]
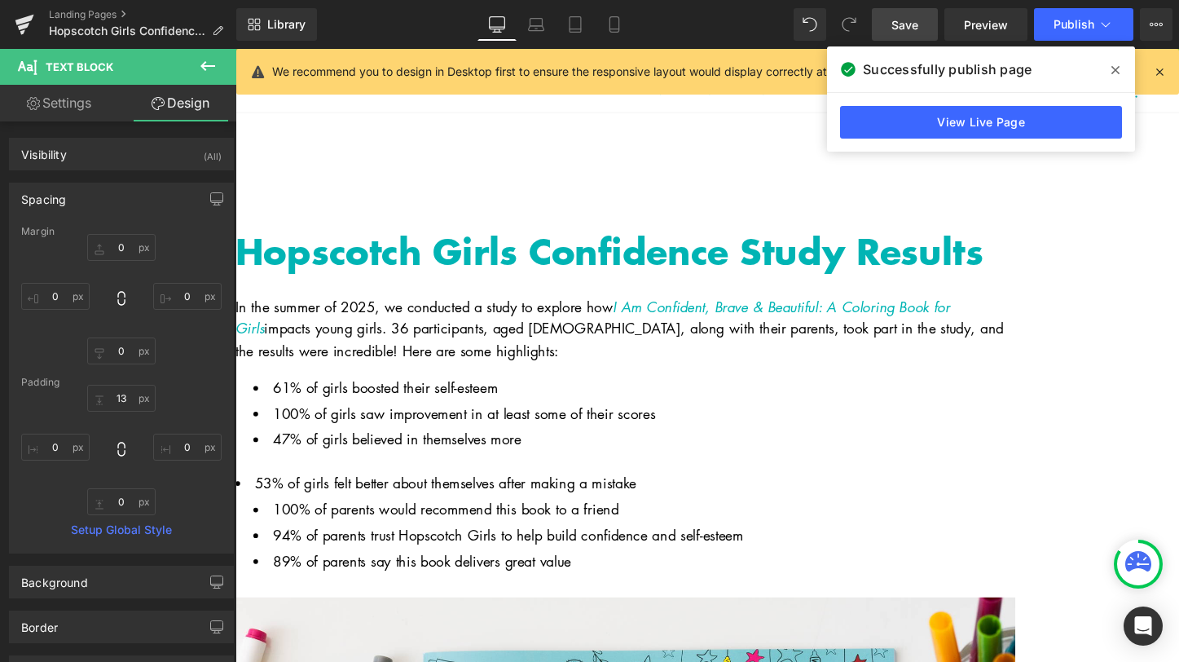
click at [359, 433] on li "100% of girls saw improvement in at least some of their scores" at bounding box center [652, 430] width 796 height 24
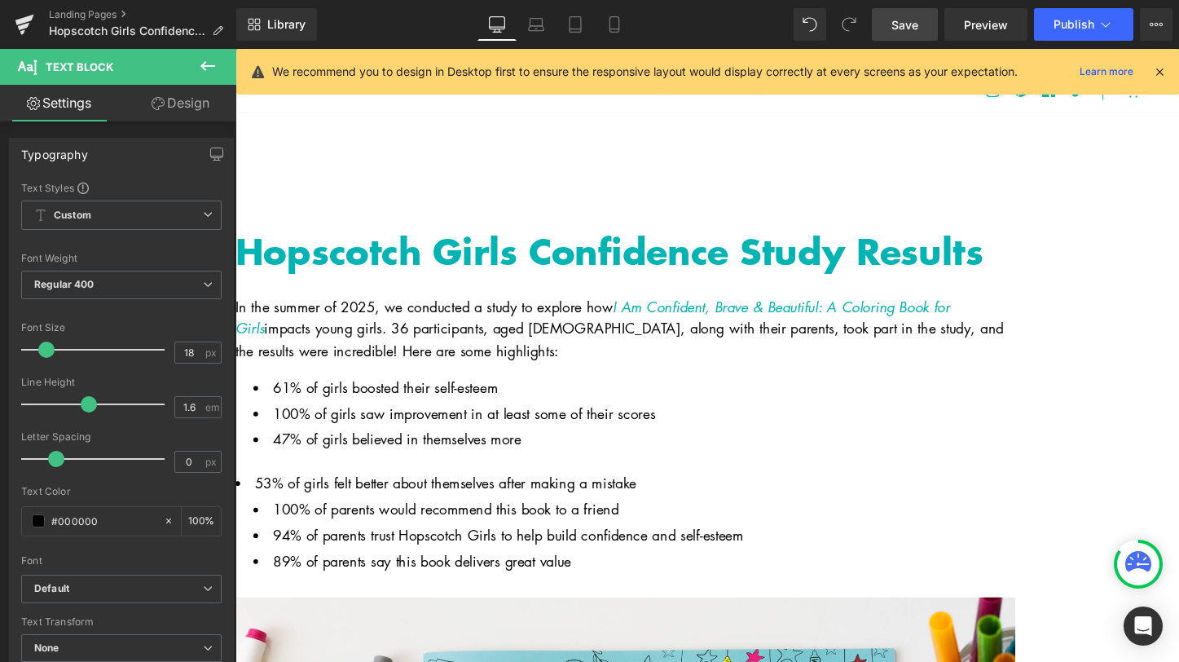
click at [357, 460] on li "47% of girls believed in themselves more" at bounding box center [652, 457] width 796 height 24
click at [360, 491] on li "53% of girls felt better about themselves after making a mistake" at bounding box center [643, 503] width 815 height 24
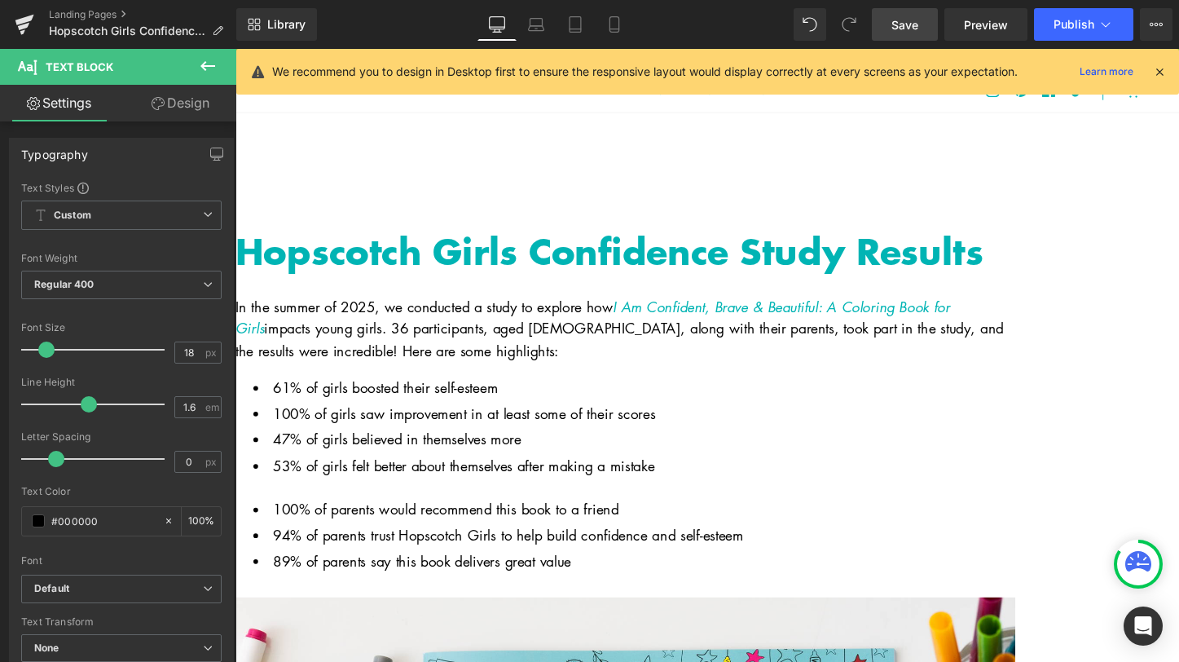
click at [356, 518] on li "100% of parents would recommend this book to a friend" at bounding box center [652, 530] width 796 height 24
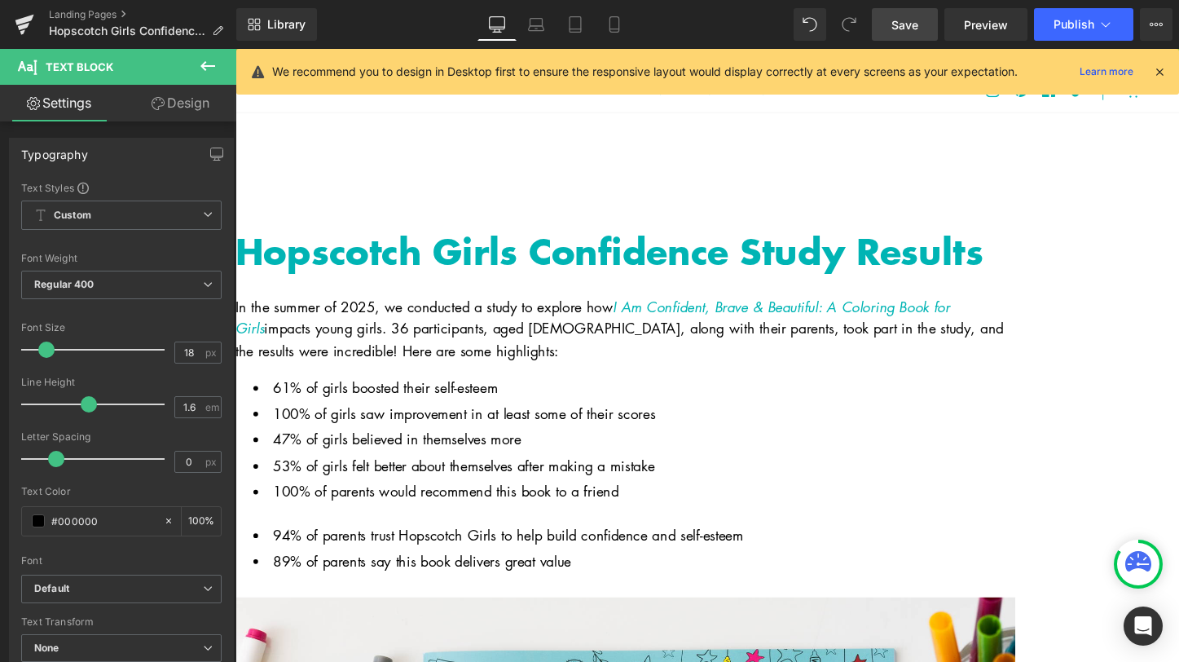
click at [361, 545] on li "94% of parents trust Hopscotch Girls to help build confidence and self-esteem" at bounding box center [652, 557] width 796 height 24
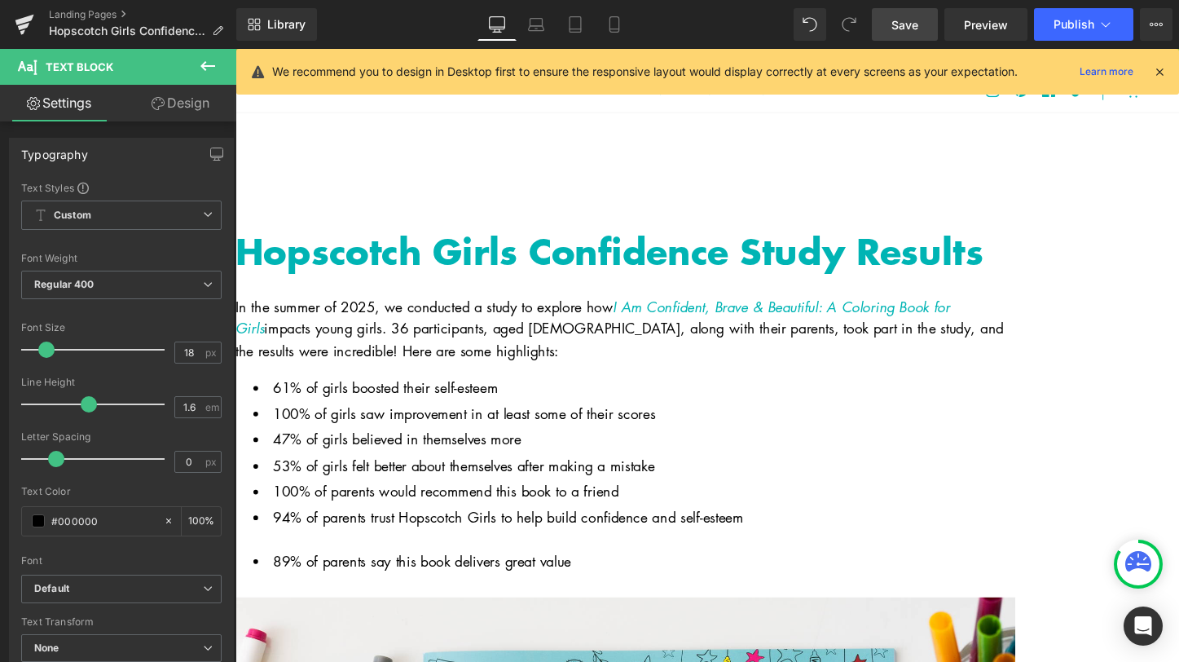
click at [357, 584] on li "89% of parents say this book delivers great value" at bounding box center [652, 584] width 796 height 24
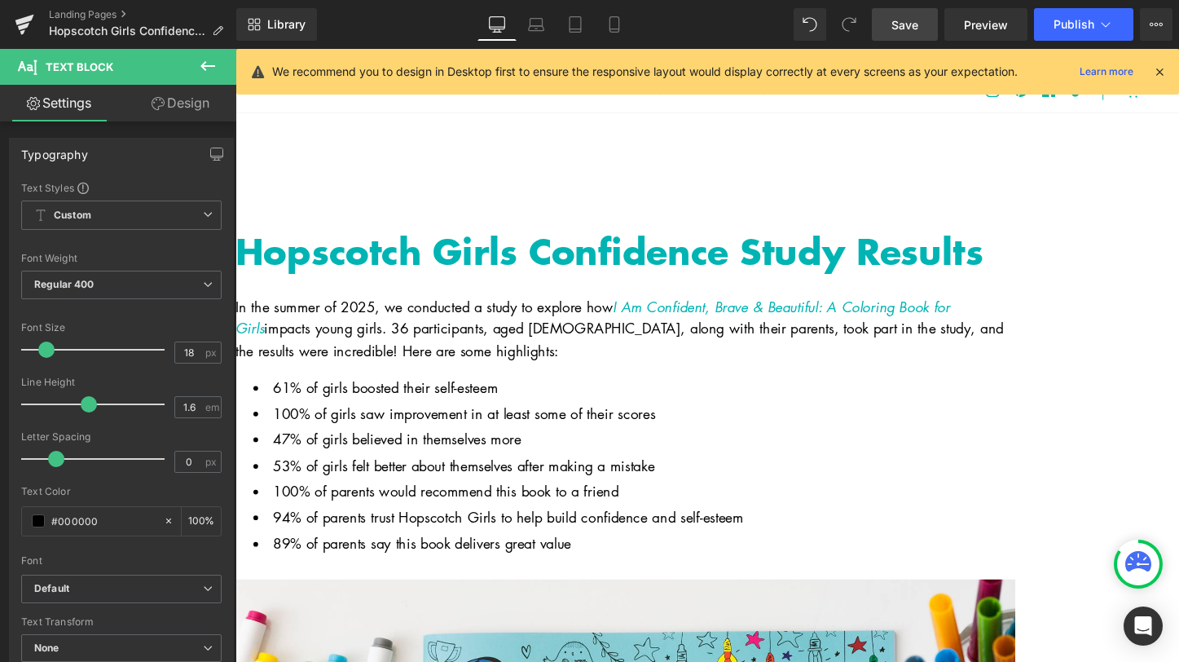
click at [928, 26] on link "Save" at bounding box center [905, 24] width 66 height 33
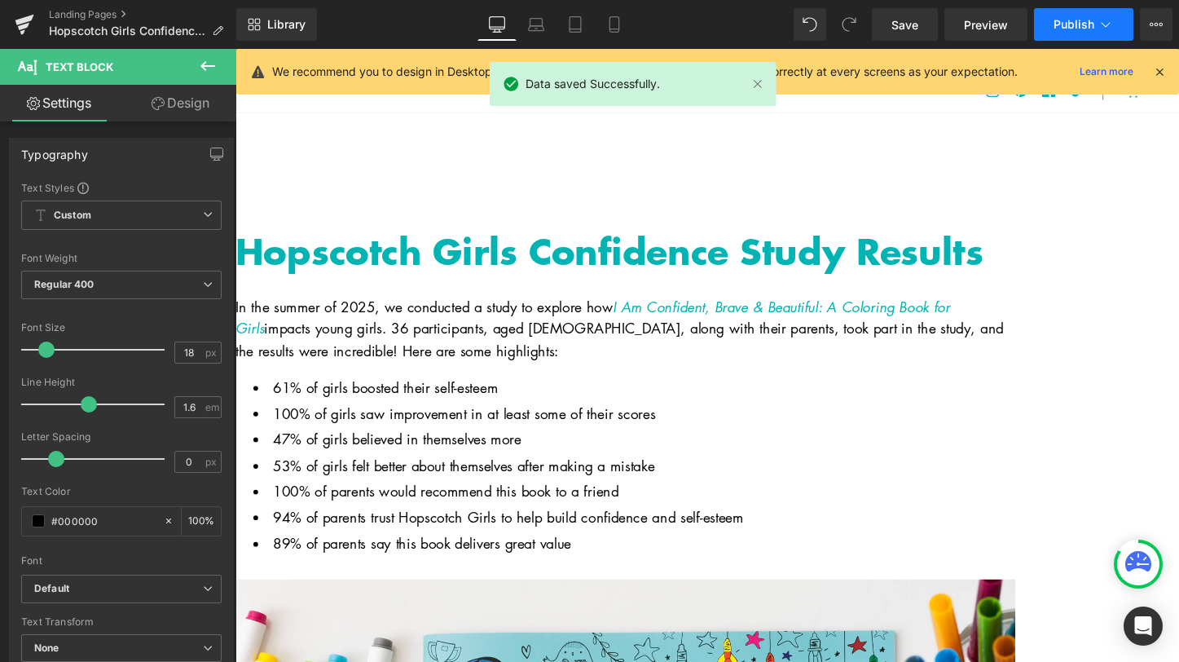
click at [1073, 25] on span "Publish" at bounding box center [1074, 24] width 41 height 13
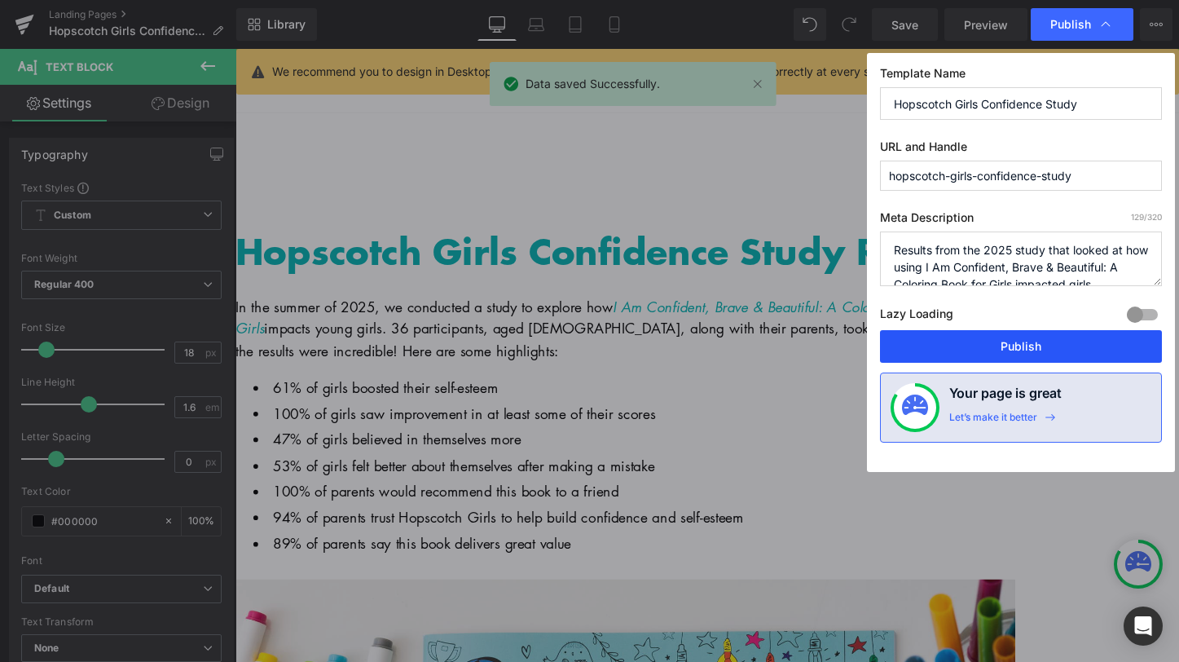
click at [999, 345] on button "Publish" at bounding box center [1021, 346] width 282 height 33
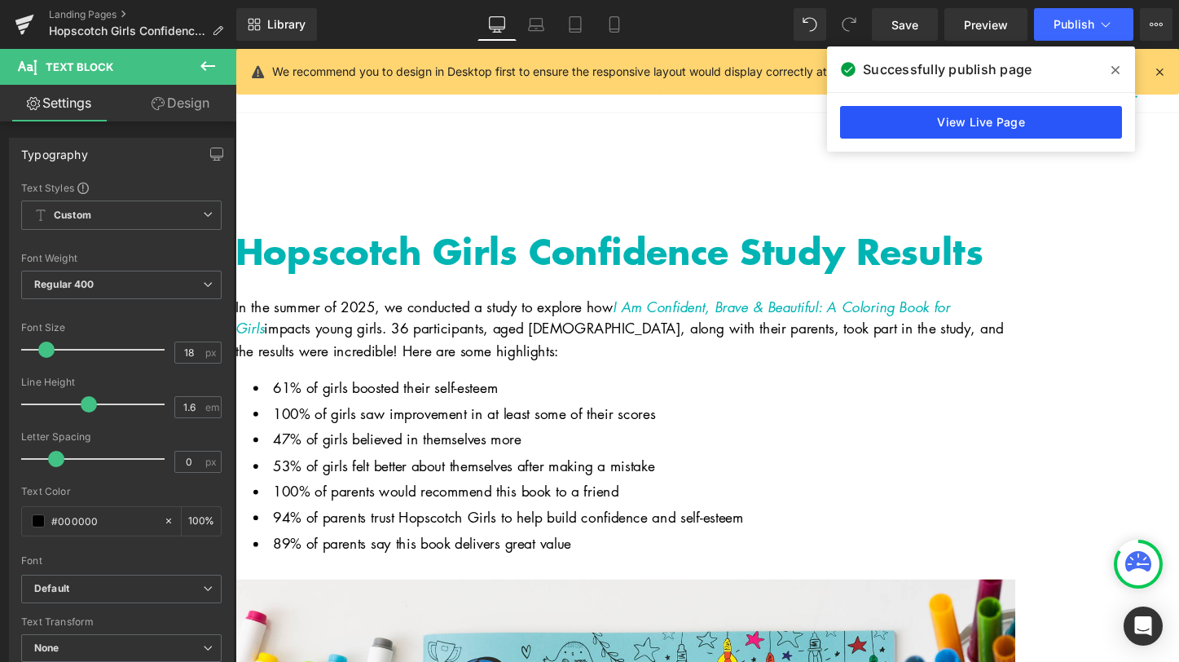
click at [945, 126] on link "View Live Page" at bounding box center [981, 122] width 282 height 33
